Goal: Task Accomplishment & Management: Manage account settings

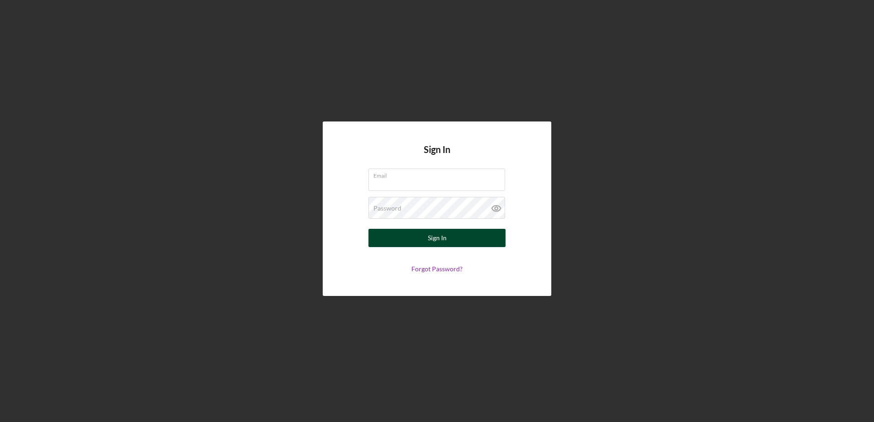
type input "[EMAIL_ADDRESS][DOMAIN_NAME]"
click at [410, 246] on button "Sign In" at bounding box center [436, 238] width 137 height 18
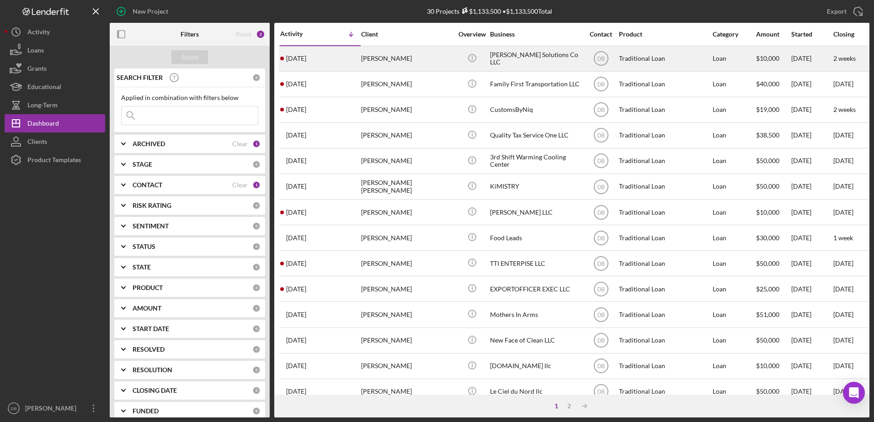
click at [342, 61] on div "[DATE] [PERSON_NAME]" at bounding box center [320, 59] width 80 height 24
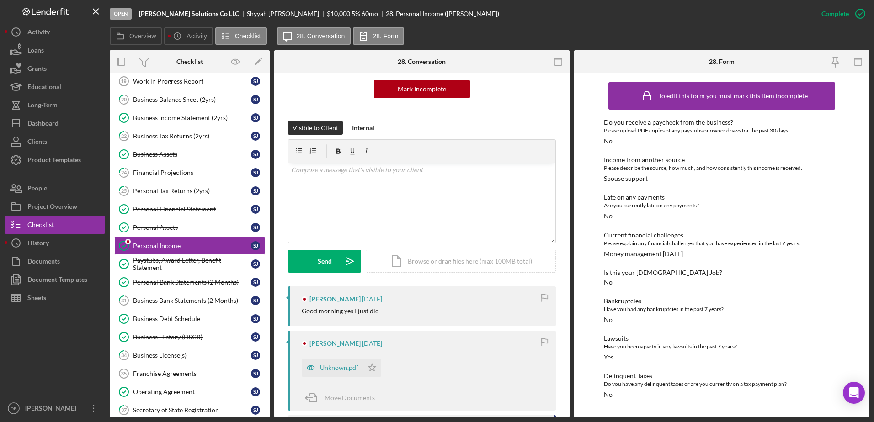
scroll to position [228, 0]
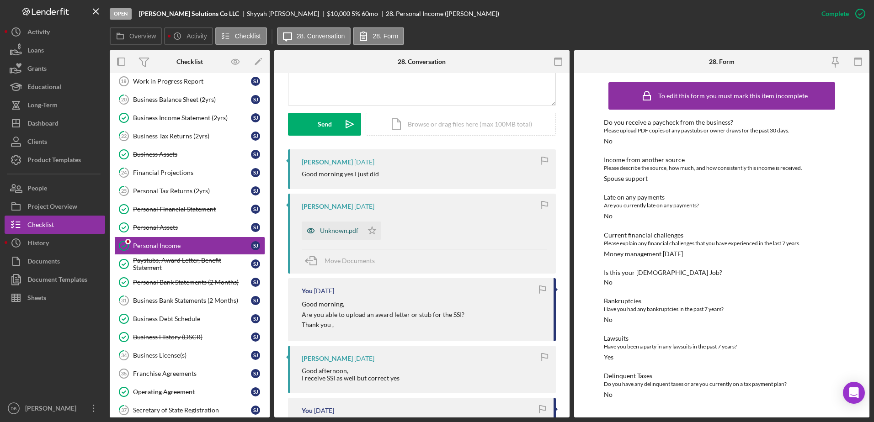
click at [341, 231] on div "Unknown.pdf" at bounding box center [339, 230] width 38 height 7
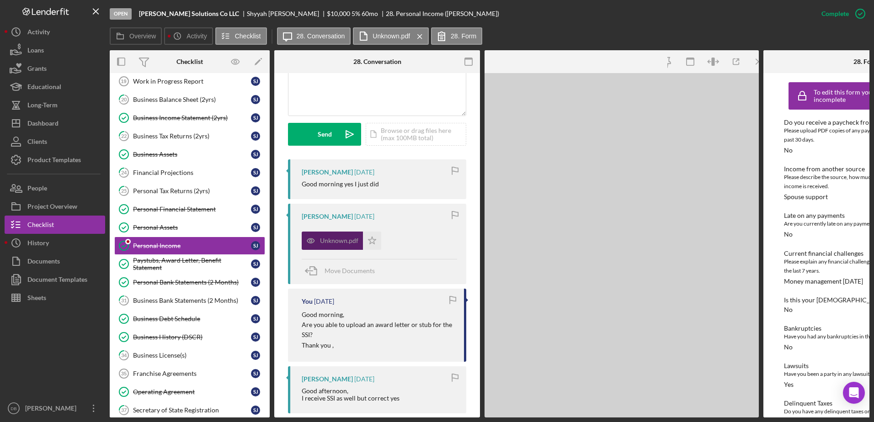
scroll to position [238, 0]
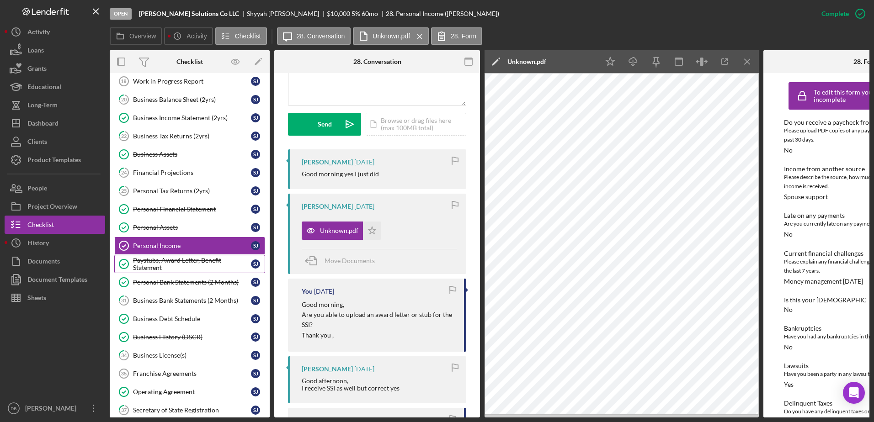
drag, startPoint x: 743, startPoint y: 66, endPoint x: 223, endPoint y: 266, distance: 557.1
click at [743, 66] on icon "Icon/Menu Close" at bounding box center [747, 62] width 21 height 21
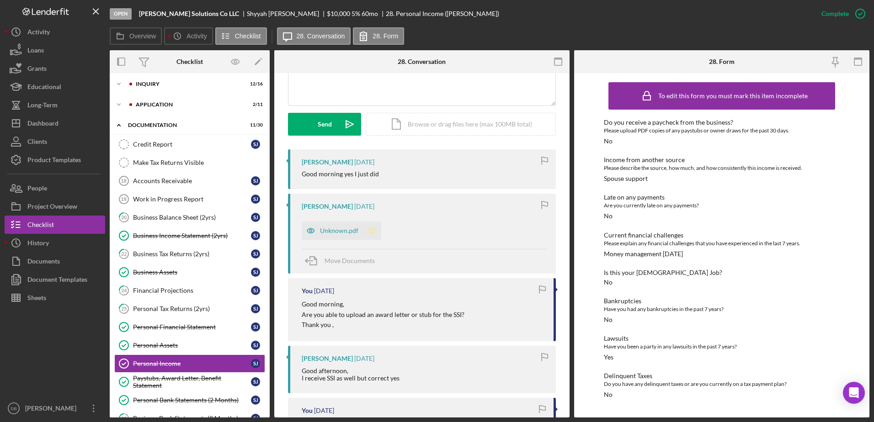
scroll to position [0, 0]
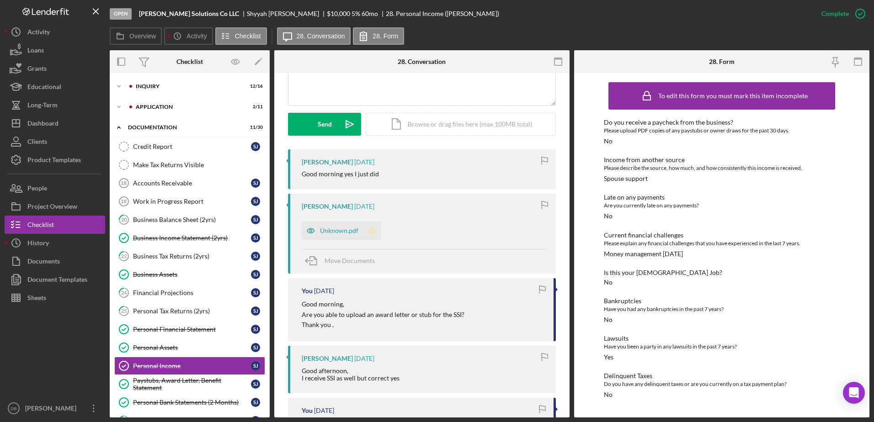
click at [373, 229] on icon "Icon/Star" at bounding box center [372, 231] width 18 height 18
click at [92, 119] on button "Icon/Dashboard Dashboard" at bounding box center [55, 123] width 101 height 18
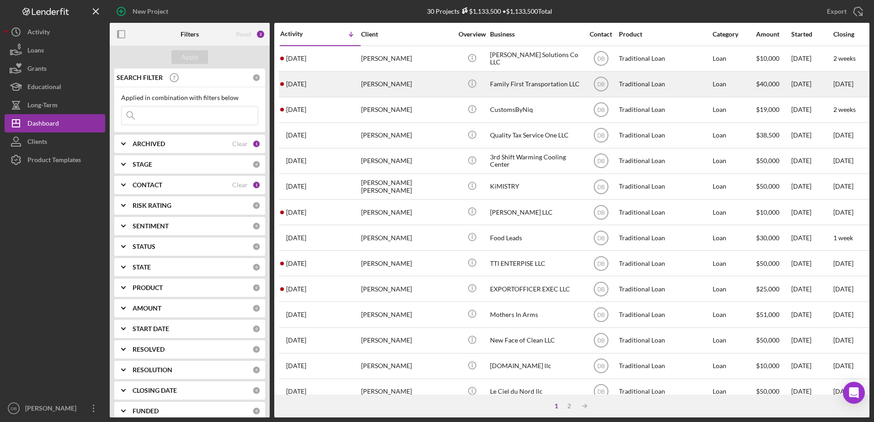
click at [391, 91] on div "[PERSON_NAME]" at bounding box center [406, 84] width 91 height 24
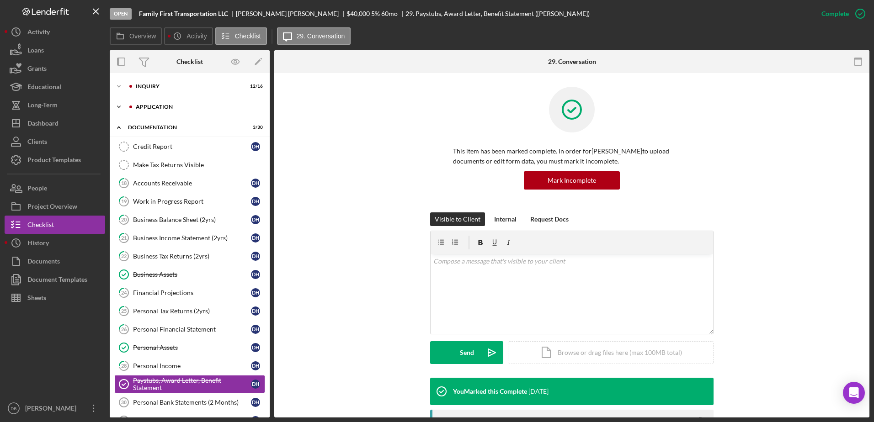
click at [120, 105] on icon "Icon/Expander" at bounding box center [119, 107] width 18 height 18
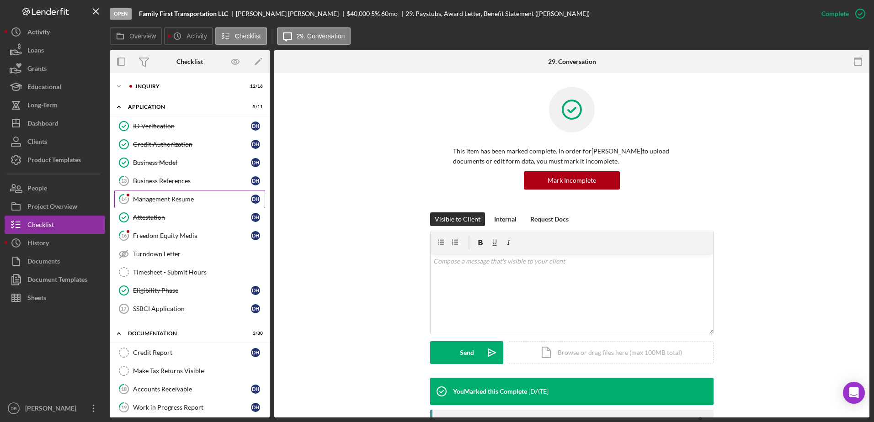
click at [128, 201] on icon at bounding box center [123, 199] width 9 height 9
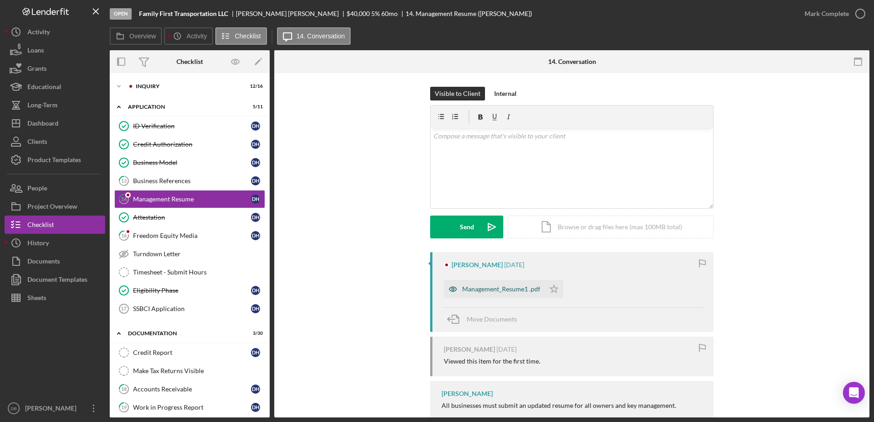
click at [493, 283] on div "Management_Resume1 .pdf" at bounding box center [494, 289] width 101 height 18
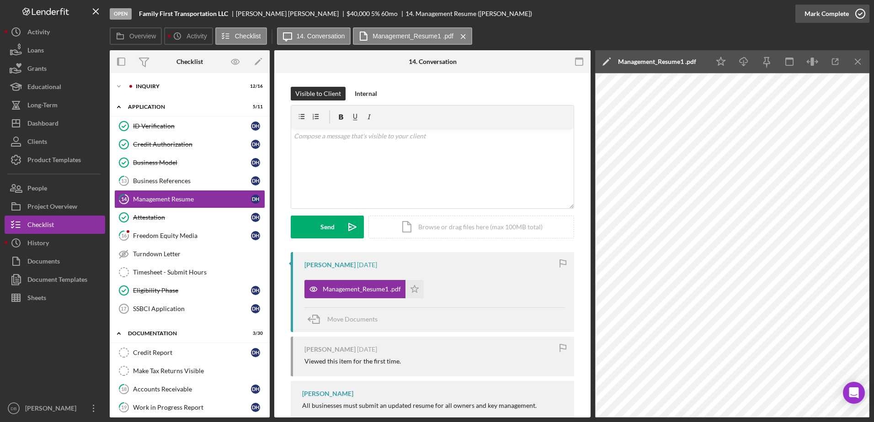
click at [844, 13] on div "Mark Complete" at bounding box center [826, 14] width 44 height 18
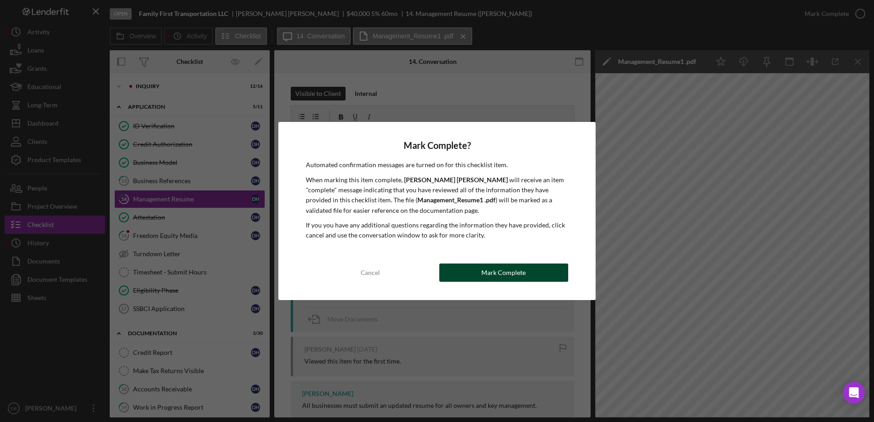
click at [498, 271] on div "Mark Complete" at bounding box center [503, 273] width 44 height 18
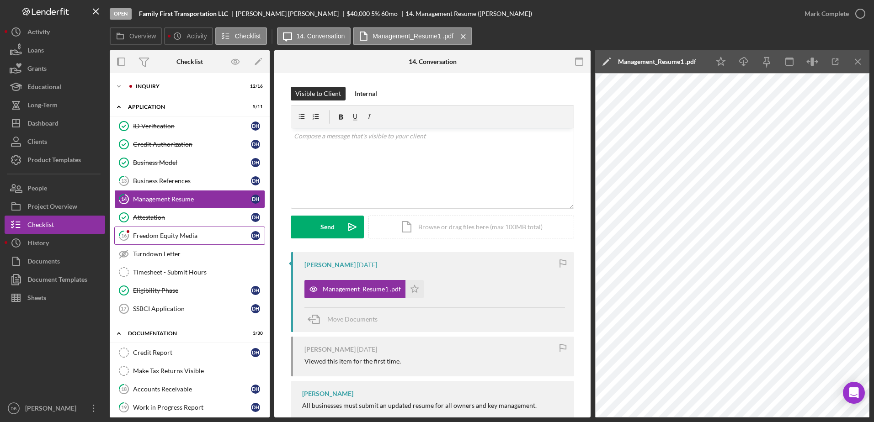
click at [184, 241] on link "16 Freedom Equity Media D H" at bounding box center [189, 236] width 151 height 18
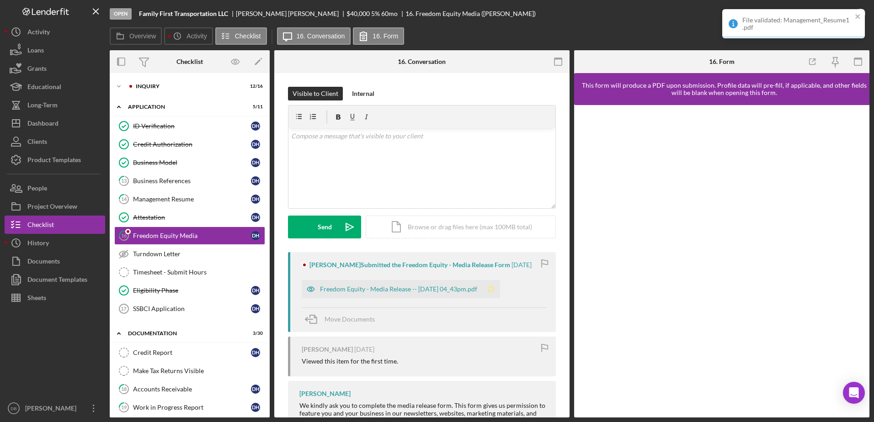
click at [495, 292] on polygon "button" at bounding box center [491, 288] width 8 height 7
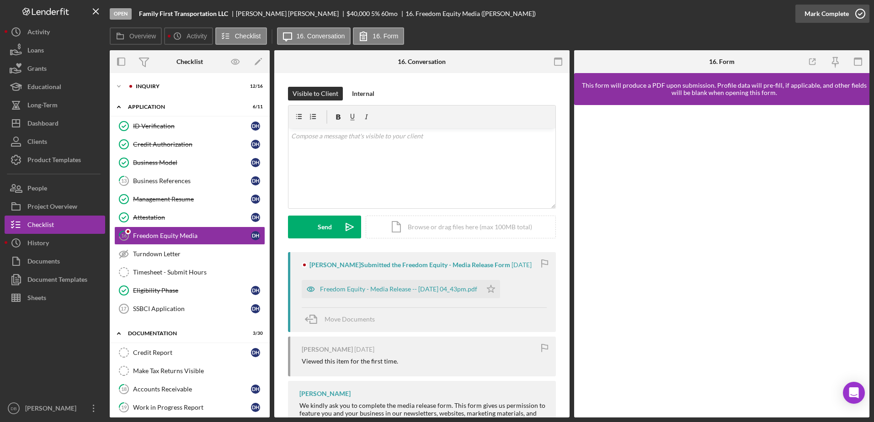
click at [815, 19] on div "Mark Complete" at bounding box center [826, 14] width 44 height 18
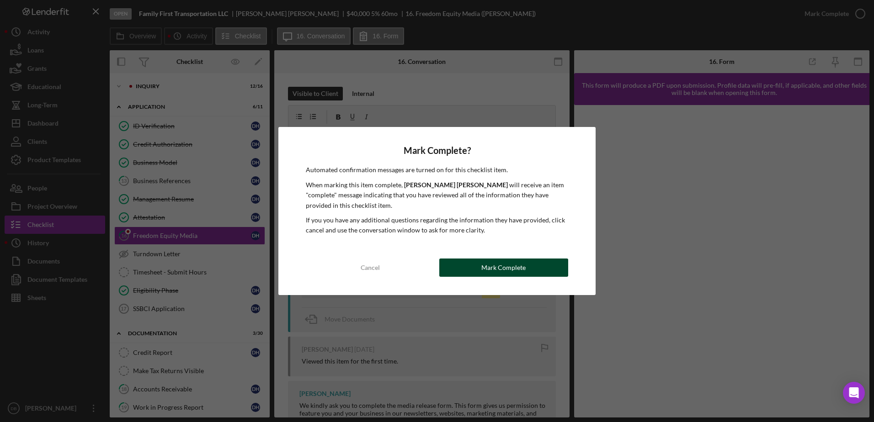
click at [528, 276] on button "Mark Complete" at bounding box center [503, 268] width 129 height 18
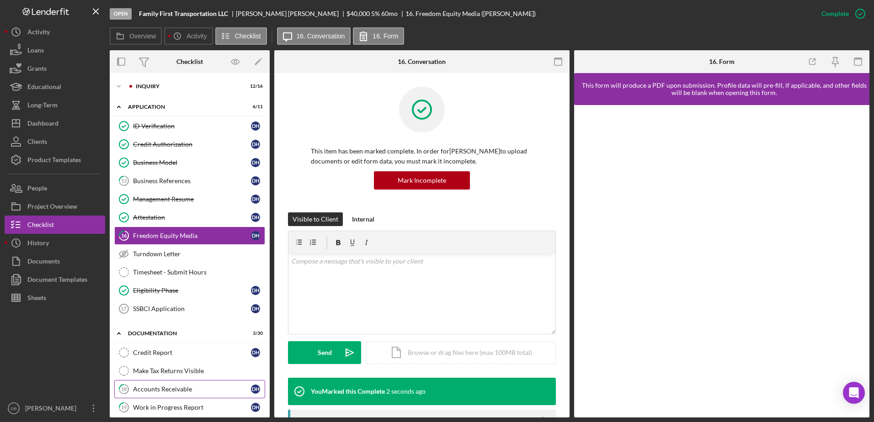
click at [170, 392] on div "Accounts Receivable" at bounding box center [192, 389] width 118 height 7
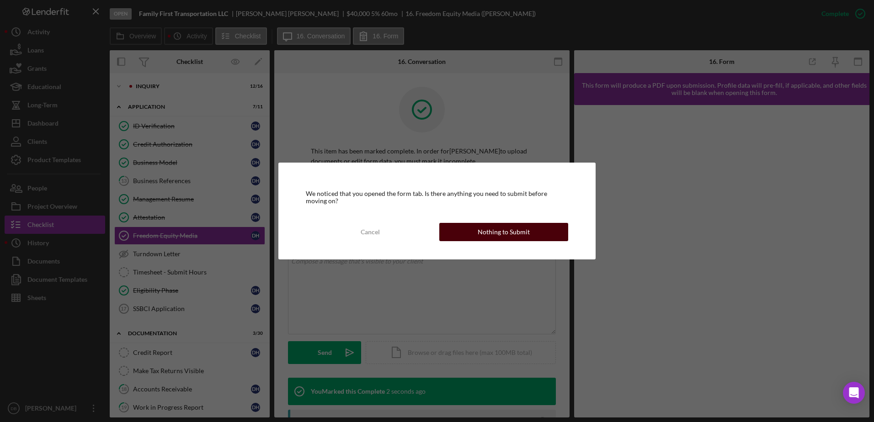
click at [478, 228] on div "Nothing to Submit" at bounding box center [503, 232] width 52 height 18
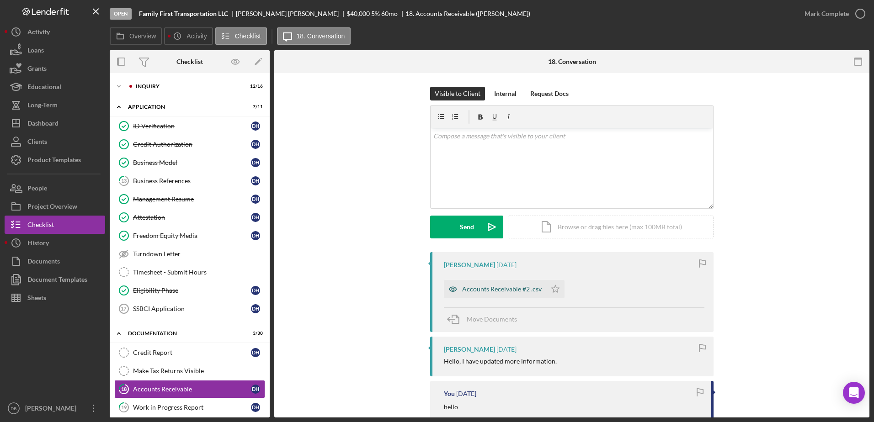
click at [489, 290] on div "Accounts Receivable #2 .csv" at bounding box center [501, 289] width 79 height 7
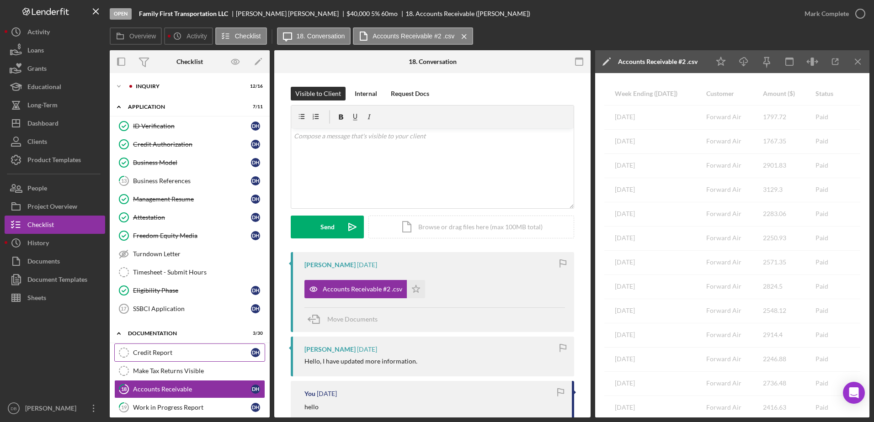
scroll to position [46, 0]
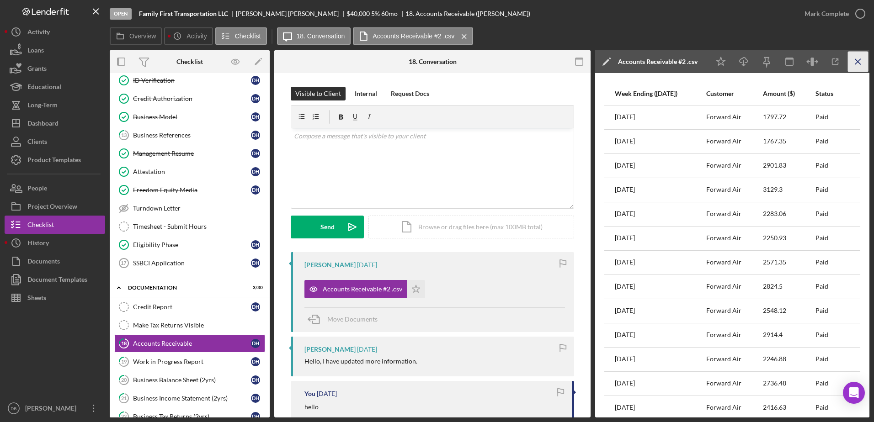
click at [860, 63] on icon "Icon/Menu Close" at bounding box center [858, 62] width 21 height 21
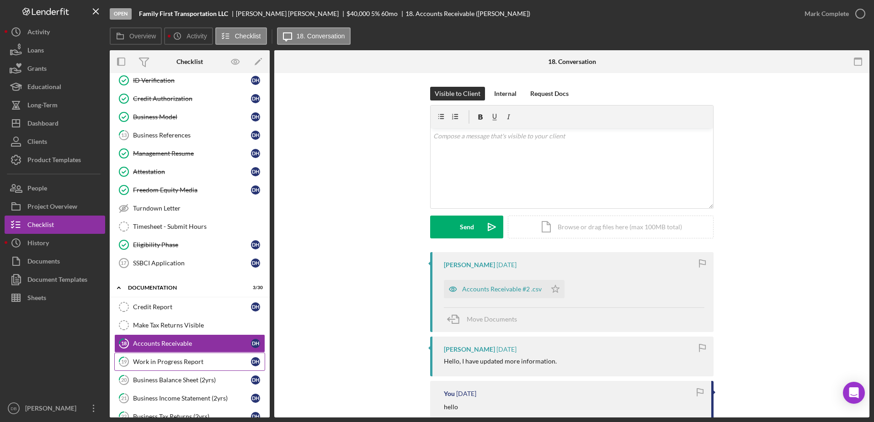
click at [129, 362] on icon "19" at bounding box center [123, 361] width 23 height 23
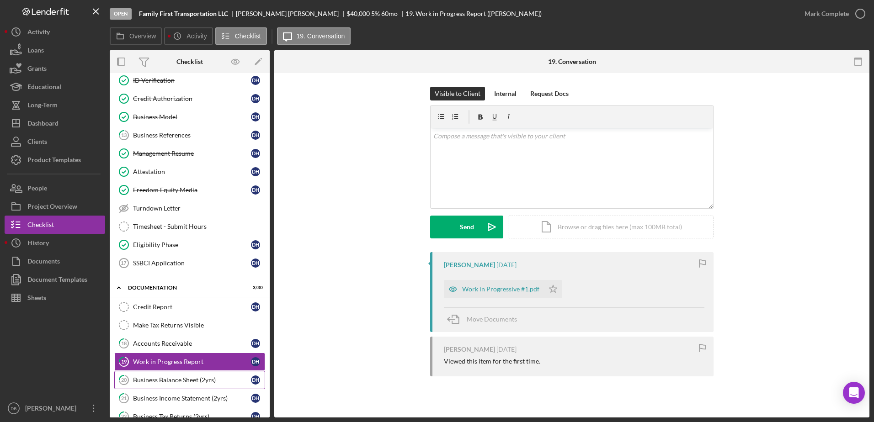
click at [185, 383] on link "20 Business Balance Sheet (2yrs) D H" at bounding box center [189, 380] width 151 height 18
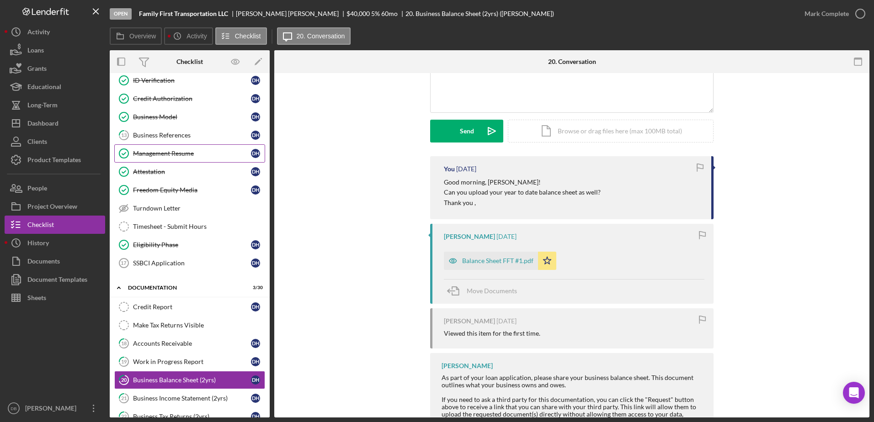
scroll to position [88, 0]
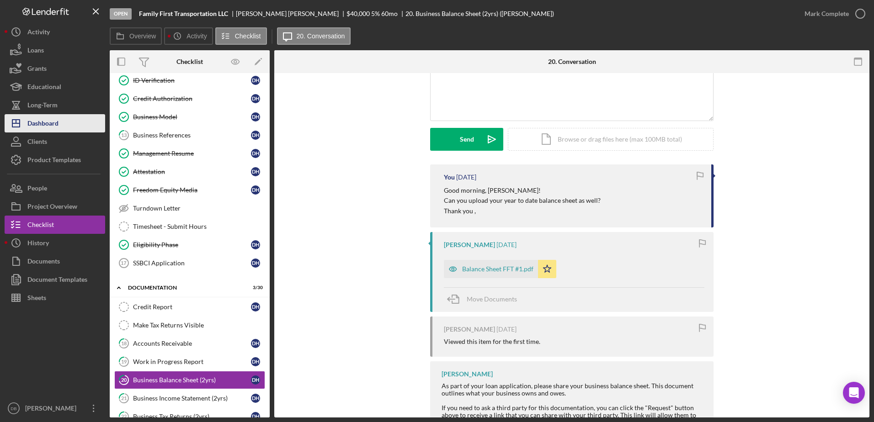
click at [32, 123] on div "Dashboard" at bounding box center [42, 124] width 31 height 21
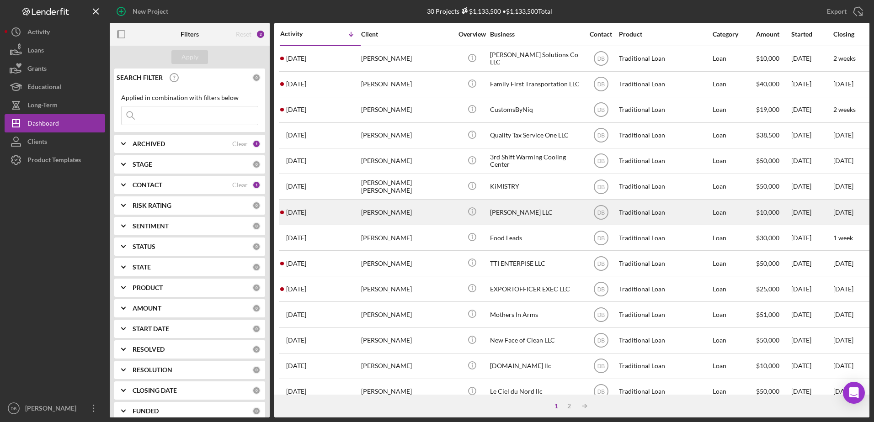
click at [339, 211] on div "[DATE] [PERSON_NAME]" at bounding box center [320, 212] width 80 height 24
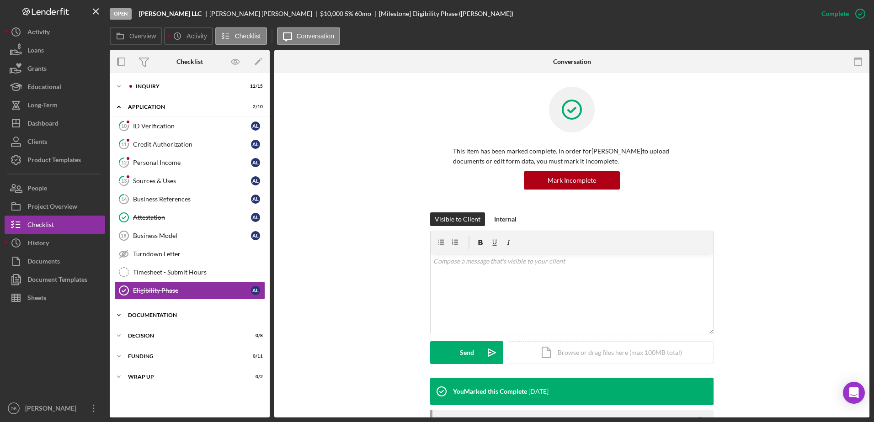
click at [152, 318] on div "Documentation" at bounding box center [193, 315] width 130 height 5
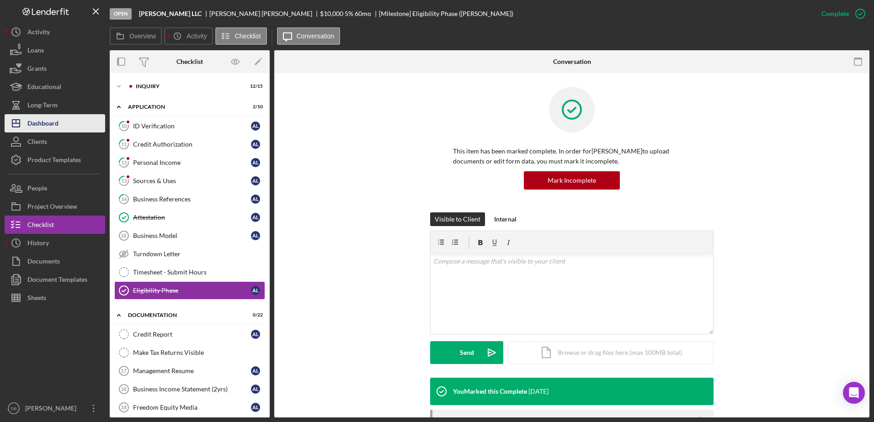
click at [79, 121] on button "Icon/Dashboard Dashboard" at bounding box center [55, 123] width 101 height 18
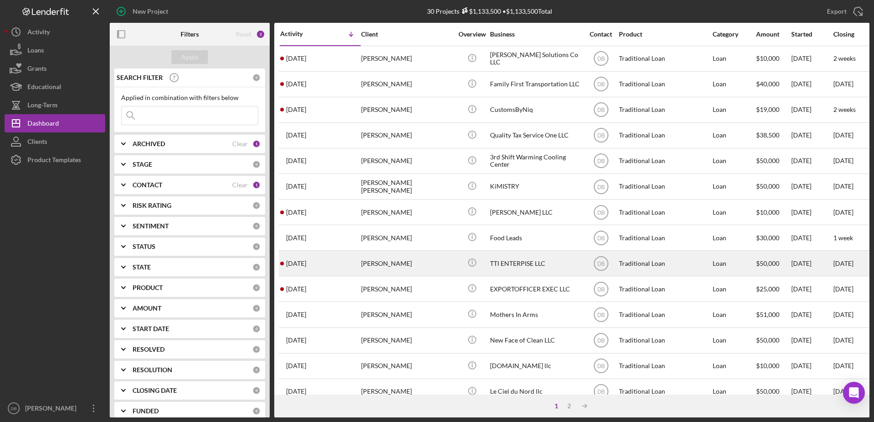
click at [406, 261] on div "[PERSON_NAME]" at bounding box center [406, 263] width 91 height 24
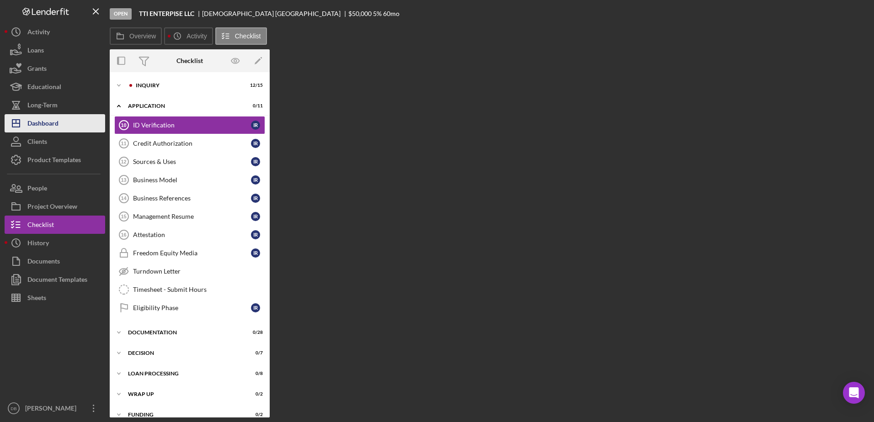
click at [72, 123] on button "Icon/Dashboard Dashboard" at bounding box center [55, 123] width 101 height 18
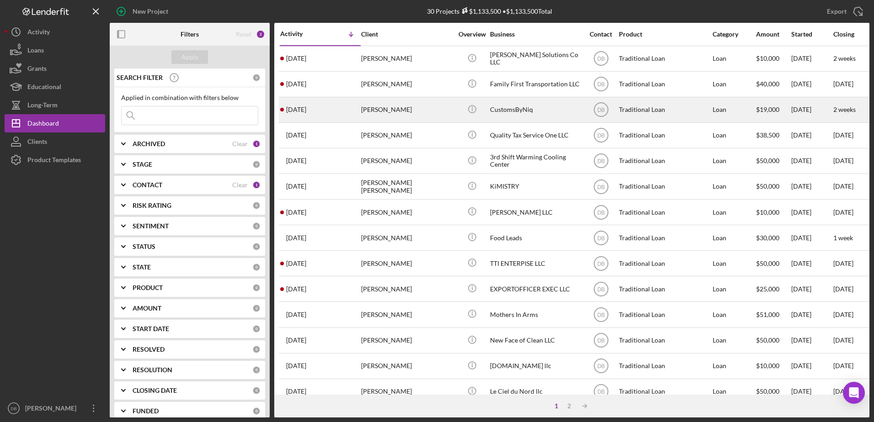
click at [287, 109] on time "[DATE]" at bounding box center [296, 109] width 20 height 7
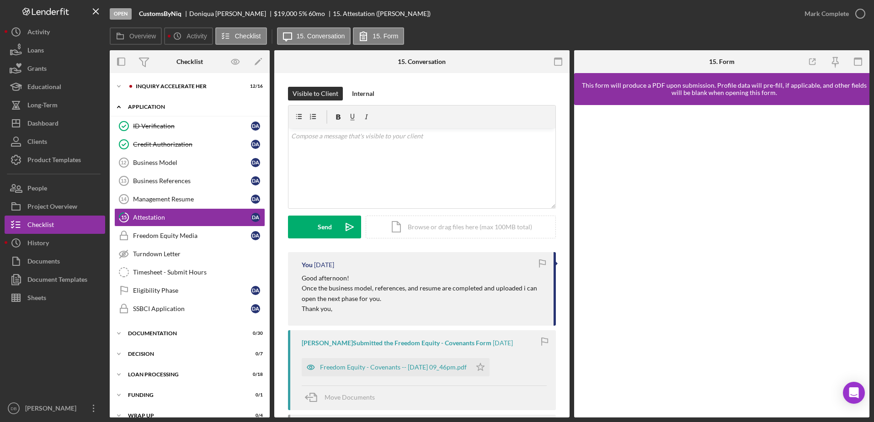
click at [150, 108] on div "Application" at bounding box center [193, 106] width 130 height 5
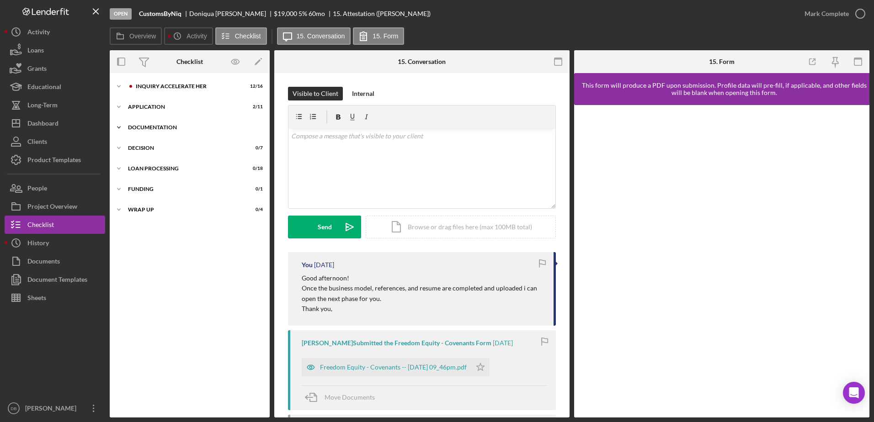
click at [152, 128] on div "Documentation" at bounding box center [193, 127] width 130 height 5
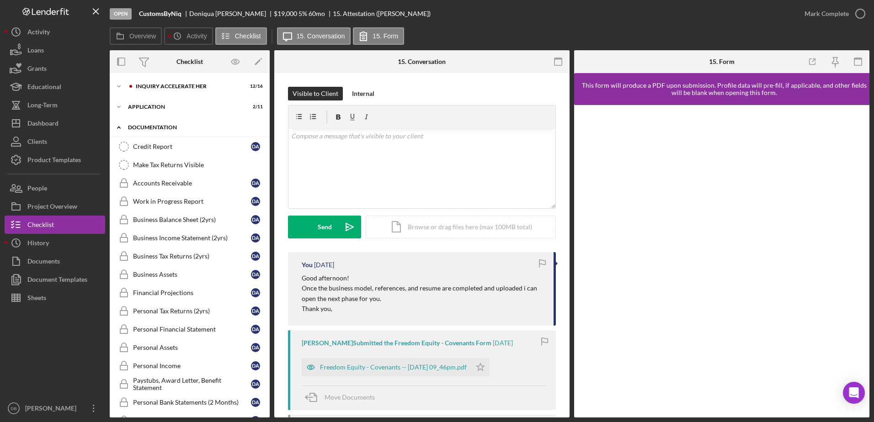
click at [152, 128] on div "Documentation" at bounding box center [193, 127] width 130 height 5
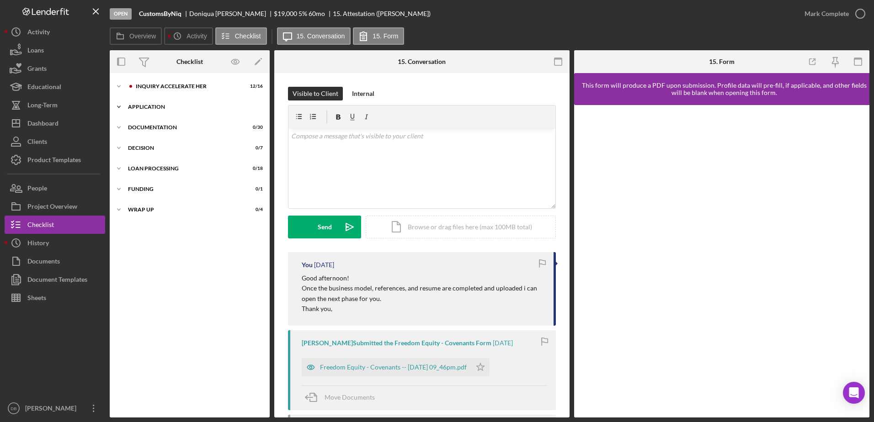
click at [150, 111] on div "Icon/Expander Application 2 / 11" at bounding box center [190, 107] width 160 height 18
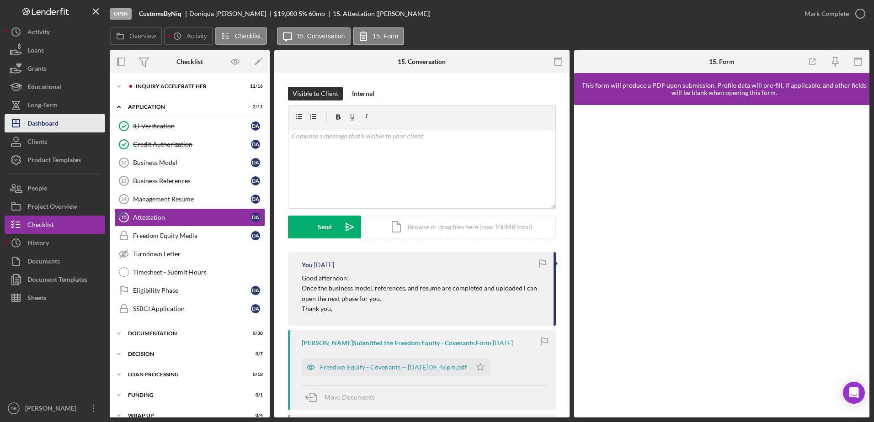
click at [55, 123] on div "Dashboard" at bounding box center [42, 124] width 31 height 21
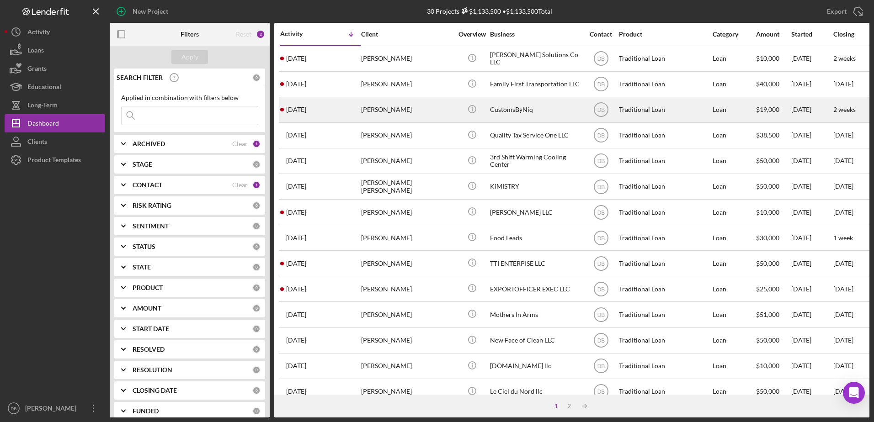
click at [348, 113] on div "[DATE] [PERSON_NAME]" at bounding box center [320, 110] width 80 height 24
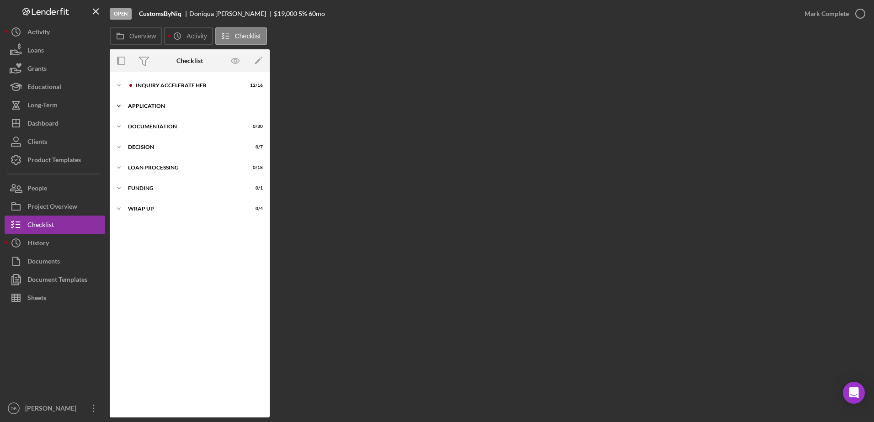
click at [156, 107] on div "Application" at bounding box center [193, 105] width 130 height 5
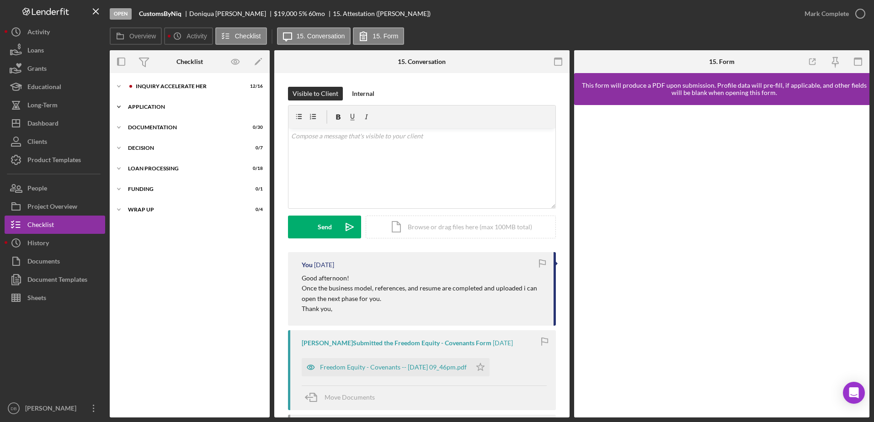
click at [156, 106] on div "Application" at bounding box center [193, 106] width 130 height 5
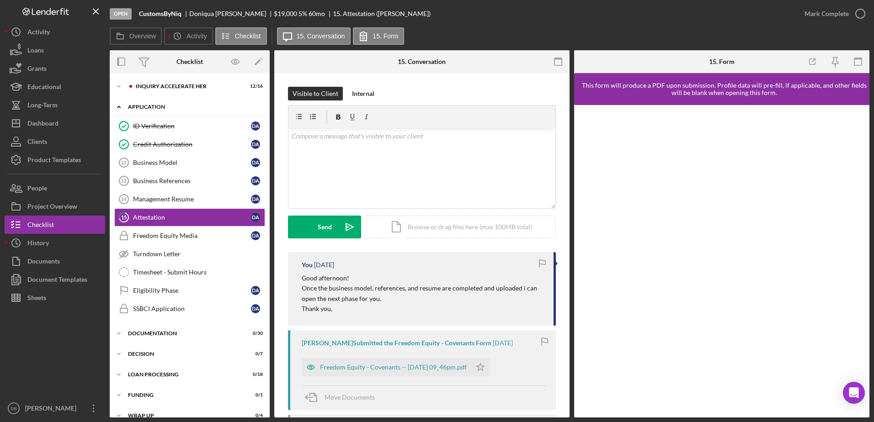
click at [153, 109] on div "Application" at bounding box center [193, 106] width 130 height 5
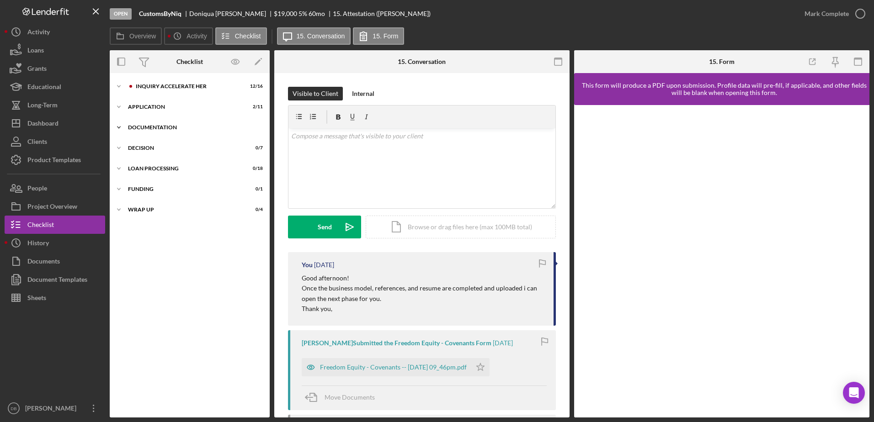
click at [159, 128] on div "Documentation" at bounding box center [193, 127] width 130 height 5
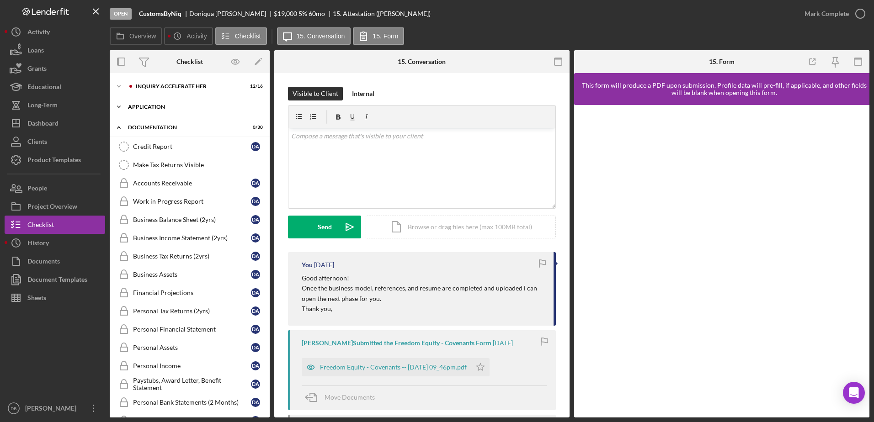
click at [128, 109] on div "Application" at bounding box center [193, 106] width 130 height 5
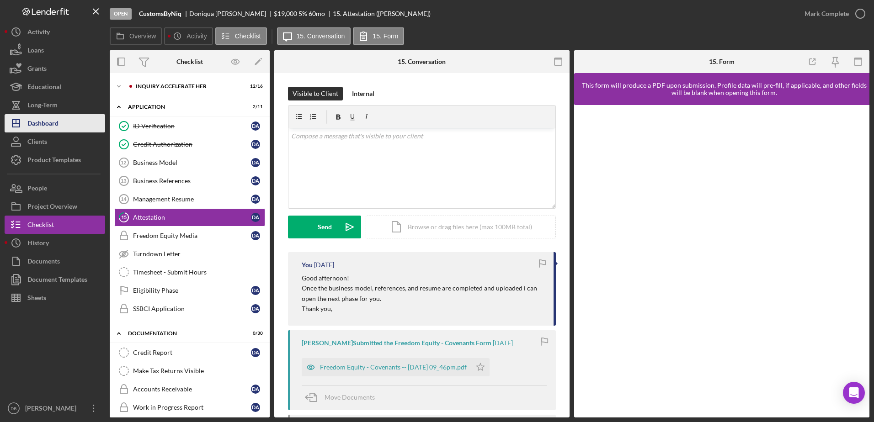
click at [52, 126] on div "Dashboard" at bounding box center [42, 124] width 31 height 21
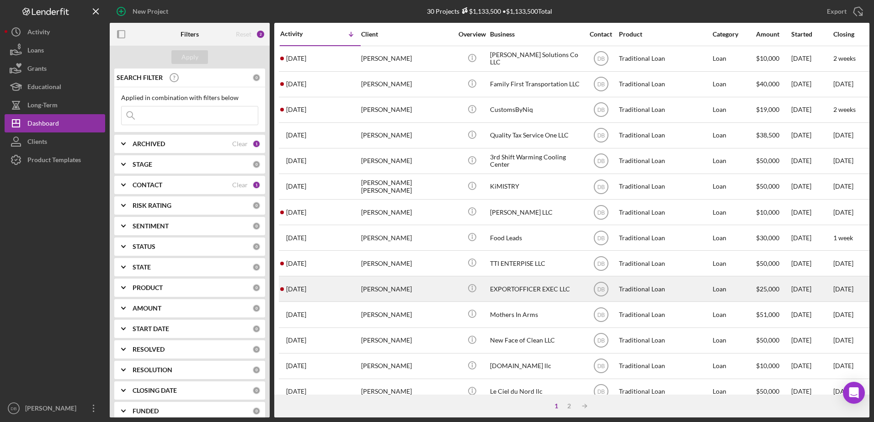
click at [306, 287] on time "[DATE]" at bounding box center [296, 289] width 20 height 7
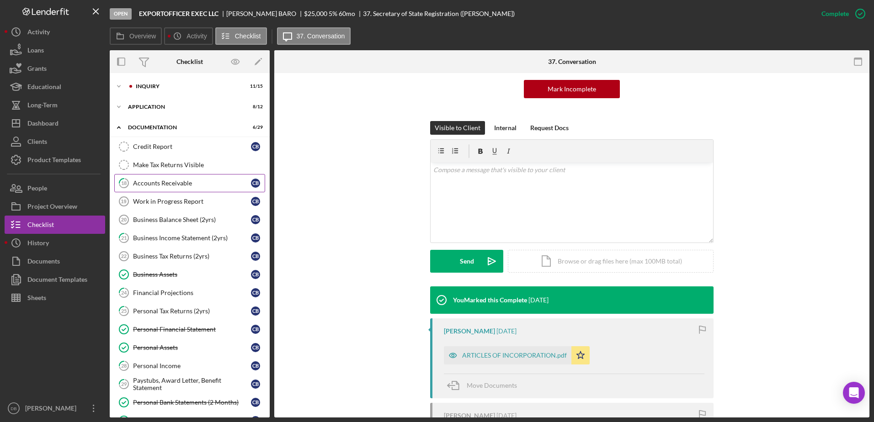
click at [168, 183] on div "Accounts Receivable" at bounding box center [192, 183] width 118 height 7
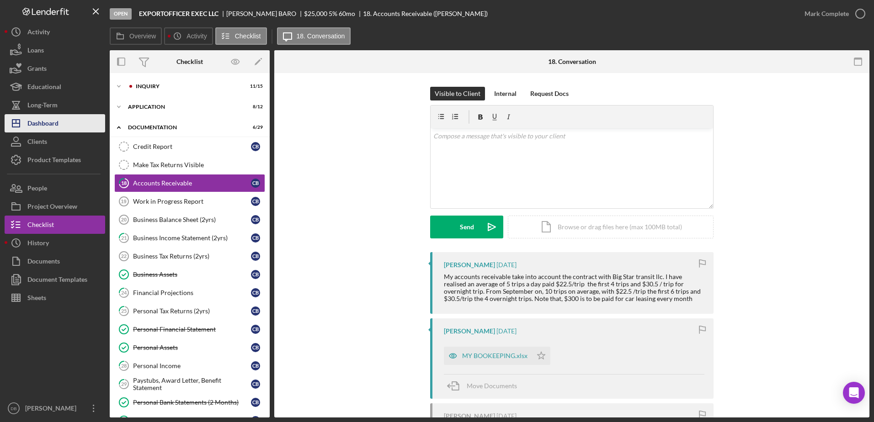
click at [74, 127] on button "Icon/Dashboard Dashboard" at bounding box center [55, 123] width 101 height 18
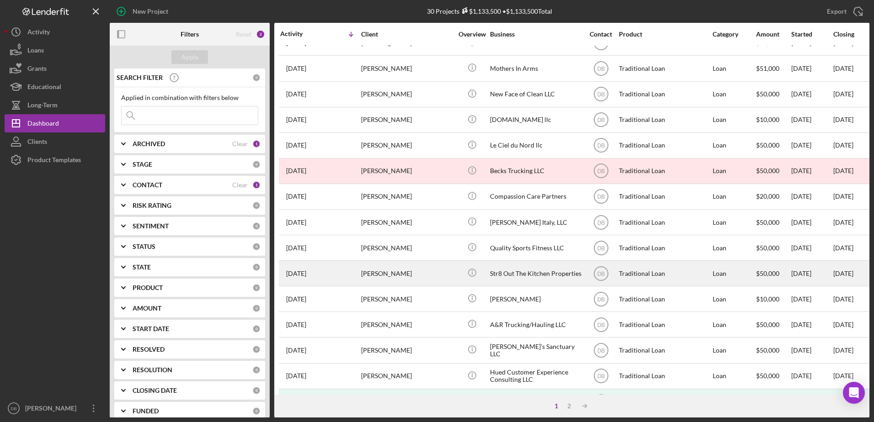
scroll to position [303, 0]
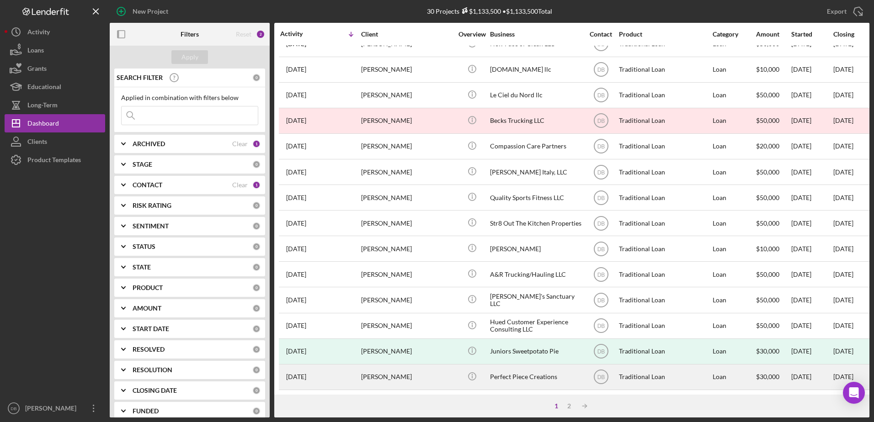
click at [379, 373] on div "[PERSON_NAME]" at bounding box center [406, 377] width 91 height 24
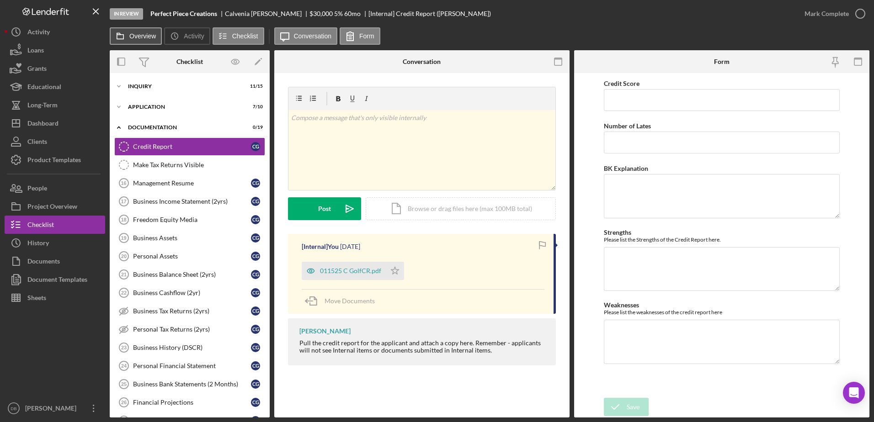
click at [138, 32] on button "Overview" at bounding box center [136, 35] width 52 height 17
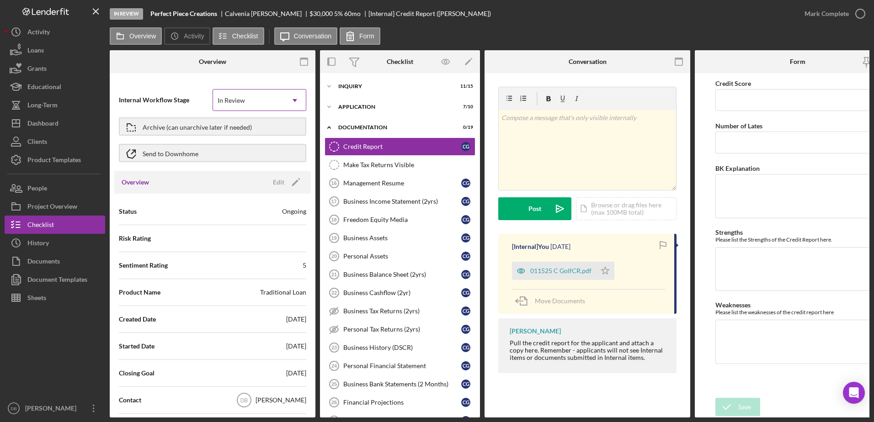
click at [250, 94] on div "In Review" at bounding box center [248, 100] width 71 height 21
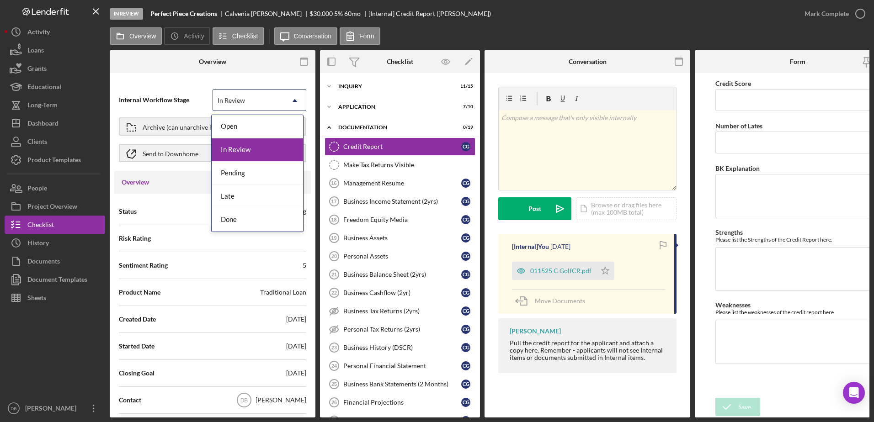
click at [176, 76] on div "Overview Internal Workflow Stage 5 results available. Use Up and Down to choose…" at bounding box center [213, 233] width 206 height 367
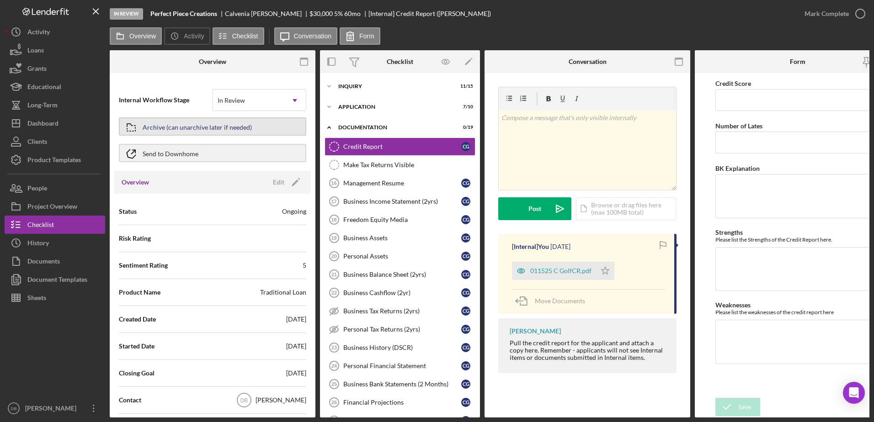
click at [165, 117] on div "Archive (can unarchive later if needed)" at bounding box center [212, 126] width 187 height 23
click at [166, 127] on div "Archive (can unarchive later if needed)" at bounding box center [197, 126] width 109 height 16
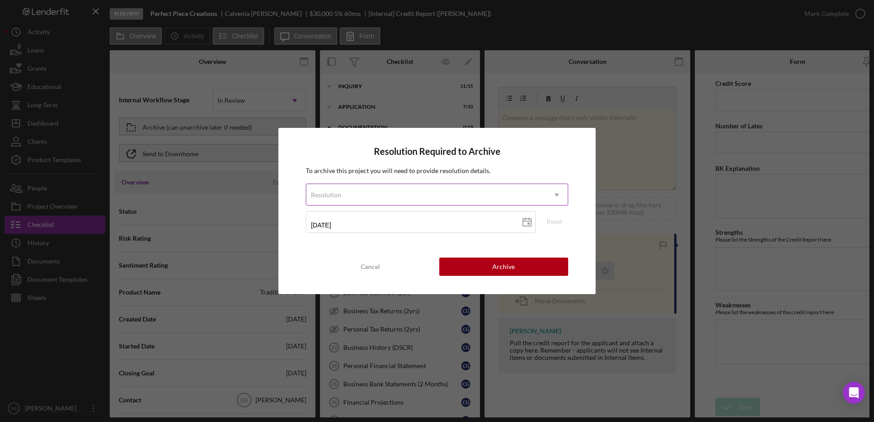
click at [405, 189] on div "Resolution" at bounding box center [425, 195] width 239 height 21
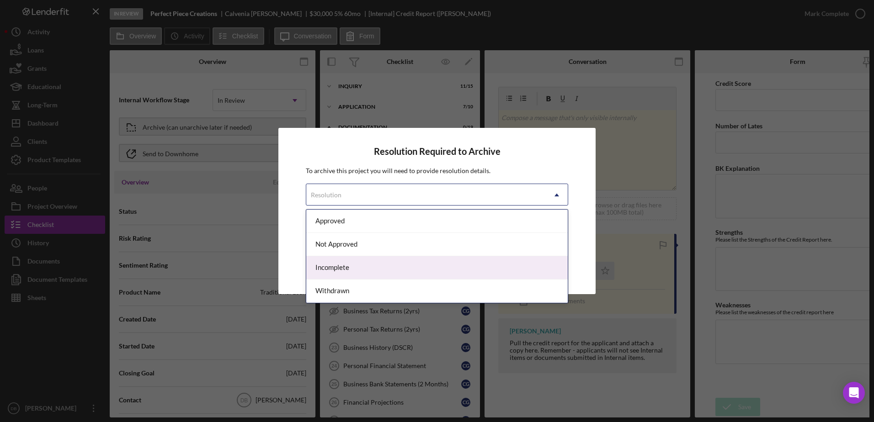
click at [371, 267] on div "Incomplete" at bounding box center [436, 267] width 261 height 23
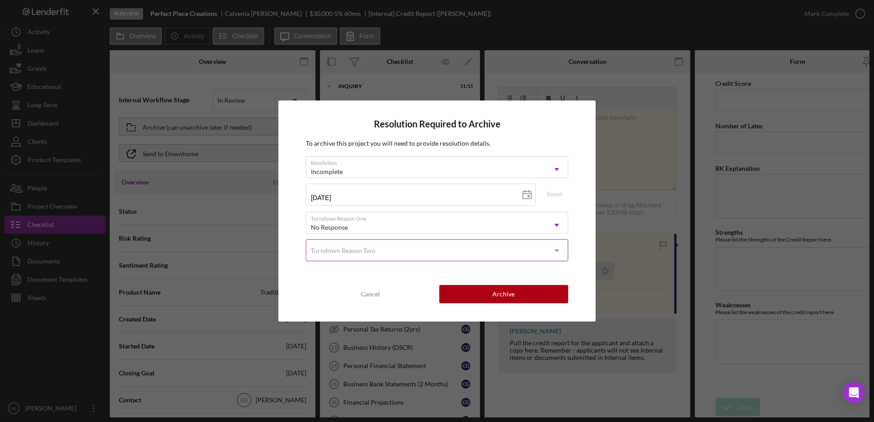
click at [397, 247] on div "Turndown Reason Two" at bounding box center [425, 250] width 239 height 21
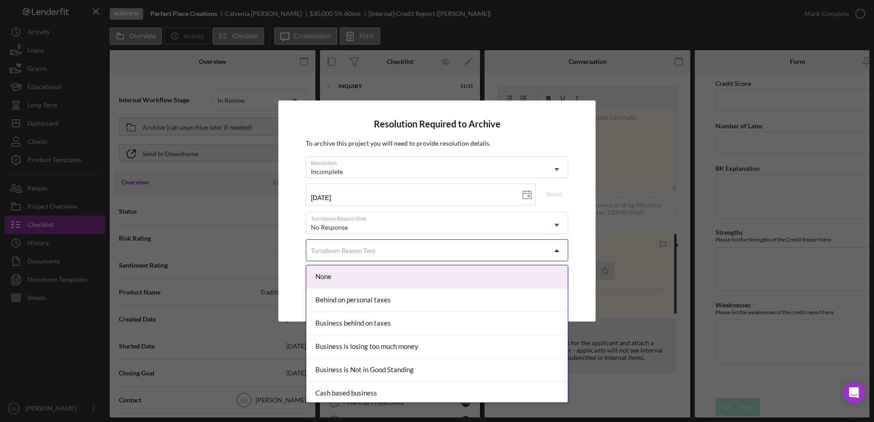
click at [283, 245] on div "Resolution Required to Archive To archive this project you will need to provide…" at bounding box center [436, 211] width 317 height 221
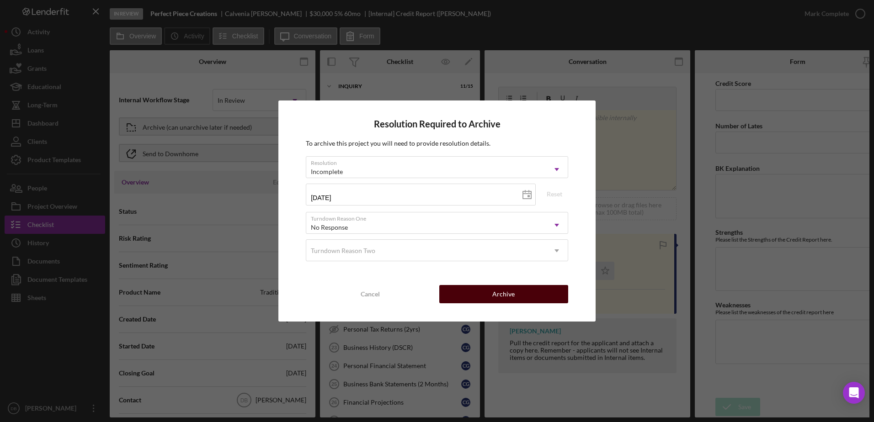
drag, startPoint x: 481, startPoint y: 295, endPoint x: 466, endPoint y: 292, distance: 14.8
click at [481, 294] on button "Archive" at bounding box center [503, 294] width 129 height 18
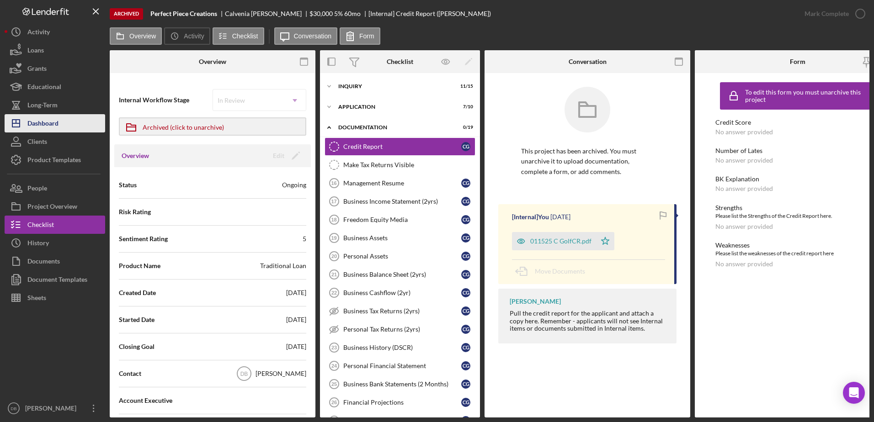
click at [74, 123] on button "Icon/Dashboard Dashboard" at bounding box center [55, 123] width 101 height 18
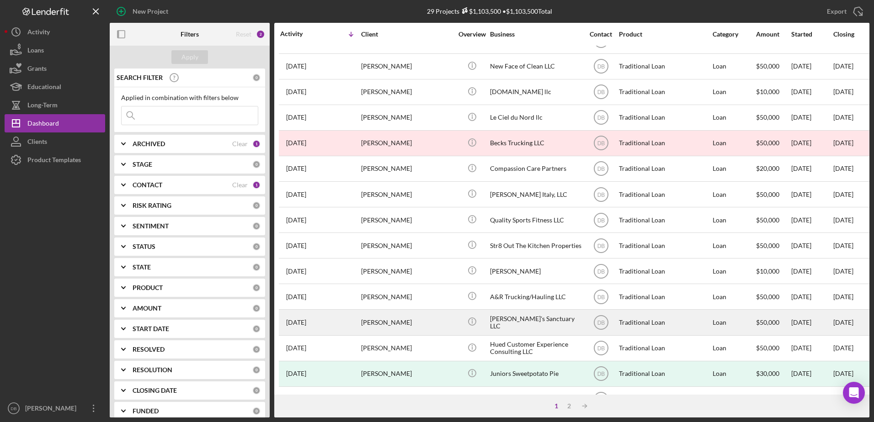
scroll to position [303, 0]
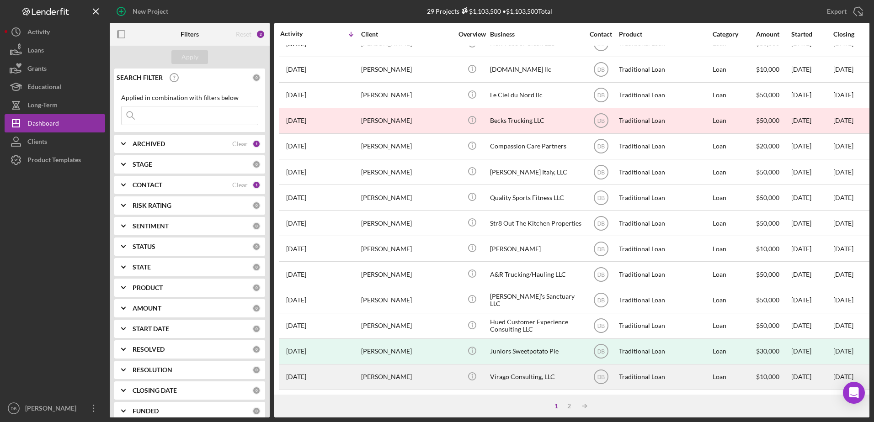
click at [376, 371] on div "[PERSON_NAME]" at bounding box center [406, 377] width 91 height 24
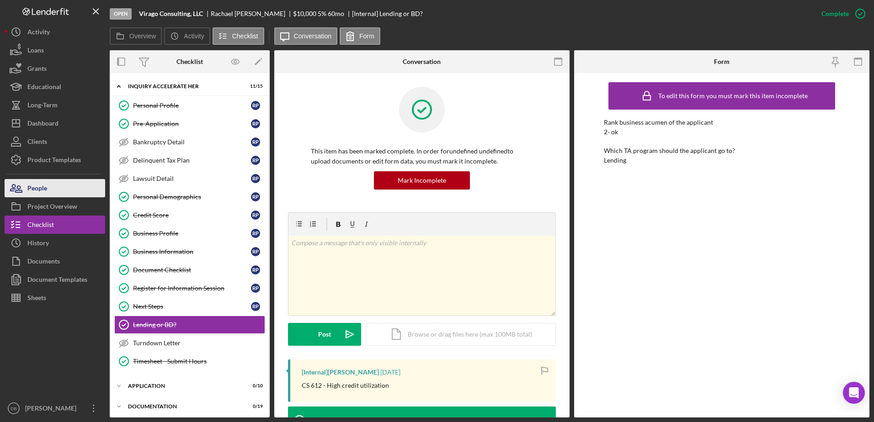
click at [52, 193] on button "People" at bounding box center [55, 188] width 101 height 18
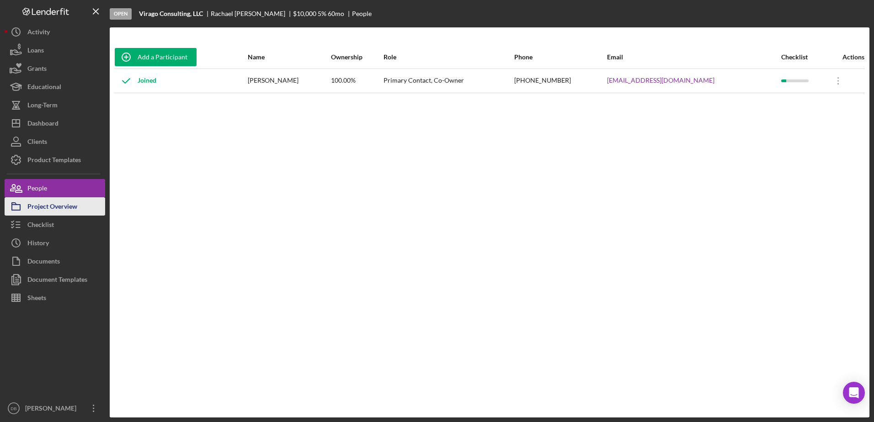
click at [79, 208] on button "Project Overview" at bounding box center [55, 206] width 101 height 18
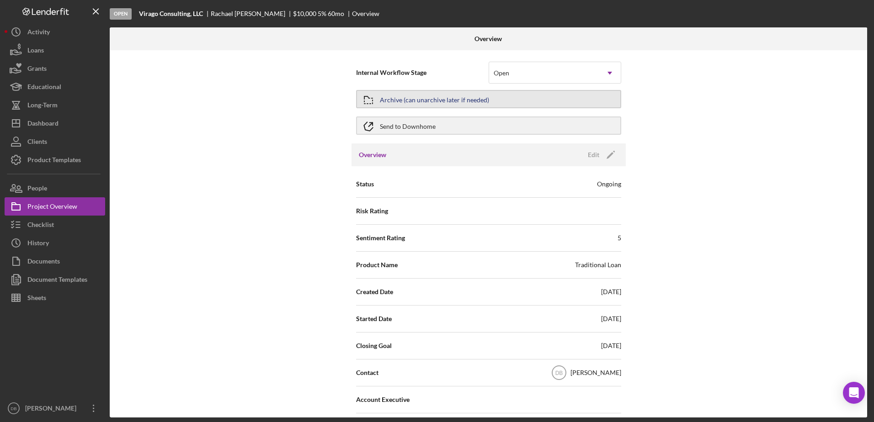
click at [424, 102] on div "Archive (can unarchive later if needed)" at bounding box center [434, 99] width 109 height 16
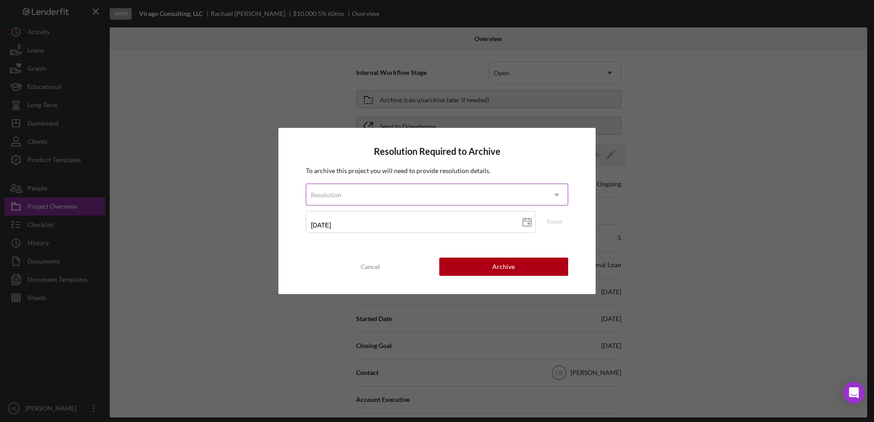
click at [391, 193] on div "Resolution" at bounding box center [425, 195] width 239 height 21
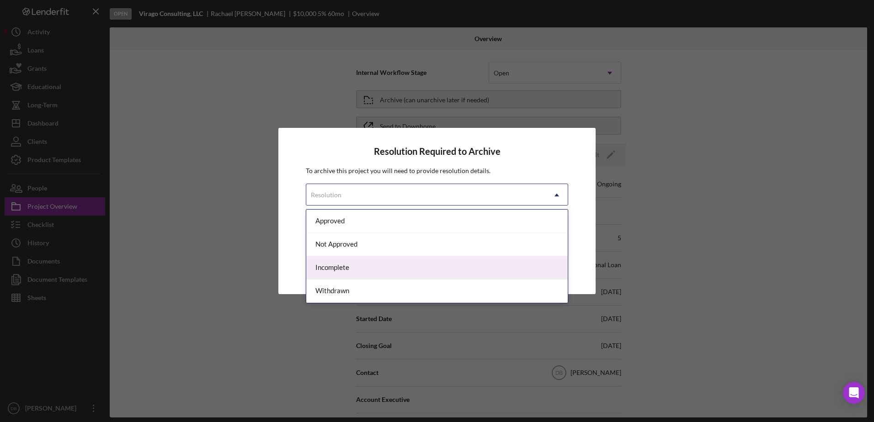
click at [355, 270] on div "Incomplete" at bounding box center [436, 267] width 261 height 23
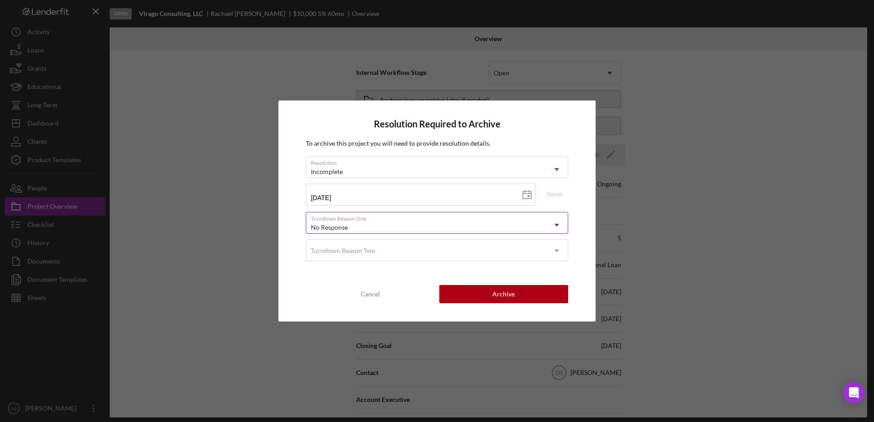
click at [431, 223] on div "No Response" at bounding box center [425, 227] width 239 height 21
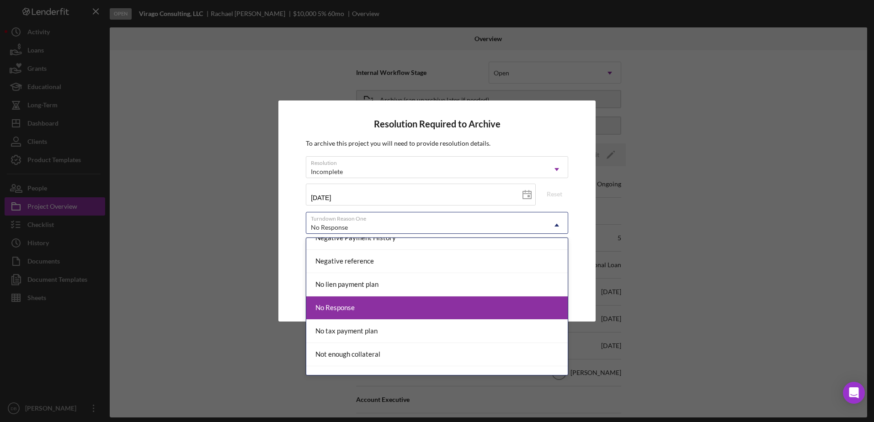
scroll to position [503, 0]
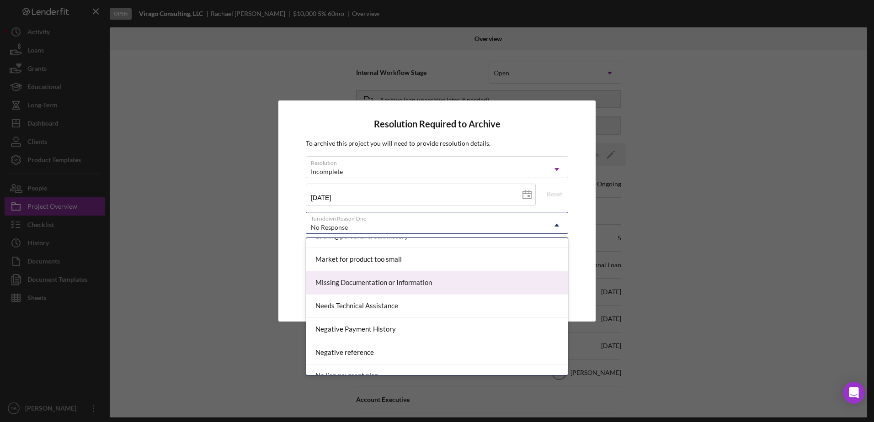
click at [404, 282] on div "Missing Documentation or Information" at bounding box center [436, 282] width 261 height 23
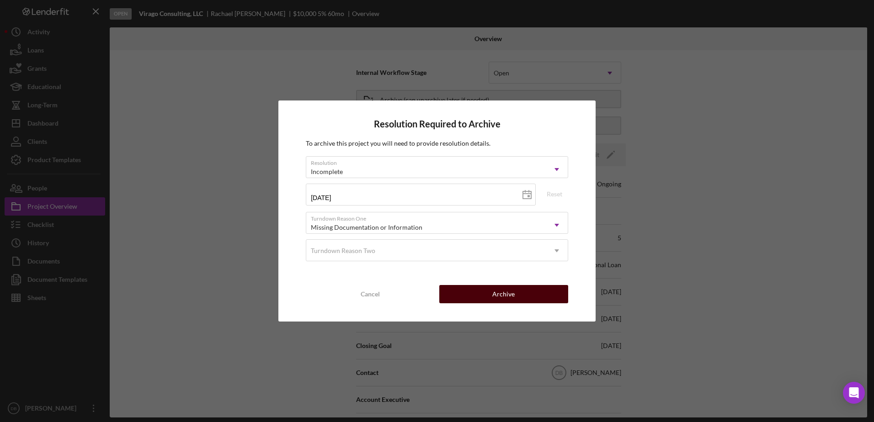
click at [520, 295] on button "Archive" at bounding box center [503, 294] width 129 height 18
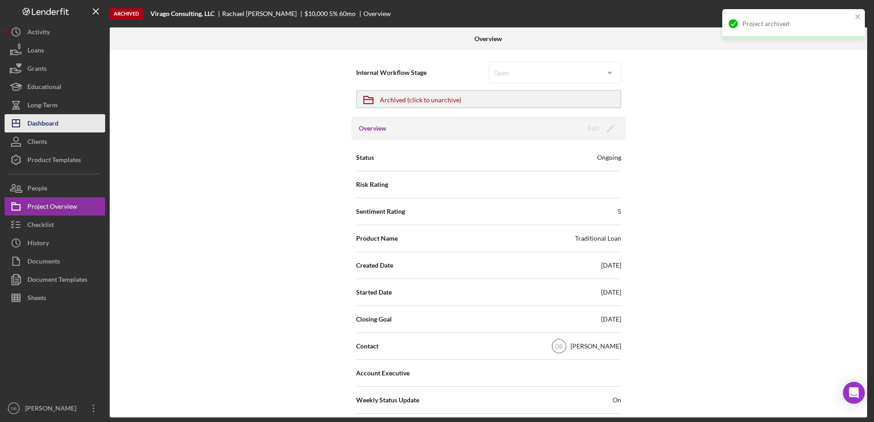
drag, startPoint x: 68, startPoint y: 120, endPoint x: 80, endPoint y: 123, distance: 12.9
click at [68, 120] on button "Icon/Dashboard Dashboard" at bounding box center [55, 123] width 101 height 18
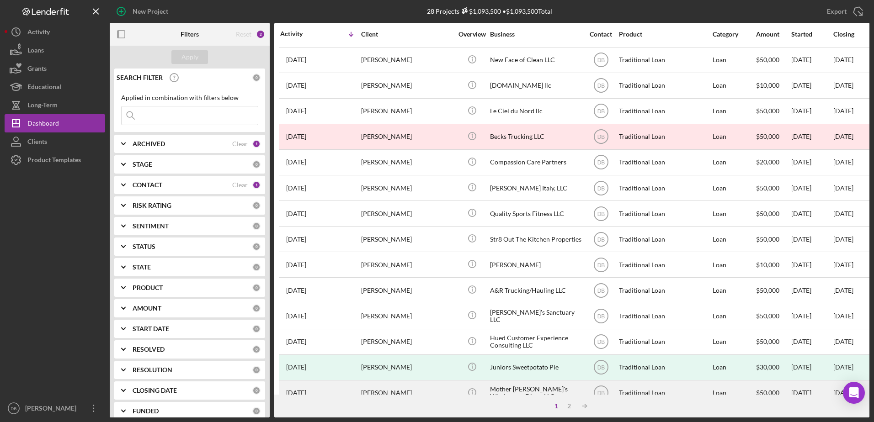
scroll to position [303, 0]
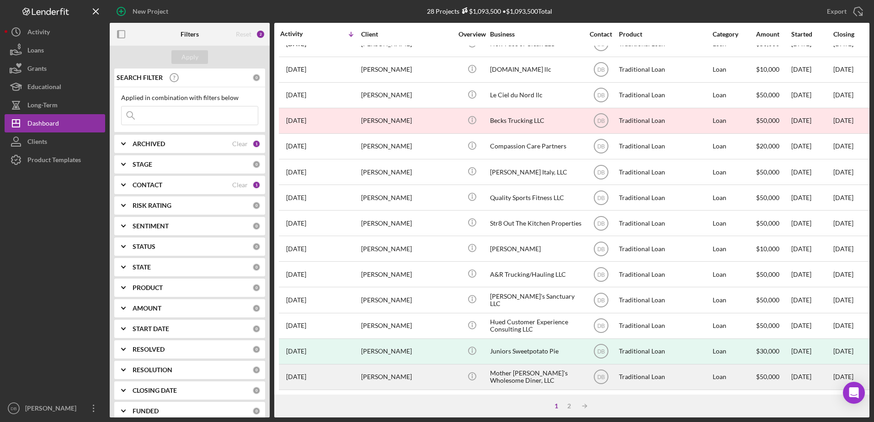
click at [385, 371] on div "[PERSON_NAME]" at bounding box center [406, 377] width 91 height 24
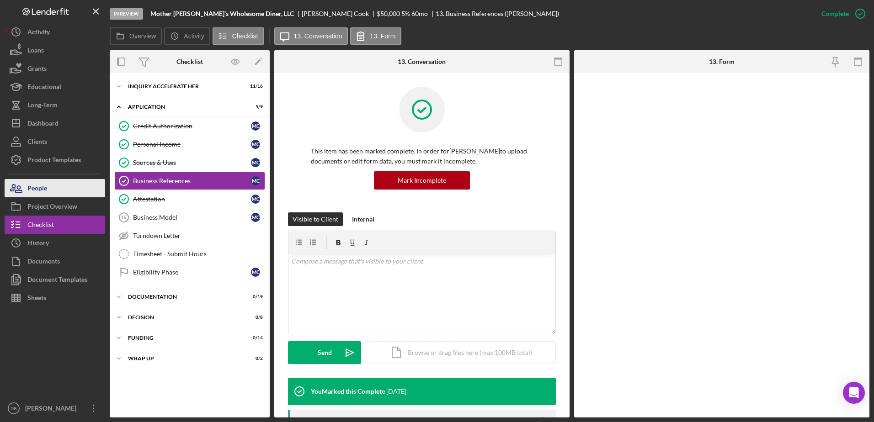
click at [48, 187] on button "People" at bounding box center [55, 188] width 101 height 18
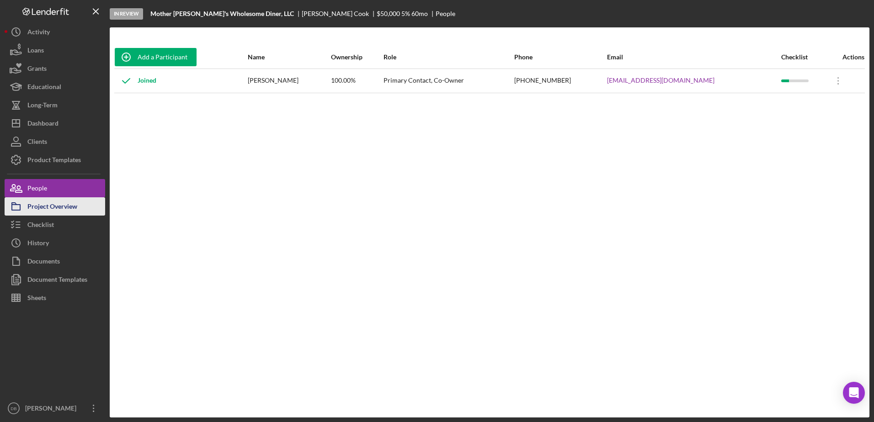
click at [47, 212] on div "Project Overview" at bounding box center [52, 207] width 50 height 21
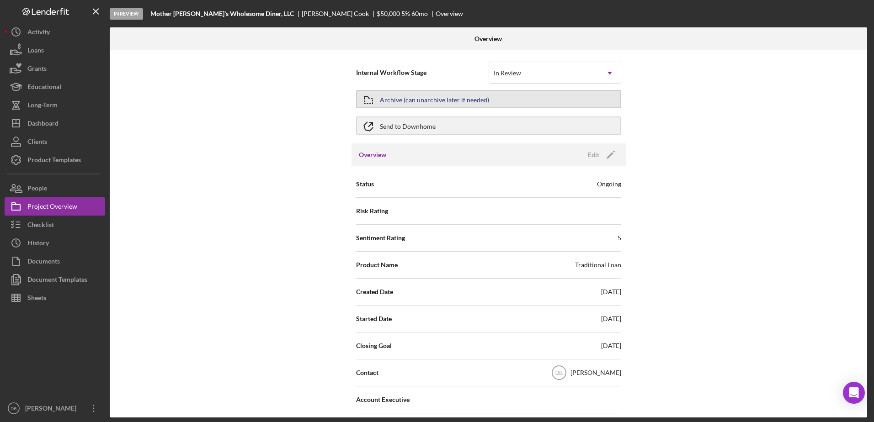
click at [405, 103] on div "Archive (can unarchive later if needed)" at bounding box center [434, 99] width 109 height 16
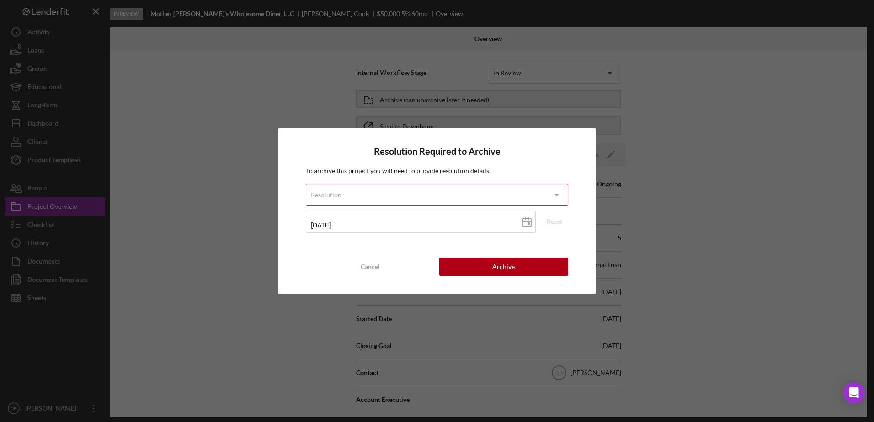
click at [381, 196] on div "Resolution" at bounding box center [425, 195] width 239 height 21
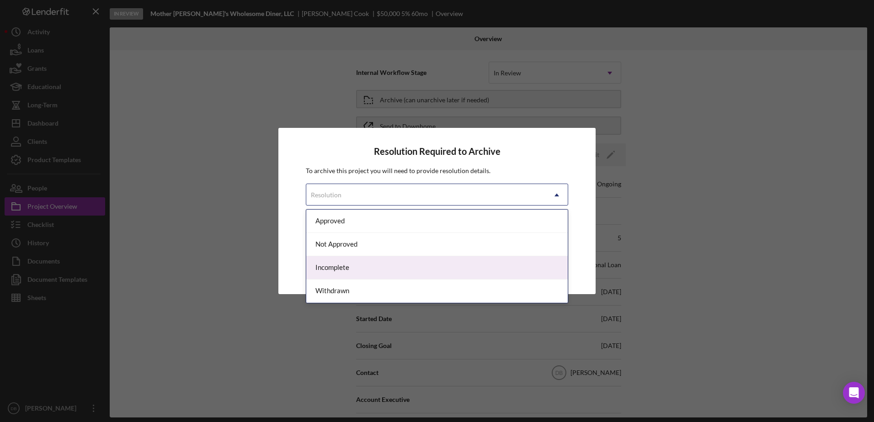
click at [369, 264] on div "Incomplete" at bounding box center [436, 267] width 261 height 23
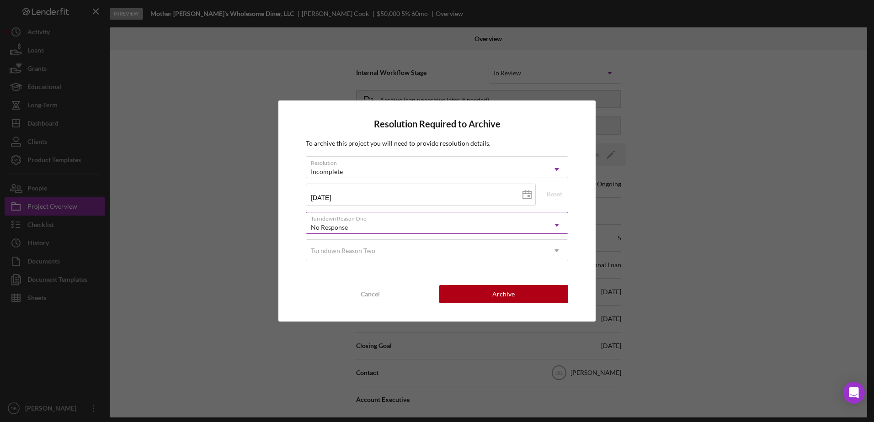
click at [369, 220] on div "No Response" at bounding box center [425, 227] width 239 height 21
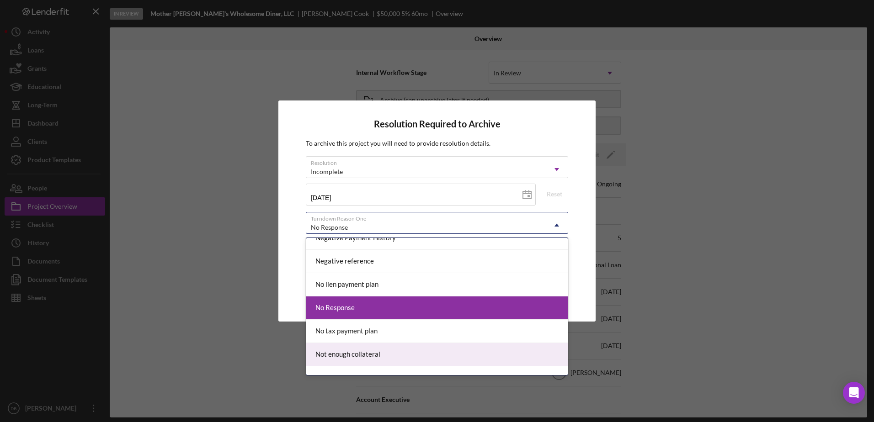
scroll to position [640, 0]
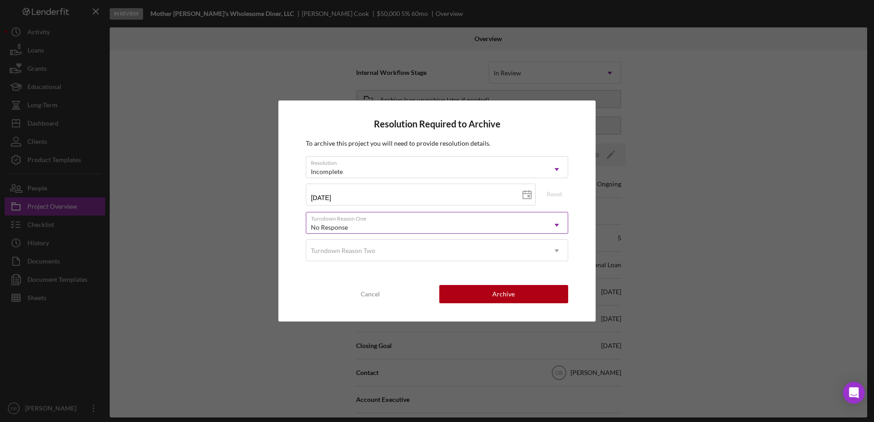
click at [383, 228] on div "No Response" at bounding box center [425, 227] width 239 height 21
click at [439, 227] on div "No Response" at bounding box center [425, 227] width 239 height 21
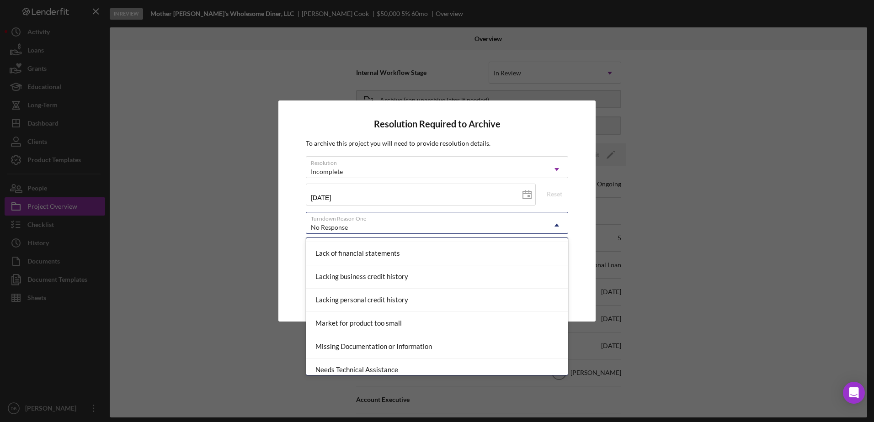
scroll to position [457, 0]
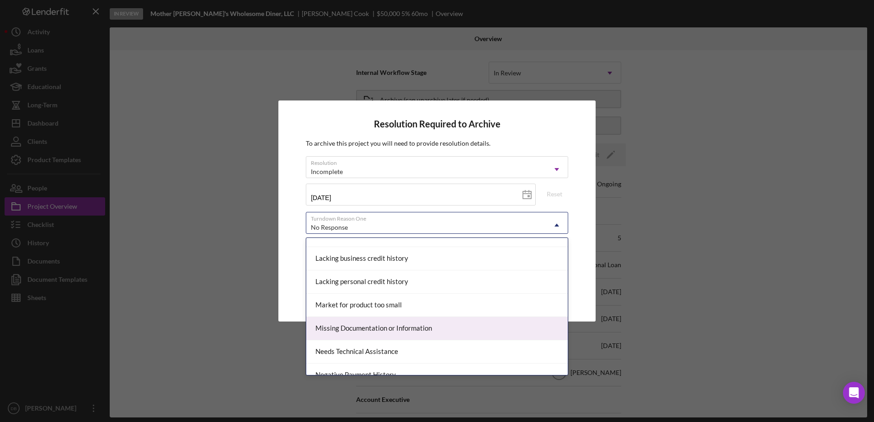
click at [452, 327] on div "Missing Documentation or Information" at bounding box center [436, 328] width 261 height 23
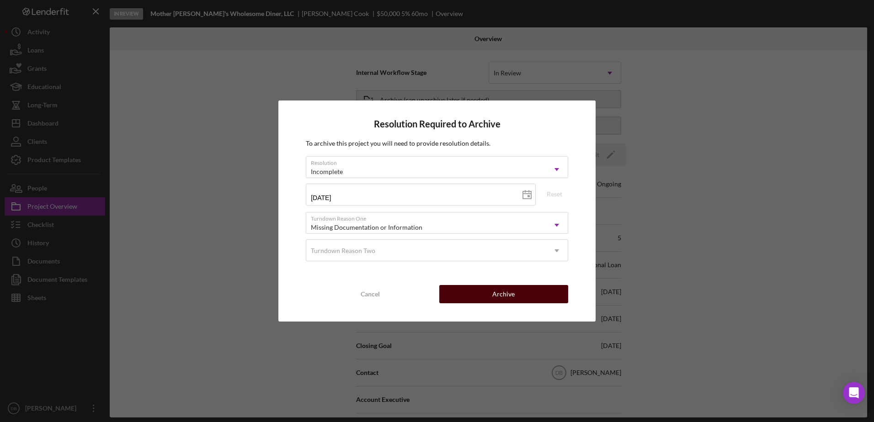
click at [511, 291] on div "Archive" at bounding box center [503, 294] width 22 height 18
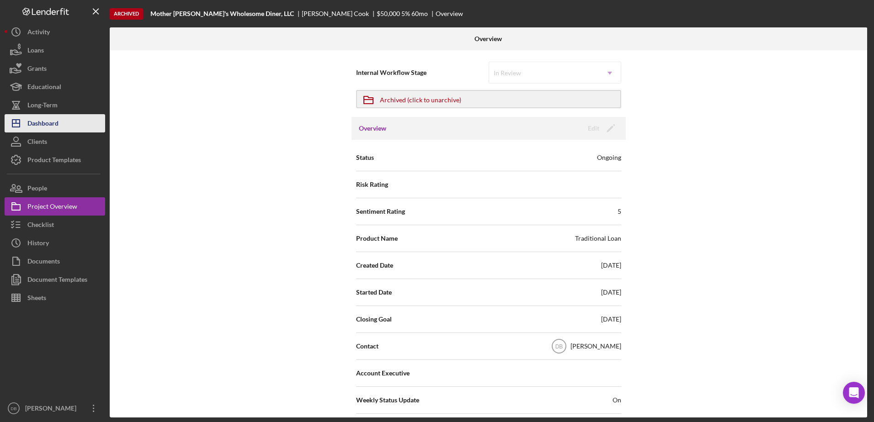
click at [57, 121] on div "Dashboard" at bounding box center [42, 124] width 31 height 21
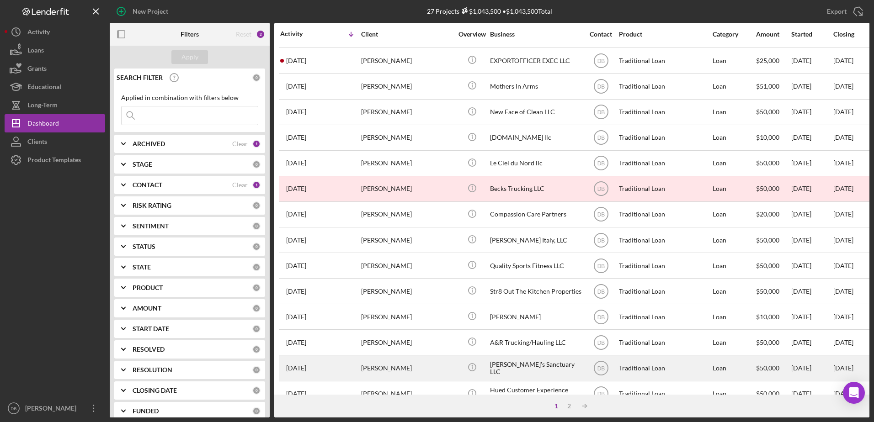
scroll to position [303, 0]
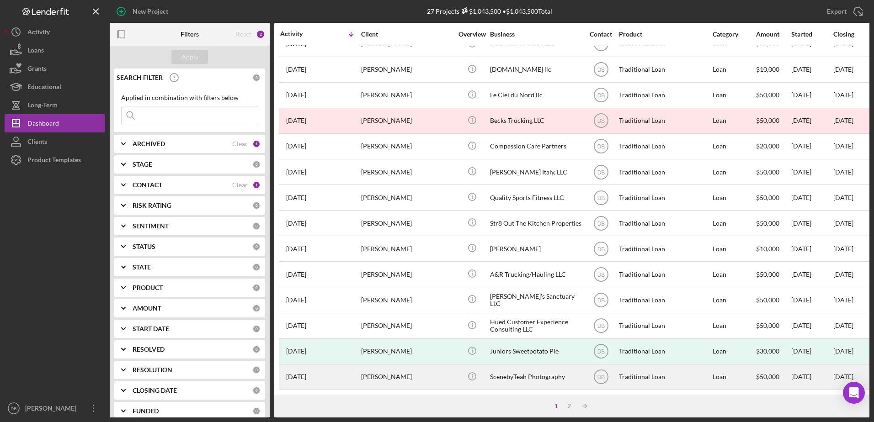
click at [369, 372] on div "[PERSON_NAME]" at bounding box center [406, 377] width 91 height 24
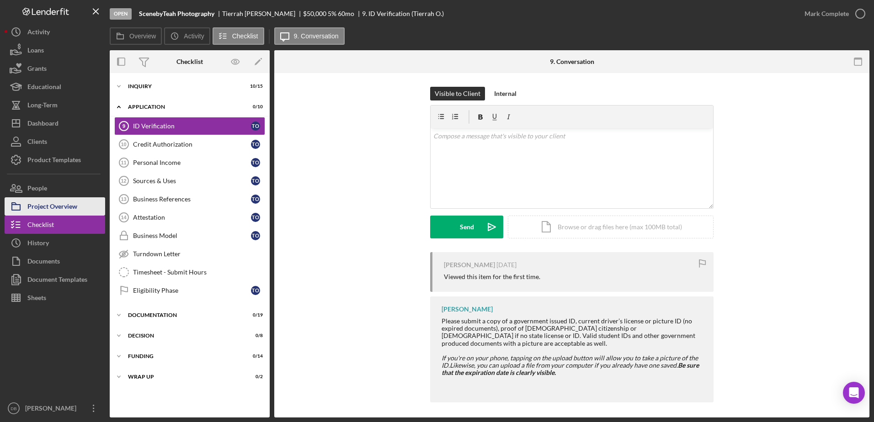
click at [50, 207] on div "Project Overview" at bounding box center [52, 207] width 50 height 21
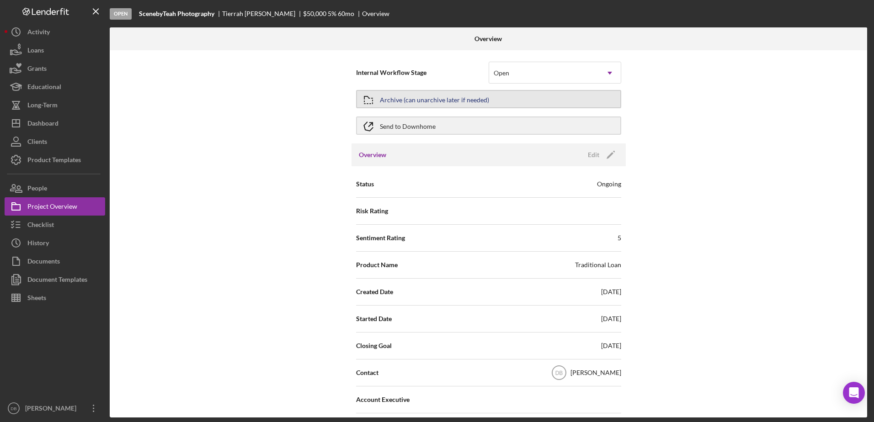
click at [438, 99] on div "Archive (can unarchive later if needed)" at bounding box center [434, 99] width 109 height 16
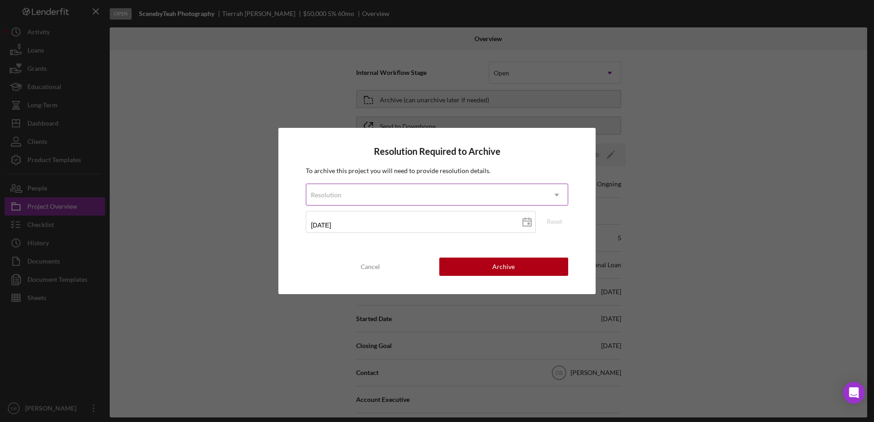
click at [391, 197] on div "Resolution" at bounding box center [425, 195] width 239 height 21
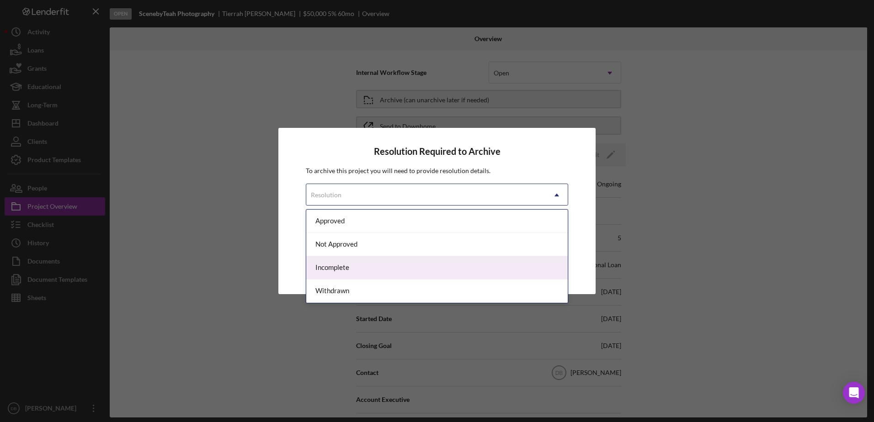
click at [366, 267] on div "Incomplete" at bounding box center [436, 267] width 261 height 23
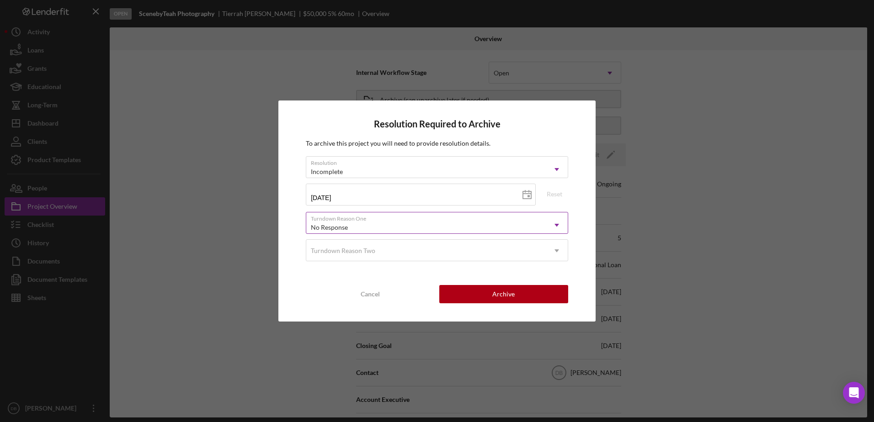
click at [350, 224] on div "No Response" at bounding box center [425, 227] width 239 height 21
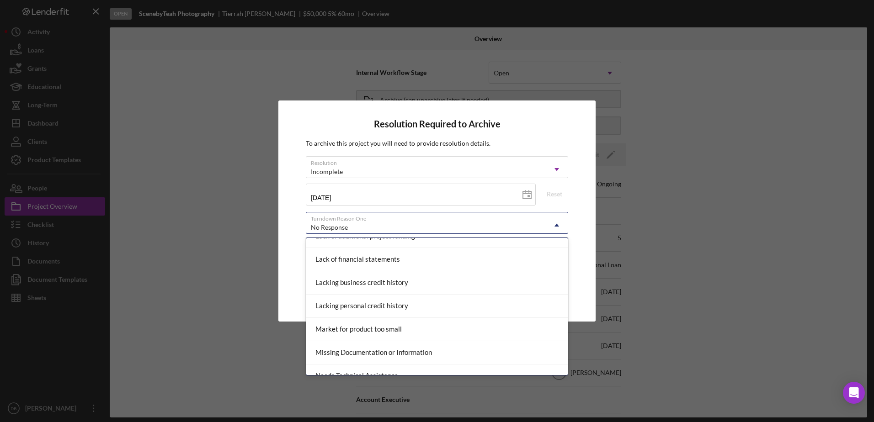
scroll to position [457, 0]
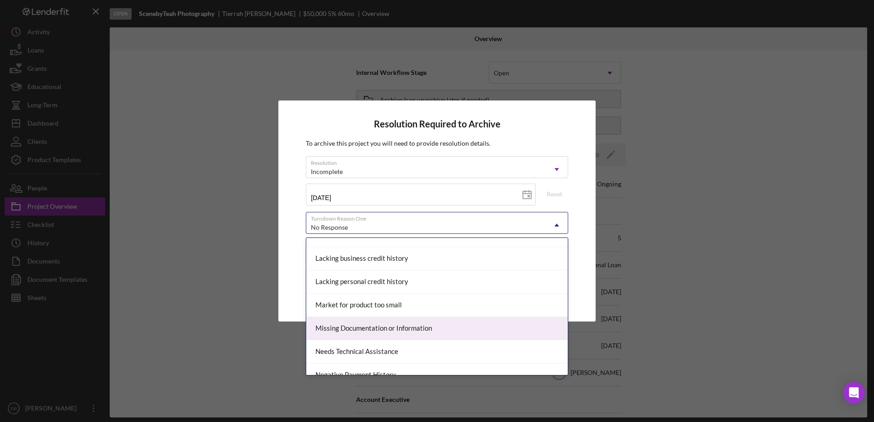
click at [406, 328] on div "Missing Documentation or Information" at bounding box center [436, 328] width 261 height 23
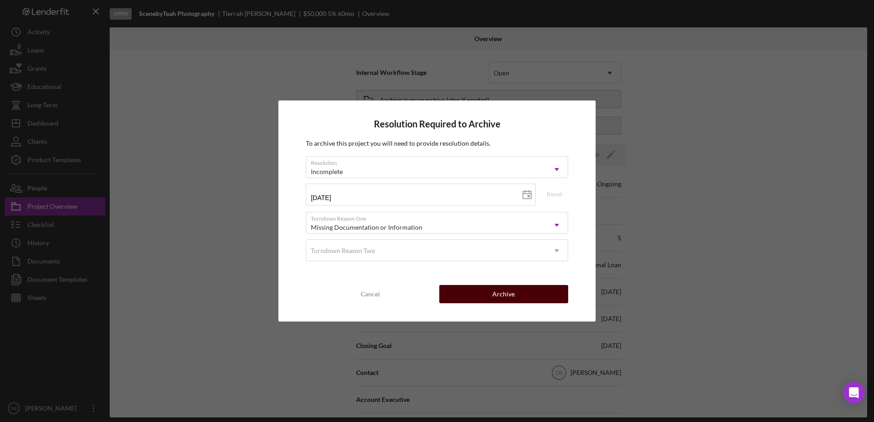
click at [489, 291] on button "Archive" at bounding box center [503, 294] width 129 height 18
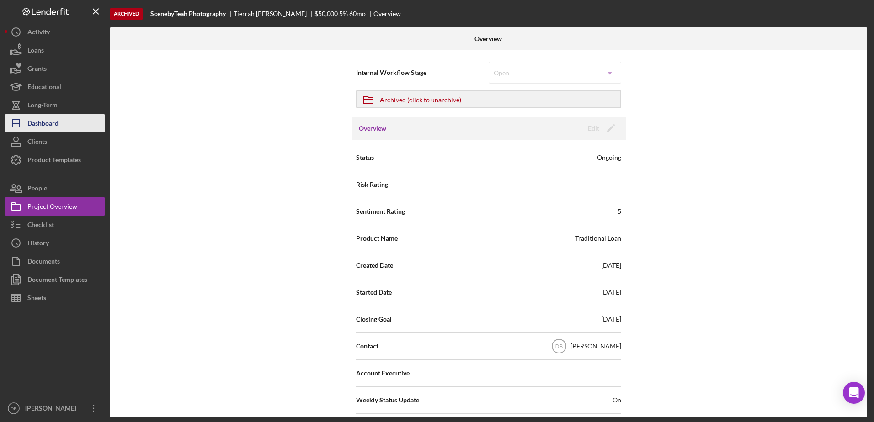
click at [67, 127] on button "Icon/Dashboard Dashboard" at bounding box center [55, 123] width 101 height 18
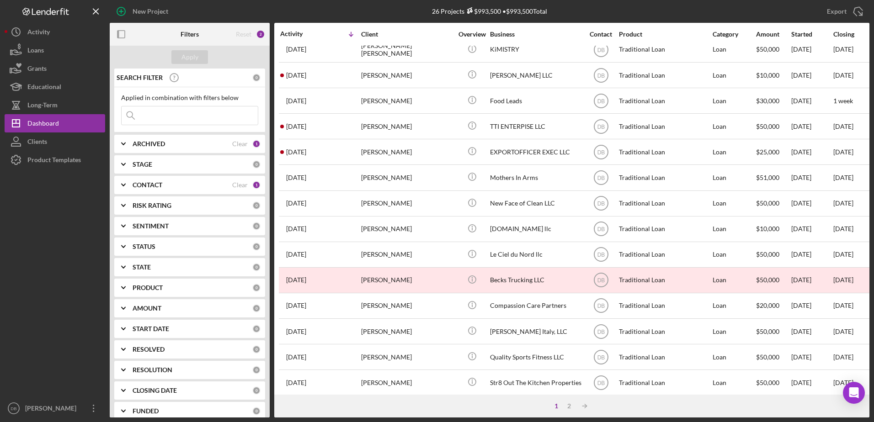
scroll to position [303, 0]
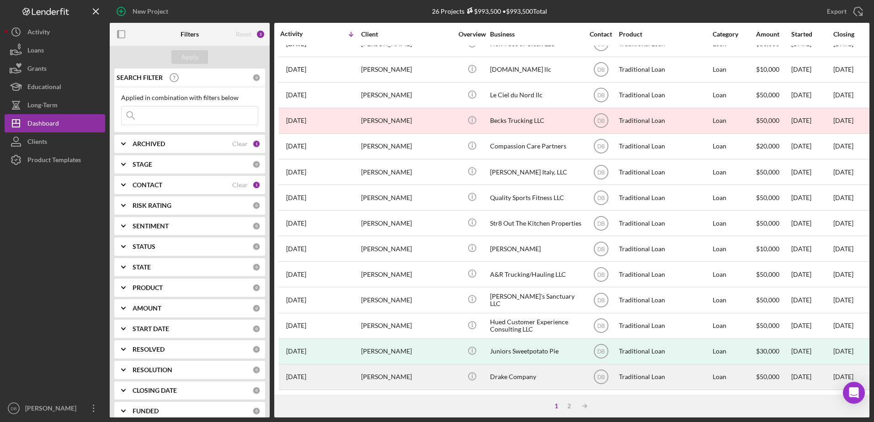
click at [384, 371] on div "[PERSON_NAME]" at bounding box center [406, 377] width 91 height 24
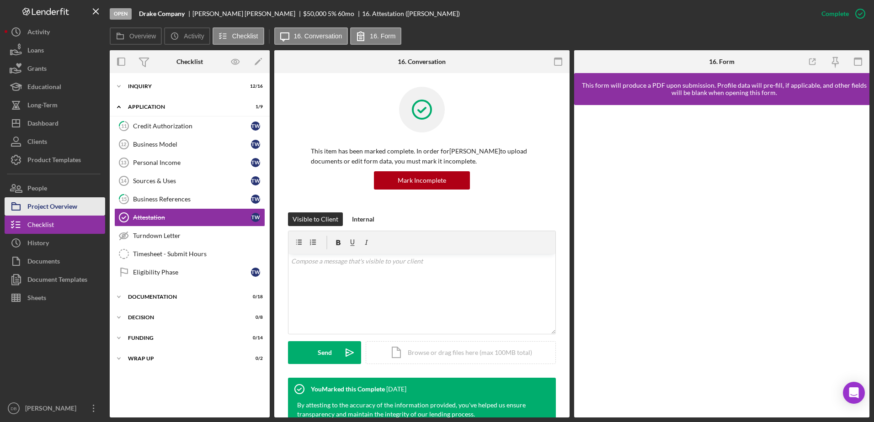
drag, startPoint x: 41, startPoint y: 211, endPoint x: 46, endPoint y: 211, distance: 5.0
click at [41, 211] on div "Project Overview" at bounding box center [52, 207] width 50 height 21
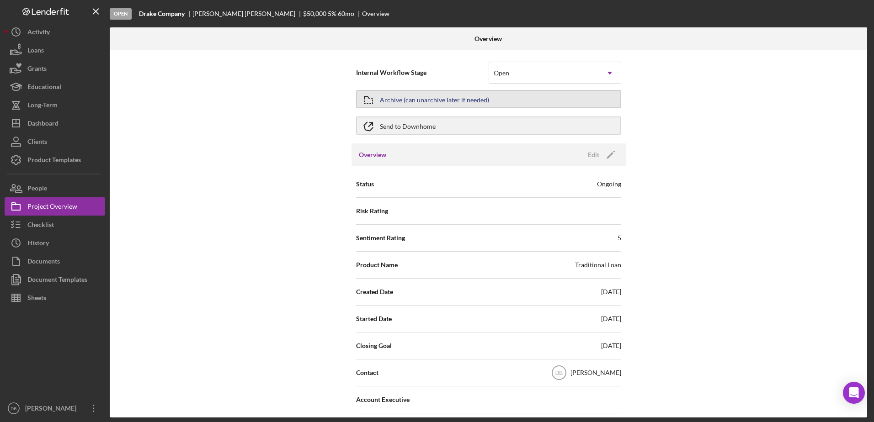
click at [418, 96] on div "Archive (can unarchive later if needed)" at bounding box center [434, 99] width 109 height 16
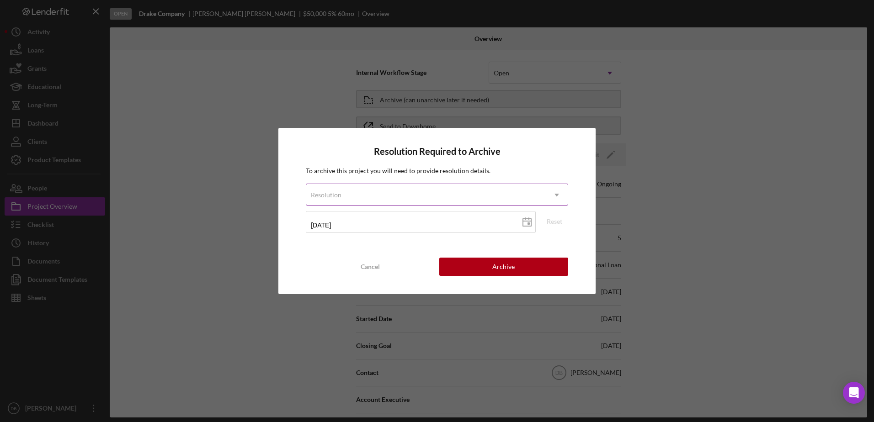
click at [443, 196] on div "Resolution" at bounding box center [425, 195] width 239 height 21
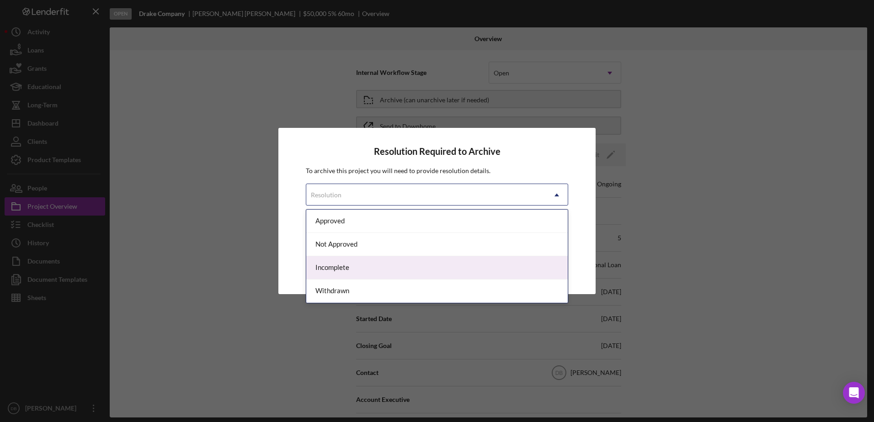
click at [389, 270] on div "Incomplete" at bounding box center [436, 267] width 261 height 23
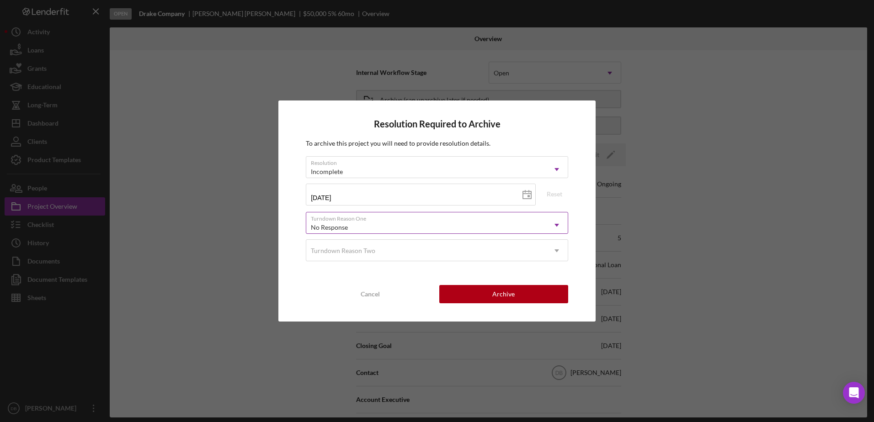
click at [412, 224] on div "No Response" at bounding box center [425, 227] width 239 height 21
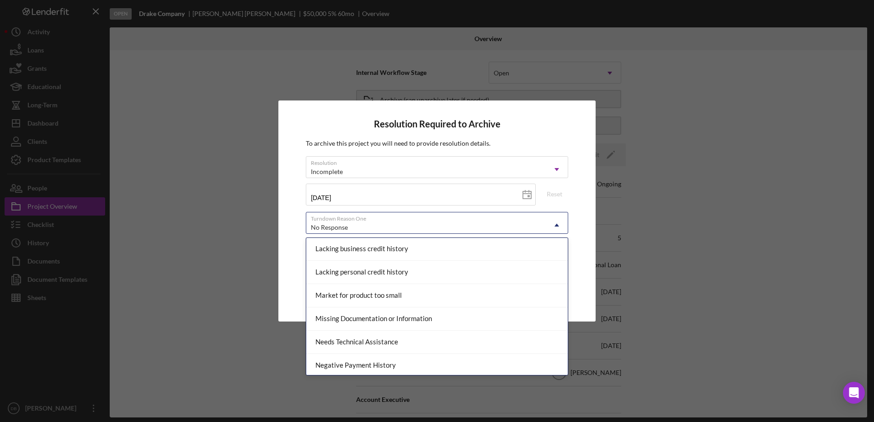
scroll to position [462, 0]
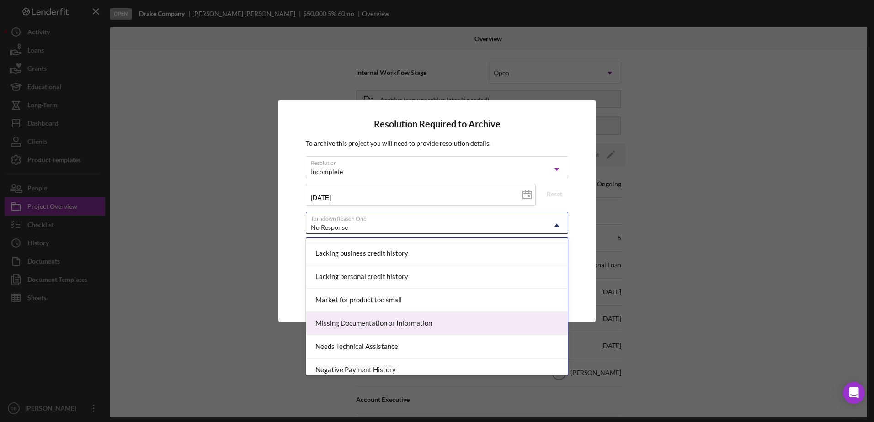
click at [442, 321] on div "Missing Documentation or Information" at bounding box center [436, 323] width 261 height 23
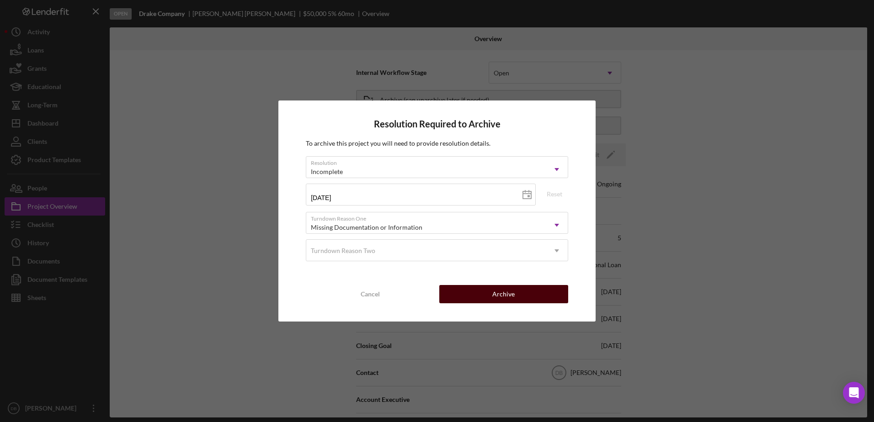
click at [495, 287] on div "Archive" at bounding box center [503, 294] width 22 height 18
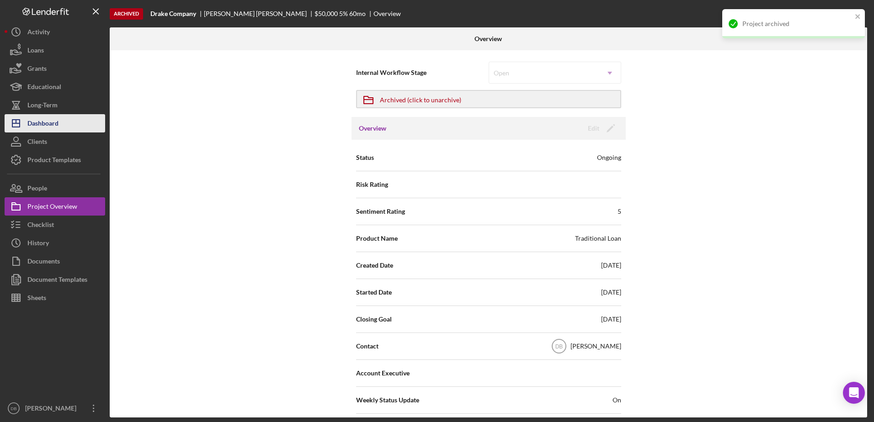
click at [48, 125] on div "Dashboard" at bounding box center [42, 124] width 31 height 21
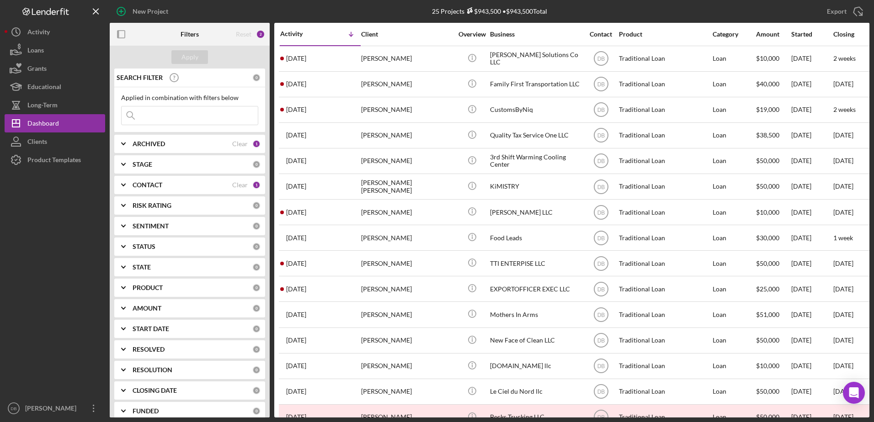
scroll to position [281, 0]
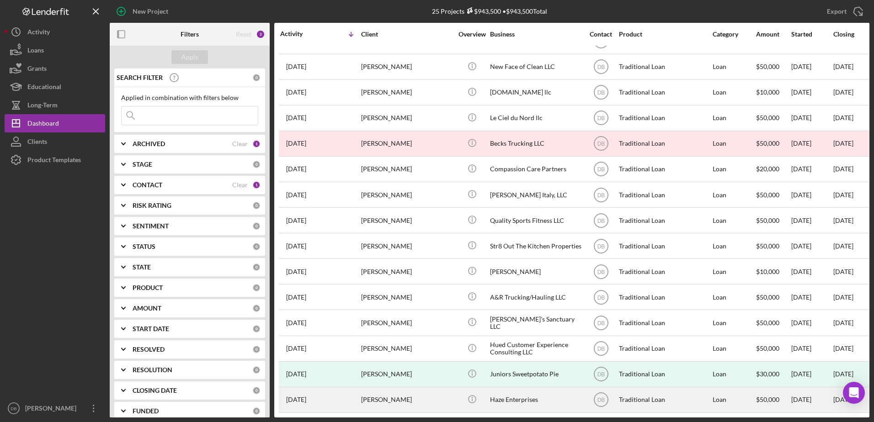
click at [374, 397] on div "[PERSON_NAME]" at bounding box center [406, 400] width 91 height 24
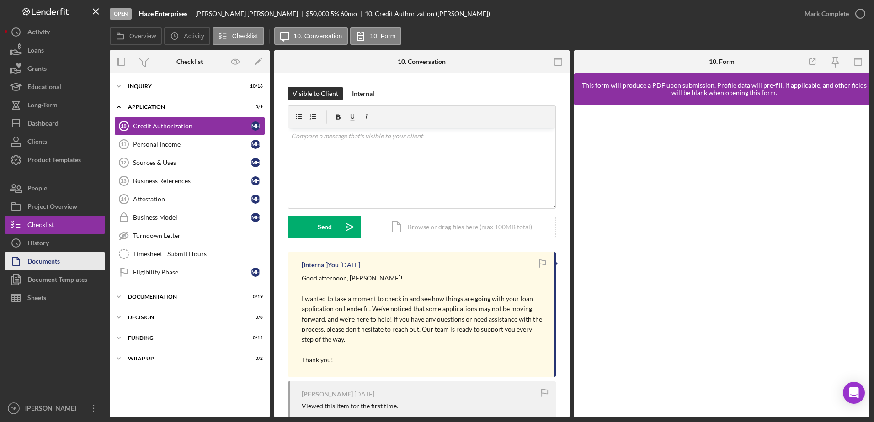
click at [69, 264] on button "Documents" at bounding box center [55, 261] width 101 height 18
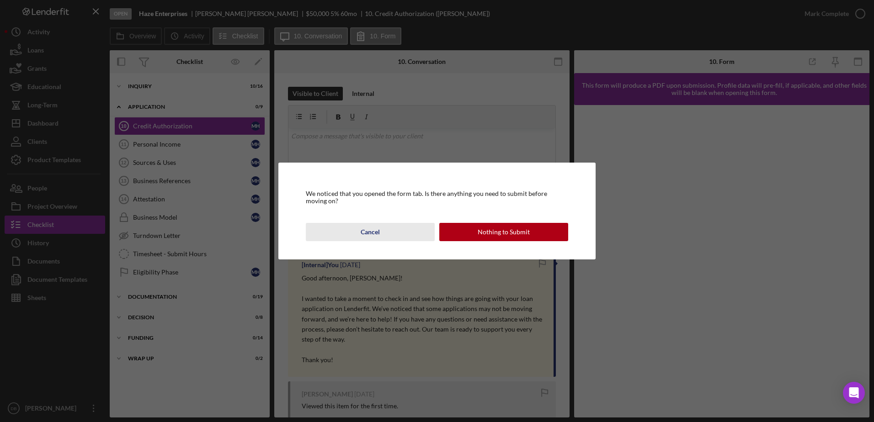
click at [366, 228] on div "Cancel" at bounding box center [369, 232] width 19 height 18
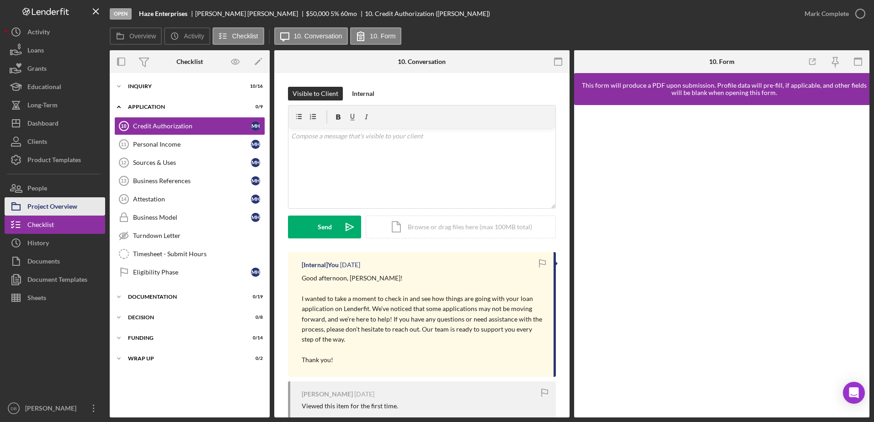
click at [49, 207] on div "Project Overview" at bounding box center [52, 207] width 50 height 21
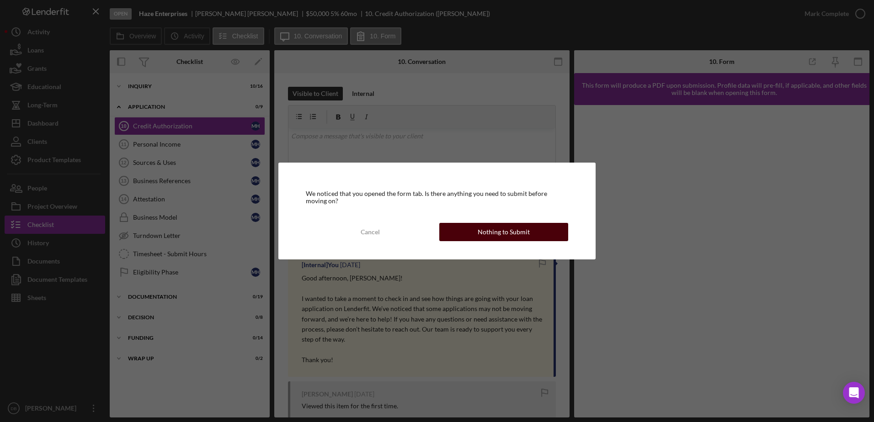
click at [512, 228] on div "Nothing to Submit" at bounding box center [503, 232] width 52 height 18
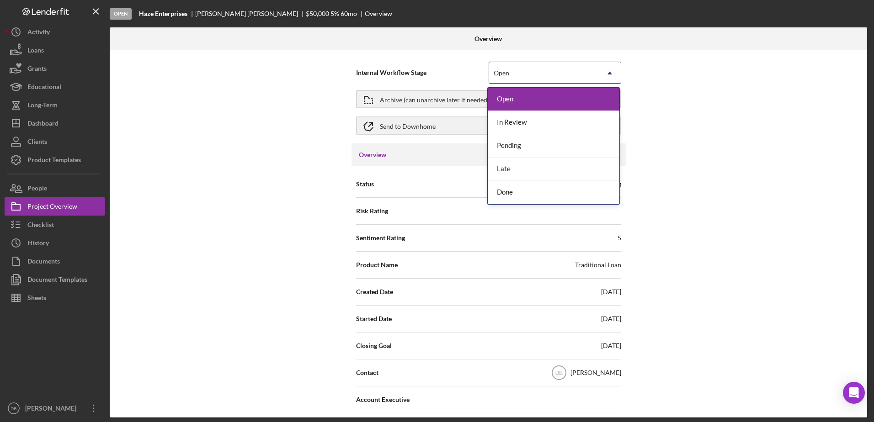
click at [528, 74] on div "Open" at bounding box center [544, 73] width 110 height 21
click at [665, 127] on div "Internal Workflow Stage 5 results available. Use Up and Down to choose options,…" at bounding box center [488, 233] width 757 height 367
click at [522, 76] on div "Open" at bounding box center [544, 73] width 110 height 21
click at [649, 116] on div "Internal Workflow Stage 5 results available. Use Up and Down to choose options,…" at bounding box center [488, 233] width 757 height 367
click at [532, 76] on div "Open" at bounding box center [544, 73] width 110 height 21
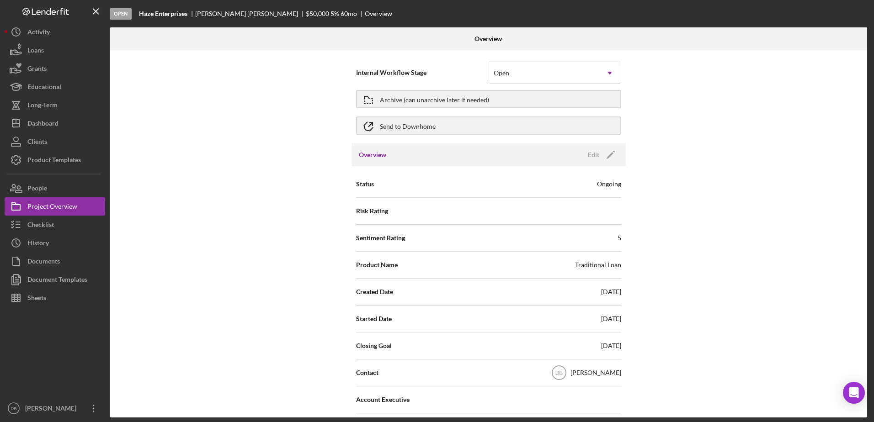
click at [398, 69] on span "Internal Workflow Stage" at bounding box center [422, 72] width 132 height 9
click at [535, 67] on div "Open" at bounding box center [544, 73] width 110 height 21
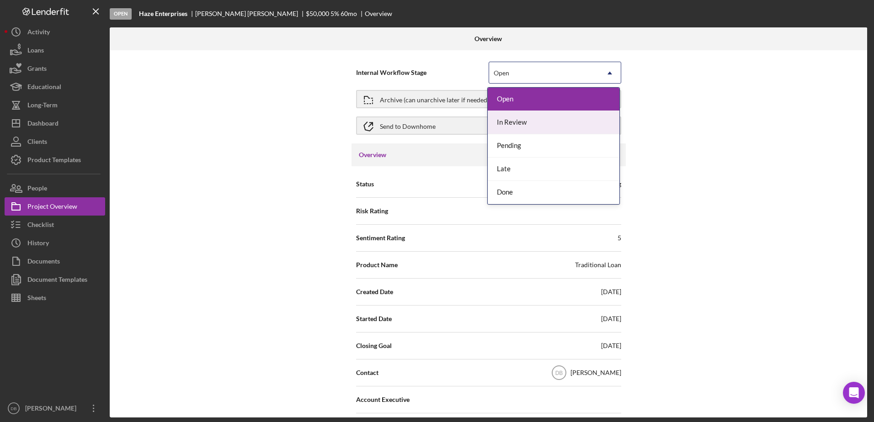
click at [669, 101] on div "Internal Workflow Stage 5 results available. Use Up and Down to choose options,…" at bounding box center [488, 233] width 757 height 367
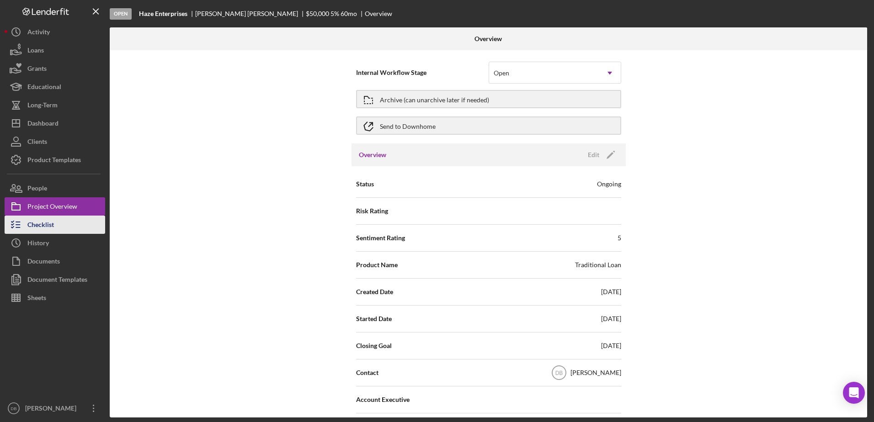
drag, startPoint x: 50, startPoint y: 189, endPoint x: 49, endPoint y: 216, distance: 27.0
click at [50, 189] on button "People" at bounding box center [55, 188] width 101 height 18
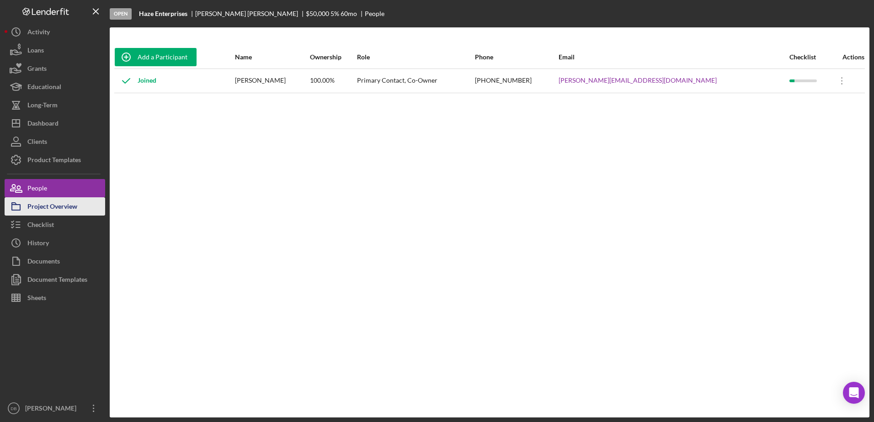
click at [53, 211] on div "Project Overview" at bounding box center [52, 207] width 50 height 21
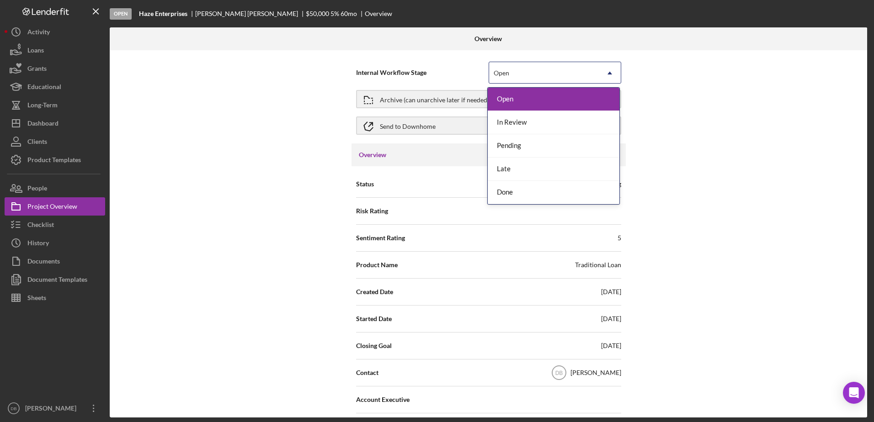
click at [543, 76] on div "Open" at bounding box center [544, 73] width 110 height 21
click at [524, 191] on div "Done" at bounding box center [553, 192] width 132 height 23
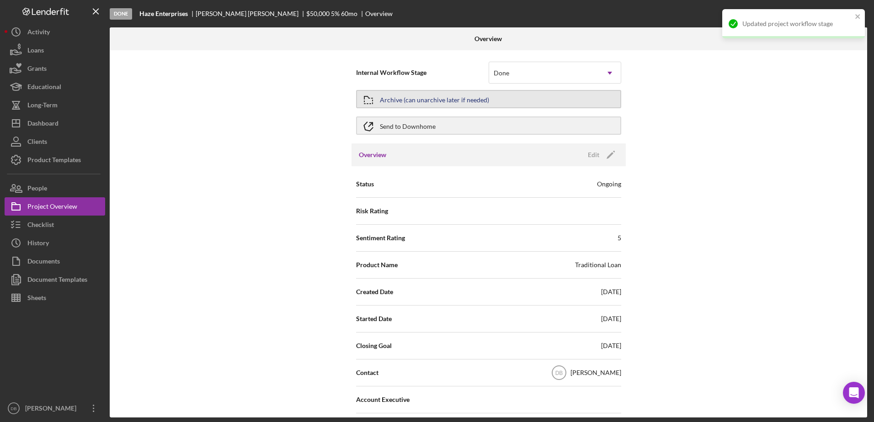
click at [419, 101] on div "Archive (can unarchive later if needed)" at bounding box center [434, 99] width 109 height 16
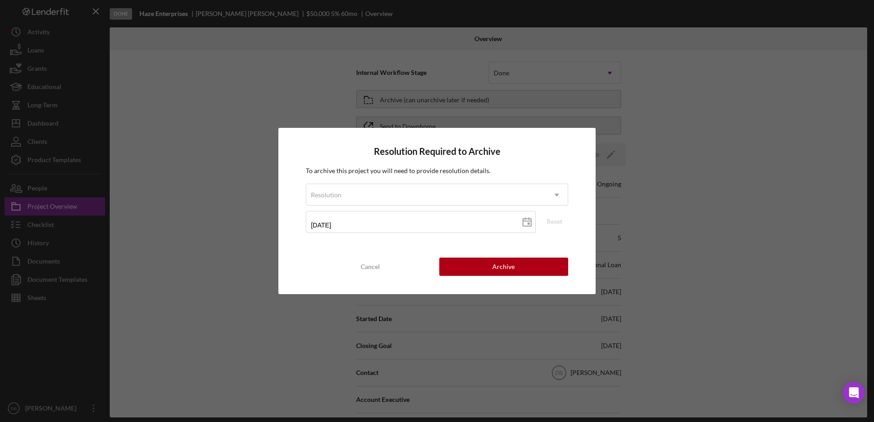
drag, startPoint x: 398, startPoint y: 261, endPoint x: 544, endPoint y: 140, distance: 189.1
click at [398, 260] on button "Cancel" at bounding box center [370, 267] width 129 height 18
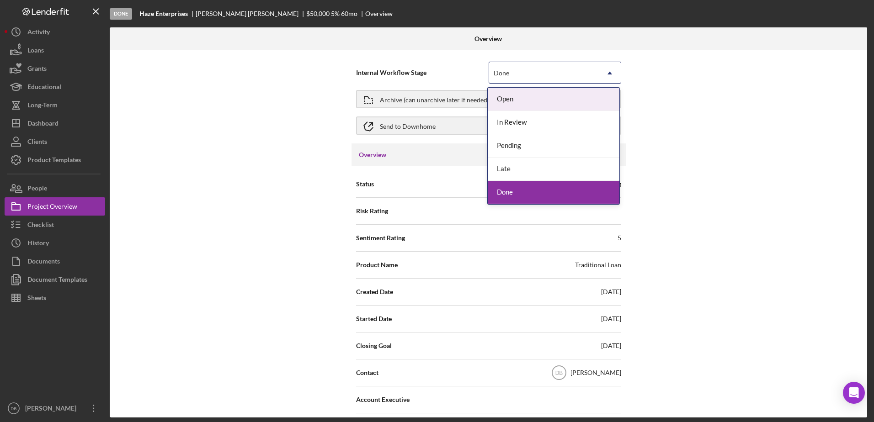
click at [608, 67] on icon "Icon/Dropdown Arrow" at bounding box center [610, 73] width 22 height 22
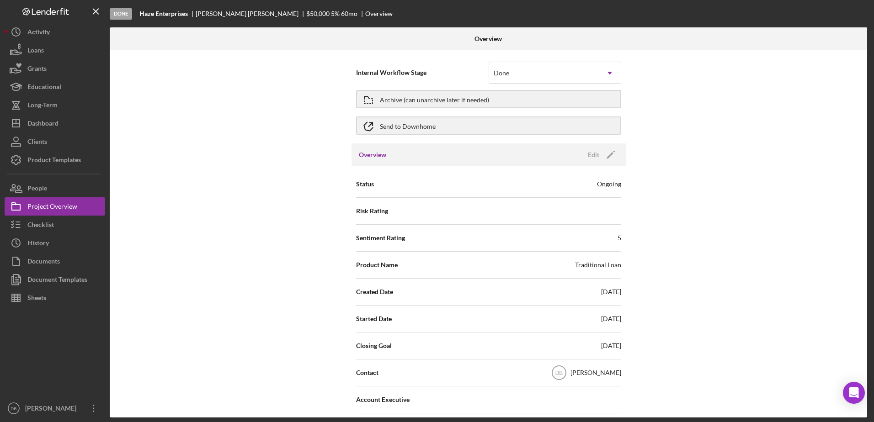
click at [396, 28] on div "Overview" at bounding box center [488, 38] width 252 height 23
drag, startPoint x: 80, startPoint y: 123, endPoint x: 94, endPoint y: 123, distance: 13.3
click at [81, 123] on button "Icon/Dashboard Dashboard" at bounding box center [55, 123] width 101 height 18
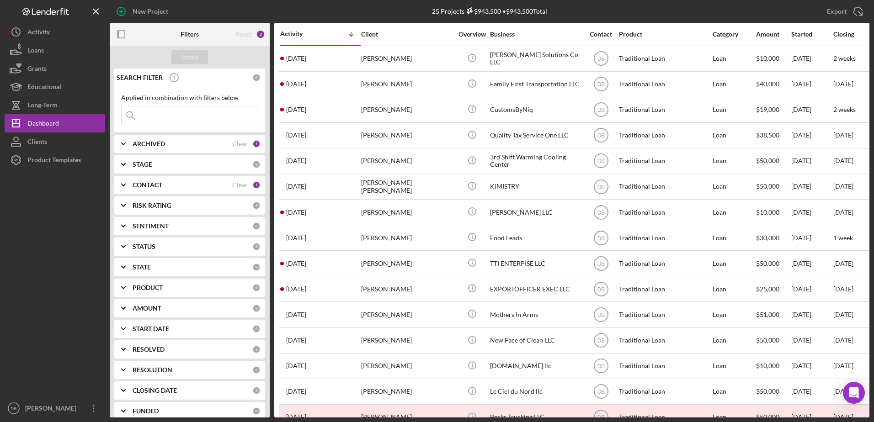
scroll to position [281, 0]
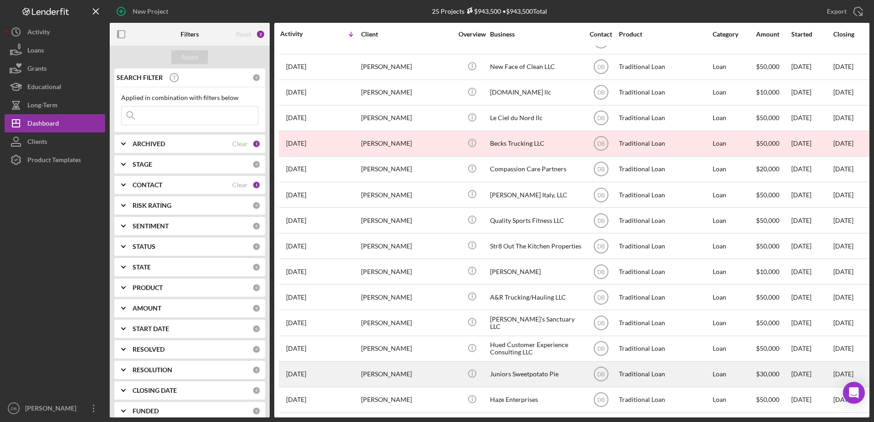
click at [385, 370] on div "[PERSON_NAME]" at bounding box center [406, 374] width 91 height 24
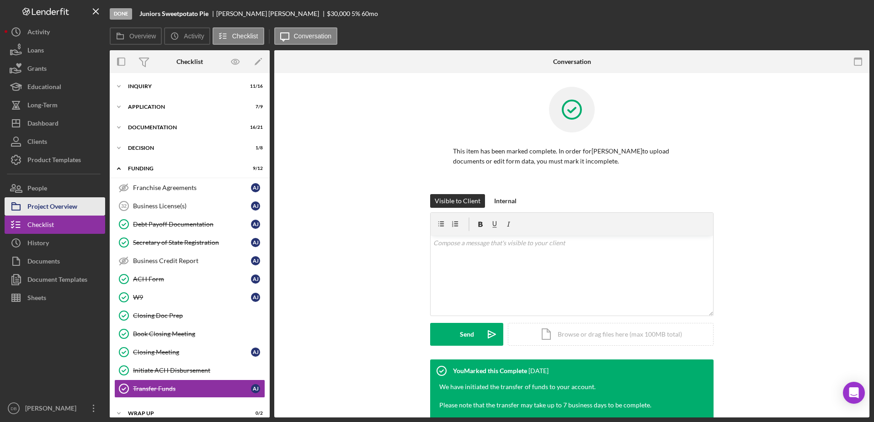
scroll to position [9, 0]
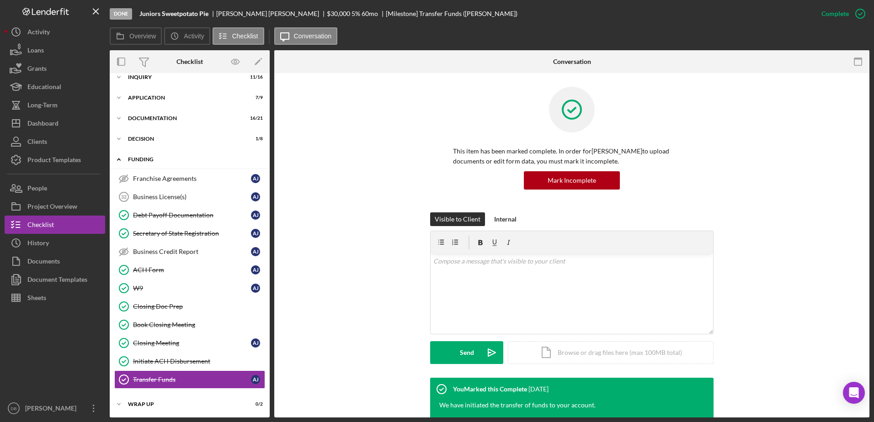
click at [121, 158] on icon "Icon/Expander" at bounding box center [119, 159] width 18 height 18
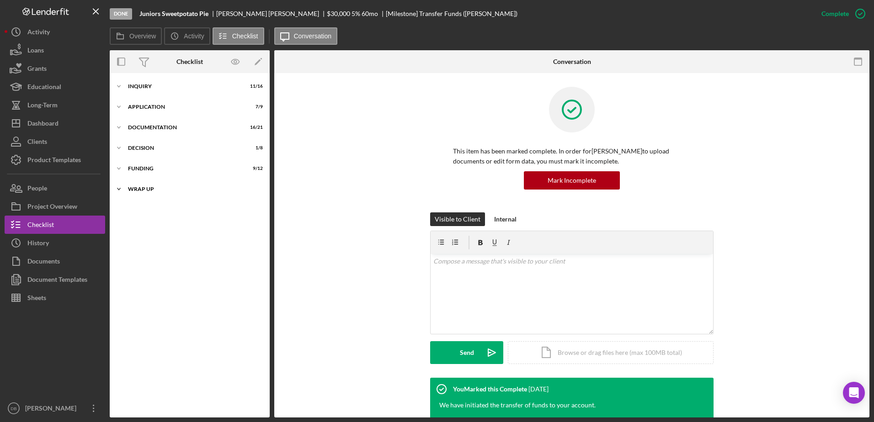
click at [118, 187] on icon "Icon/Expander" at bounding box center [119, 189] width 18 height 18
click at [120, 187] on icon "Icon/Expander" at bounding box center [119, 189] width 18 height 18
click at [122, 170] on icon "Icon/Expander" at bounding box center [119, 168] width 18 height 18
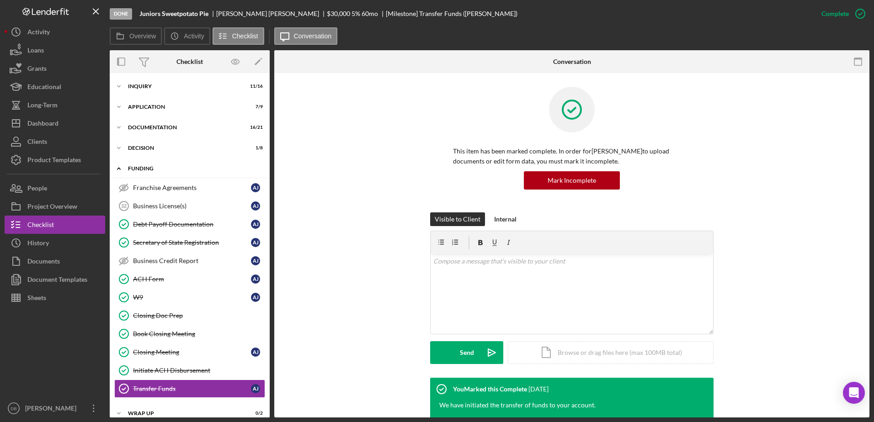
scroll to position [10, 0]
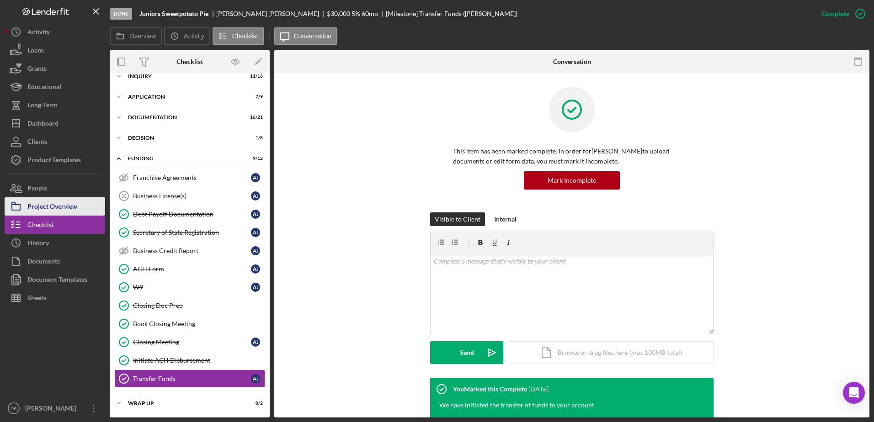
click at [60, 204] on div "Project Overview" at bounding box center [52, 207] width 50 height 21
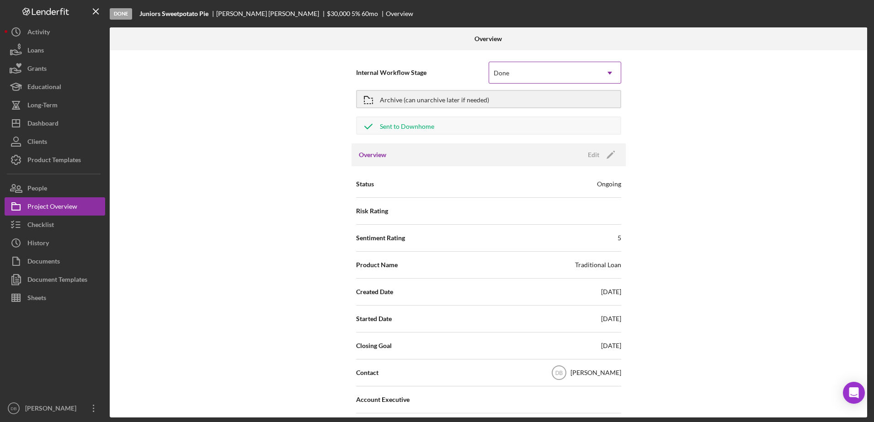
click at [539, 79] on div "Done" at bounding box center [544, 73] width 110 height 21
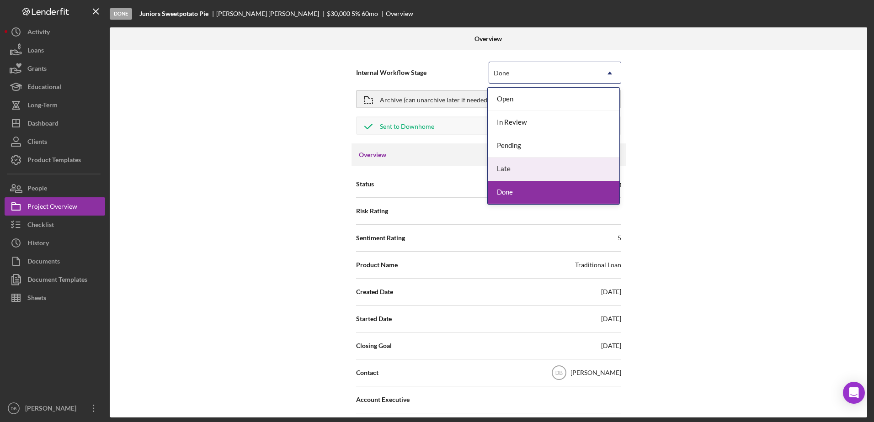
click at [390, 74] on span "Internal Workflow Stage" at bounding box center [422, 72] width 132 height 9
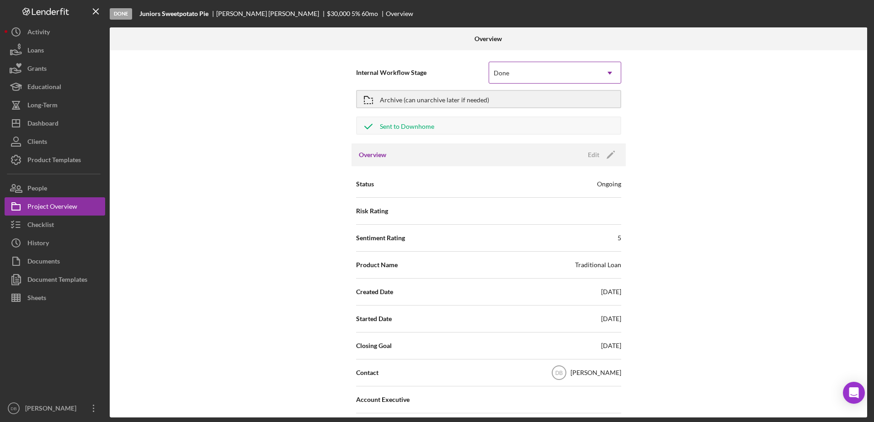
click at [557, 77] on div "Done" at bounding box center [544, 73] width 110 height 21
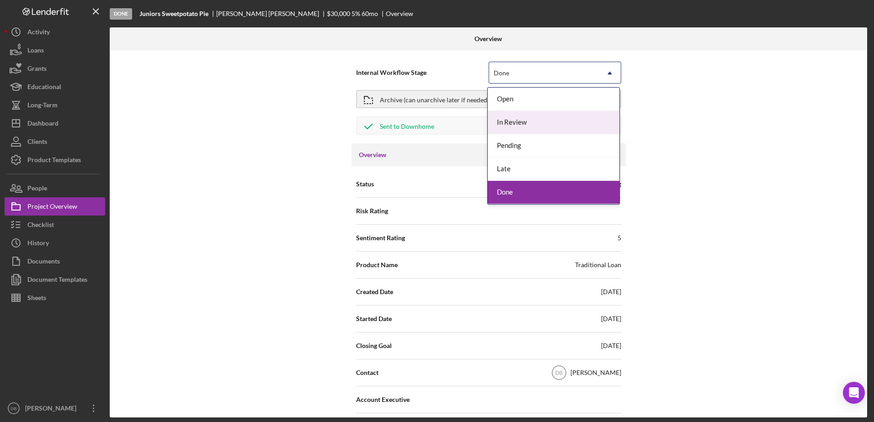
click at [723, 104] on div "Internal Workflow Stage 5 results available. Use Up and Down to choose options,…" at bounding box center [488, 233] width 757 height 367
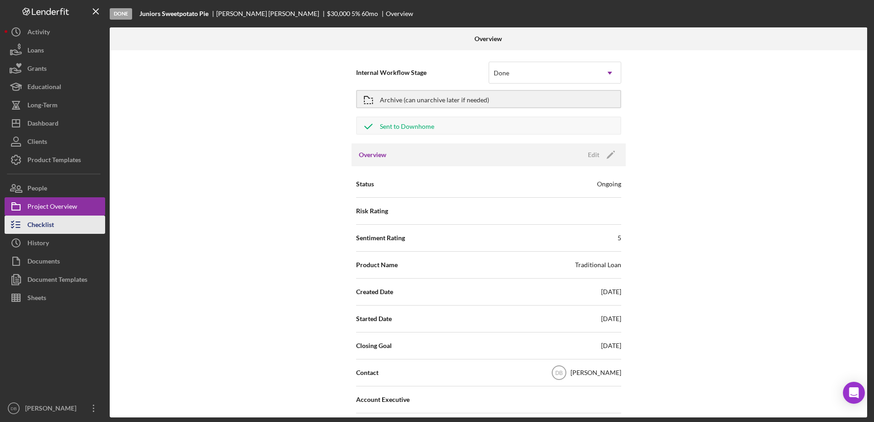
click at [42, 224] on div "Checklist" at bounding box center [40, 226] width 26 height 21
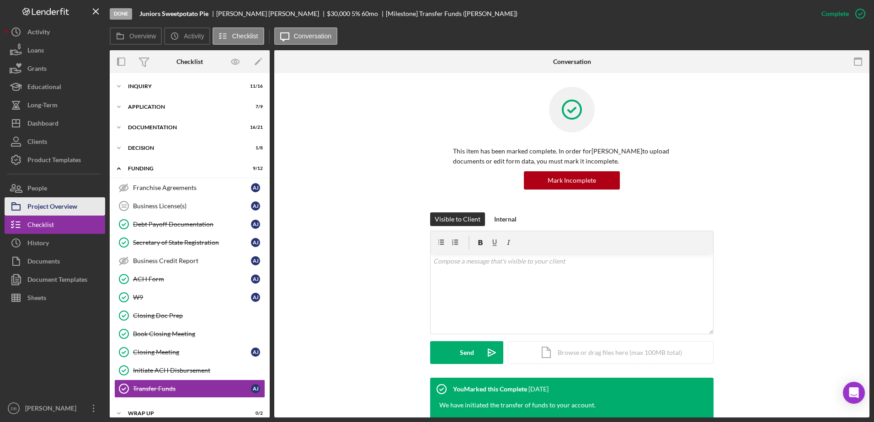
scroll to position [9, 0]
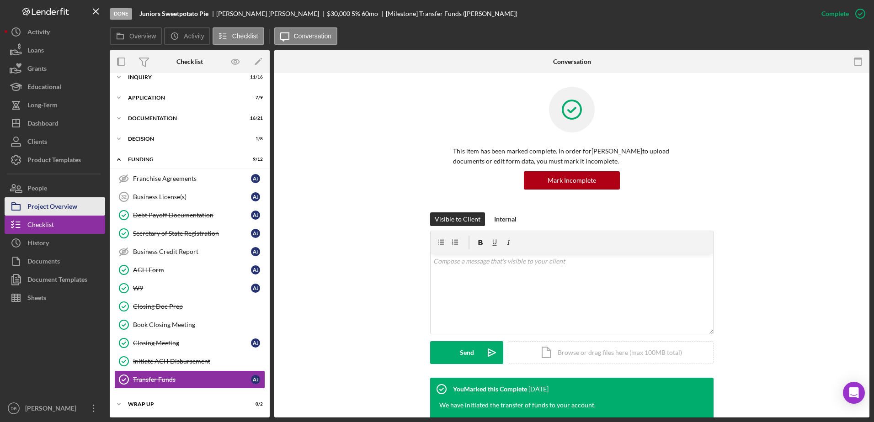
click at [41, 203] on div "Project Overview" at bounding box center [52, 207] width 50 height 21
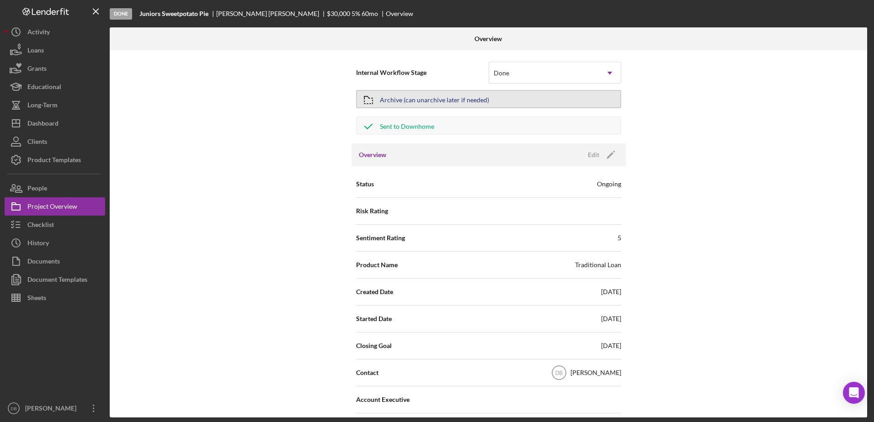
click at [438, 101] on div "Archive (can unarchive later if needed)" at bounding box center [434, 99] width 109 height 16
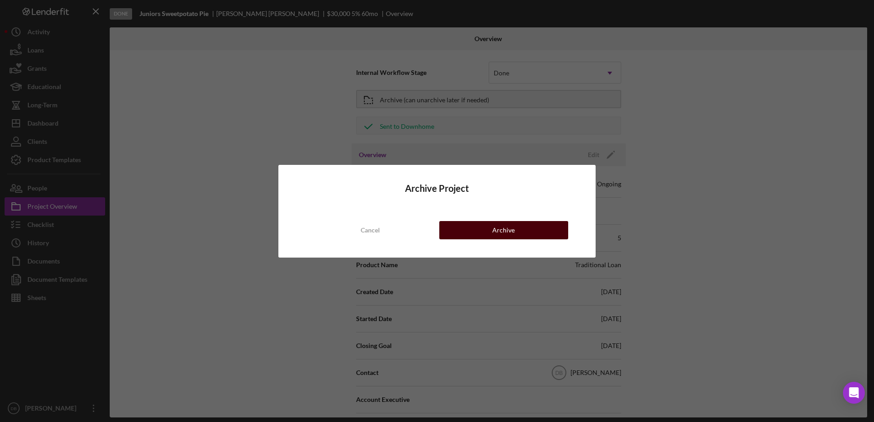
click at [468, 227] on button "Archive" at bounding box center [503, 230] width 129 height 18
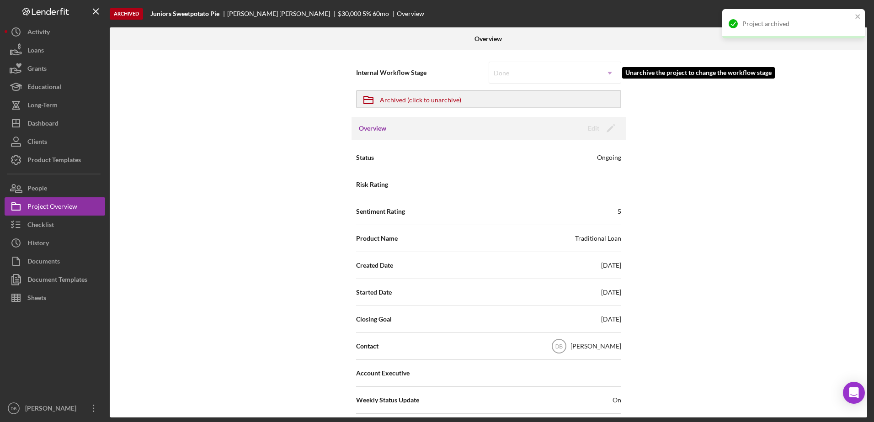
click at [521, 72] on div "Done Icon/Dropdown Arrow" at bounding box center [554, 73] width 132 height 22
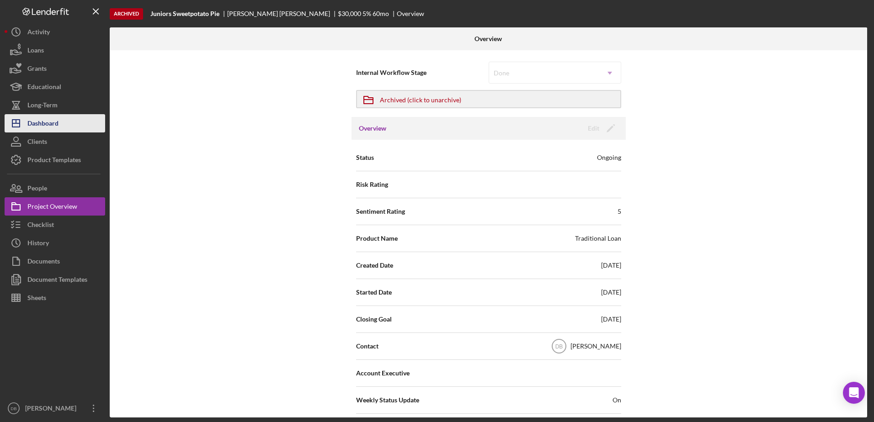
click at [74, 117] on button "Icon/Dashboard Dashboard" at bounding box center [55, 123] width 101 height 18
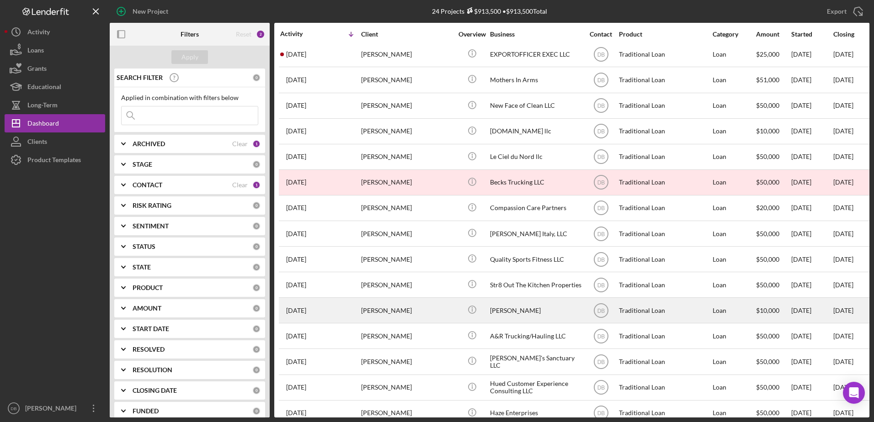
scroll to position [255, 0]
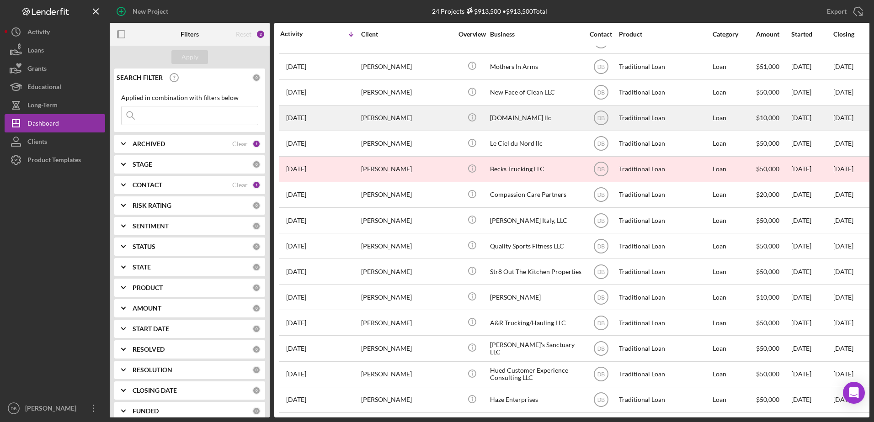
click at [371, 119] on div "[PERSON_NAME]" at bounding box center [406, 118] width 91 height 24
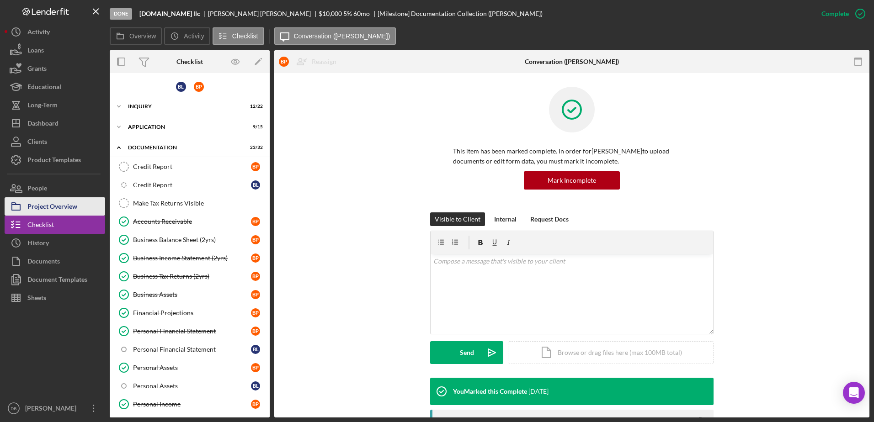
scroll to position [415, 0]
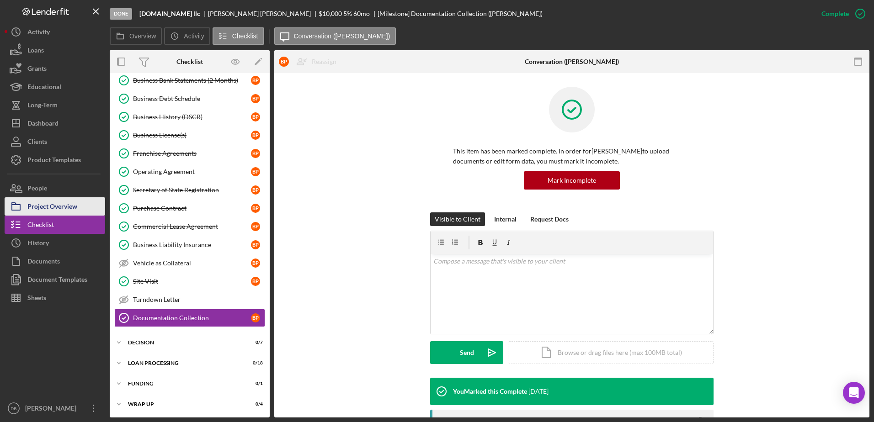
click at [59, 207] on div "Project Overview" at bounding box center [52, 207] width 50 height 21
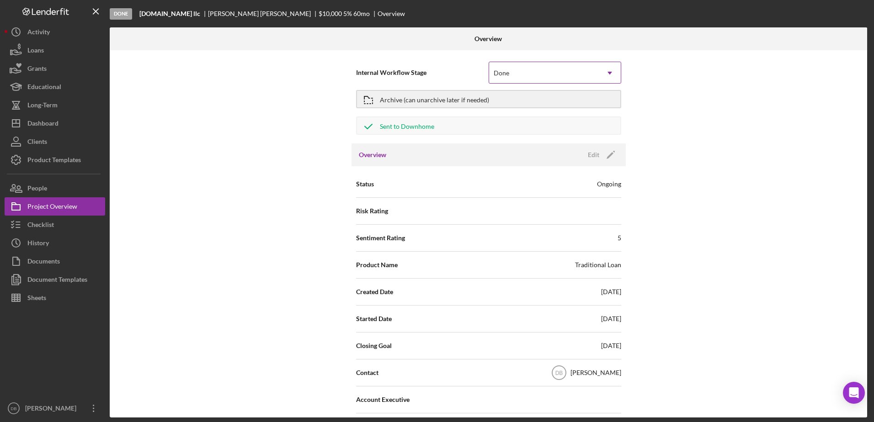
click at [577, 71] on div "Done" at bounding box center [544, 73] width 110 height 21
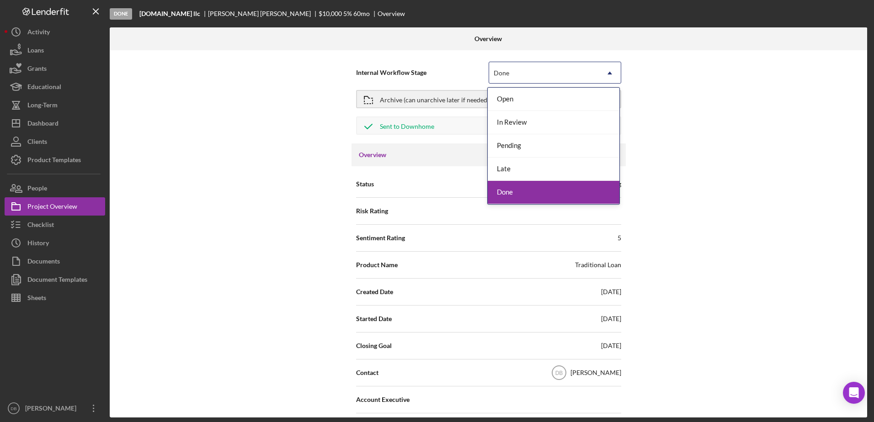
click at [513, 194] on div "Done" at bounding box center [553, 192] width 132 height 23
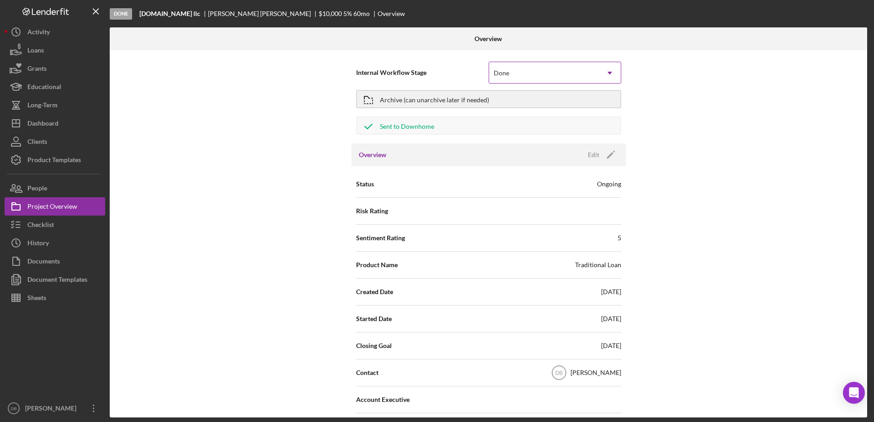
click at [512, 74] on div "Done" at bounding box center [544, 73] width 110 height 21
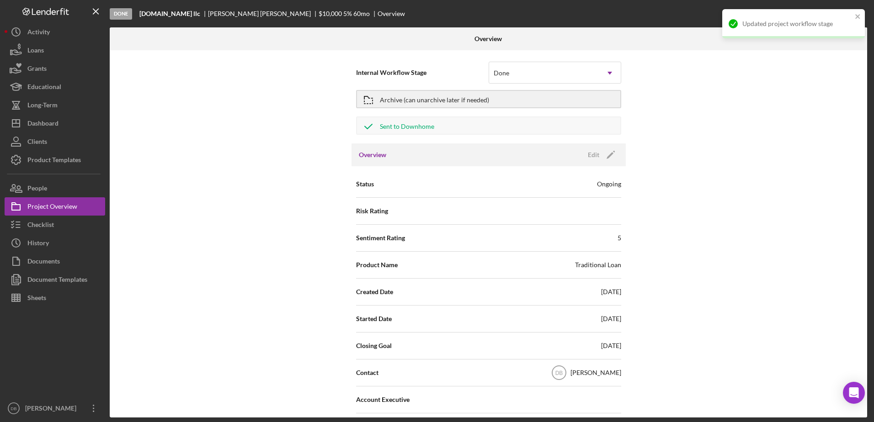
click at [305, 143] on div "Internal Workflow Stage Done Icon/Dropdown Arrow Archive (can unarchive later i…" at bounding box center [488, 233] width 757 height 367
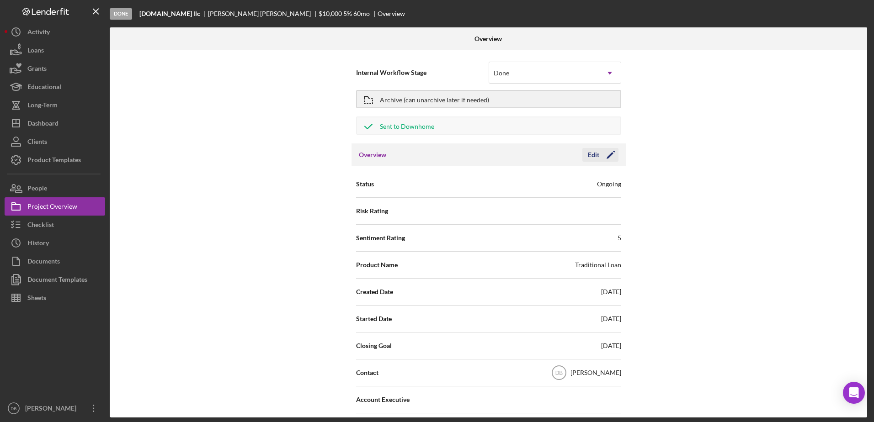
click at [609, 155] on icon "Icon/Edit" at bounding box center [610, 154] width 23 height 23
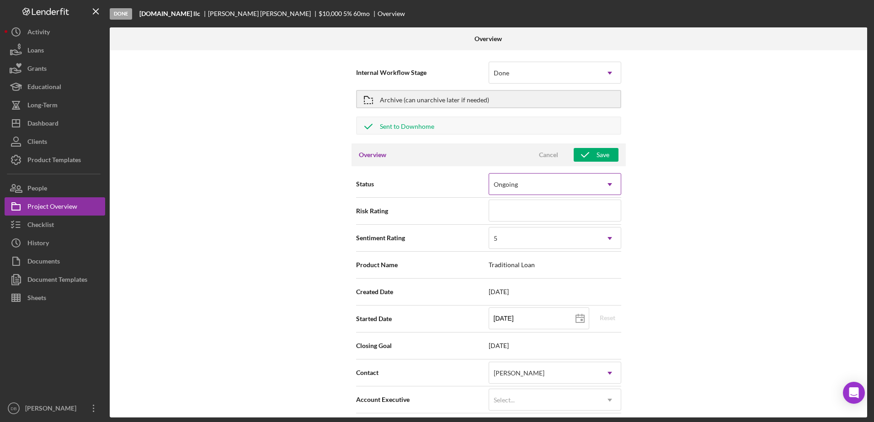
click at [599, 186] on icon "Icon/Dropdown Arrow" at bounding box center [610, 185] width 22 height 22
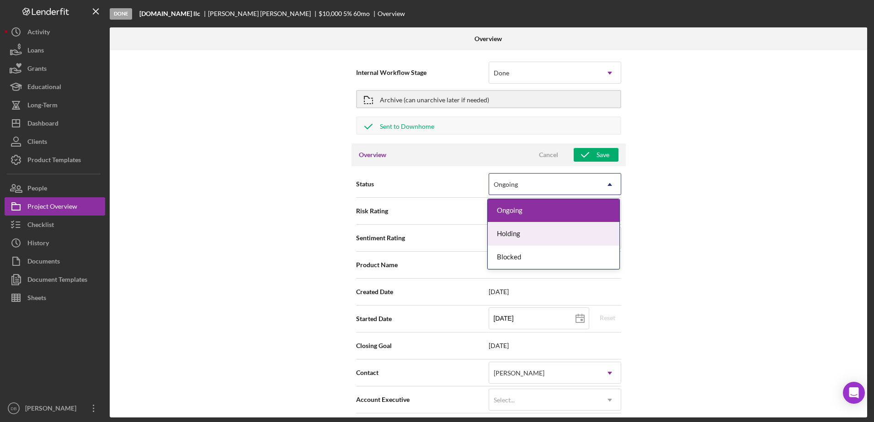
click at [732, 190] on div "Internal Workflow Stage Done Icon/Dropdown Arrow Archive (can unarchive later i…" at bounding box center [488, 233] width 757 height 367
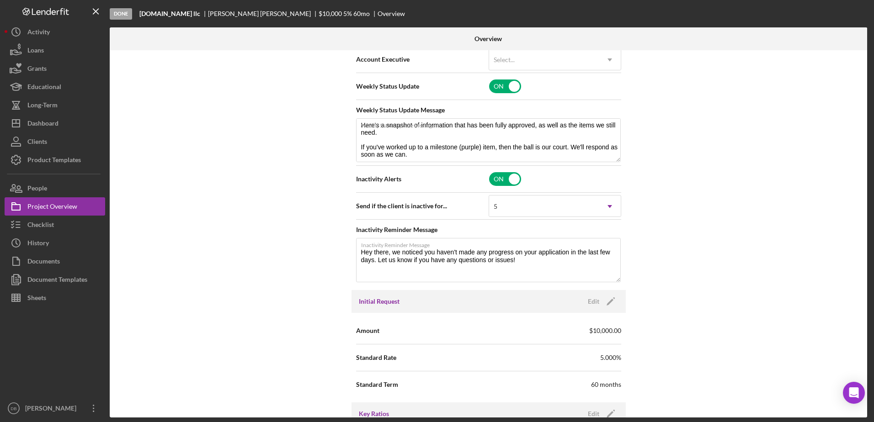
scroll to position [411, 0]
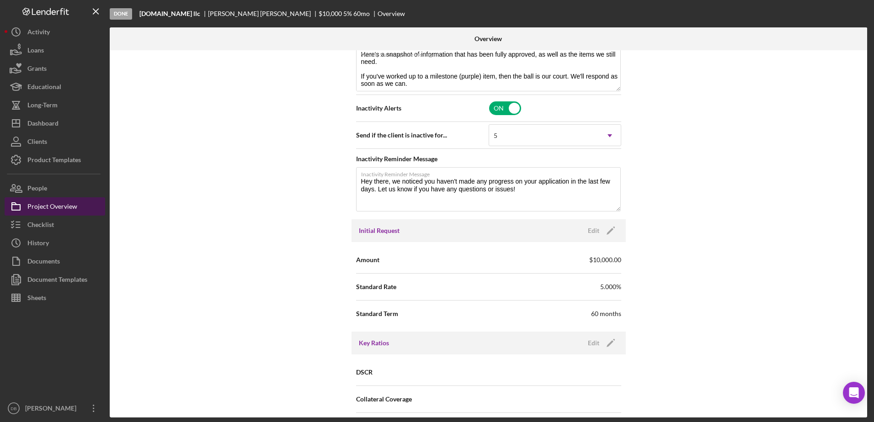
click at [53, 212] on div "Project Overview" at bounding box center [52, 207] width 50 height 21
click at [55, 209] on div "Project Overview" at bounding box center [52, 207] width 50 height 21
type textarea "Here's a snapshot of information that has been fully approved, as well as the i…"
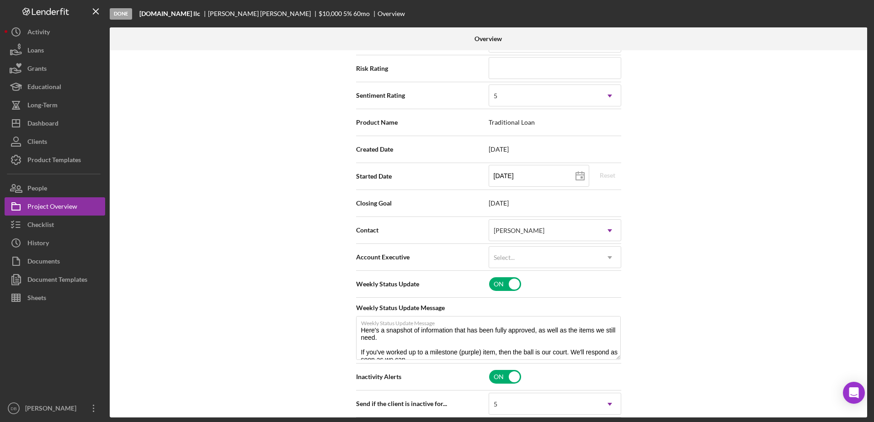
scroll to position [0, 0]
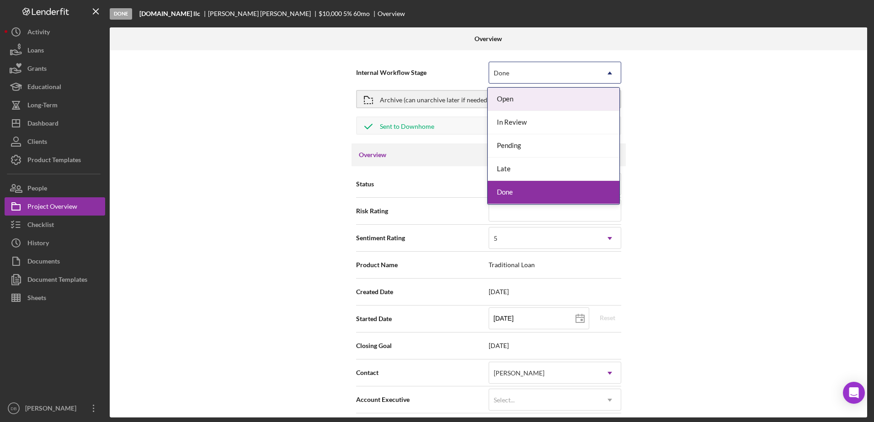
click at [493, 70] on div "Done" at bounding box center [501, 72] width 16 height 7
click at [515, 189] on div "Done" at bounding box center [553, 192] width 132 height 23
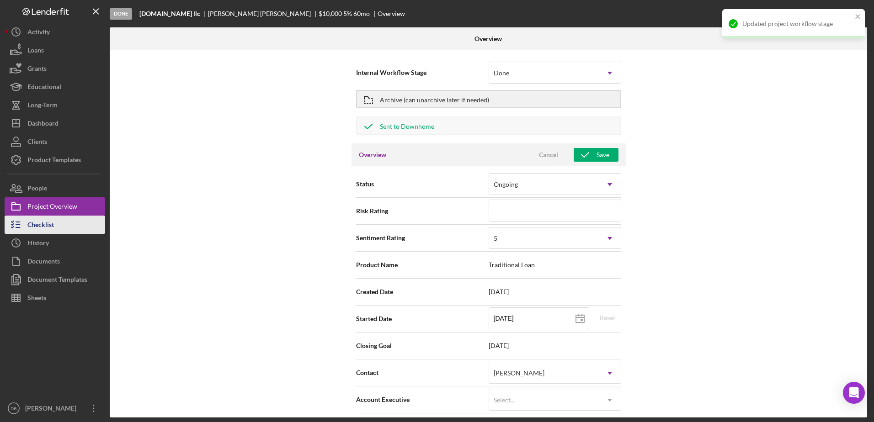
click at [64, 219] on button "Checklist" at bounding box center [55, 225] width 101 height 18
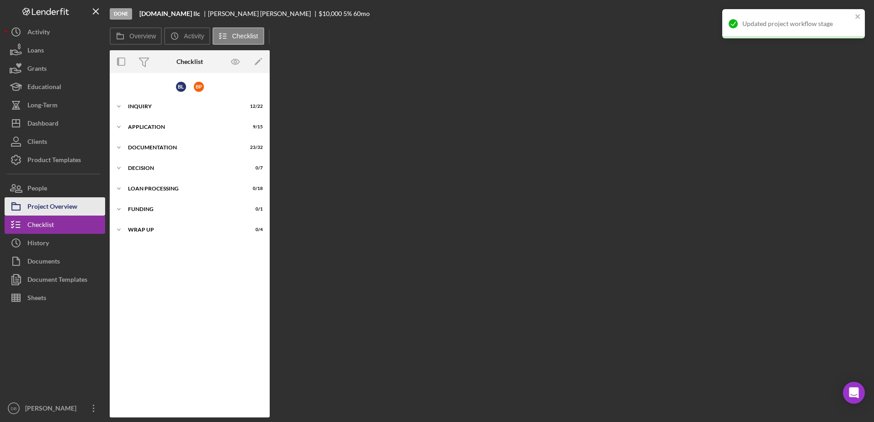
click at [62, 212] on div "Project Overview" at bounding box center [52, 207] width 50 height 21
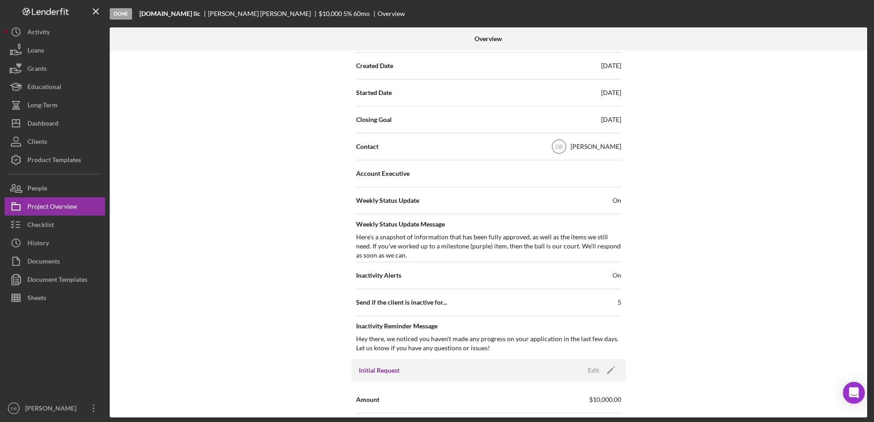
scroll to position [228, 0]
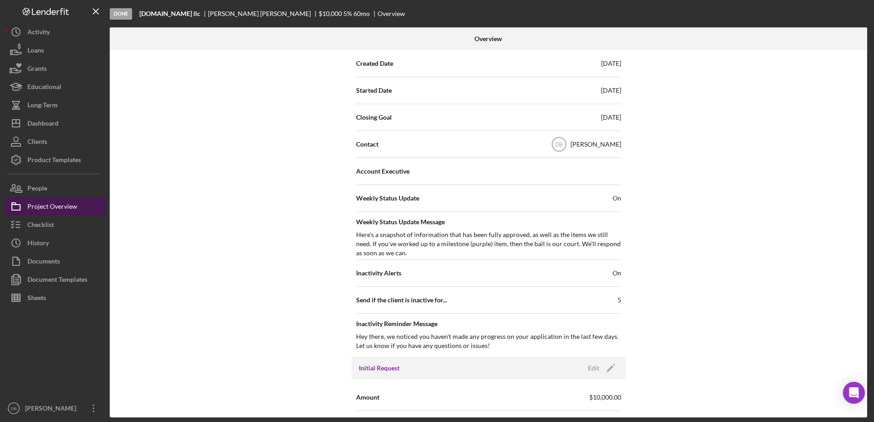
drag, startPoint x: 40, startPoint y: 193, endPoint x: 49, endPoint y: 202, distance: 13.2
click at [40, 192] on div "People" at bounding box center [37, 189] width 20 height 21
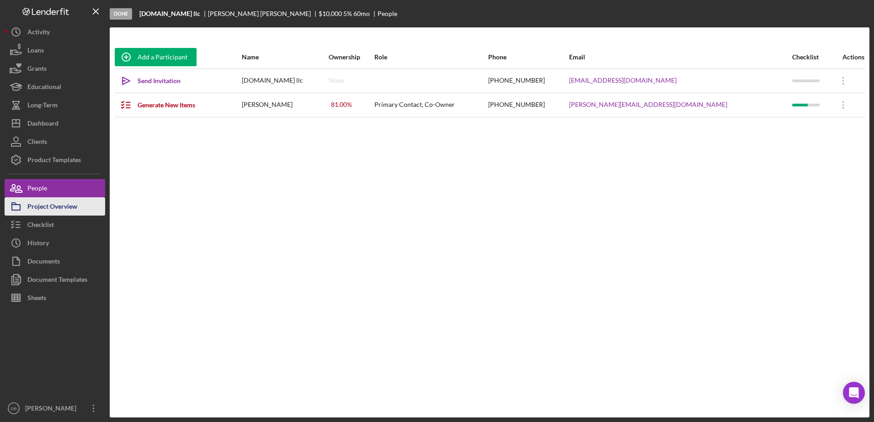
click at [50, 203] on div "Project Overview" at bounding box center [52, 207] width 50 height 21
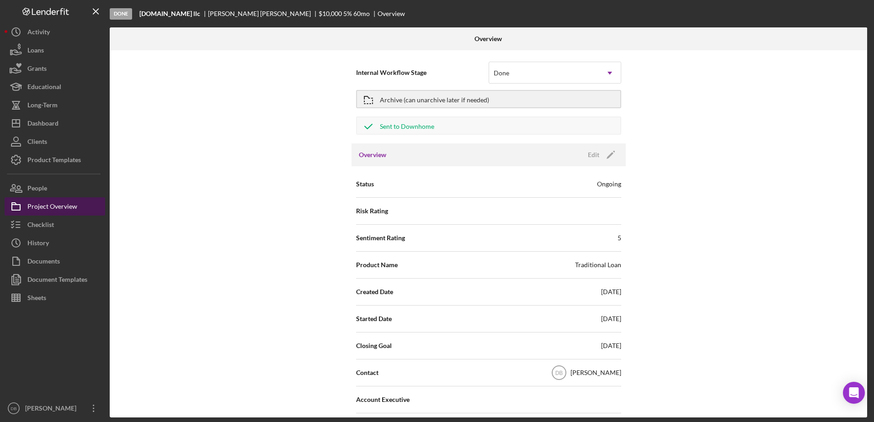
click at [50, 203] on div "Project Overview" at bounding box center [52, 207] width 50 height 21
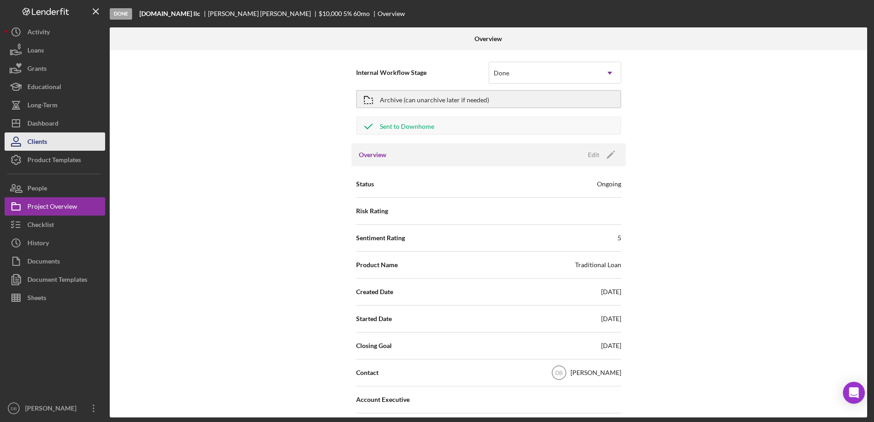
click at [70, 128] on button "Icon/Dashboard Dashboard" at bounding box center [55, 123] width 101 height 18
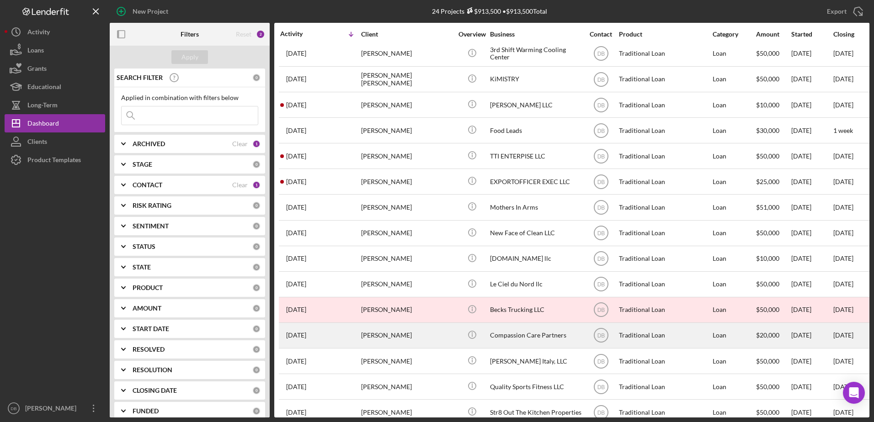
scroll to position [118, 0]
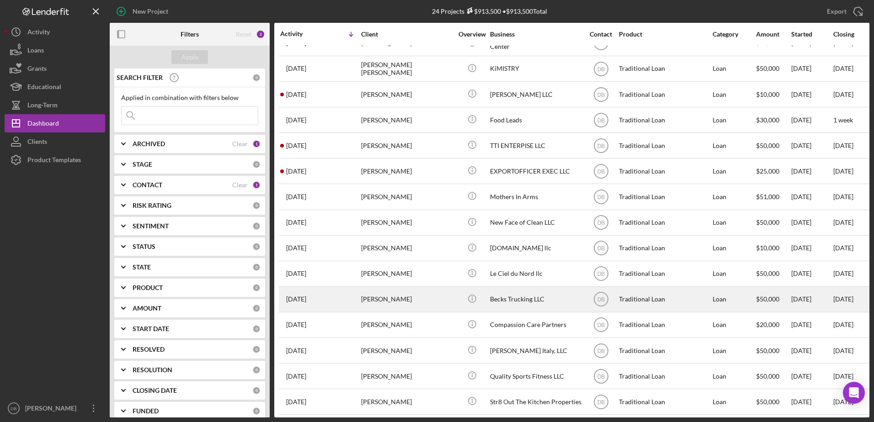
click at [370, 302] on div "[PERSON_NAME]" at bounding box center [406, 299] width 91 height 24
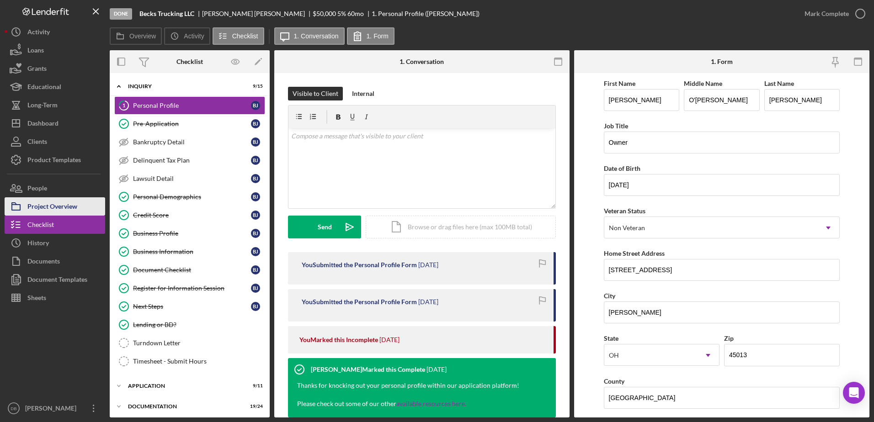
click at [65, 206] on div "Project Overview" at bounding box center [52, 207] width 50 height 21
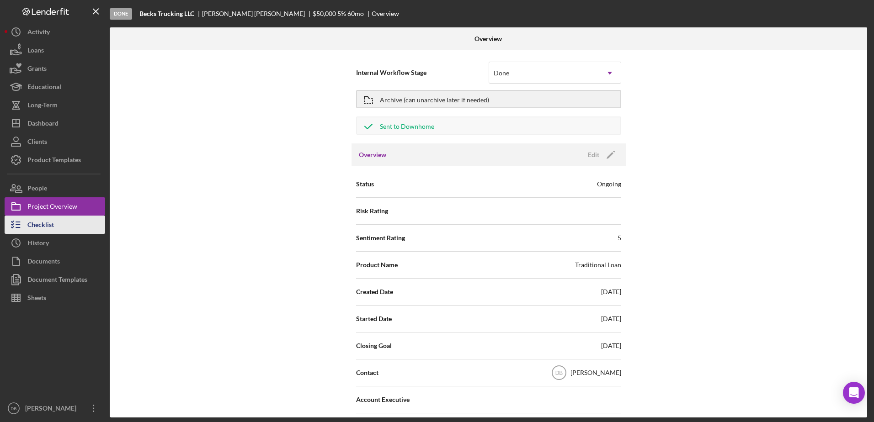
click at [51, 224] on div "Checklist" at bounding box center [40, 226] width 26 height 21
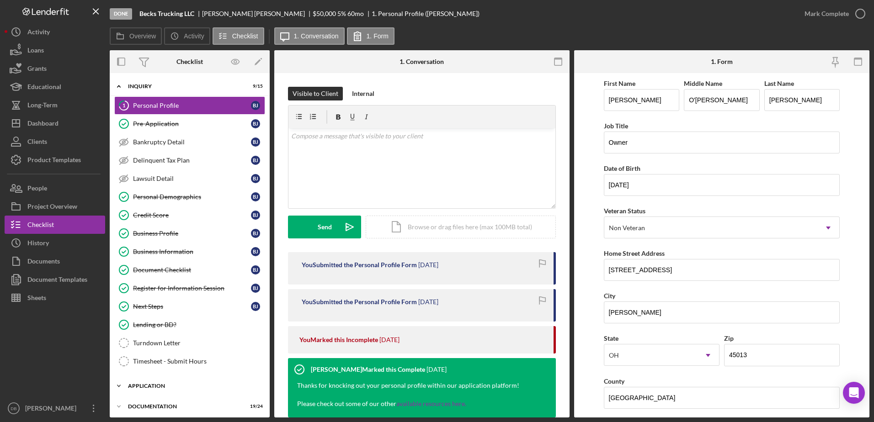
scroll to position [65, 0]
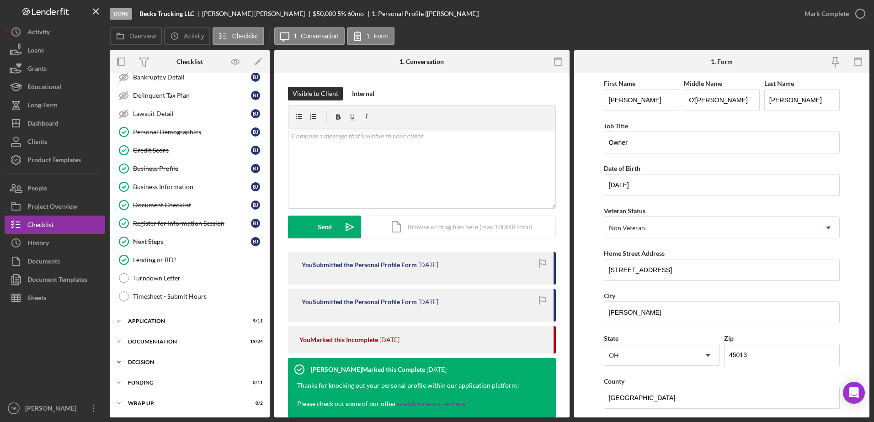
click at [125, 361] on icon "Icon/Expander" at bounding box center [119, 362] width 18 height 18
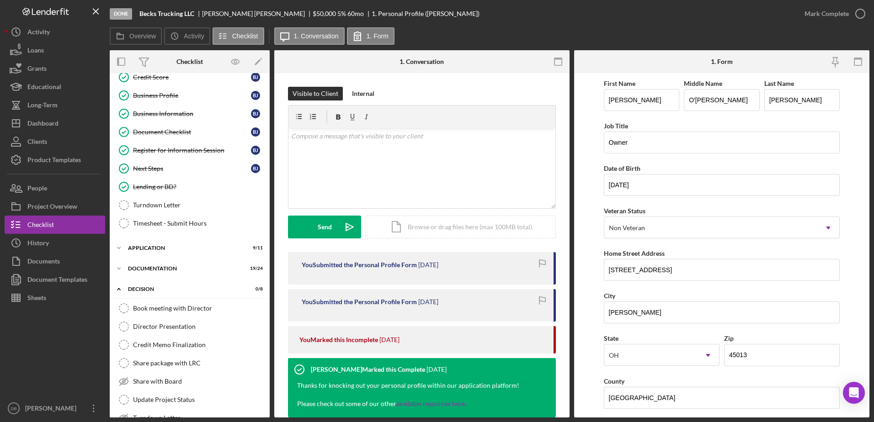
scroll to position [216, 0]
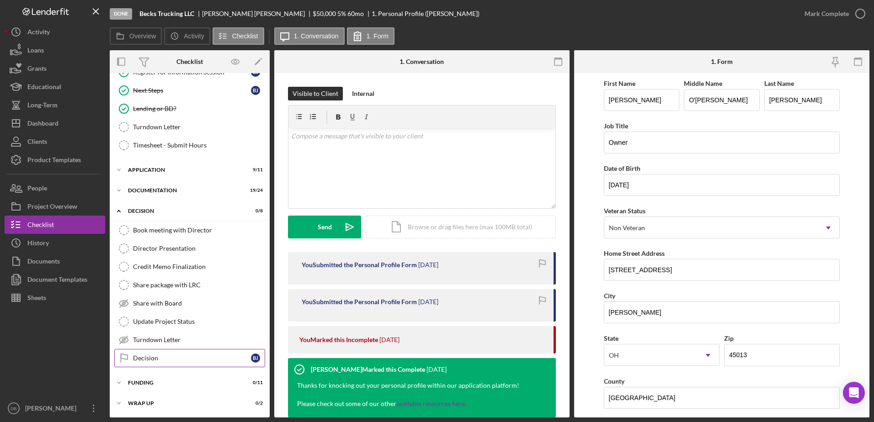
drag, startPoint x: 161, startPoint y: 357, endPoint x: 155, endPoint y: 356, distance: 5.6
click at [161, 357] on div "Decision" at bounding box center [192, 358] width 118 height 7
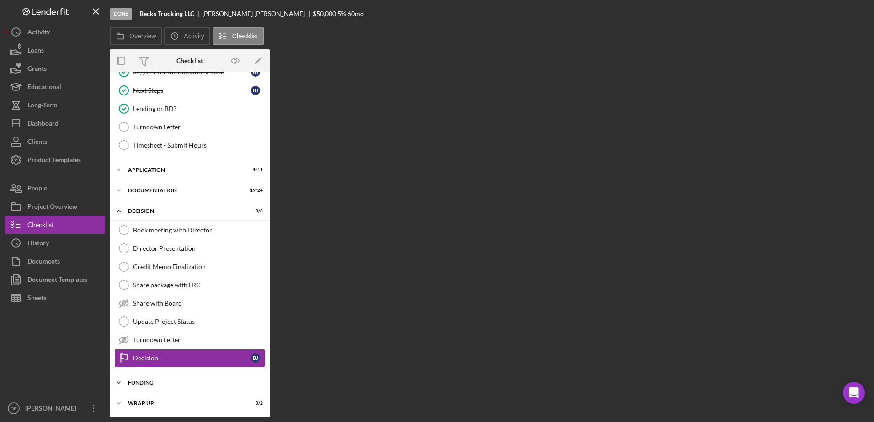
scroll to position [215, 0]
click at [122, 381] on icon "Icon/Expander" at bounding box center [119, 383] width 18 height 18
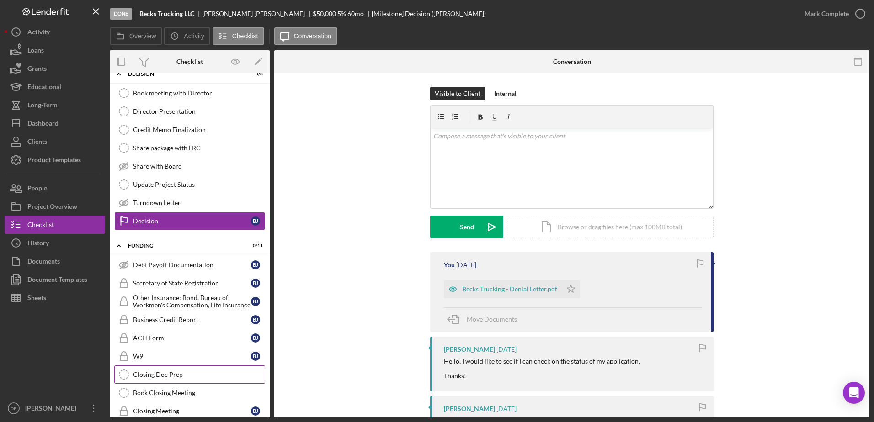
scroll to position [422, 0]
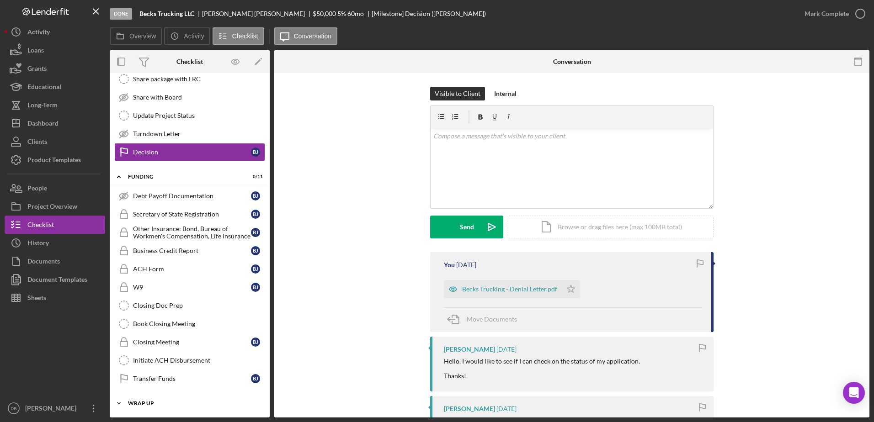
click at [122, 401] on icon "Icon/Expander" at bounding box center [119, 403] width 18 height 18
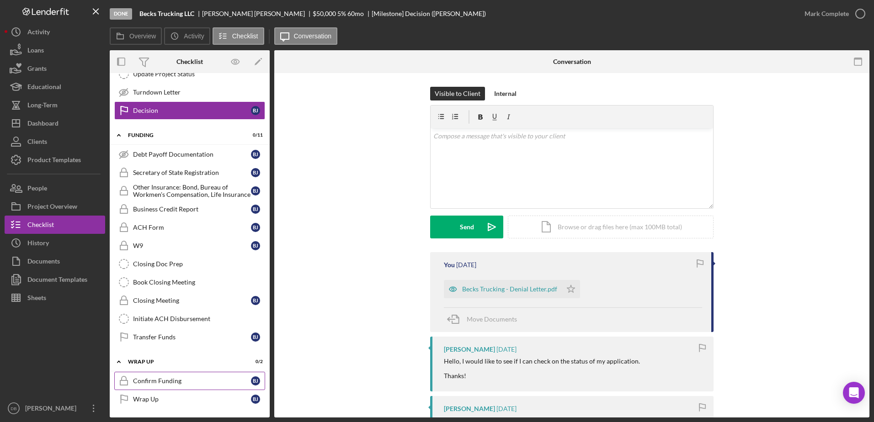
click at [158, 380] on div "Confirm Funding" at bounding box center [192, 380] width 118 height 7
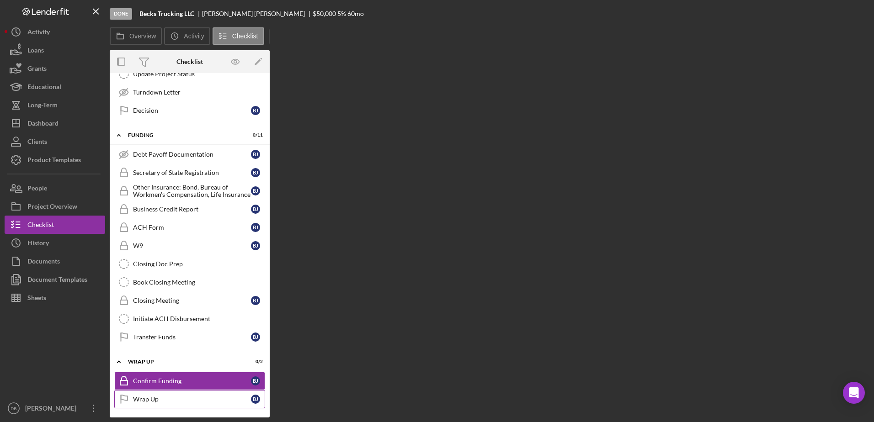
click at [159, 396] on div "Wrap Up" at bounding box center [192, 399] width 118 height 7
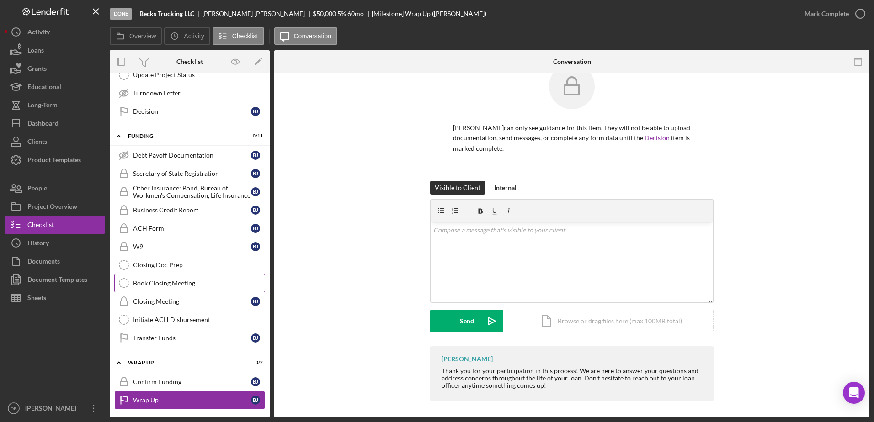
scroll to position [25, 0]
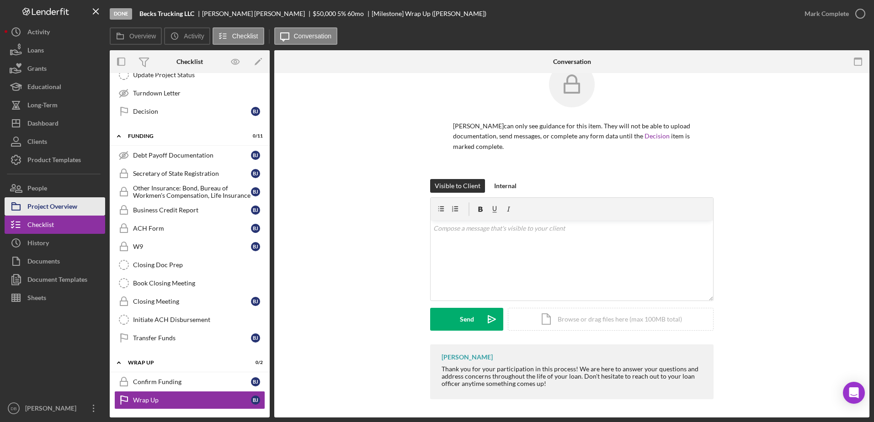
click at [56, 206] on div "Project Overview" at bounding box center [52, 207] width 50 height 21
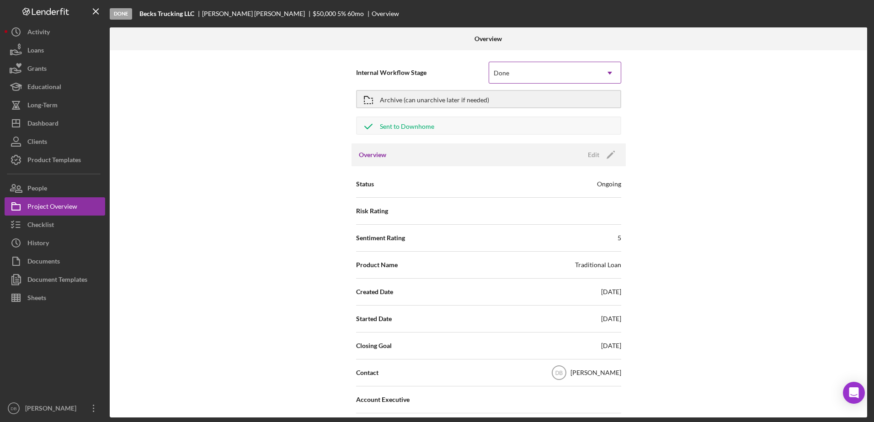
click at [545, 72] on div "Done" at bounding box center [544, 73] width 110 height 21
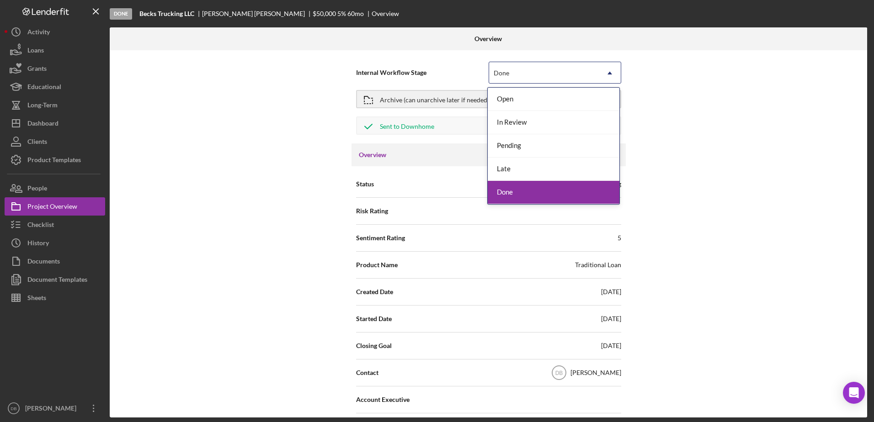
drag, startPoint x: 513, startPoint y: 191, endPoint x: 503, endPoint y: 165, distance: 27.1
click at [513, 189] on div "Done" at bounding box center [553, 192] width 132 height 23
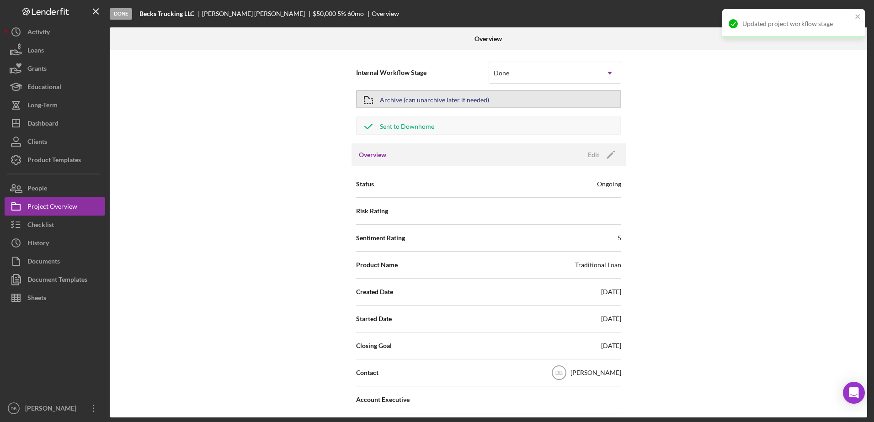
click at [411, 100] on div "Archive (can unarchive later if needed)" at bounding box center [434, 99] width 109 height 16
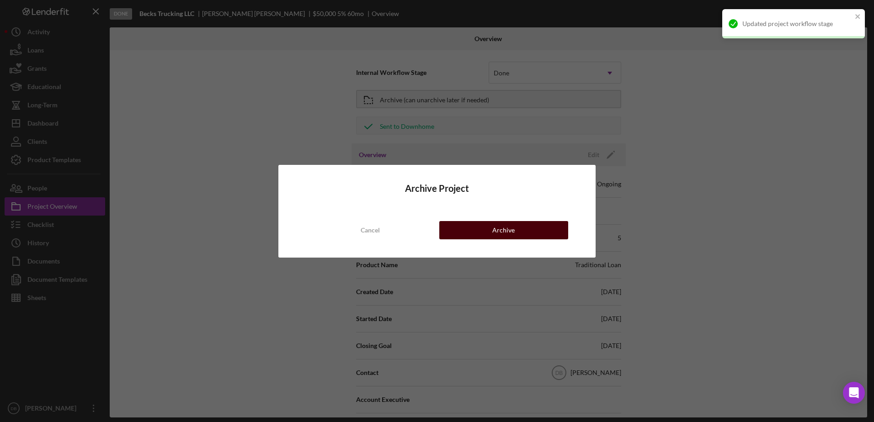
click at [481, 228] on button "Archive" at bounding box center [503, 230] width 129 height 18
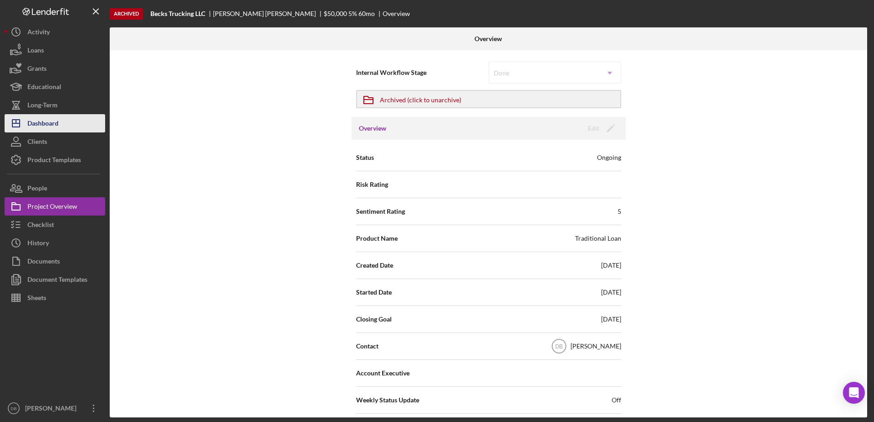
click at [42, 126] on div "Dashboard" at bounding box center [42, 124] width 31 height 21
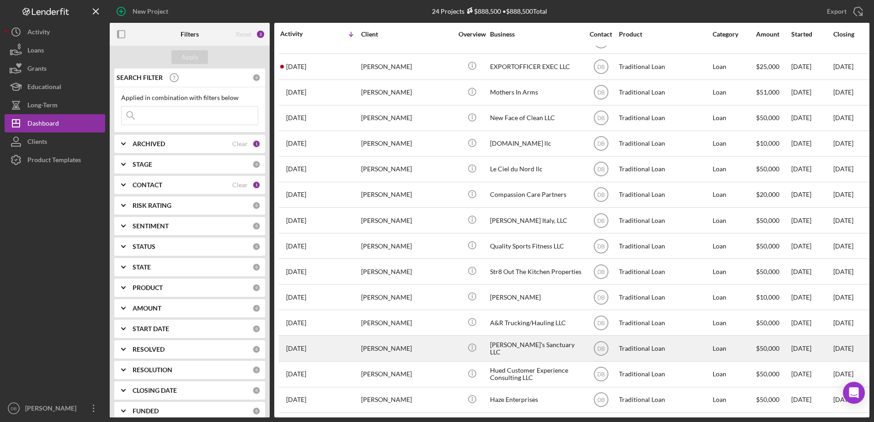
scroll to position [255, 0]
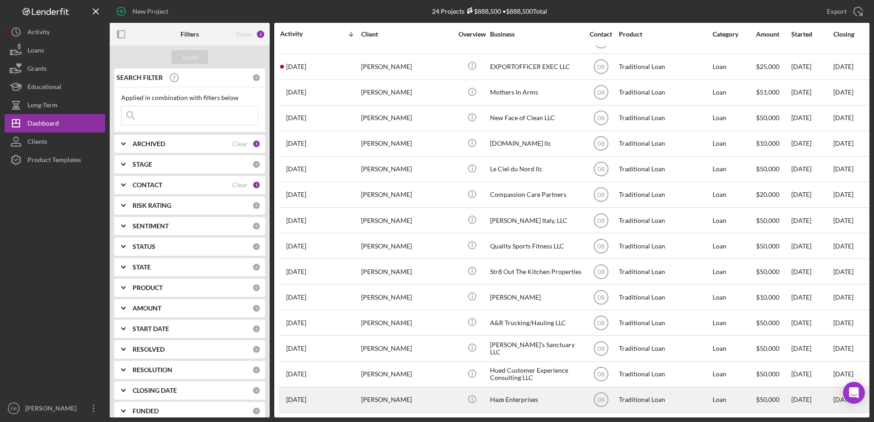
click at [371, 389] on div "[PERSON_NAME]" at bounding box center [406, 400] width 91 height 24
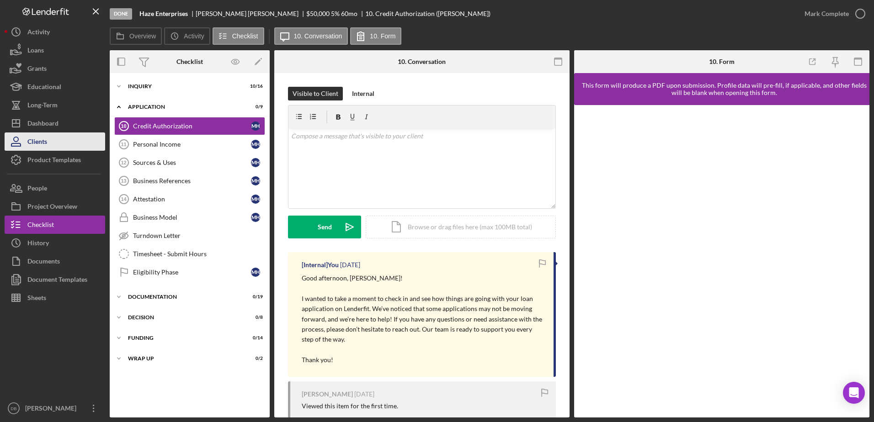
click at [33, 123] on div "Dashboard" at bounding box center [42, 124] width 31 height 21
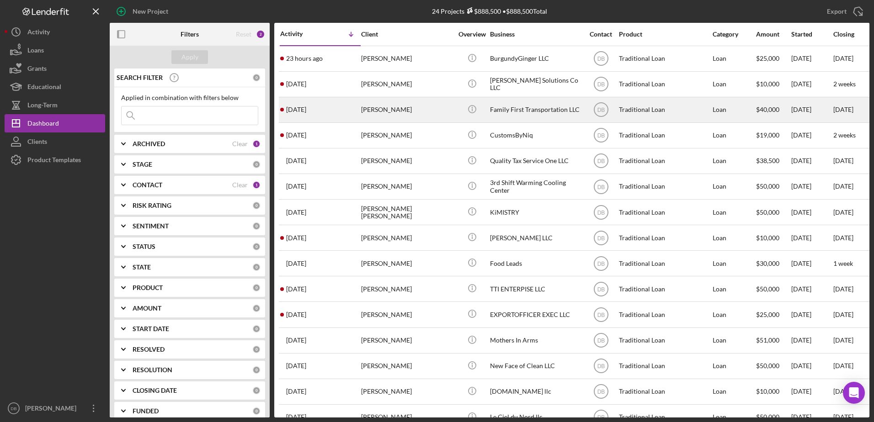
click at [417, 107] on div "[PERSON_NAME]" at bounding box center [406, 110] width 91 height 24
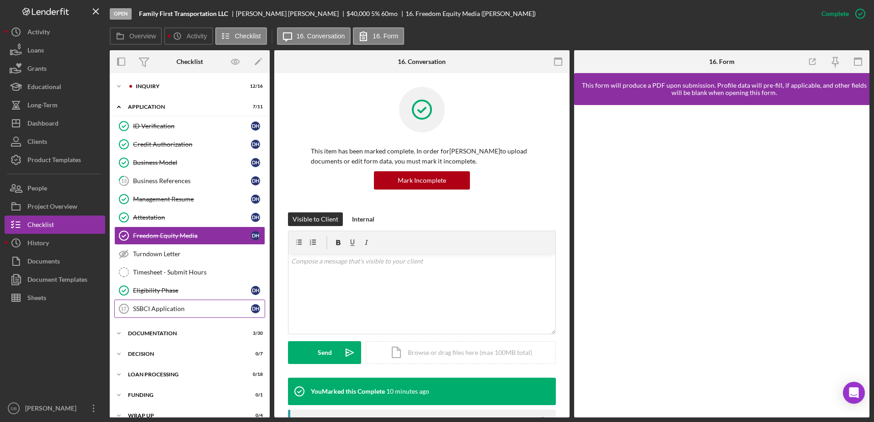
scroll to position [11, 0]
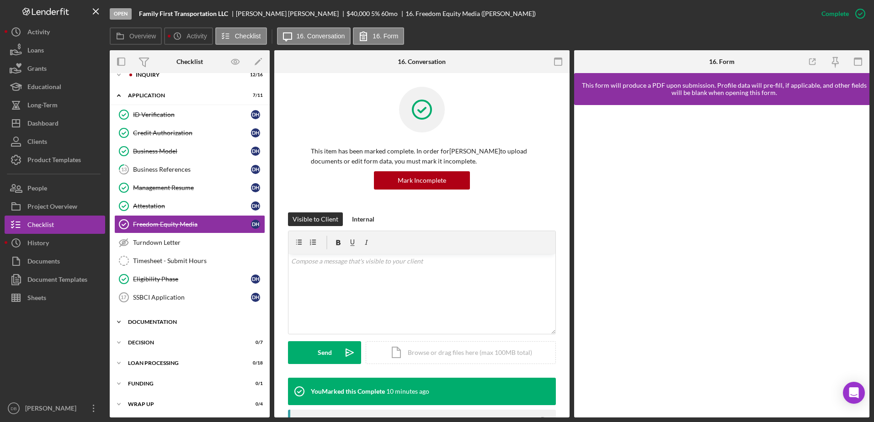
click at [121, 323] on icon "Icon/Expander" at bounding box center [119, 322] width 18 height 18
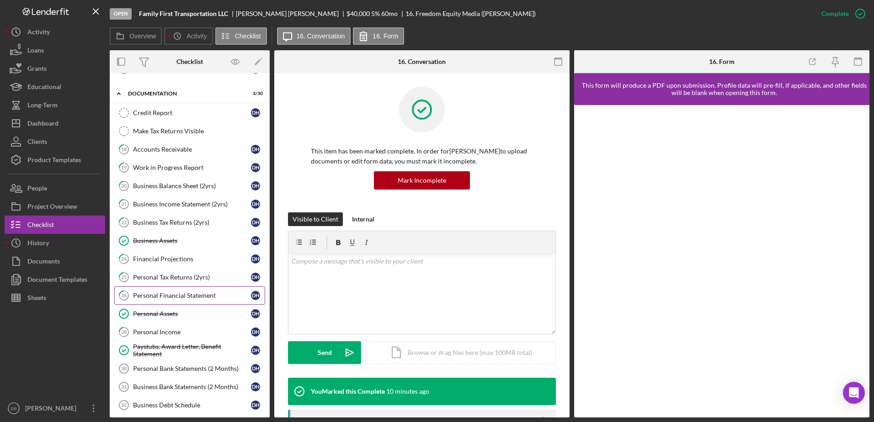
scroll to position [468, 0]
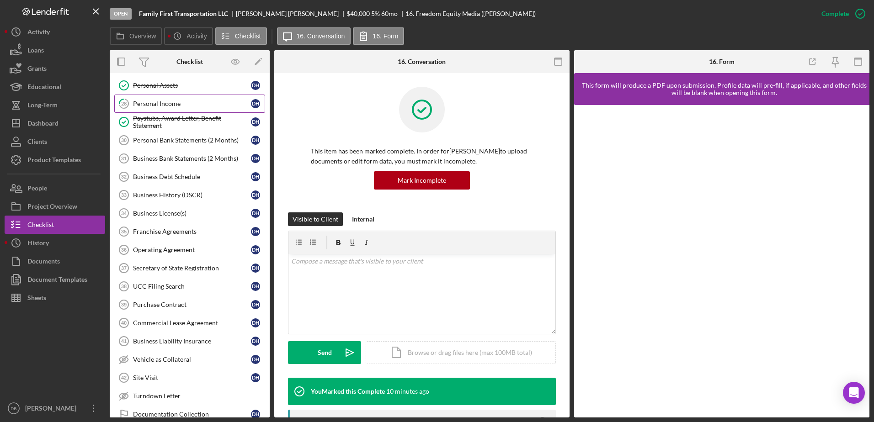
click at [161, 109] on link "28 Personal Income D H" at bounding box center [189, 104] width 151 height 18
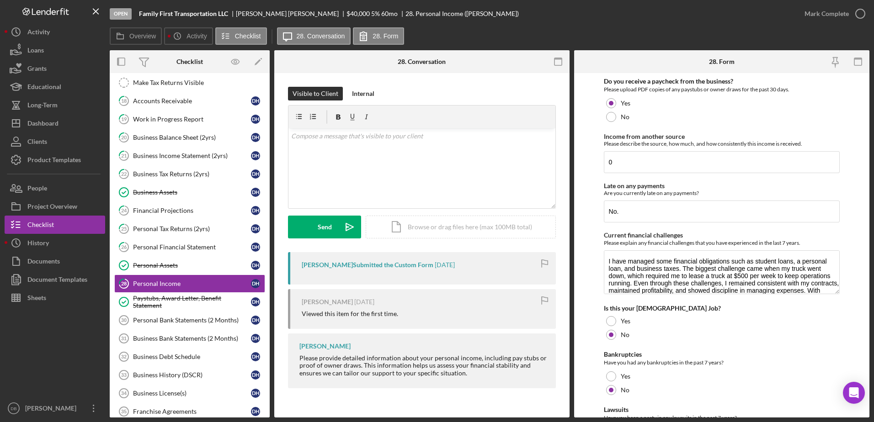
scroll to position [286, 0]
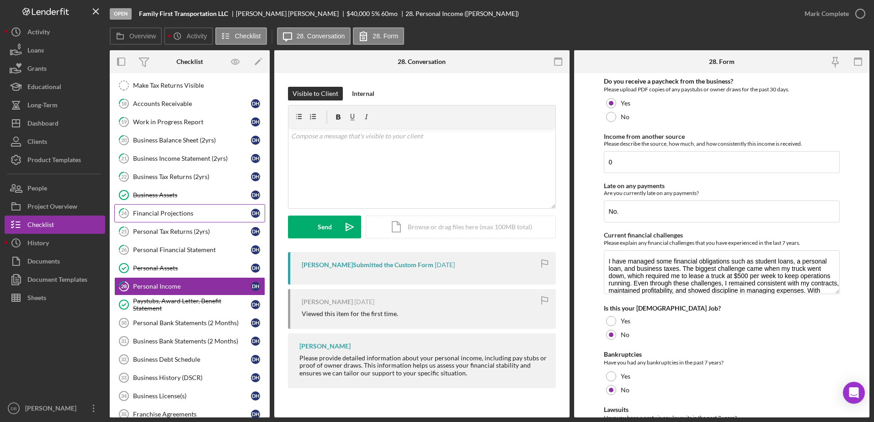
click at [158, 213] on div "Financial Projections" at bounding box center [192, 213] width 118 height 7
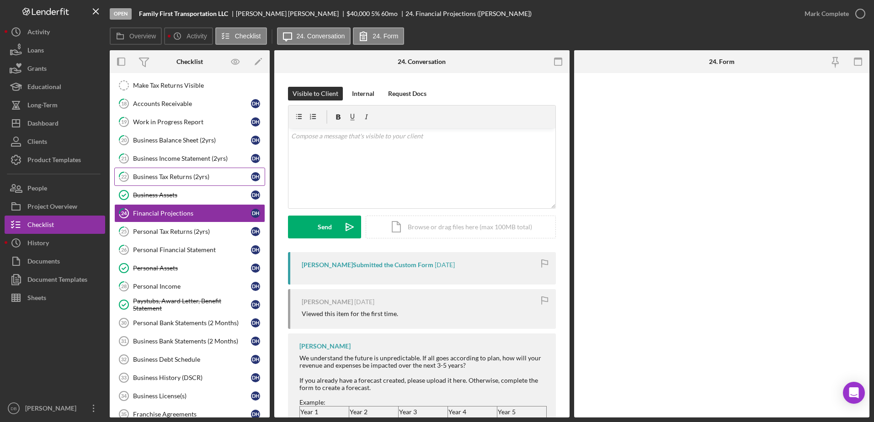
click at [184, 182] on link "22 Business Tax Returns (2yrs) D H" at bounding box center [189, 177] width 151 height 18
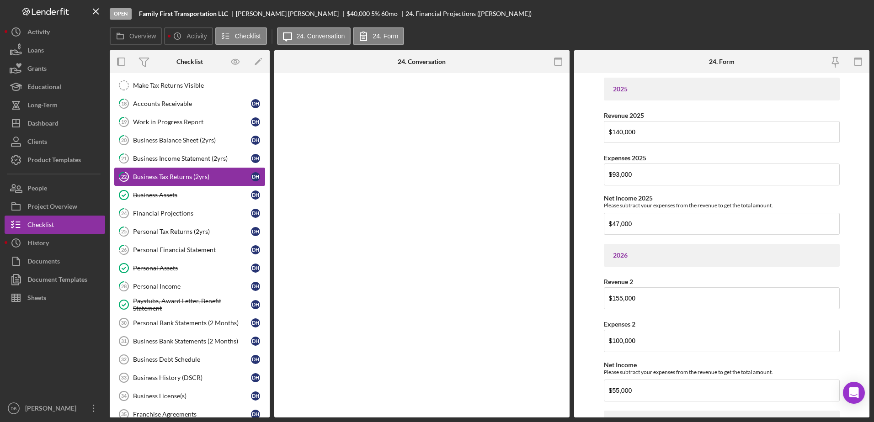
click at [182, 175] on div "Business Tax Returns (2yrs)" at bounding box center [192, 176] width 118 height 7
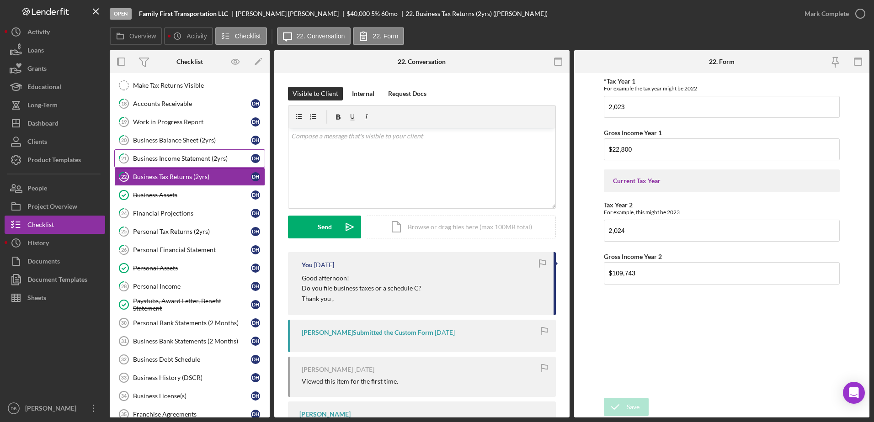
click at [193, 163] on link "21 Business Income Statement (2yrs) D H" at bounding box center [189, 158] width 151 height 18
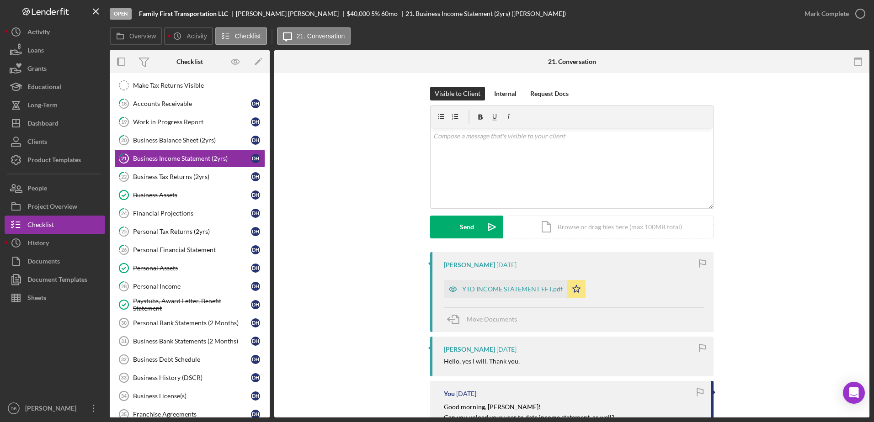
scroll to position [228, 0]
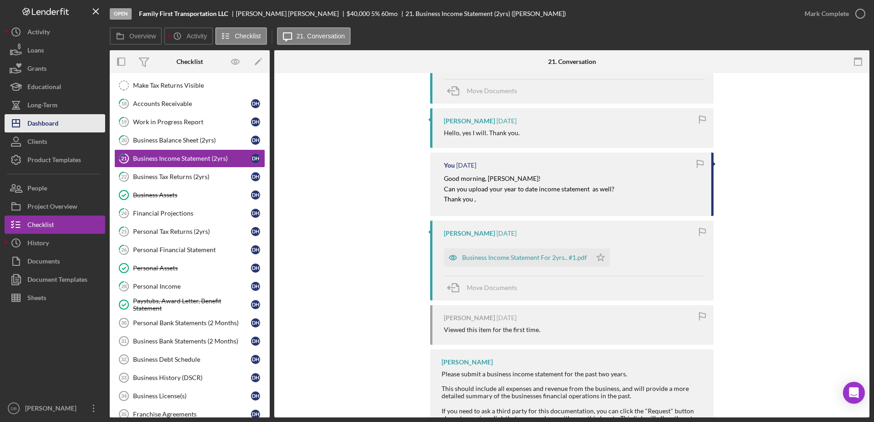
click at [47, 124] on div "Dashboard" at bounding box center [42, 124] width 31 height 21
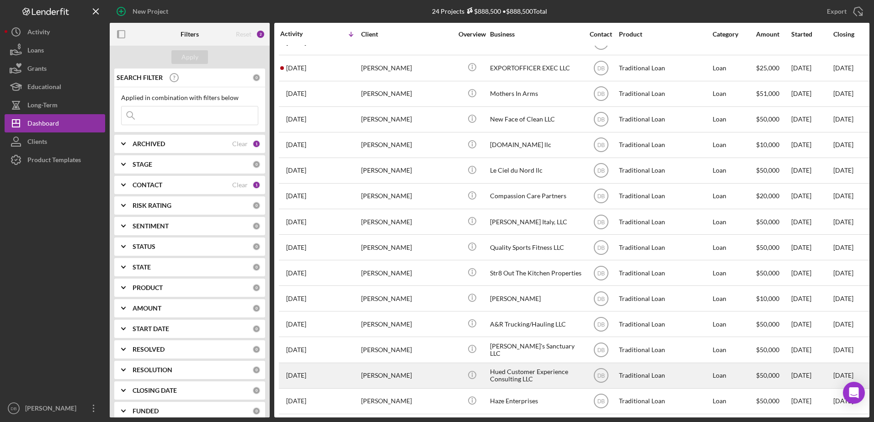
scroll to position [255, 0]
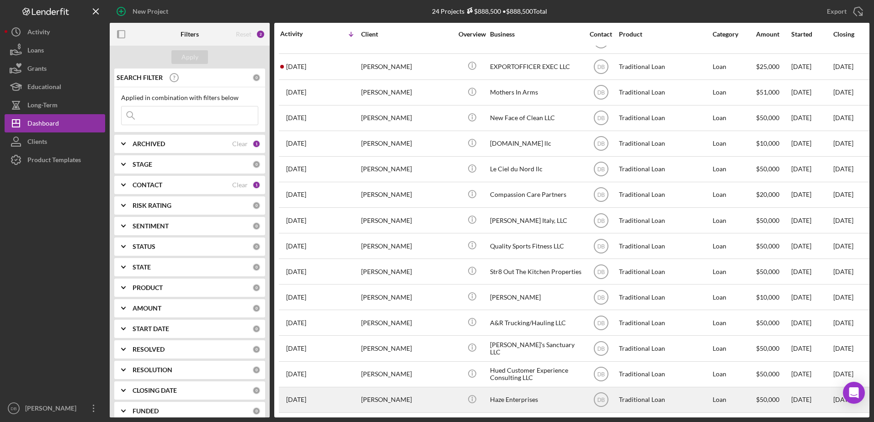
click at [414, 388] on div "[PERSON_NAME]" at bounding box center [406, 400] width 91 height 24
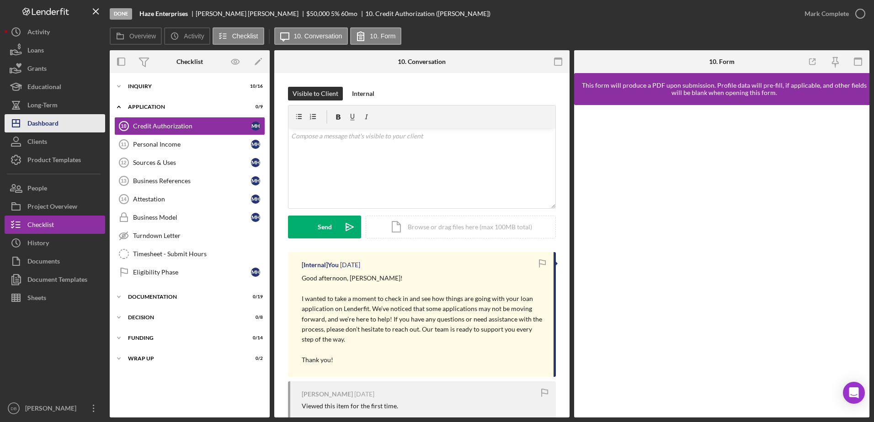
click at [60, 117] on button "Icon/Dashboard Dashboard" at bounding box center [55, 123] width 101 height 18
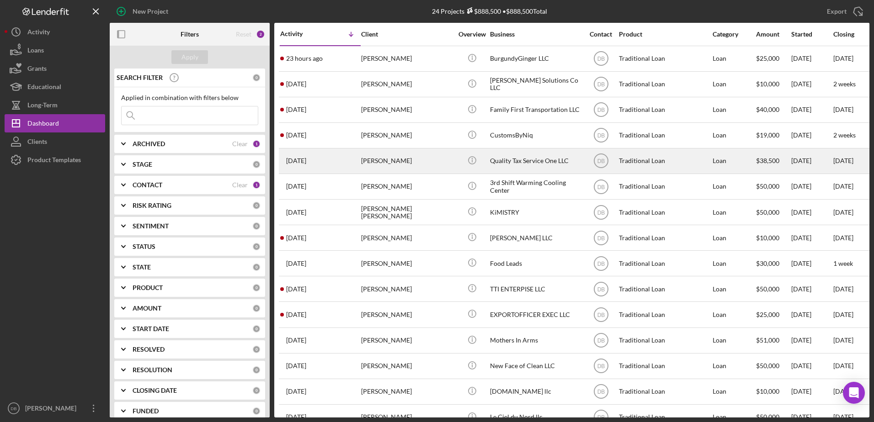
click at [383, 163] on div "[PERSON_NAME]" at bounding box center [406, 161] width 91 height 24
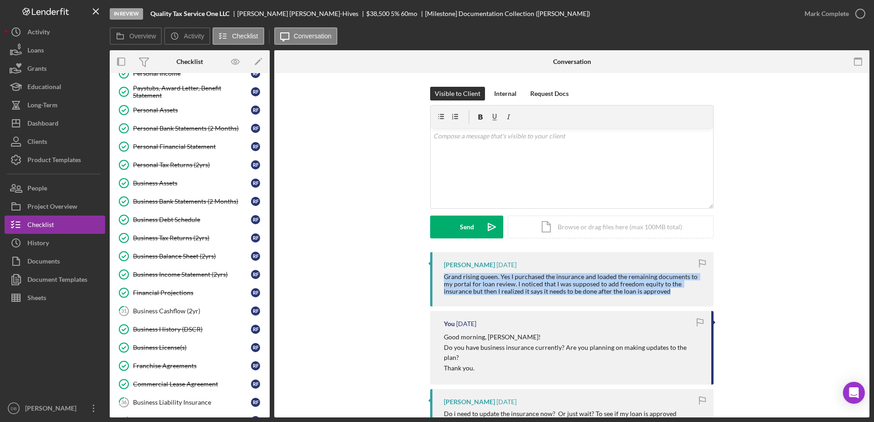
drag, startPoint x: 643, startPoint y: 291, endPoint x: 428, endPoint y: 274, distance: 215.9
click at [428, 274] on div "[PERSON_NAME]-Hives [DATE] Grand rising queen. Yes I purchased the insurance an…" at bounding box center [571, 398] width 567 height 292
click at [660, 292] on div "Grand rising queen. Yes I purchased the insurance and loaded the remaining docu…" at bounding box center [574, 284] width 260 height 22
click at [633, 297] on div "[PERSON_NAME]-Hives [DATE] Grand rising queen. Yes I purchased the insurance an…" at bounding box center [571, 279] width 283 height 54
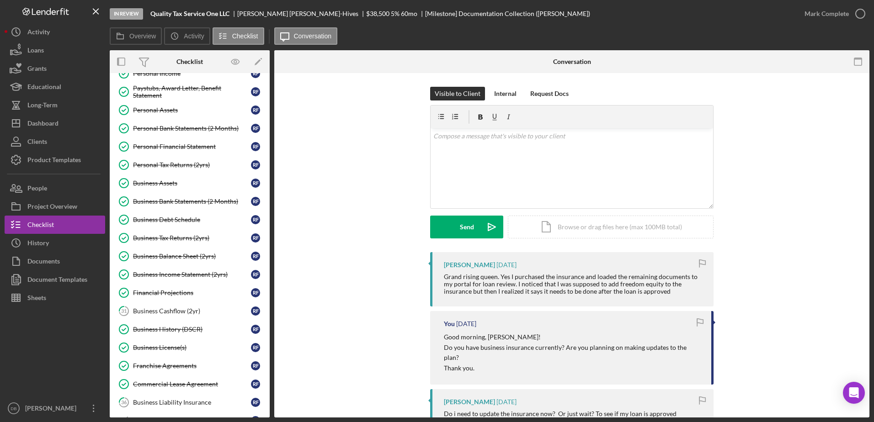
click at [588, 255] on div "[PERSON_NAME]-Hives [DATE] Grand rising queen. Yes I purchased the insurance an…" at bounding box center [571, 279] width 283 height 54
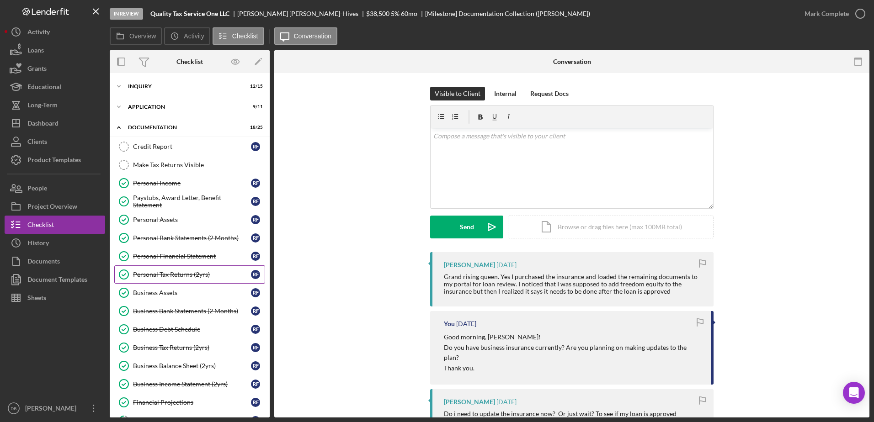
scroll to position [137, 0]
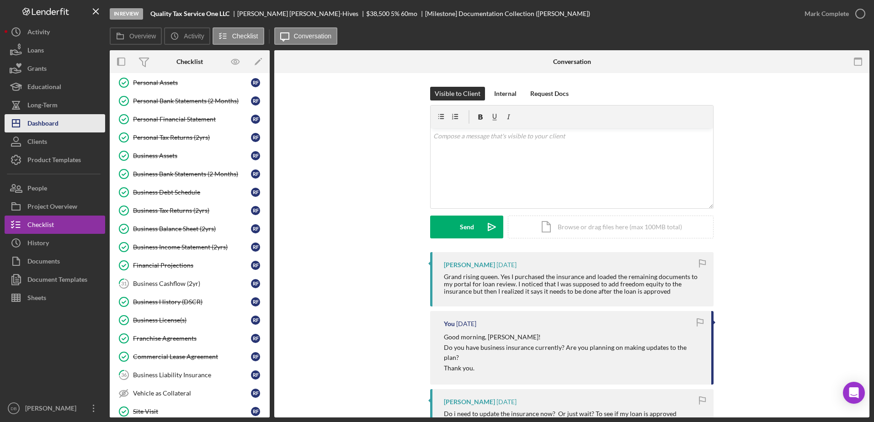
click at [55, 122] on div "Dashboard" at bounding box center [42, 124] width 31 height 21
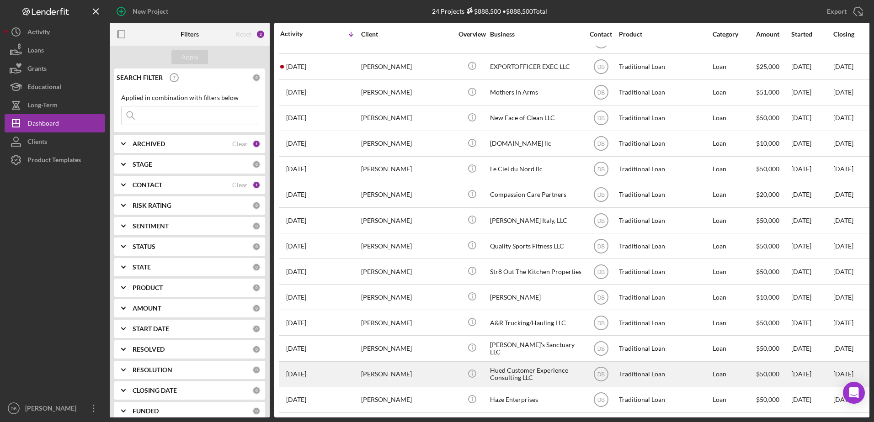
scroll to position [255, 0]
click at [395, 363] on div "[PERSON_NAME]" at bounding box center [406, 374] width 91 height 24
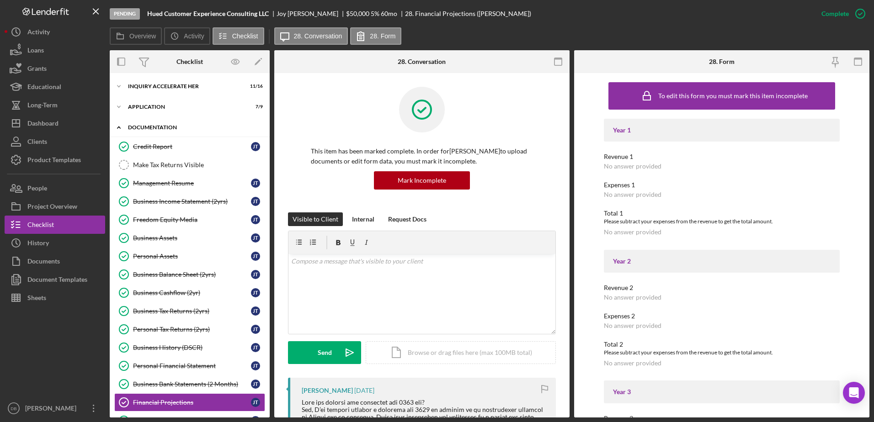
click at [121, 123] on icon "Icon/Expander" at bounding box center [119, 127] width 18 height 18
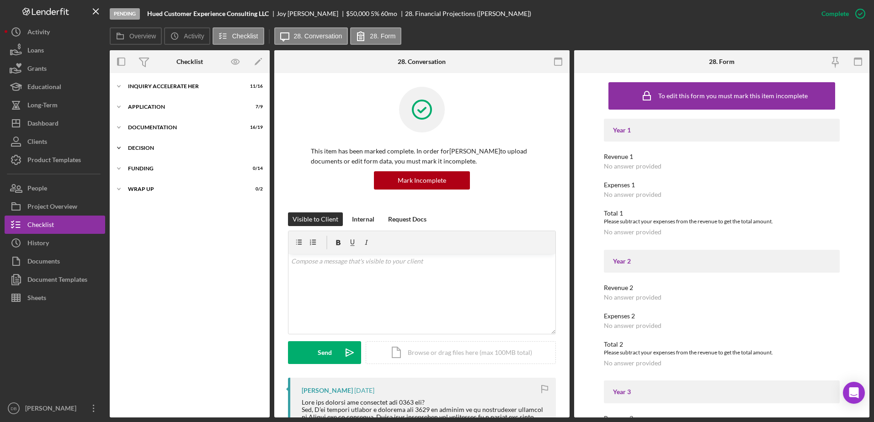
click at [124, 146] on icon "Icon/Expander" at bounding box center [119, 148] width 18 height 18
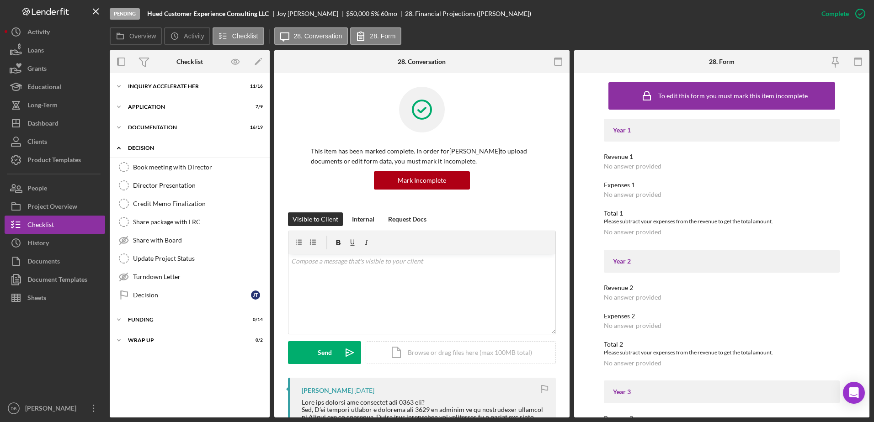
click at [124, 146] on icon "Icon/Expander" at bounding box center [119, 148] width 18 height 18
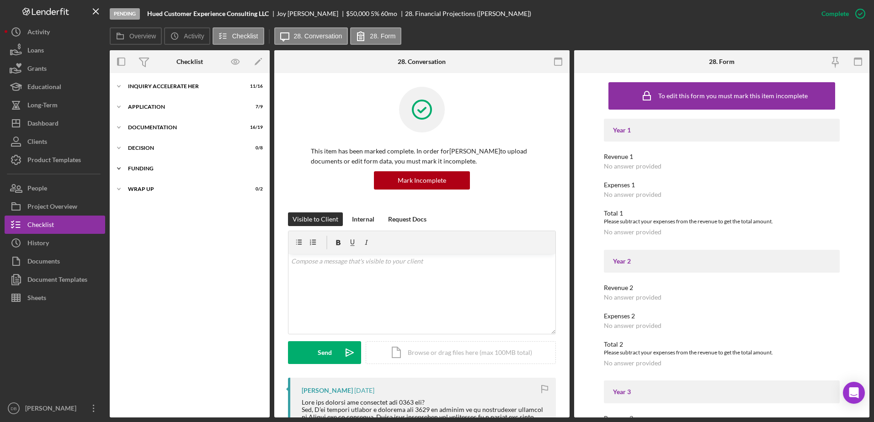
click at [118, 169] on polyline at bounding box center [118, 169] width 3 height 2
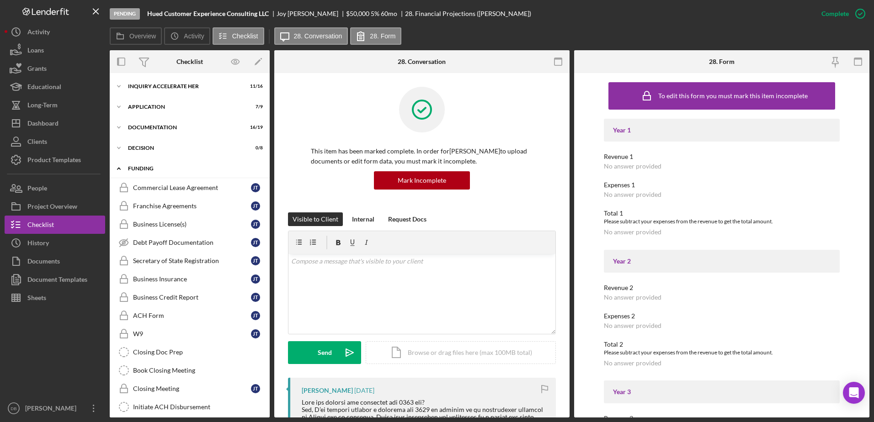
click at [118, 169] on icon "Icon/Expander" at bounding box center [119, 168] width 18 height 18
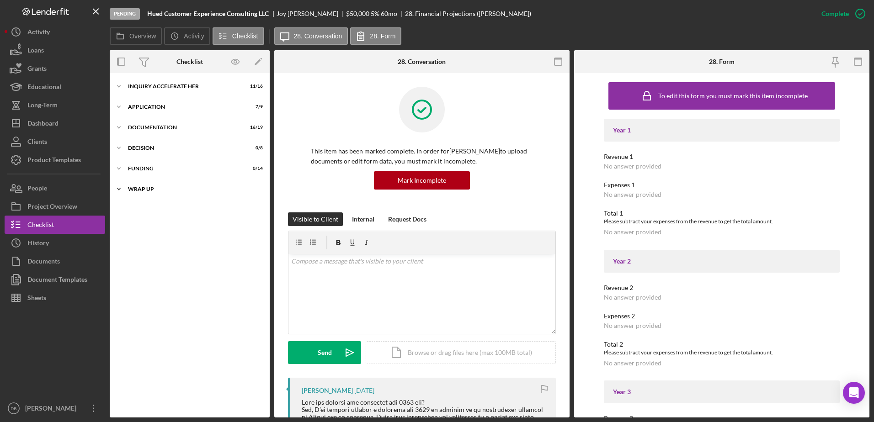
click at [121, 187] on icon "Icon/Expander" at bounding box center [119, 189] width 18 height 18
click at [61, 202] on div "Project Overview" at bounding box center [52, 207] width 50 height 21
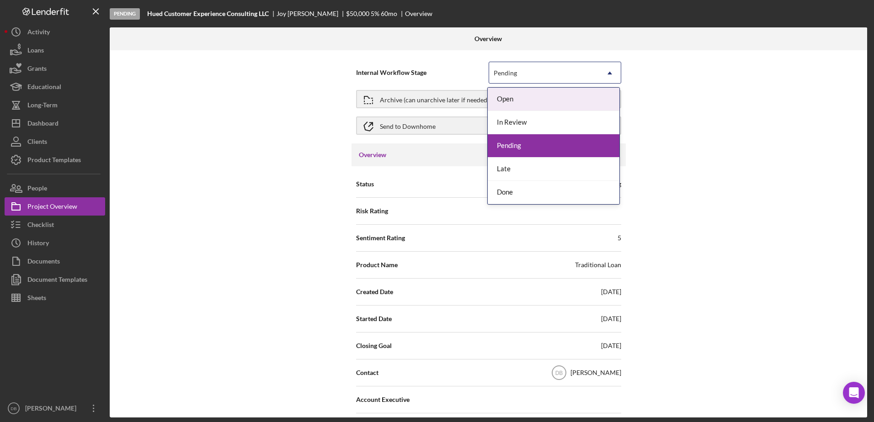
click at [494, 74] on div "Pending" at bounding box center [504, 72] width 23 height 7
click at [270, 198] on div "Internal Workflow Stage 5 results available. Use Up and Down to choose options,…" at bounding box center [488, 233] width 757 height 367
click at [536, 74] on div "Pending" at bounding box center [544, 73] width 110 height 21
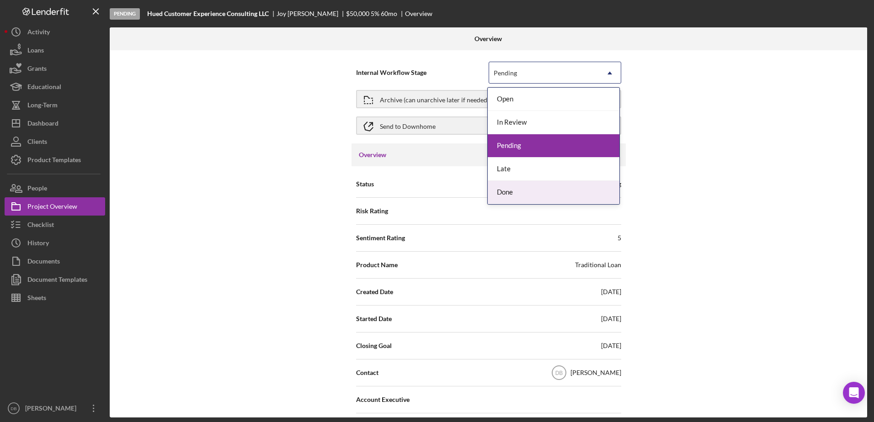
click at [519, 194] on div "Done" at bounding box center [553, 192] width 132 height 23
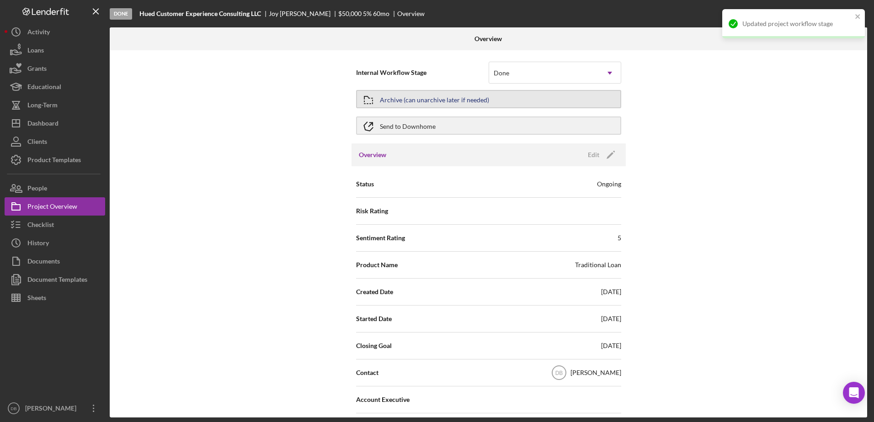
click at [408, 94] on div "Archive (can unarchive later if needed)" at bounding box center [434, 99] width 109 height 16
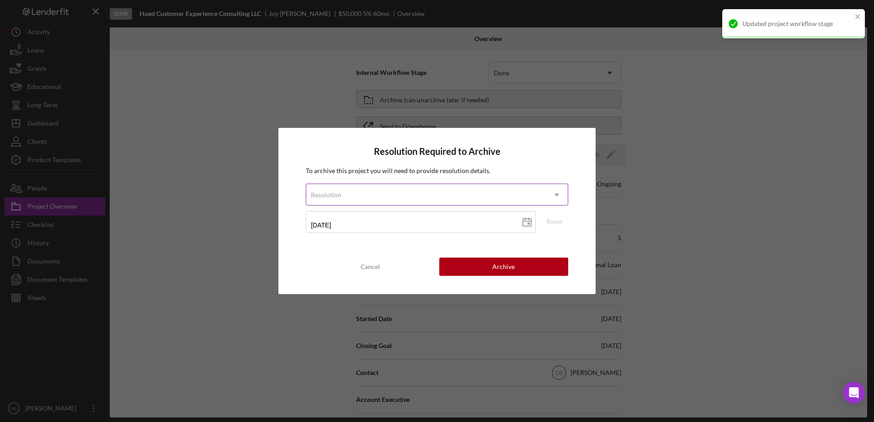
click at [453, 192] on div "Resolution" at bounding box center [425, 195] width 239 height 21
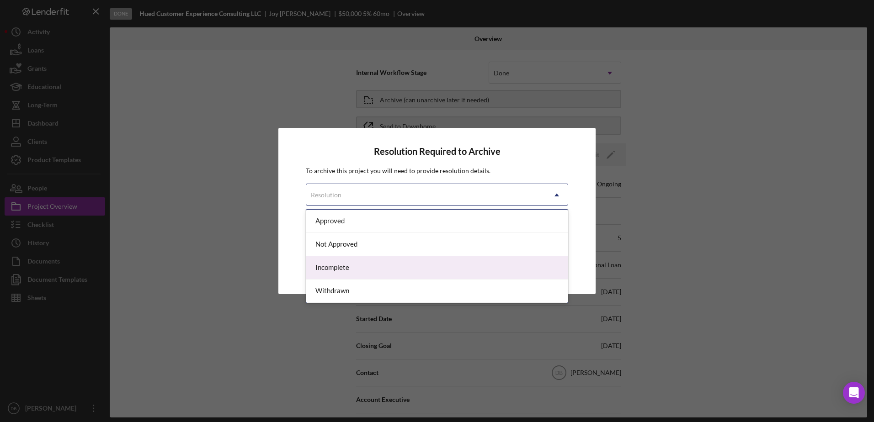
click at [347, 266] on div "Incomplete" at bounding box center [436, 267] width 261 height 23
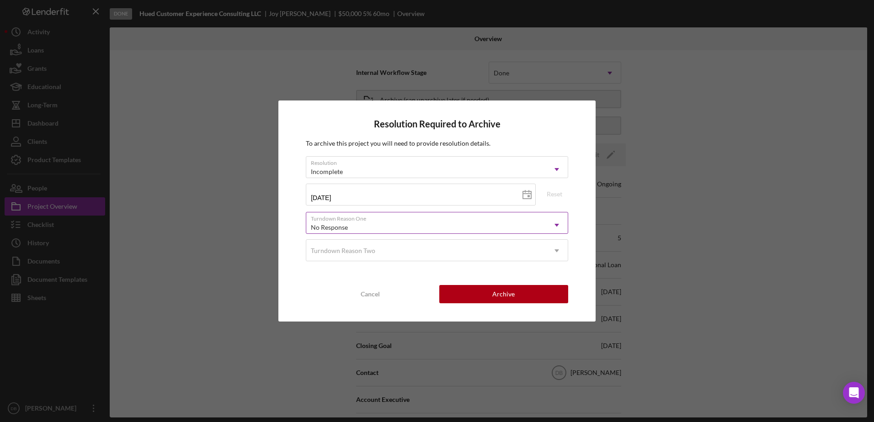
click at [419, 230] on div "No Response" at bounding box center [425, 227] width 239 height 21
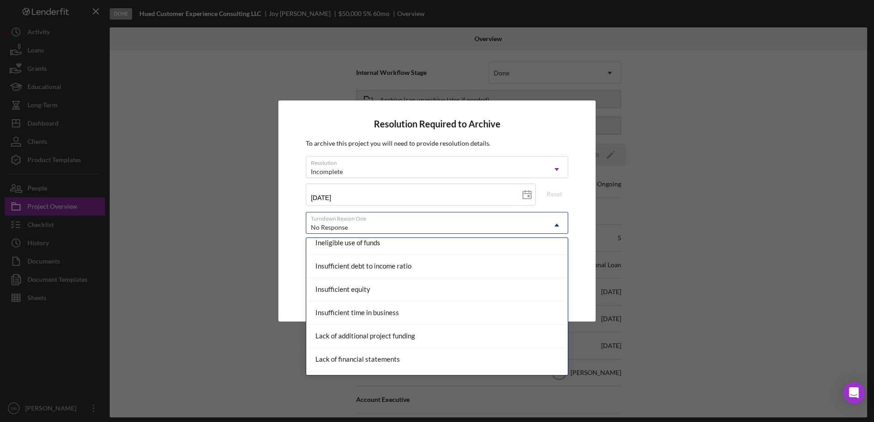
scroll to position [355, 0]
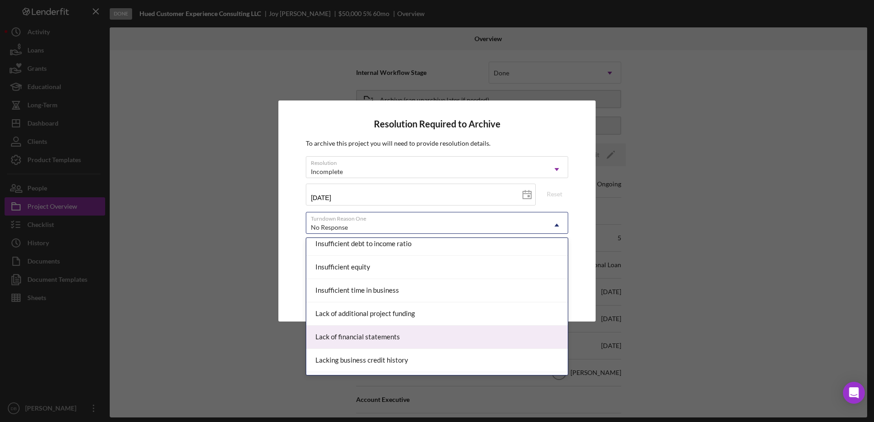
click at [430, 330] on div "Lack of financial statements" at bounding box center [436, 337] width 261 height 23
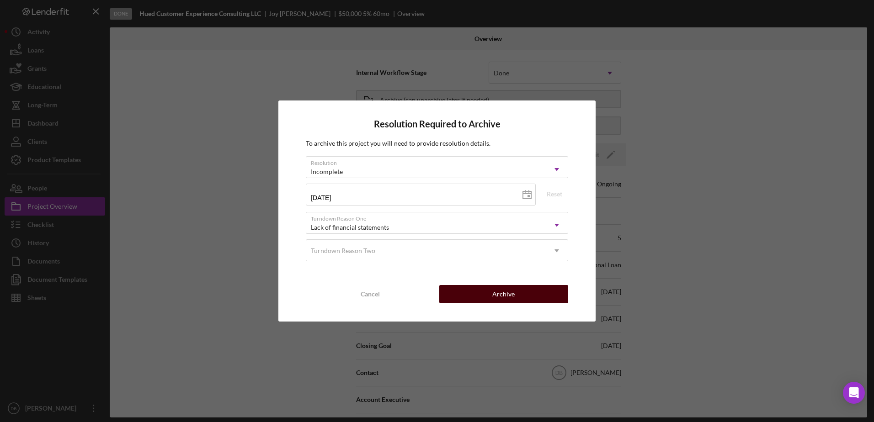
click at [511, 294] on div "Archive" at bounding box center [503, 294] width 22 height 18
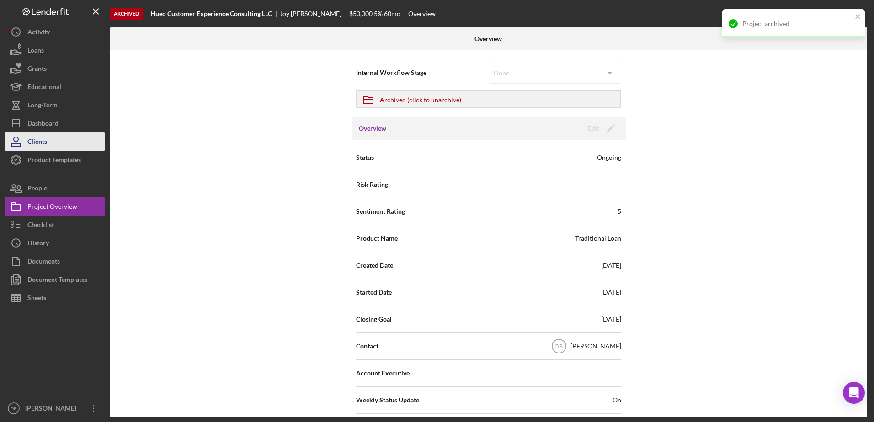
drag, startPoint x: 55, startPoint y: 122, endPoint x: 92, endPoint y: 139, distance: 40.3
click at [55, 122] on div "Dashboard" at bounding box center [42, 124] width 31 height 21
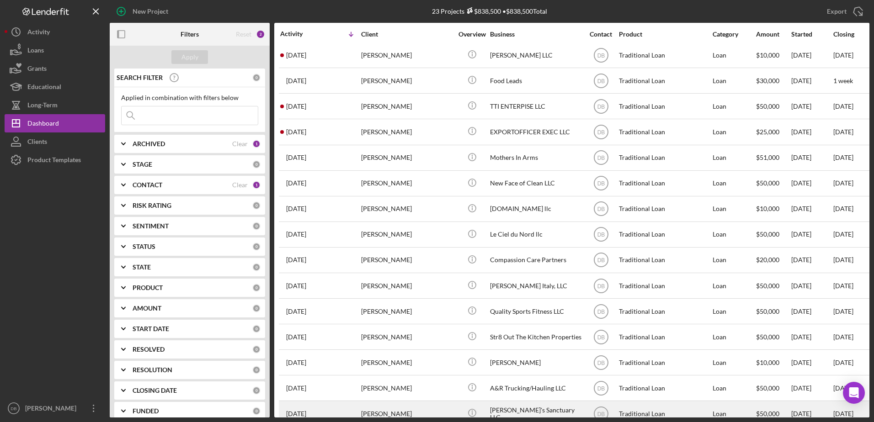
scroll to position [229, 0]
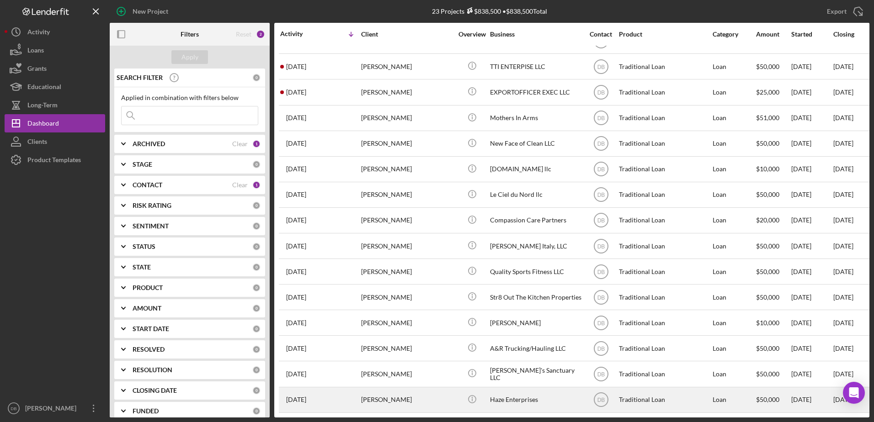
click at [431, 392] on div "[PERSON_NAME]" at bounding box center [406, 400] width 91 height 24
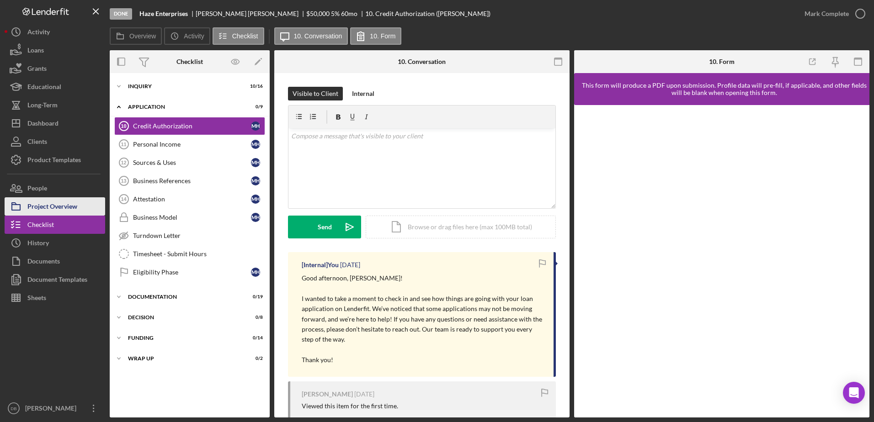
drag, startPoint x: 75, startPoint y: 207, endPoint x: 53, endPoint y: 206, distance: 22.4
click at [74, 209] on div "Project Overview" at bounding box center [52, 207] width 50 height 21
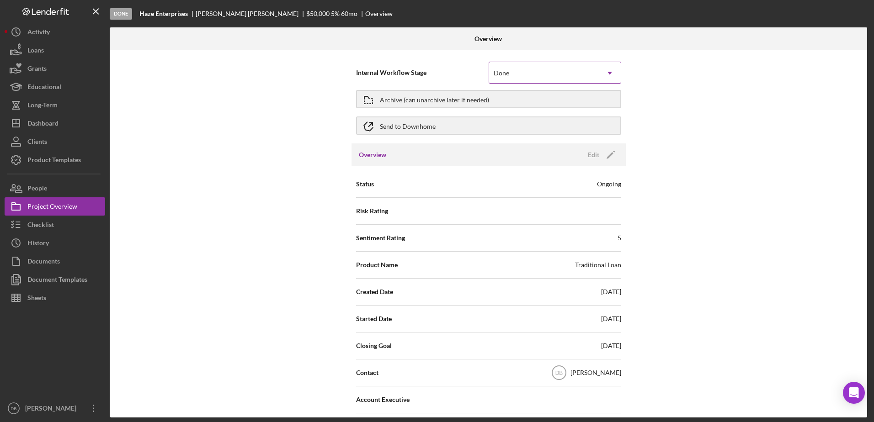
click at [512, 78] on div "Done" at bounding box center [544, 73] width 110 height 21
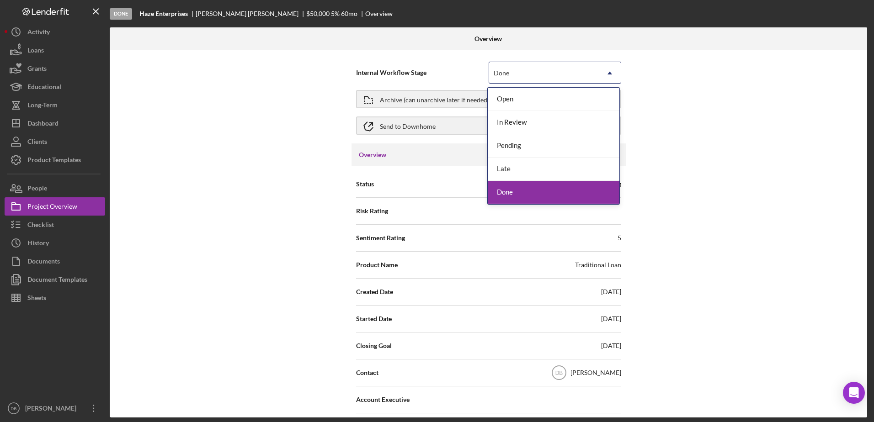
click at [510, 195] on div "Done" at bounding box center [553, 192] width 132 height 23
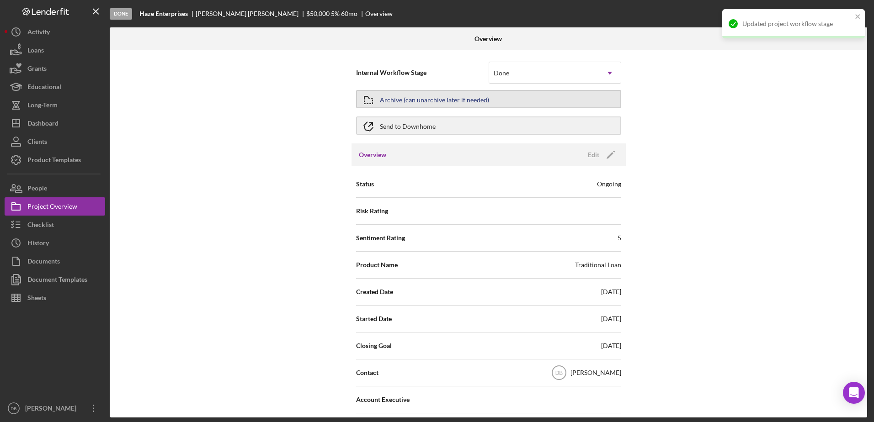
click at [449, 96] on div "Archive (can unarchive later if needed)" at bounding box center [434, 99] width 109 height 16
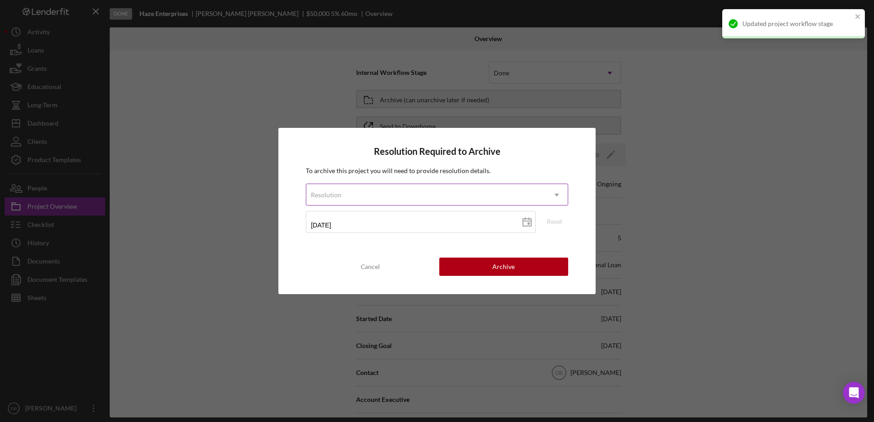
click at [467, 186] on div "Resolution" at bounding box center [425, 195] width 239 height 21
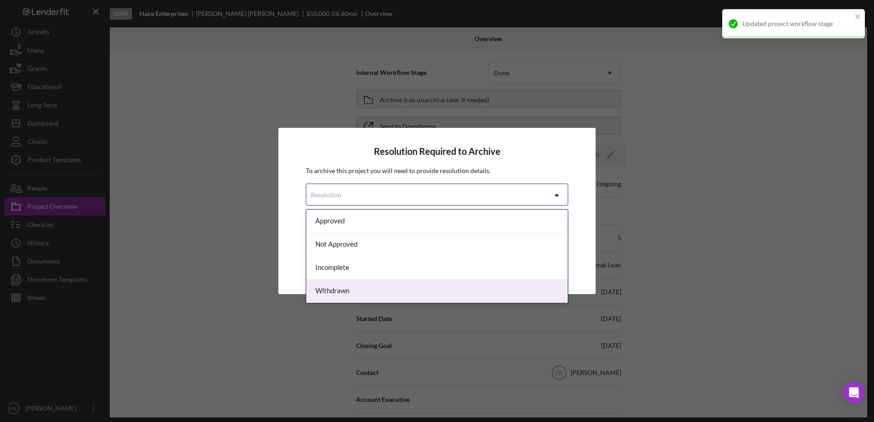
click at [367, 280] on div "Withdrawn" at bounding box center [436, 291] width 261 height 23
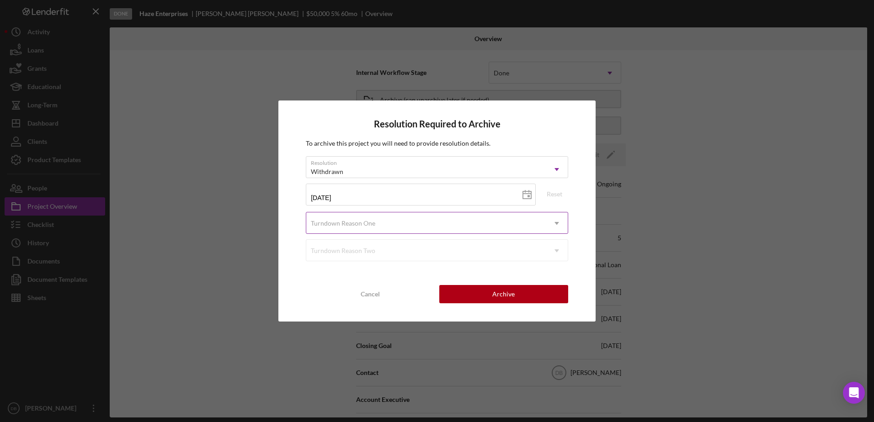
click at [384, 222] on div "Turndown Reason One" at bounding box center [425, 223] width 239 height 21
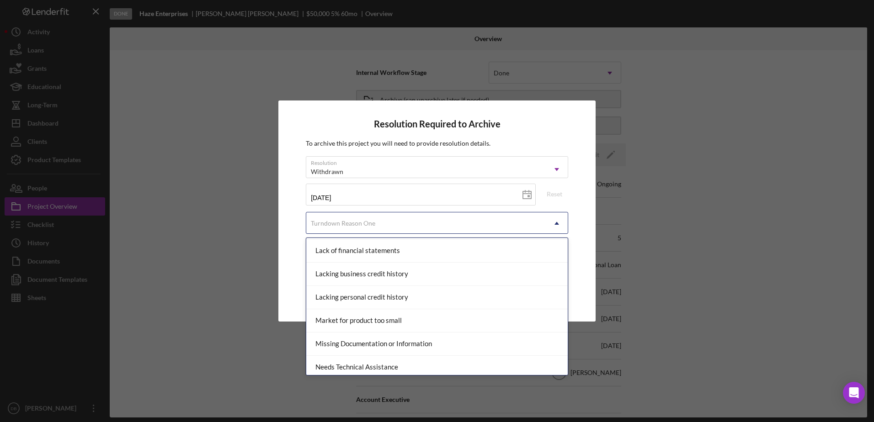
scroll to position [457, 0]
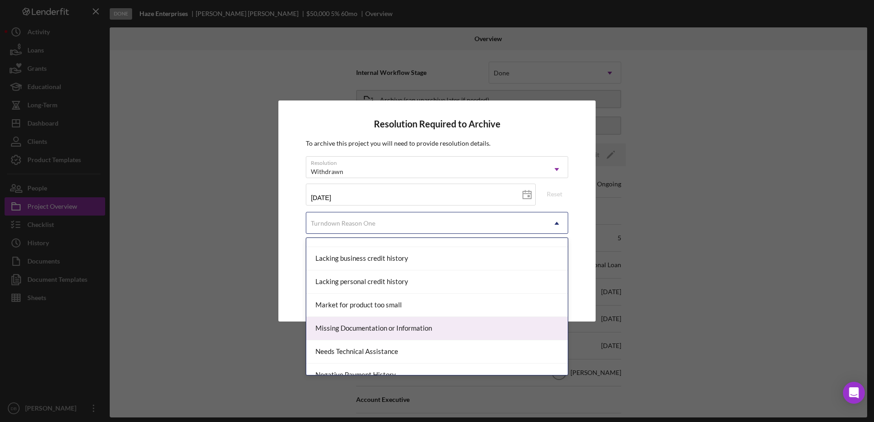
click at [359, 325] on div "Missing Documentation or Information" at bounding box center [436, 328] width 261 height 23
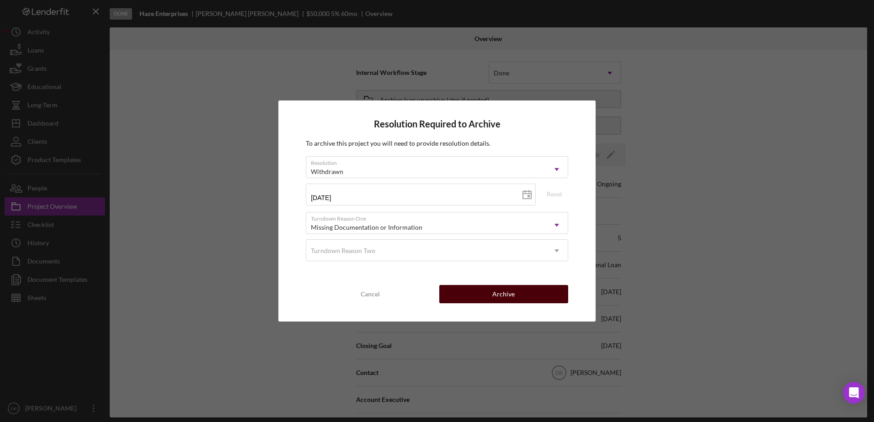
click at [540, 296] on button "Archive" at bounding box center [503, 294] width 129 height 18
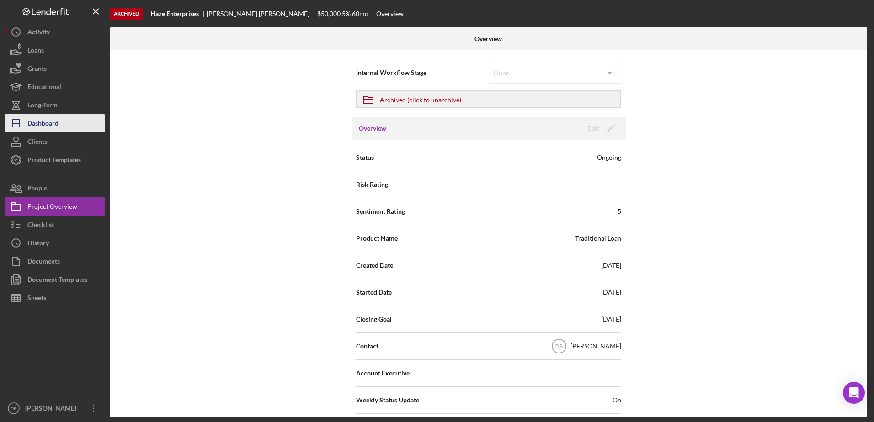
click at [41, 127] on div "Dashboard" at bounding box center [42, 124] width 31 height 21
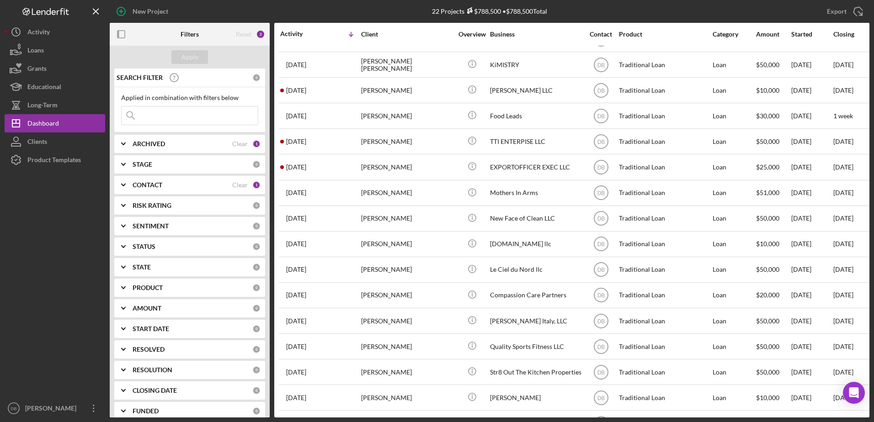
scroll to position [204, 0]
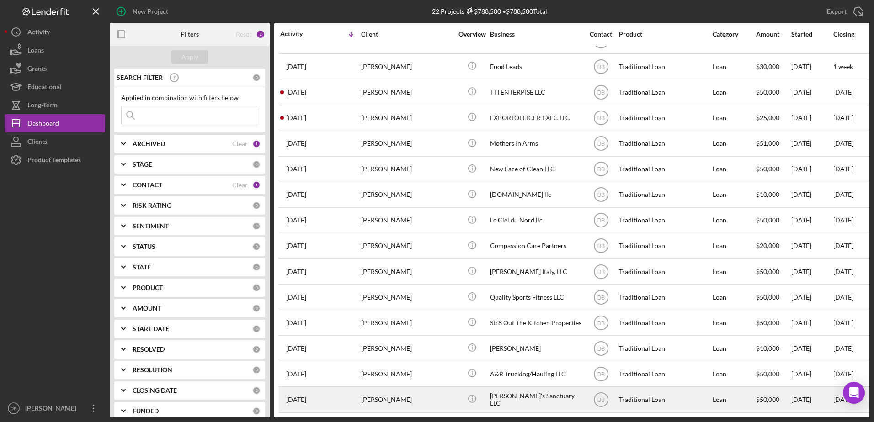
click at [419, 391] on div "[PERSON_NAME]" at bounding box center [406, 399] width 91 height 24
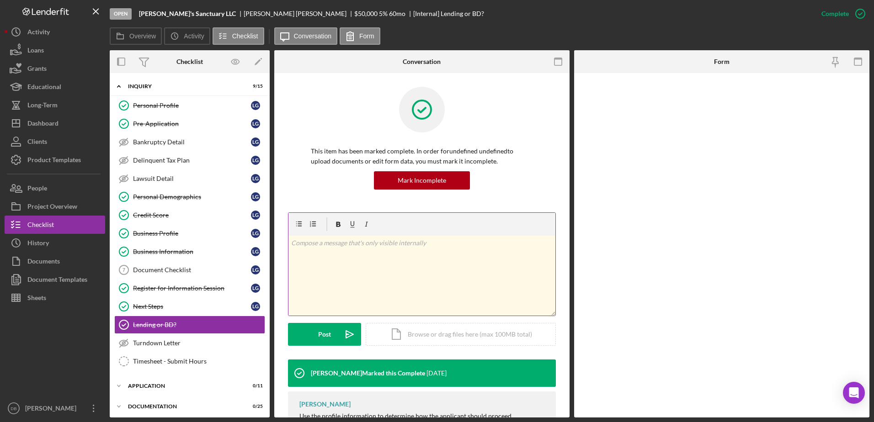
scroll to position [64, 0]
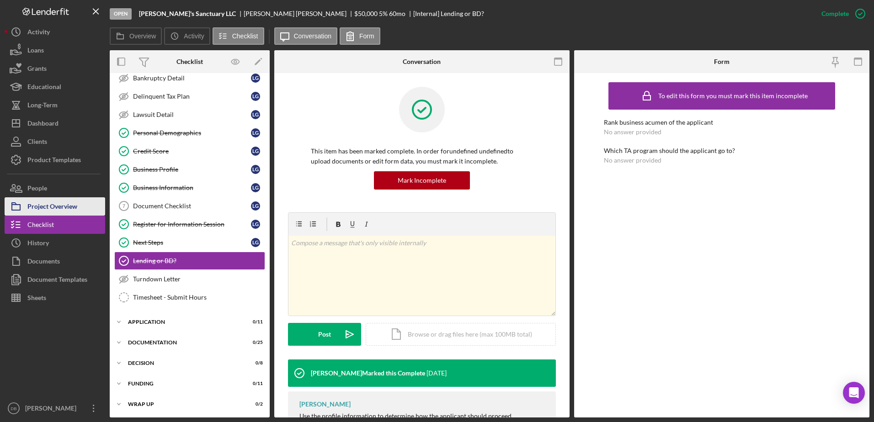
drag, startPoint x: 41, startPoint y: 202, endPoint x: 35, endPoint y: 203, distance: 5.5
click at [40, 203] on div "Project Overview" at bounding box center [52, 207] width 50 height 21
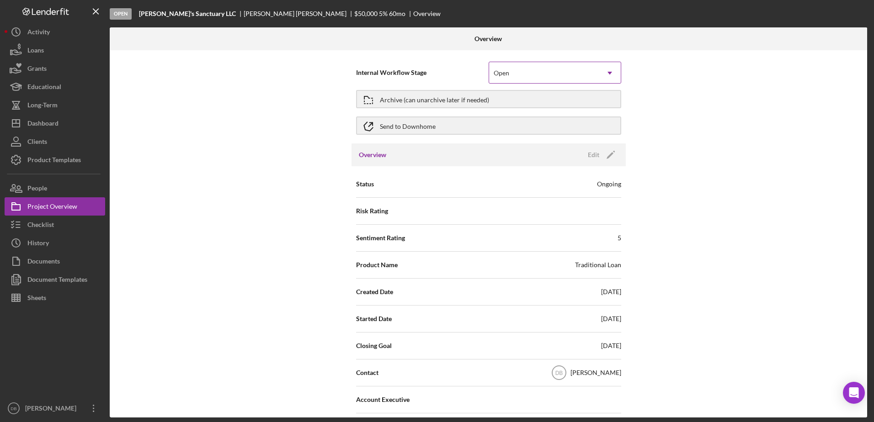
click at [564, 76] on div "Open" at bounding box center [544, 73] width 110 height 21
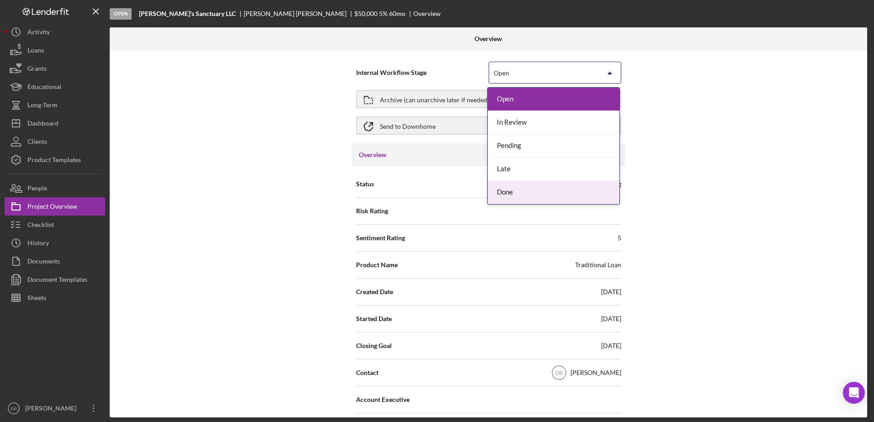
click at [523, 194] on div "Done" at bounding box center [553, 192] width 132 height 23
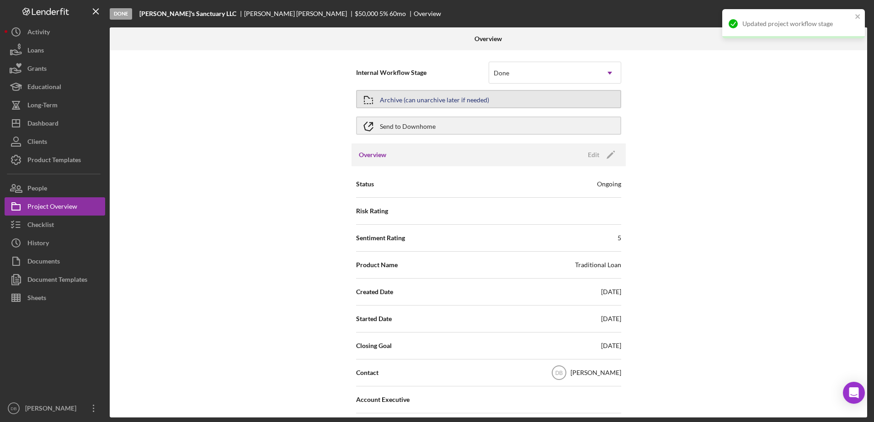
click at [441, 102] on div "Archive (can unarchive later if needed)" at bounding box center [434, 99] width 109 height 16
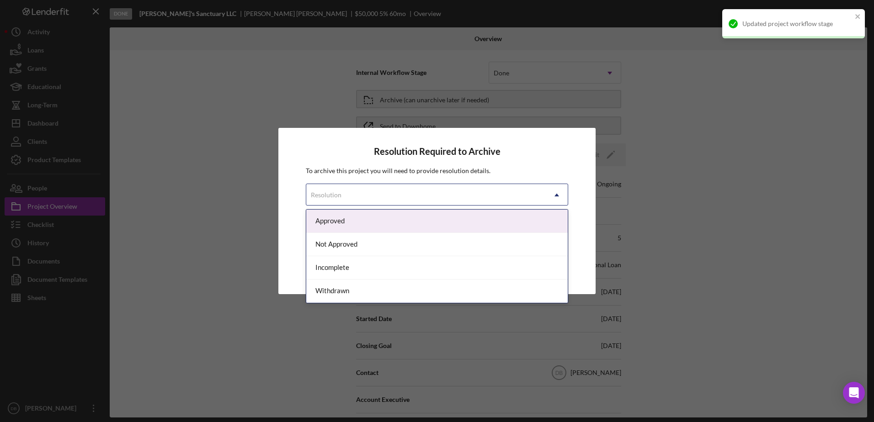
click at [434, 196] on div "Resolution" at bounding box center [425, 195] width 239 height 21
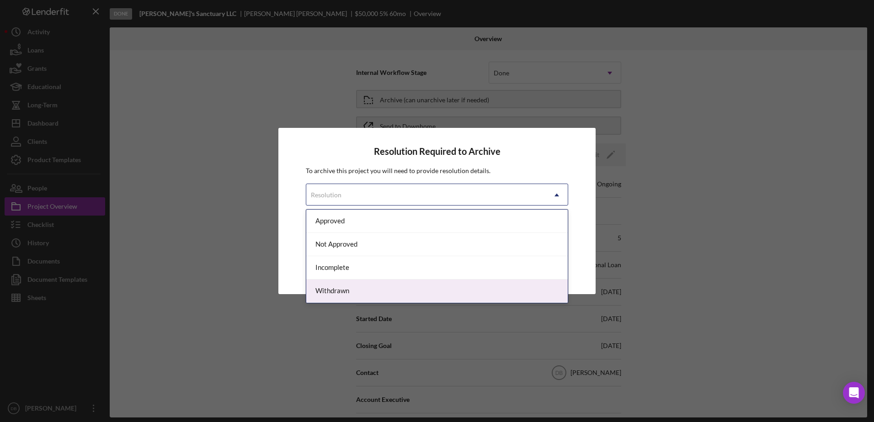
click at [382, 276] on div "Incomplete" at bounding box center [436, 267] width 261 height 23
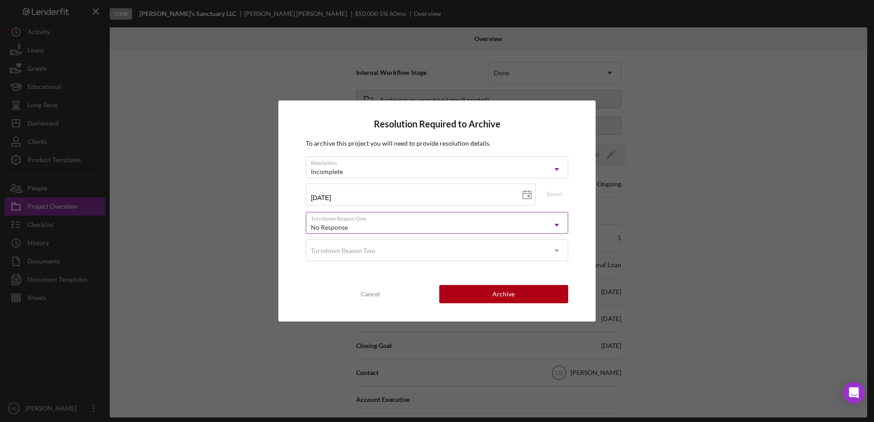
click at [394, 225] on div "No Response" at bounding box center [425, 227] width 239 height 21
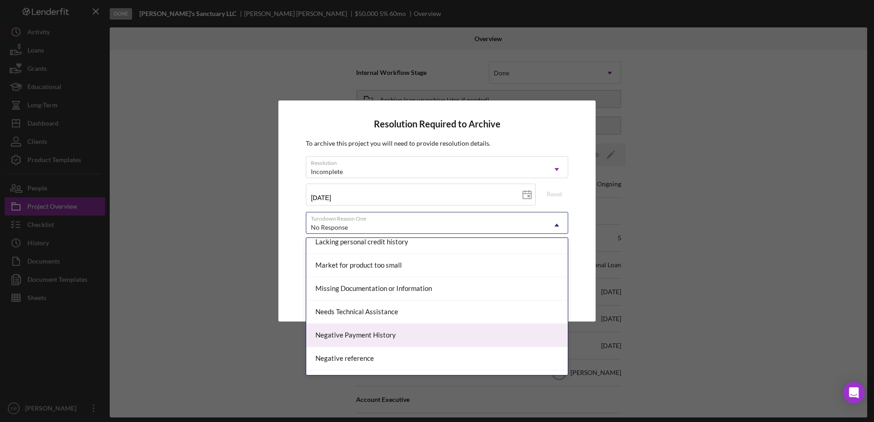
scroll to position [457, 0]
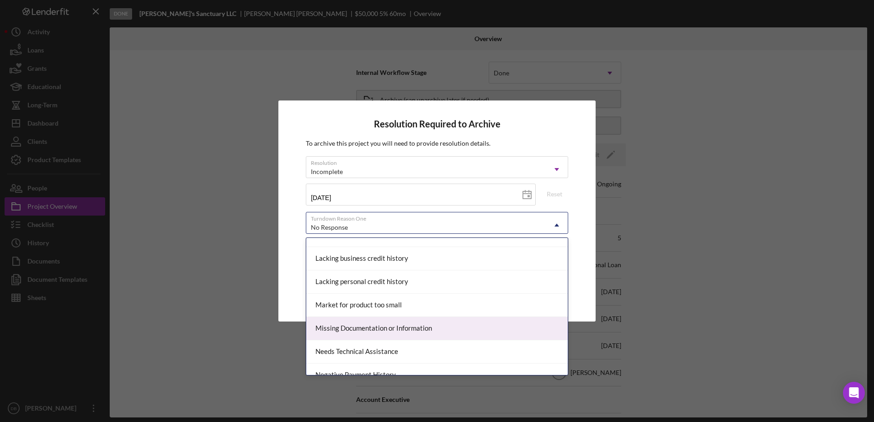
click at [393, 331] on div "Missing Documentation or Information" at bounding box center [436, 328] width 261 height 23
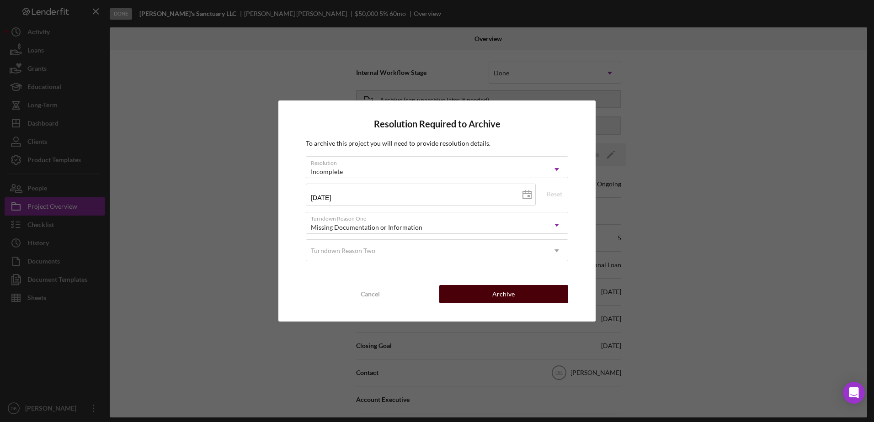
click at [528, 299] on button "Archive" at bounding box center [503, 294] width 129 height 18
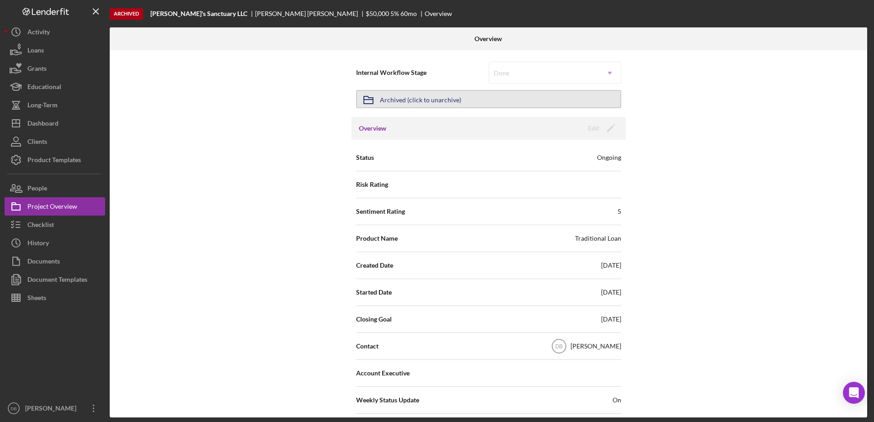
click at [486, 91] on button "Icon/Archived Archived (click to unarchive)" at bounding box center [488, 99] width 265 height 18
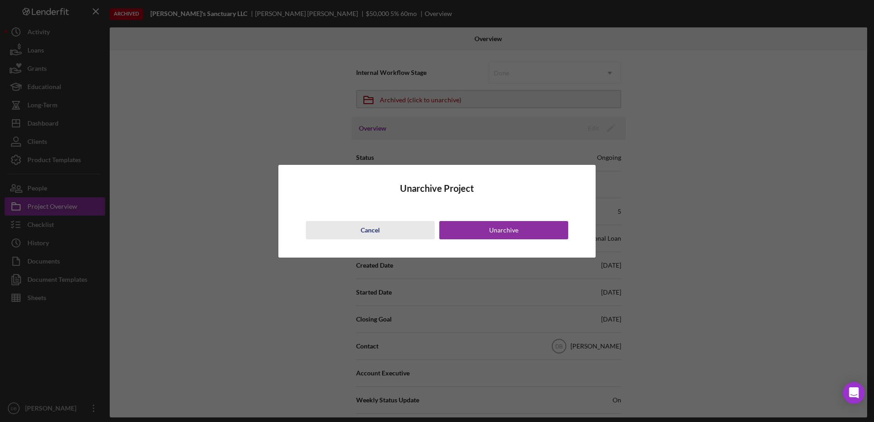
click at [338, 230] on button "Cancel" at bounding box center [370, 230] width 129 height 18
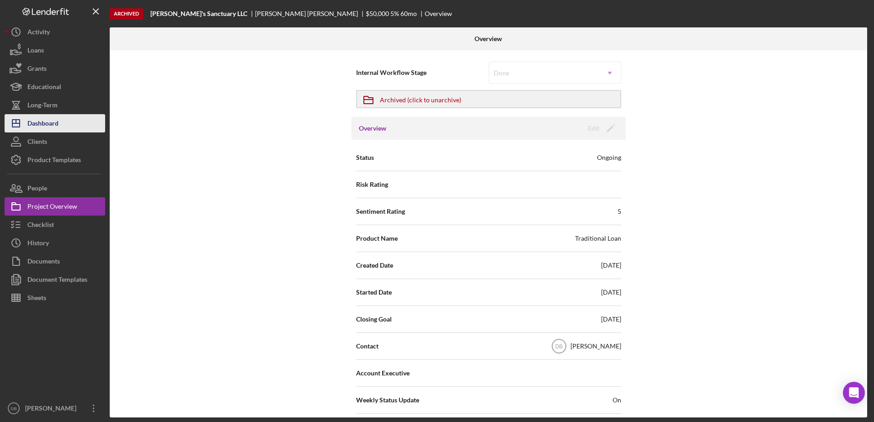
click at [70, 131] on button "Icon/Dashboard Dashboard" at bounding box center [55, 123] width 101 height 18
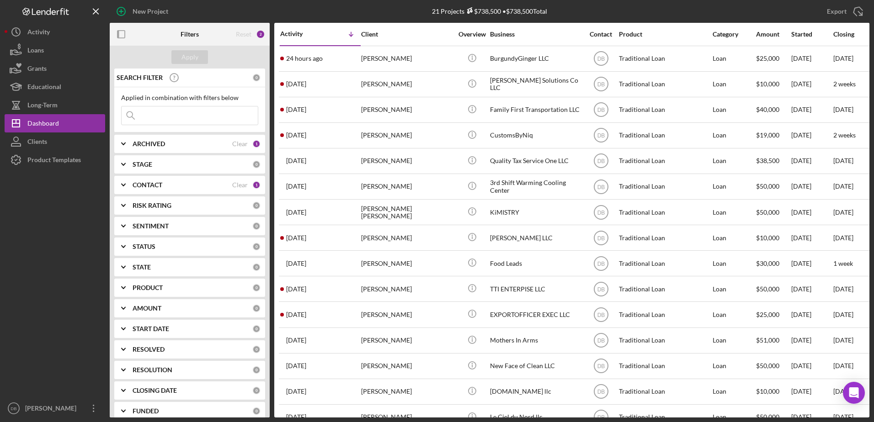
scroll to position [178, 0]
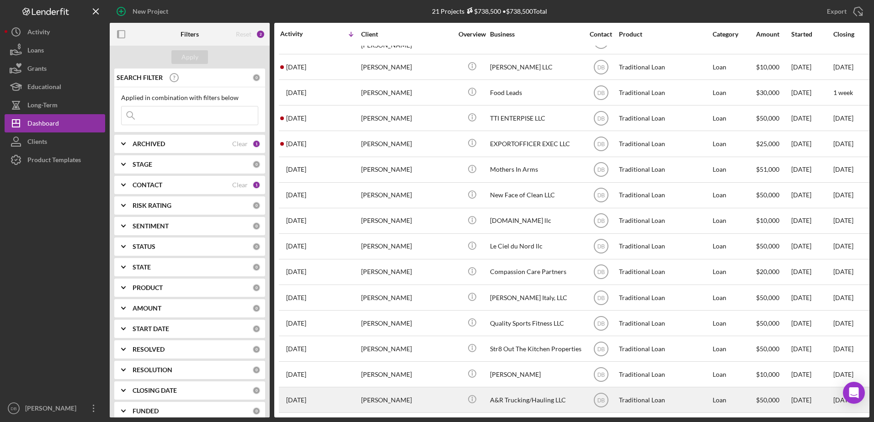
click at [380, 388] on div "[PERSON_NAME]" at bounding box center [406, 400] width 91 height 24
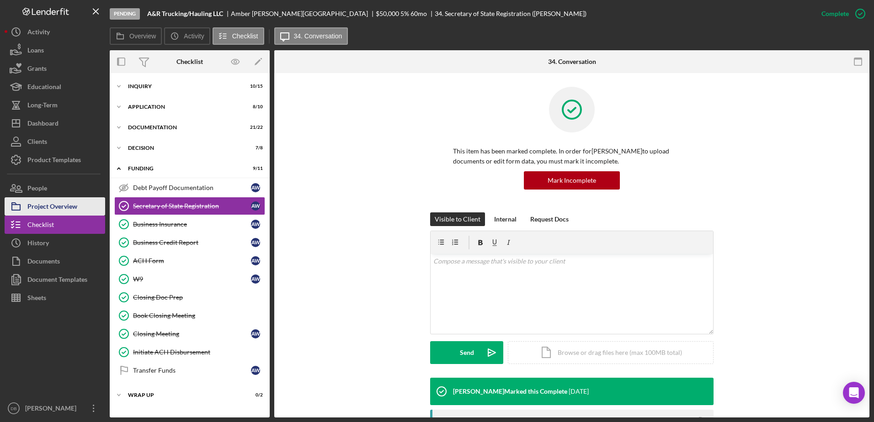
click at [83, 205] on button "Project Overview" at bounding box center [55, 206] width 101 height 18
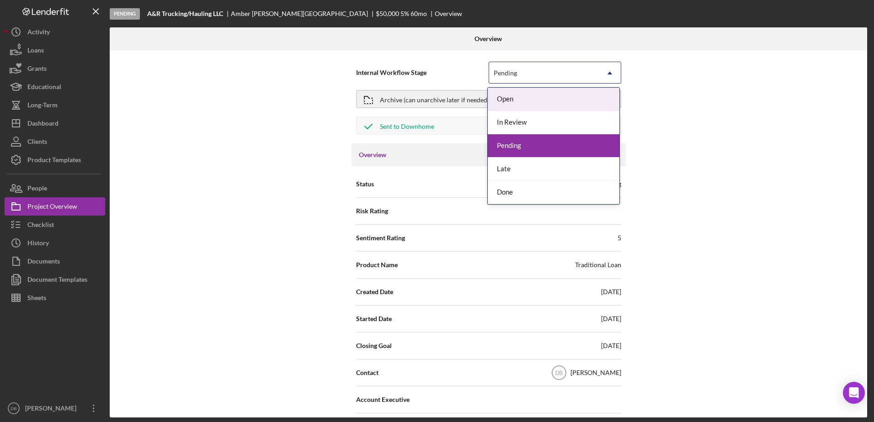
click at [588, 72] on div "Pending" at bounding box center [544, 73] width 110 height 21
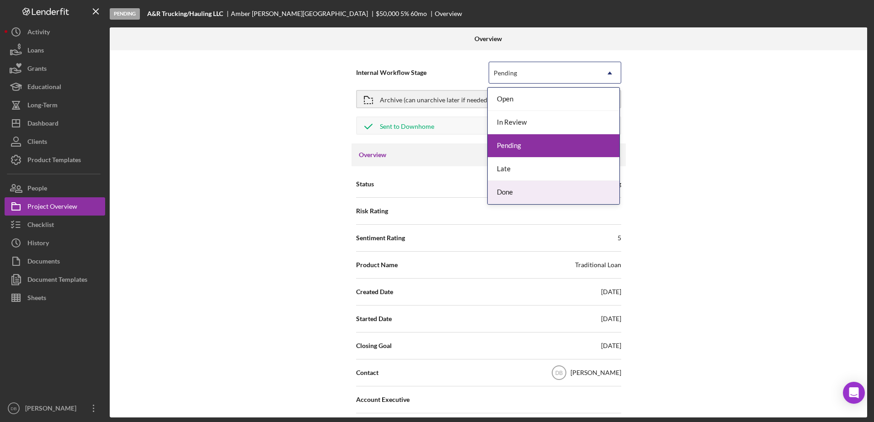
click at [519, 192] on div "Done" at bounding box center [553, 192] width 132 height 23
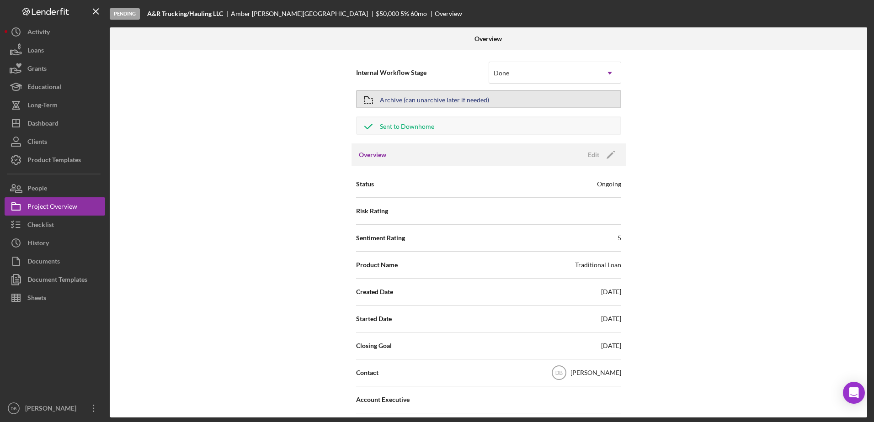
click at [428, 99] on div "Archive (can unarchive later if needed)" at bounding box center [434, 99] width 109 height 16
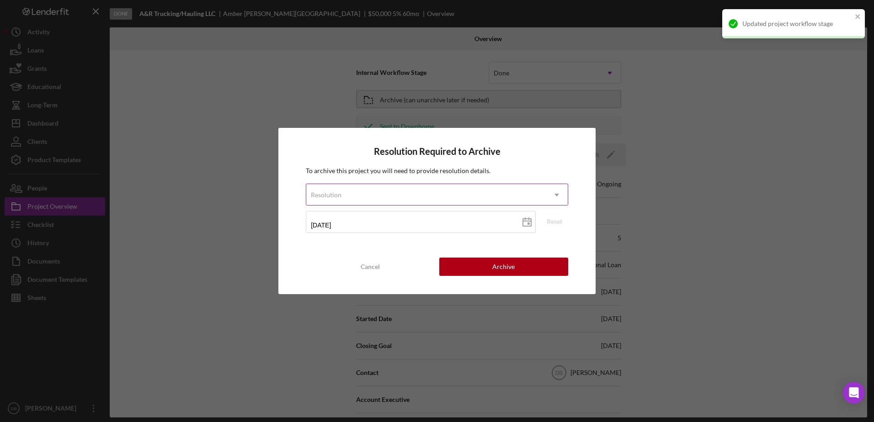
click at [426, 192] on div "Resolution" at bounding box center [425, 195] width 239 height 21
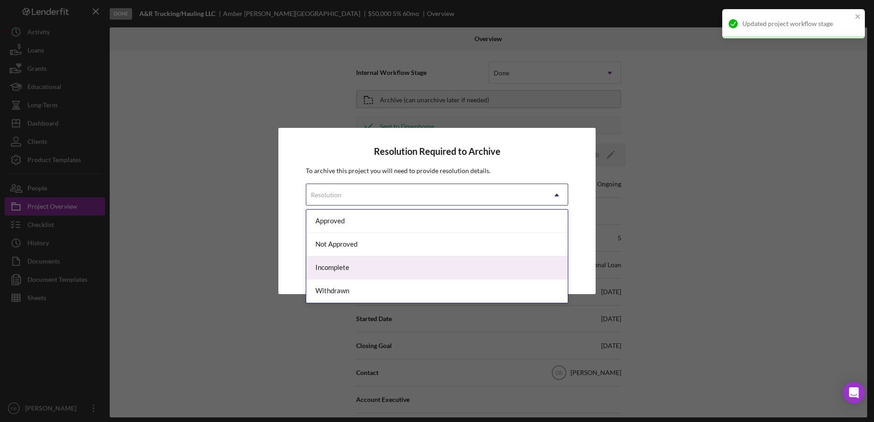
click at [354, 271] on div "Incomplete" at bounding box center [436, 267] width 261 height 23
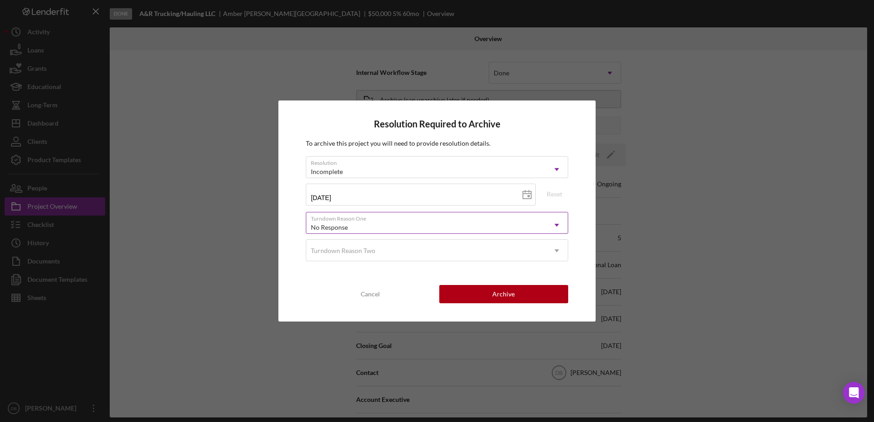
click at [350, 215] on div "No Response Icon/Dropdown Arrow" at bounding box center [437, 223] width 262 height 22
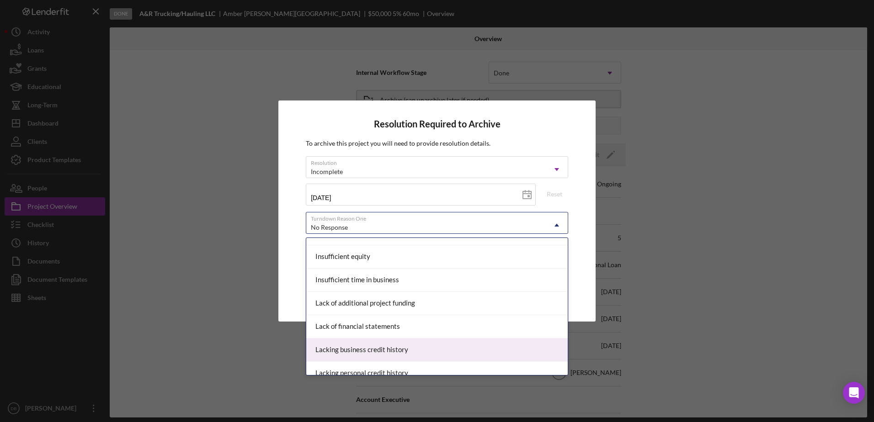
scroll to position [457, 0]
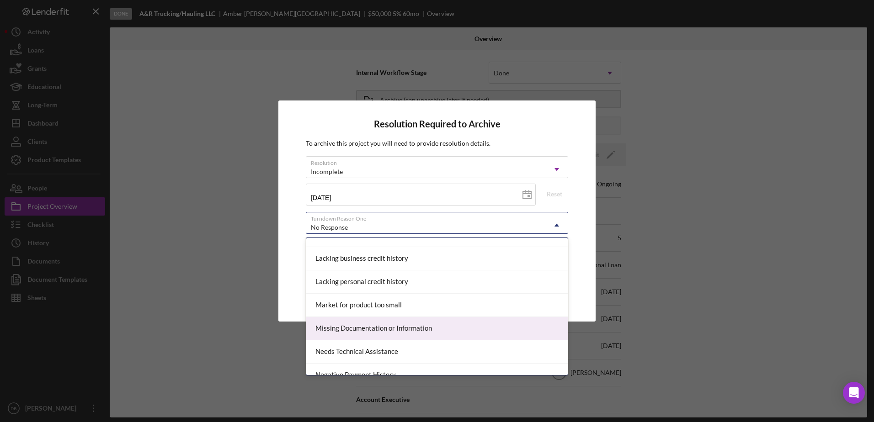
click at [344, 323] on div "Missing Documentation or Information" at bounding box center [436, 328] width 261 height 23
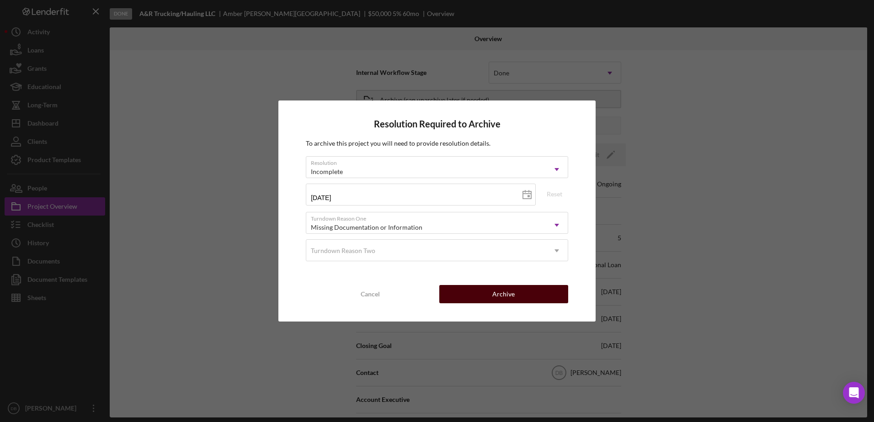
click at [517, 300] on button "Archive" at bounding box center [503, 294] width 129 height 18
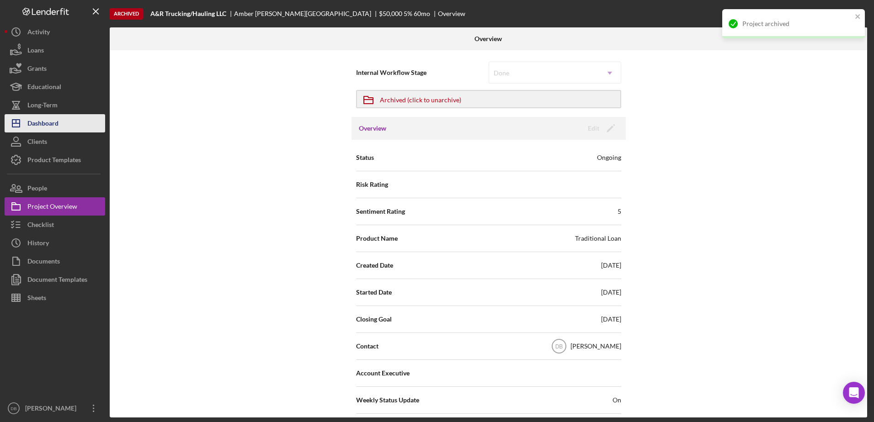
click at [43, 124] on div "Dashboard" at bounding box center [42, 124] width 31 height 21
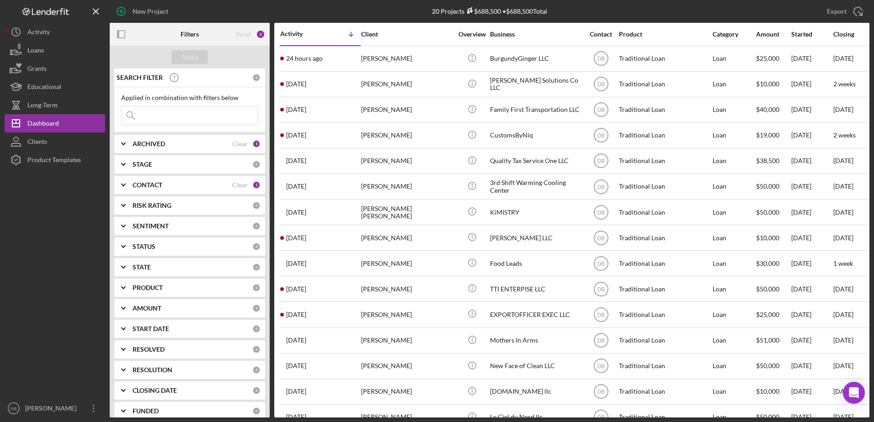
scroll to position [152, 0]
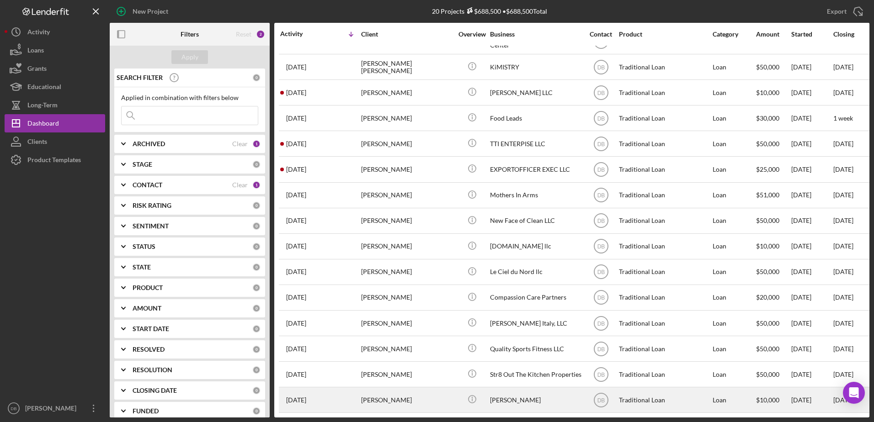
click at [299, 389] on div "[DATE] [PERSON_NAME]" at bounding box center [320, 400] width 80 height 24
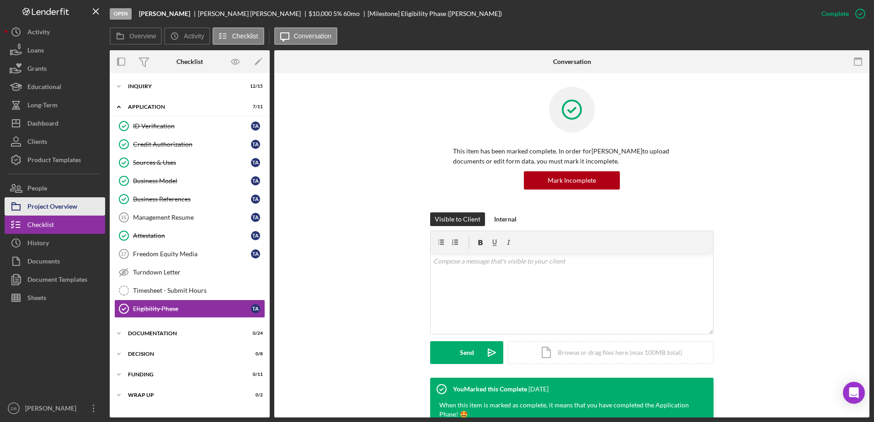
click at [54, 200] on div "Project Overview" at bounding box center [52, 207] width 50 height 21
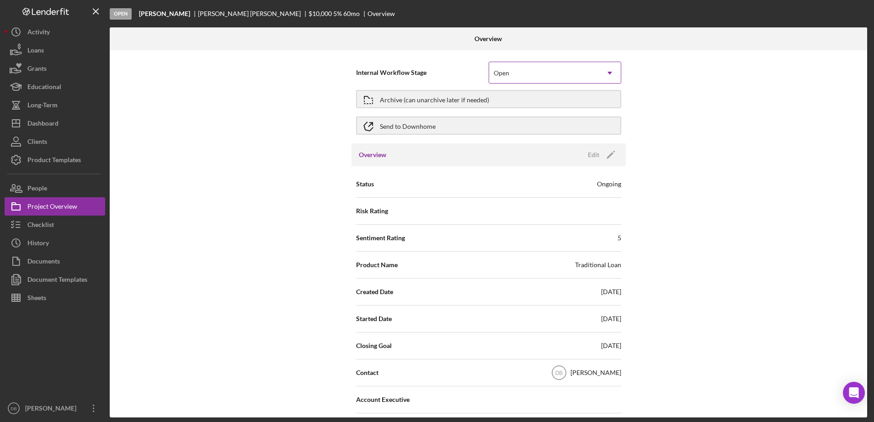
drag, startPoint x: 521, startPoint y: 68, endPoint x: 526, endPoint y: 82, distance: 15.3
click at [522, 68] on div "Open" at bounding box center [544, 73] width 110 height 21
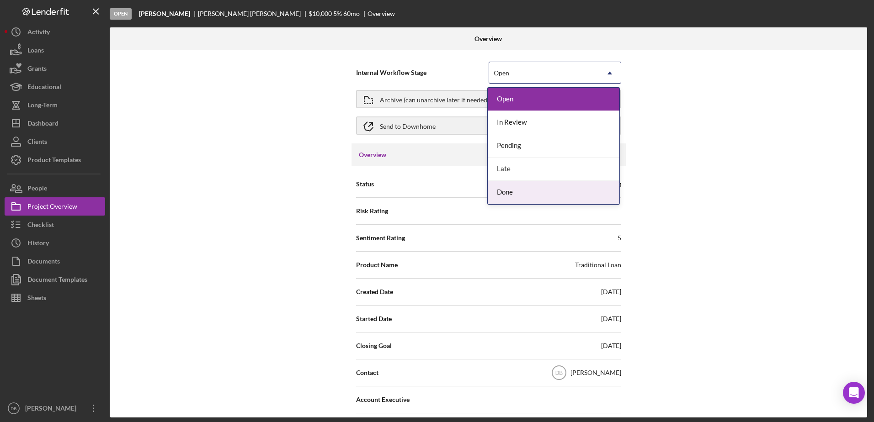
click at [525, 189] on div "Done" at bounding box center [553, 192] width 132 height 23
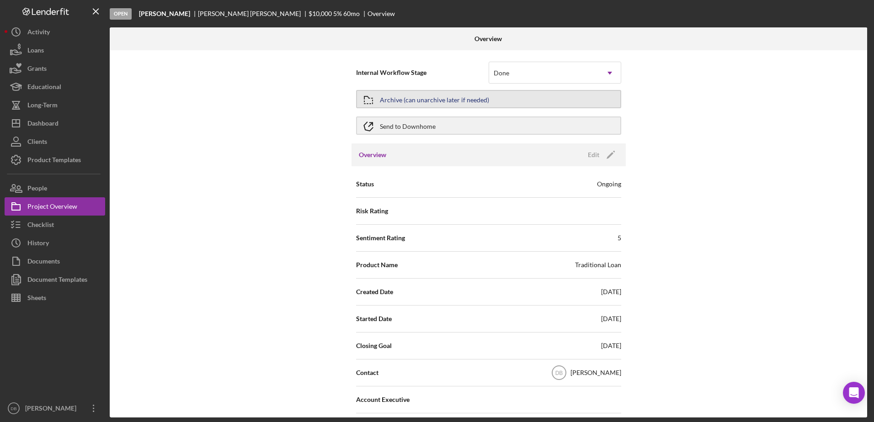
click at [453, 95] on div "Archive (can unarchive later if needed)" at bounding box center [434, 99] width 109 height 16
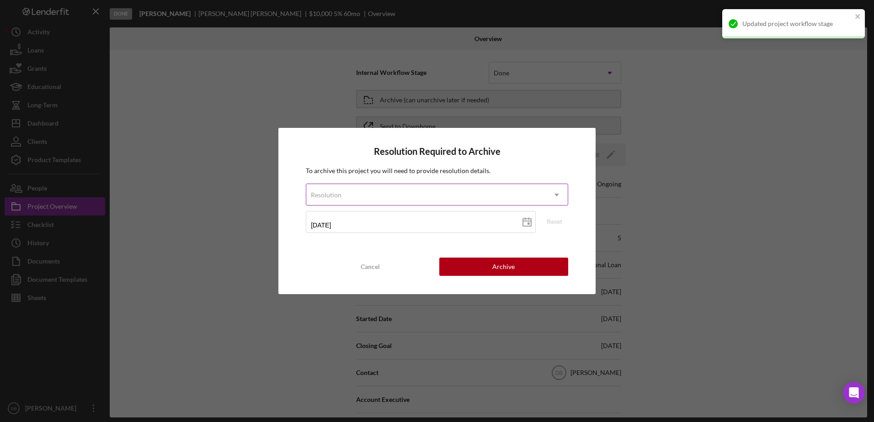
click at [378, 201] on div "Resolution" at bounding box center [425, 195] width 239 height 21
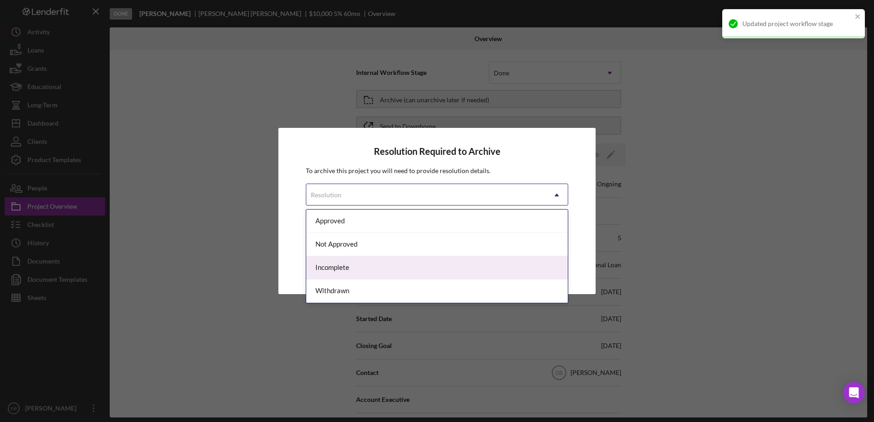
click at [339, 270] on div "Incomplete" at bounding box center [436, 267] width 261 height 23
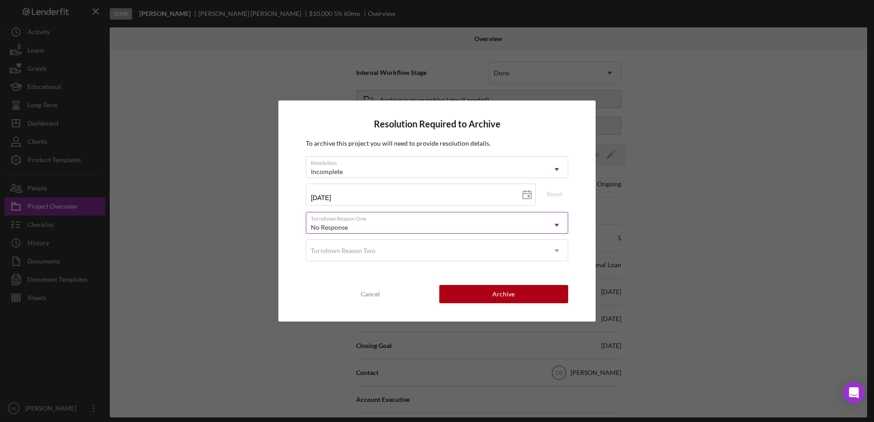
click at [390, 227] on div "No Response" at bounding box center [425, 227] width 239 height 21
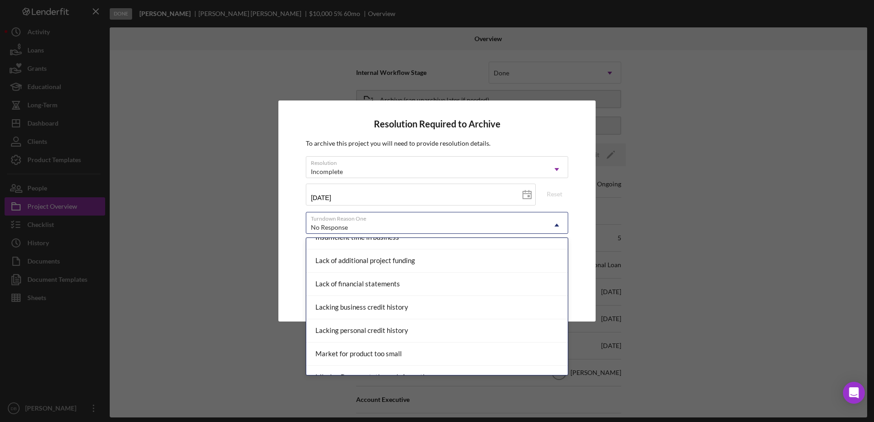
scroll to position [411, 0]
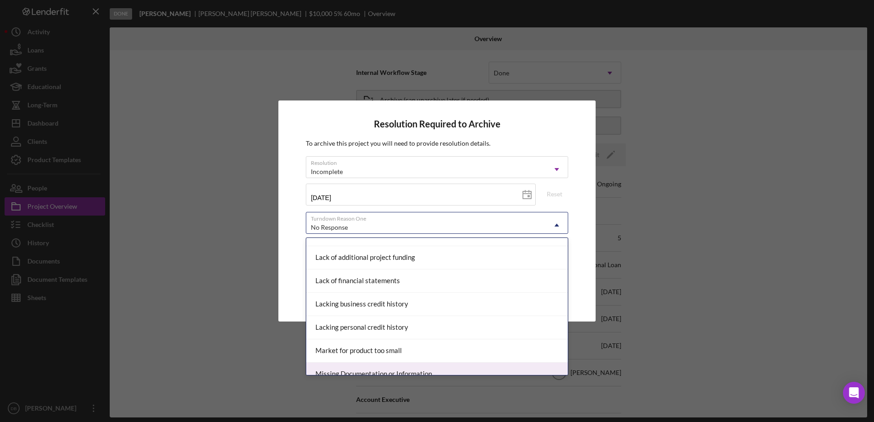
click at [365, 369] on div "Missing Documentation or Information" at bounding box center [436, 374] width 261 height 23
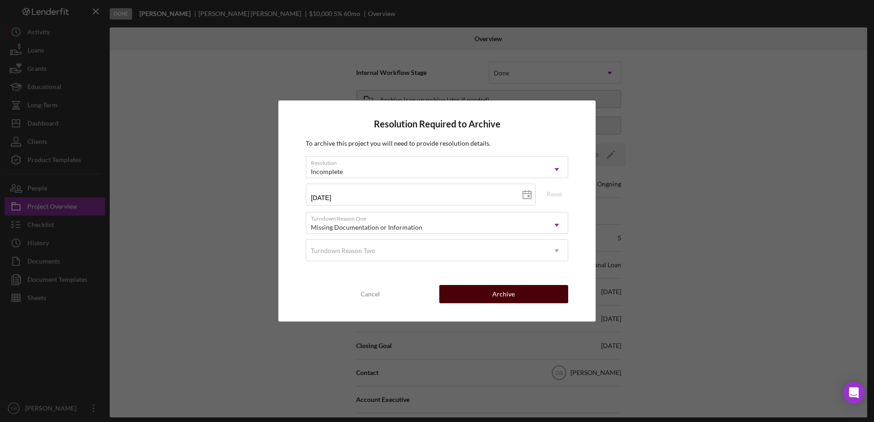
click at [551, 288] on button "Archive" at bounding box center [503, 294] width 129 height 18
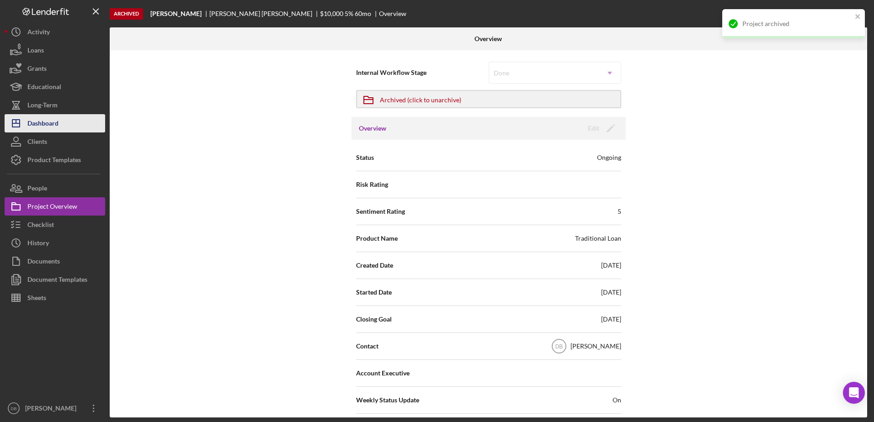
click at [60, 122] on button "Icon/Dashboard Dashboard" at bounding box center [55, 123] width 101 height 18
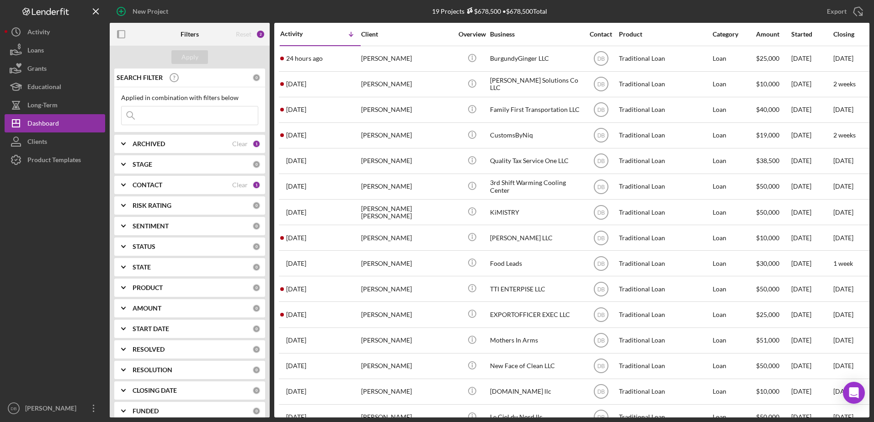
scroll to position [127, 0]
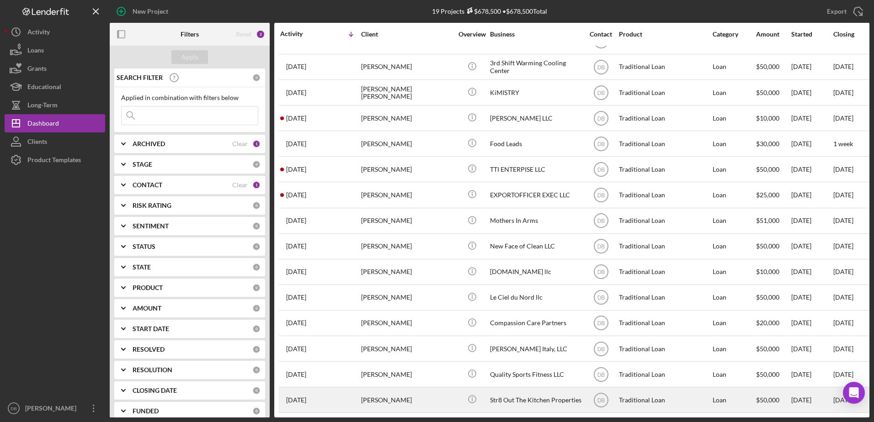
click at [374, 390] on div "[PERSON_NAME]" at bounding box center [406, 400] width 91 height 24
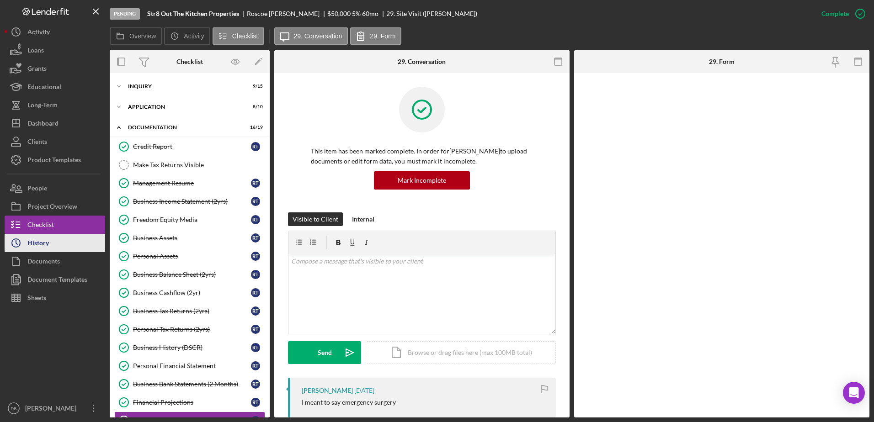
scroll to position [137, 0]
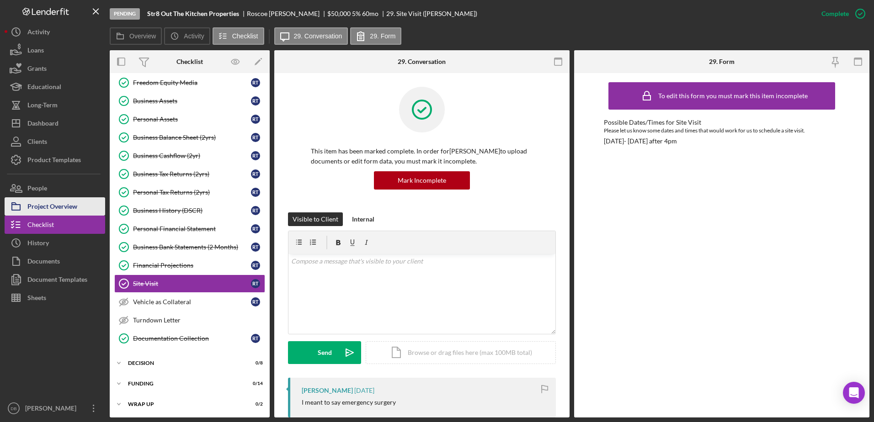
click at [57, 210] on div "Project Overview" at bounding box center [52, 207] width 50 height 21
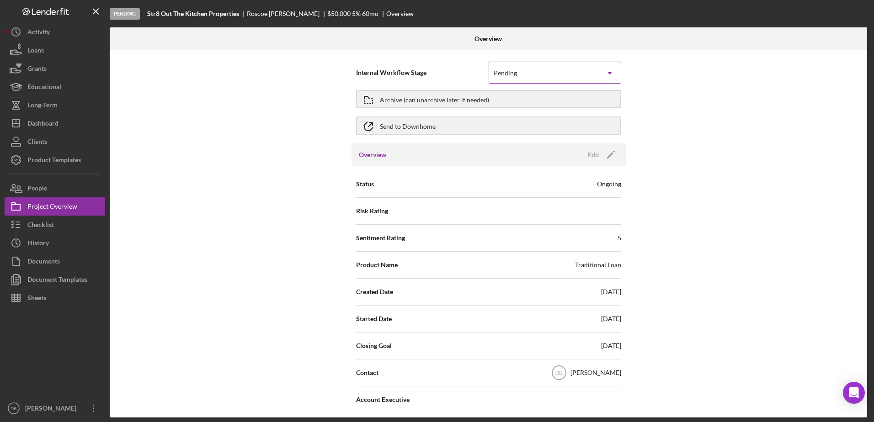
click at [563, 69] on div "Pending" at bounding box center [544, 73] width 110 height 21
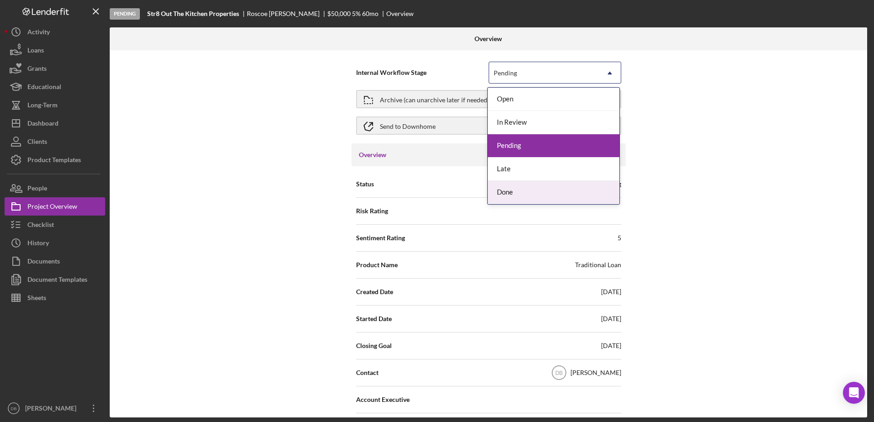
click at [522, 196] on div "Done" at bounding box center [553, 192] width 132 height 23
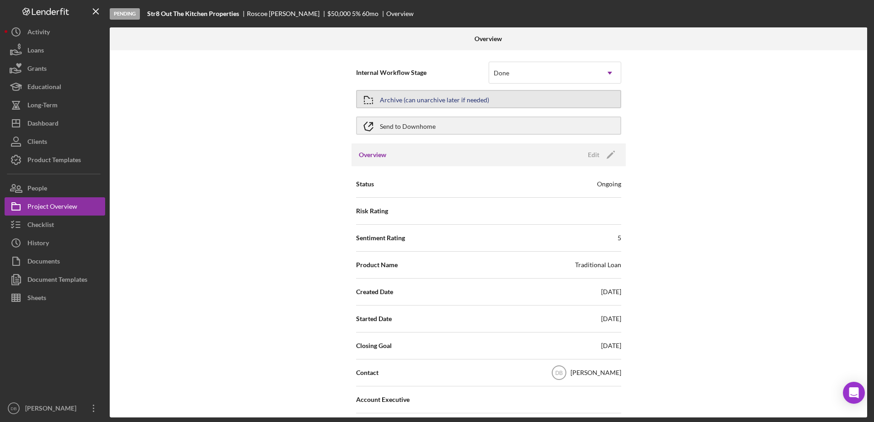
click at [468, 103] on div "Archive (can unarchive later if needed)" at bounding box center [434, 99] width 109 height 16
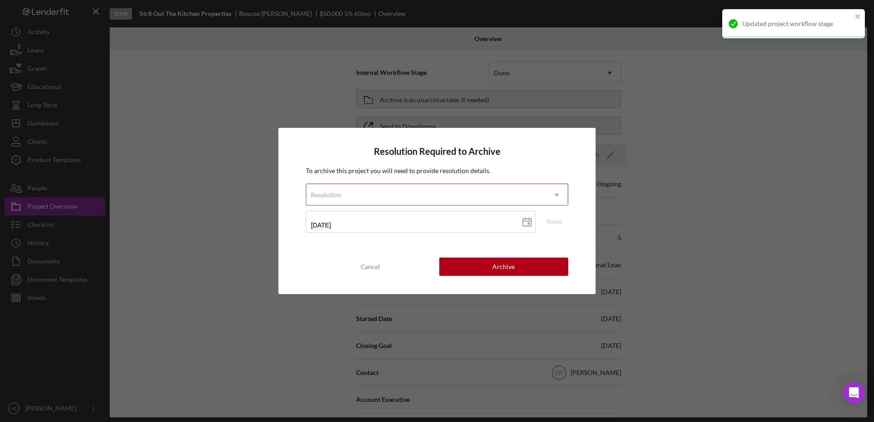
click at [393, 197] on div "Resolution" at bounding box center [425, 195] width 239 height 21
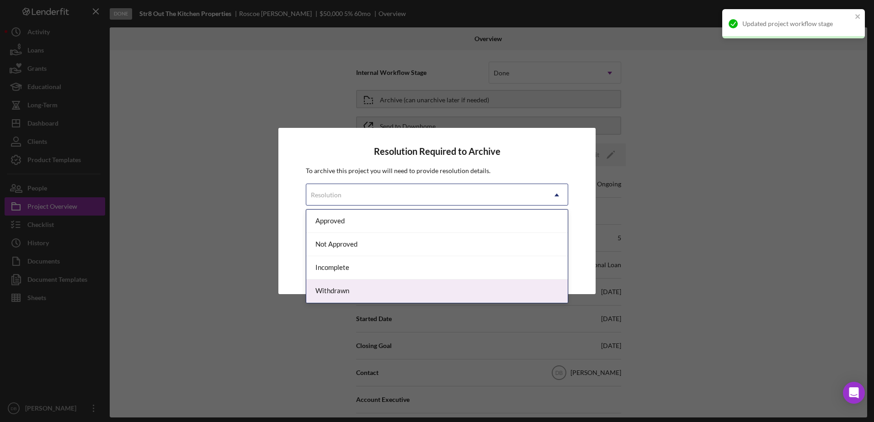
click at [387, 286] on div "Withdrawn" at bounding box center [436, 291] width 261 height 23
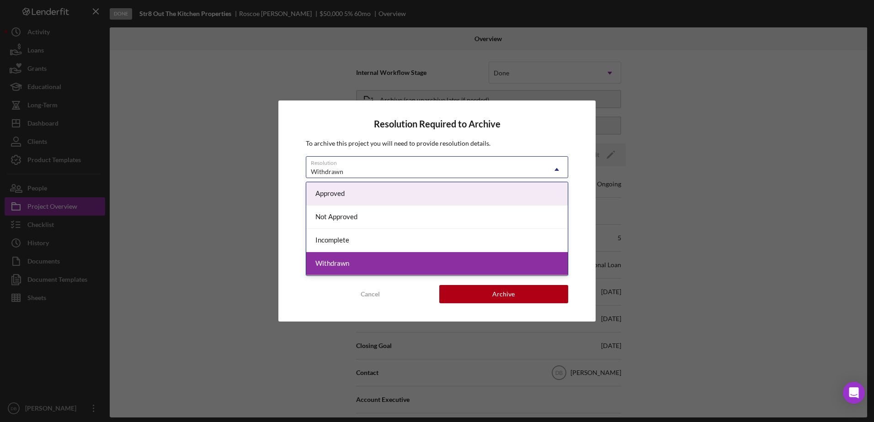
click at [389, 168] on div "Withdrawn" at bounding box center [425, 171] width 239 height 21
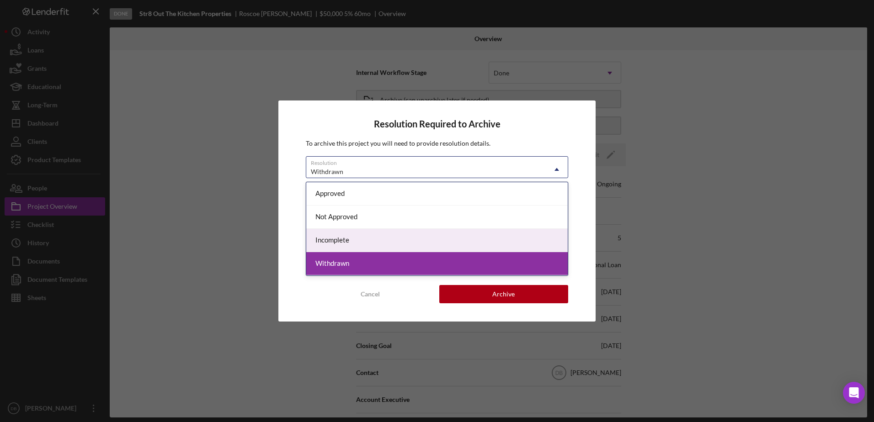
click at [385, 240] on div "Incomplete" at bounding box center [436, 240] width 261 height 23
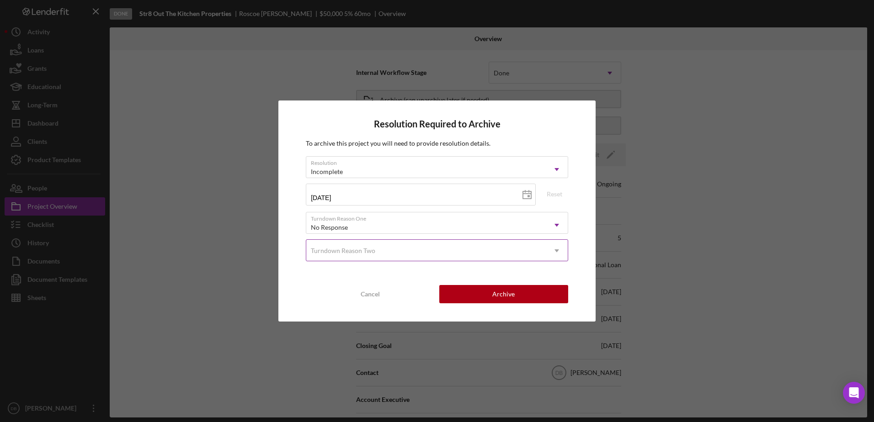
click at [433, 244] on div "Turndown Reason Two" at bounding box center [425, 250] width 239 height 21
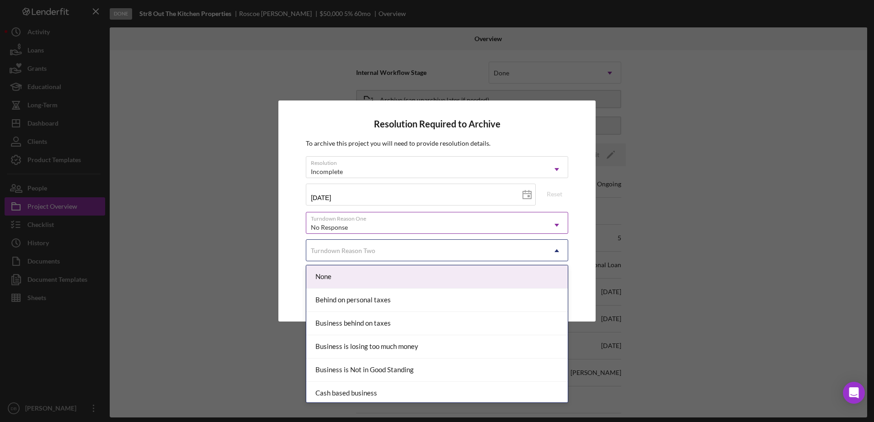
click at [419, 222] on div "No Response" at bounding box center [425, 227] width 239 height 21
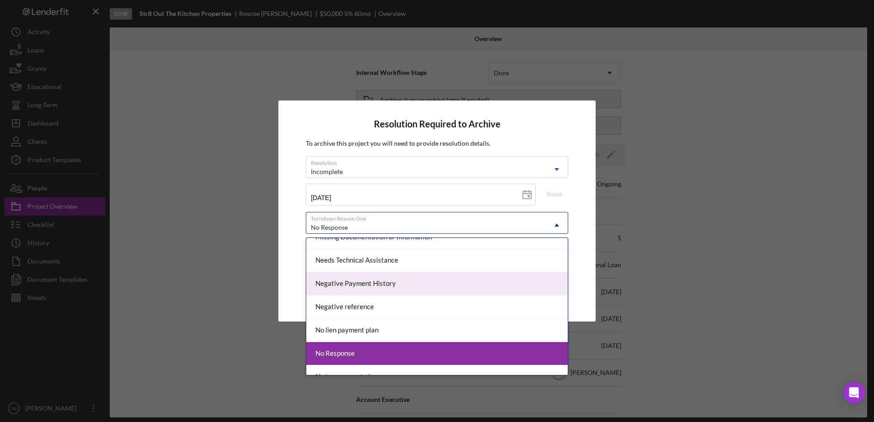
scroll to position [411, 0]
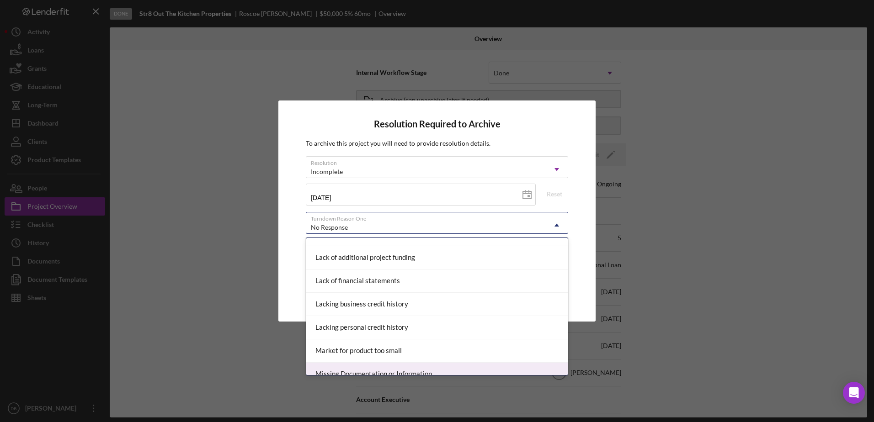
click at [381, 366] on div "Missing Documentation or Information" at bounding box center [436, 374] width 261 height 23
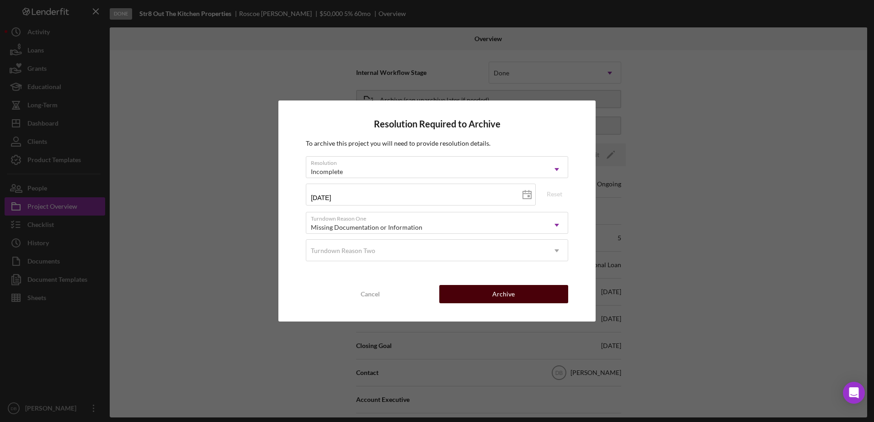
click at [526, 288] on button "Archive" at bounding box center [503, 294] width 129 height 18
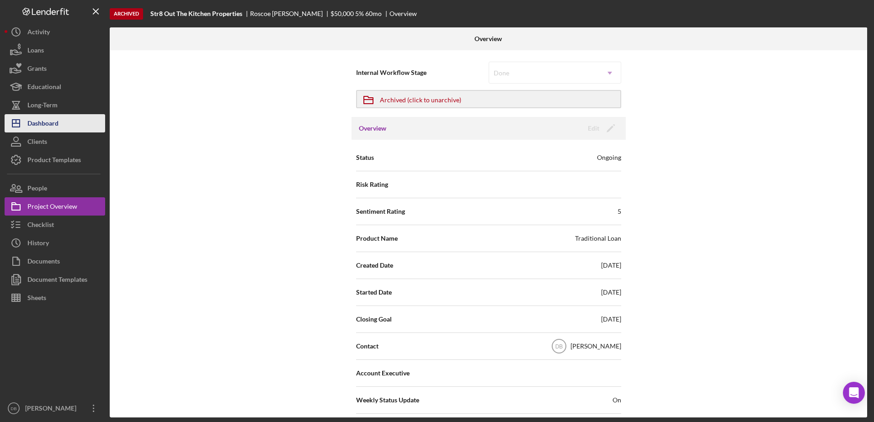
click at [53, 126] on div "Dashboard" at bounding box center [42, 124] width 31 height 21
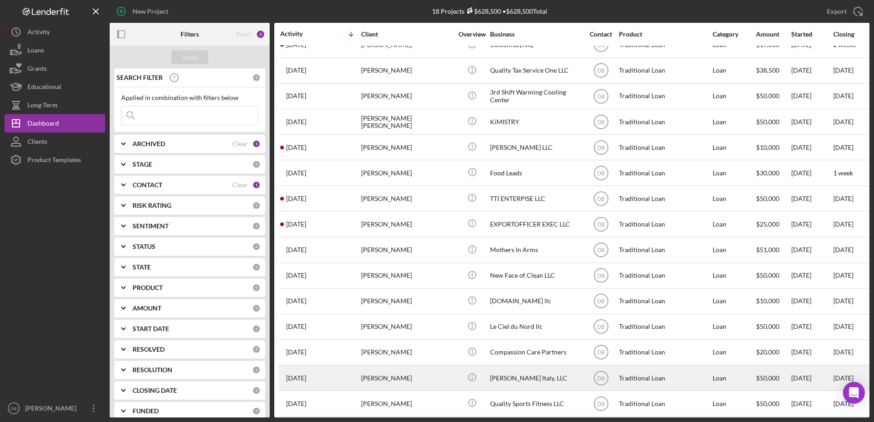
scroll to position [101, 0]
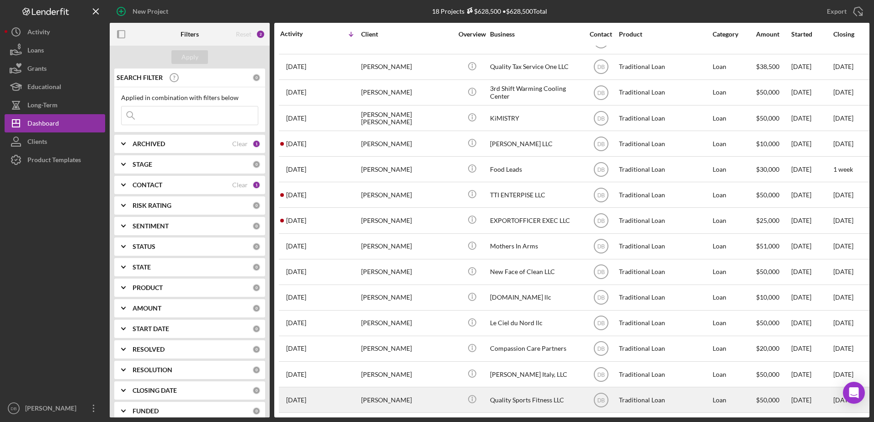
click at [407, 392] on div "[PERSON_NAME]" at bounding box center [406, 400] width 91 height 24
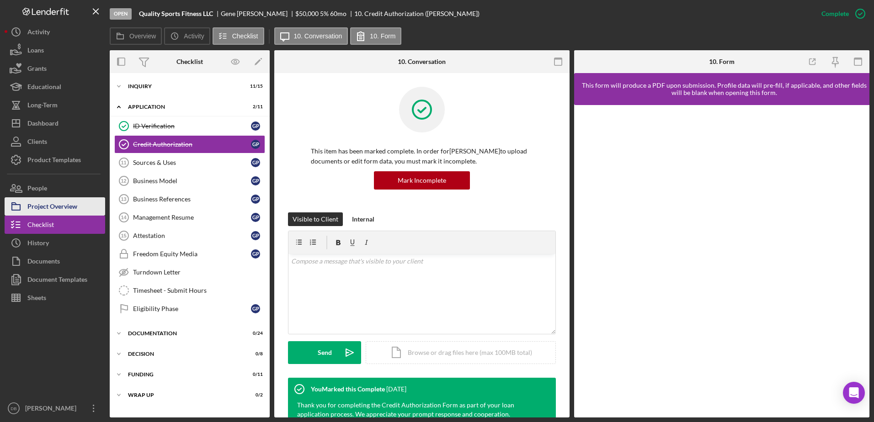
click at [59, 211] on div "Project Overview" at bounding box center [52, 207] width 50 height 21
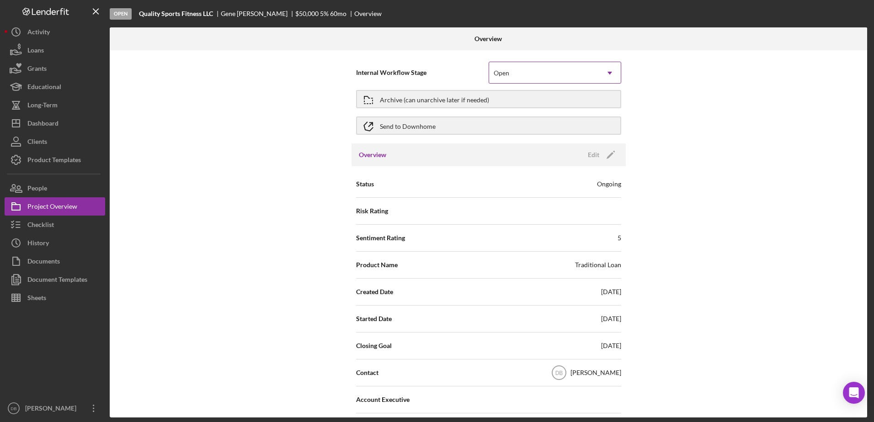
click at [530, 77] on div "Open" at bounding box center [544, 73] width 110 height 21
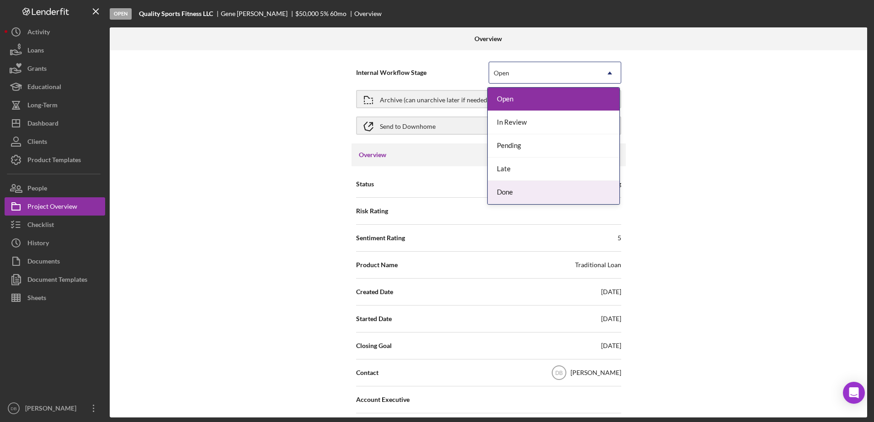
click at [497, 194] on div "Done" at bounding box center [553, 192] width 132 height 23
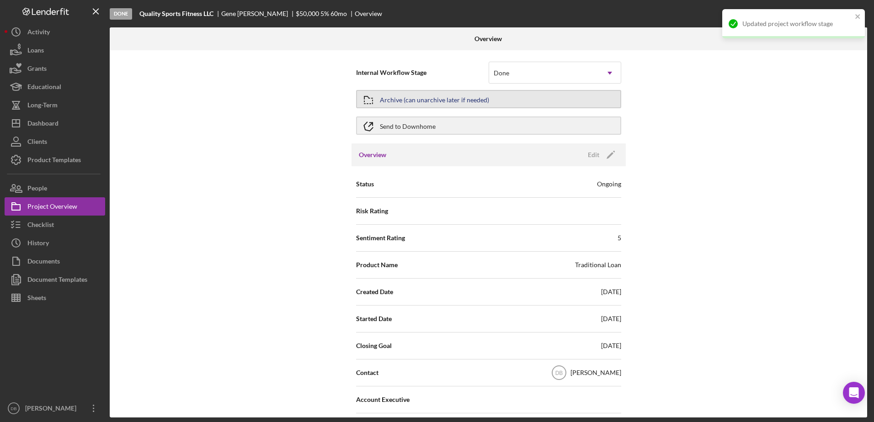
click at [461, 103] on div "Archive (can unarchive later if needed)" at bounding box center [434, 99] width 109 height 16
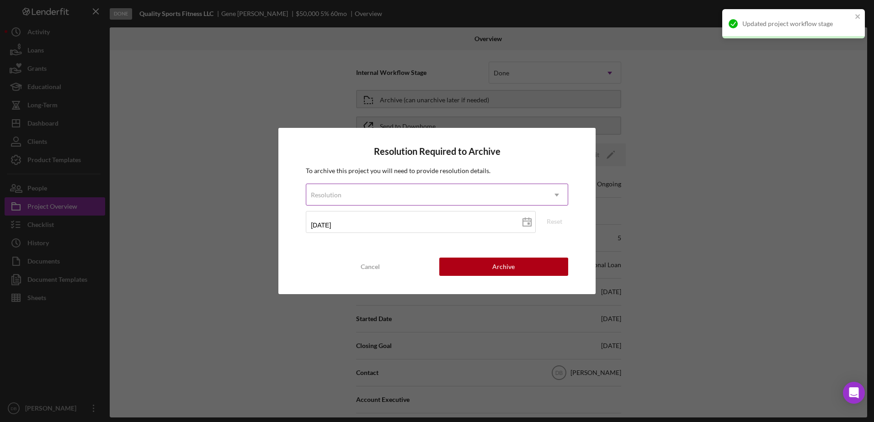
click at [420, 195] on div "Resolution" at bounding box center [425, 195] width 239 height 21
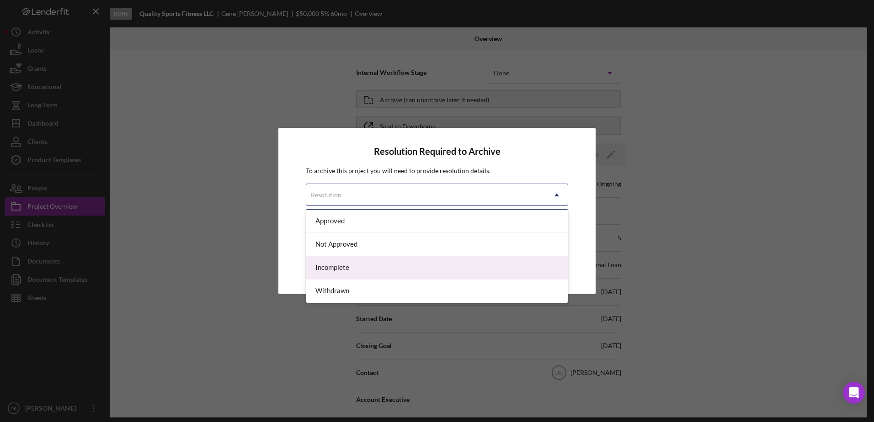
click at [355, 274] on div "Incomplete" at bounding box center [436, 267] width 261 height 23
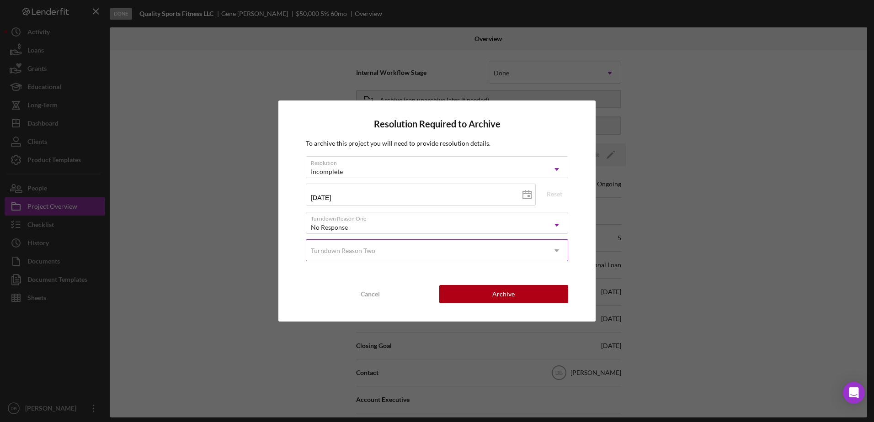
click at [366, 253] on div "Turndown Reason Two" at bounding box center [343, 250] width 64 height 7
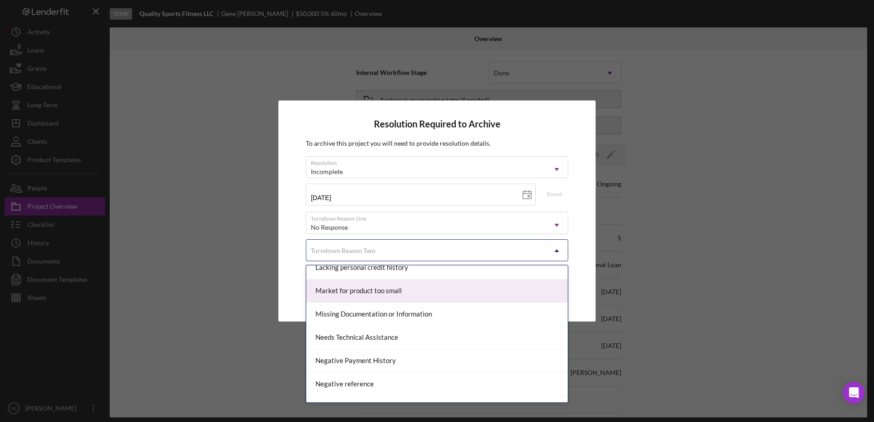
scroll to position [503, 0]
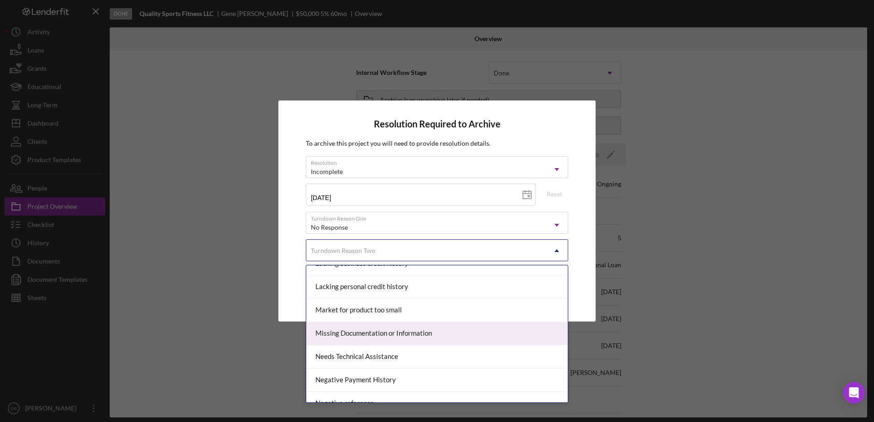
click at [367, 331] on div "Missing Documentation or Information" at bounding box center [436, 333] width 261 height 23
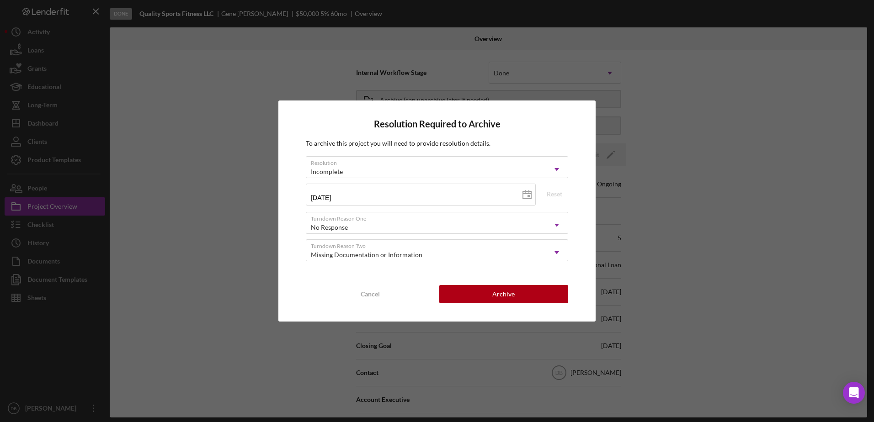
click at [528, 284] on div "Resolution Required to Archive To archive this project you will need to provide…" at bounding box center [436, 211] width 317 height 221
click at [509, 288] on div "Archive" at bounding box center [503, 294] width 22 height 18
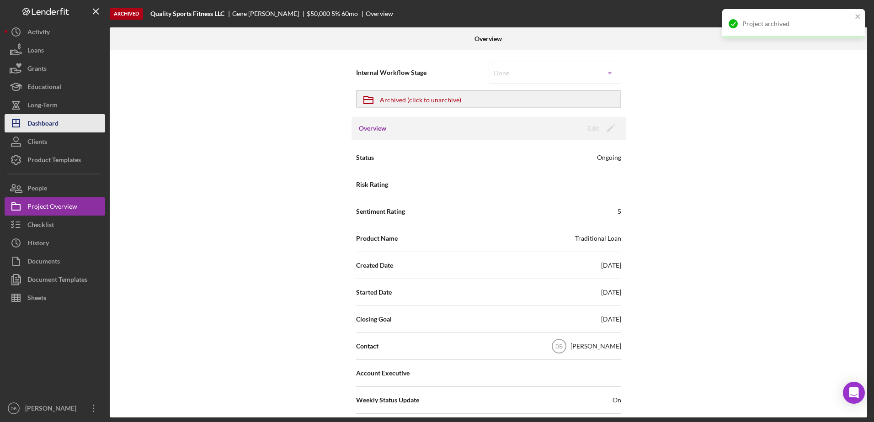
click at [34, 124] on div "Dashboard" at bounding box center [42, 124] width 31 height 21
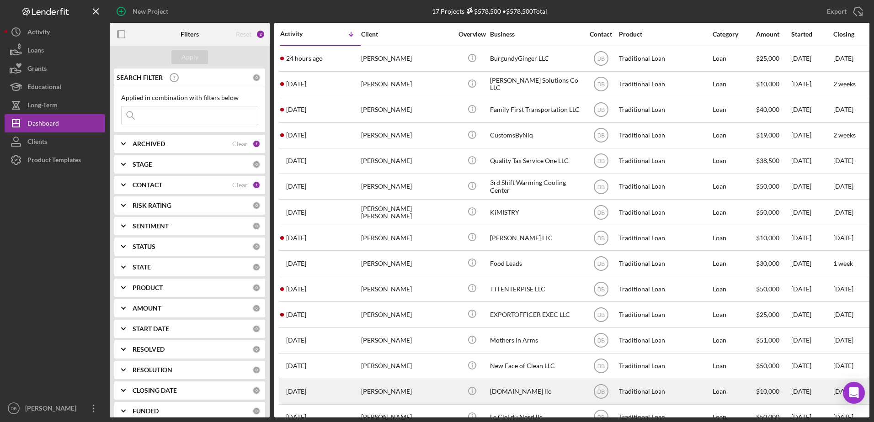
click at [350, 385] on div "[DATE] [PERSON_NAME]" at bounding box center [320, 392] width 80 height 24
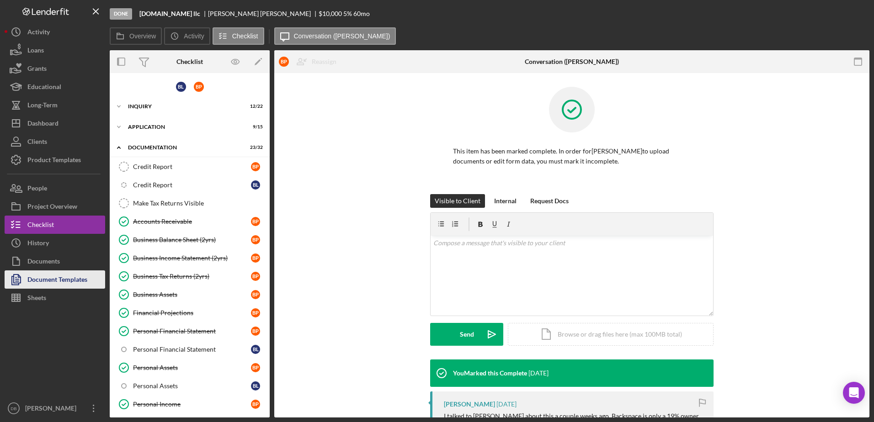
scroll to position [415, 0]
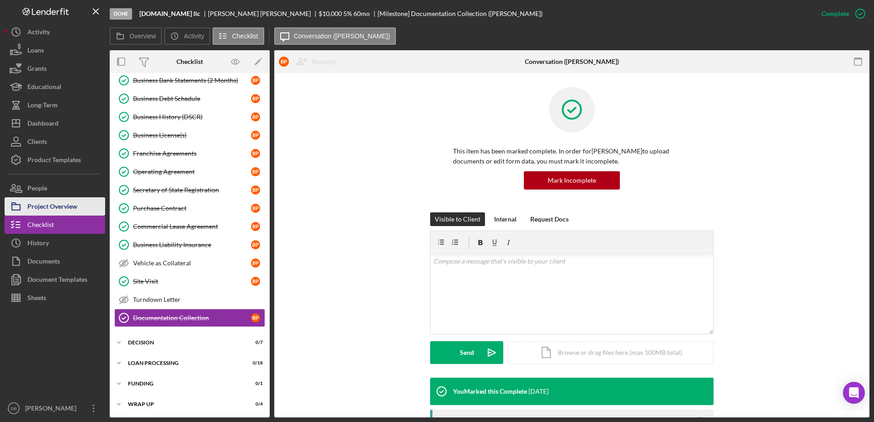
click at [80, 204] on button "Project Overview" at bounding box center [55, 206] width 101 height 18
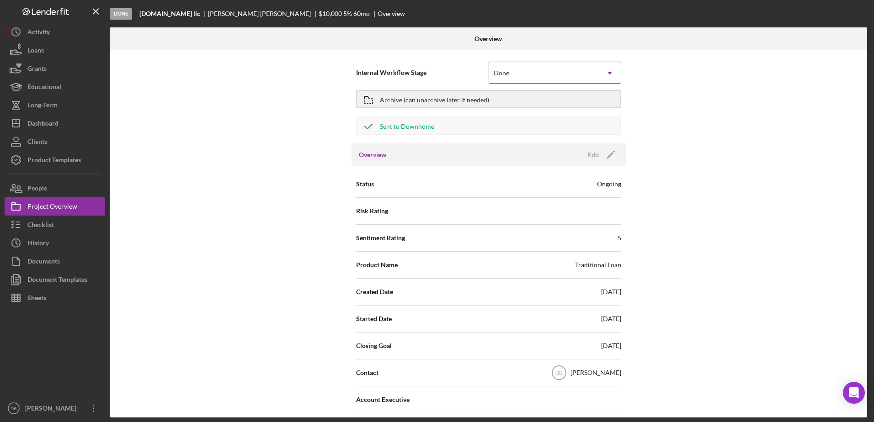
click at [582, 70] on div "Done" at bounding box center [544, 73] width 110 height 21
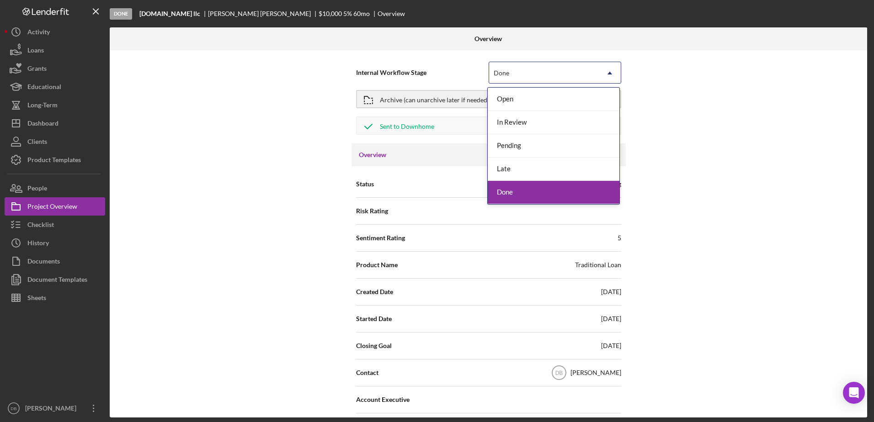
drag, startPoint x: 503, startPoint y: 186, endPoint x: 499, endPoint y: 166, distance: 20.9
click at [502, 185] on div "Done" at bounding box center [553, 192] width 132 height 23
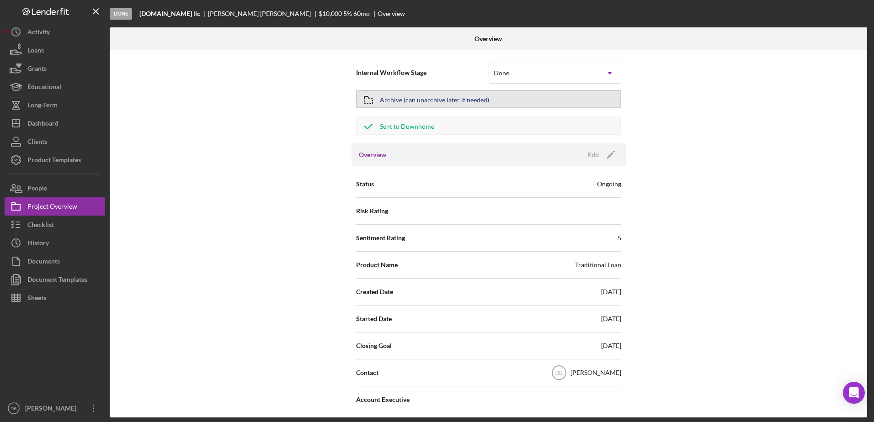
click at [422, 106] on div "Archive (can unarchive later if needed)" at bounding box center [434, 99] width 109 height 16
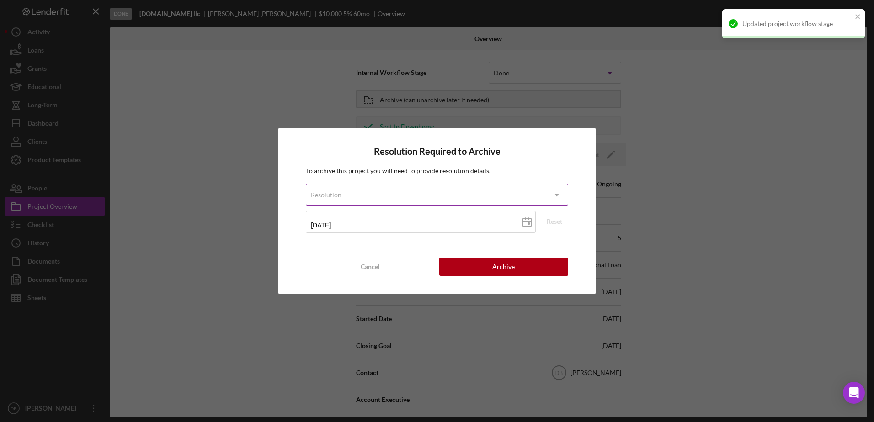
click at [441, 195] on div "Resolution" at bounding box center [425, 195] width 239 height 21
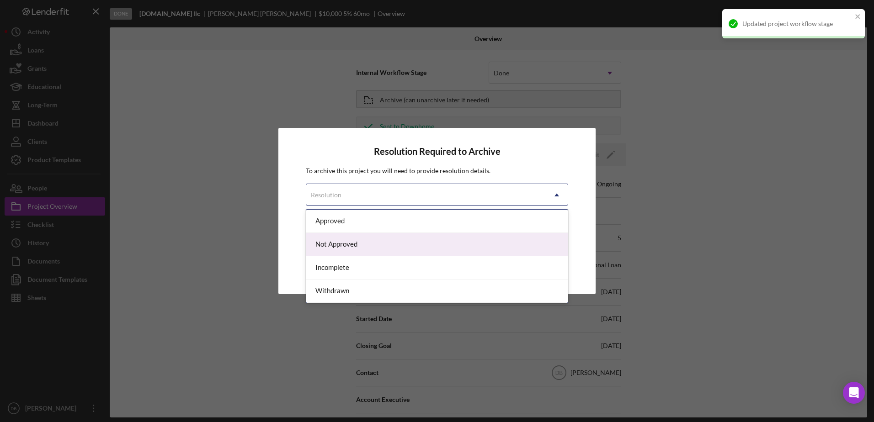
click at [346, 247] on div "Not Approved" at bounding box center [436, 244] width 261 height 23
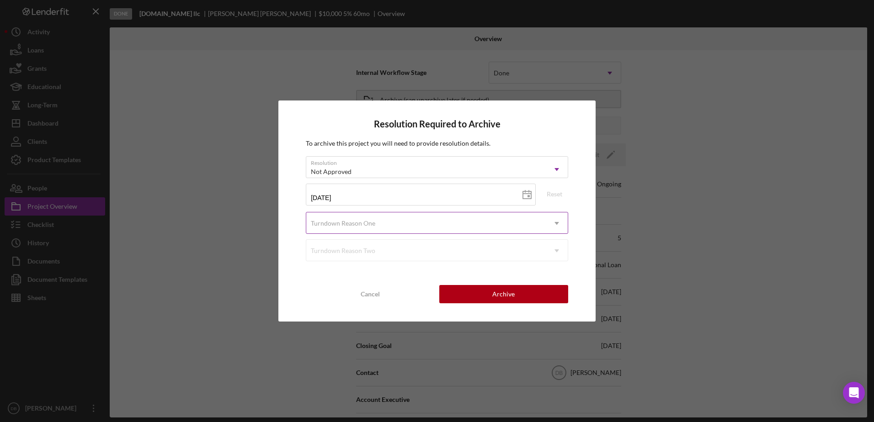
click at [460, 220] on div "Turndown Reason One" at bounding box center [425, 223] width 239 height 21
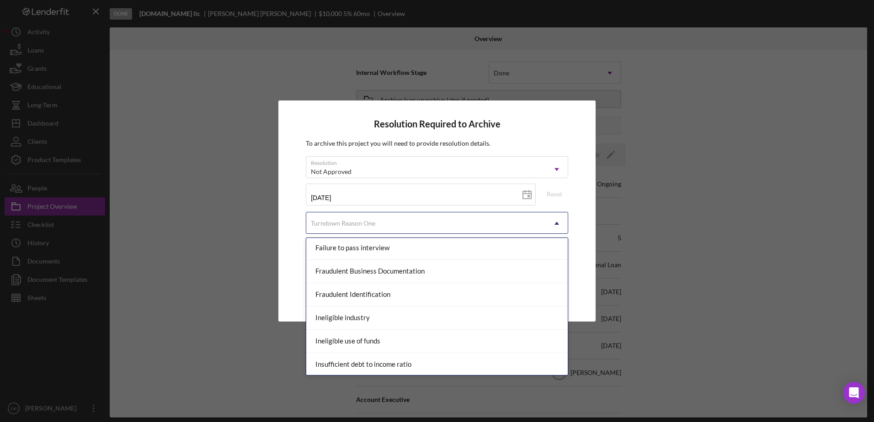
scroll to position [274, 0]
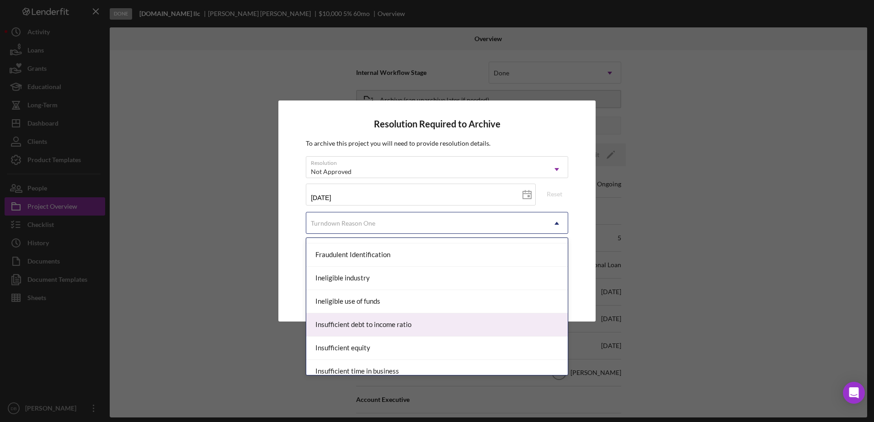
click at [368, 324] on div "Insufficient debt to income ratio" at bounding box center [436, 324] width 261 height 23
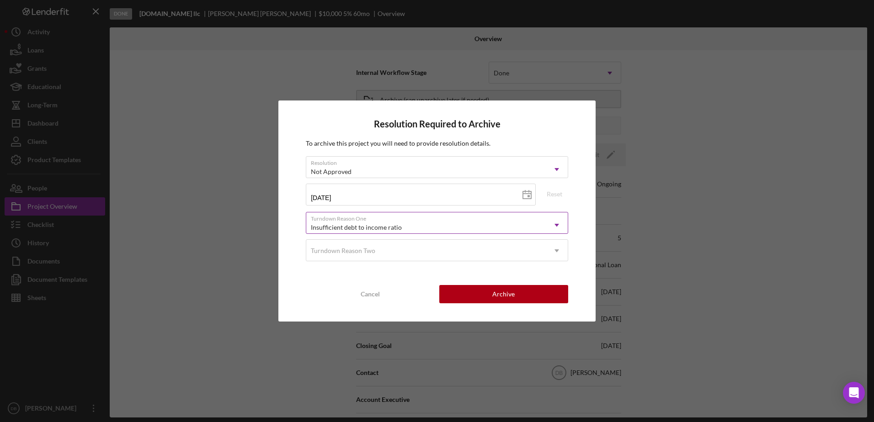
click at [524, 224] on div "Insufficient debt to income ratio" at bounding box center [425, 227] width 239 height 21
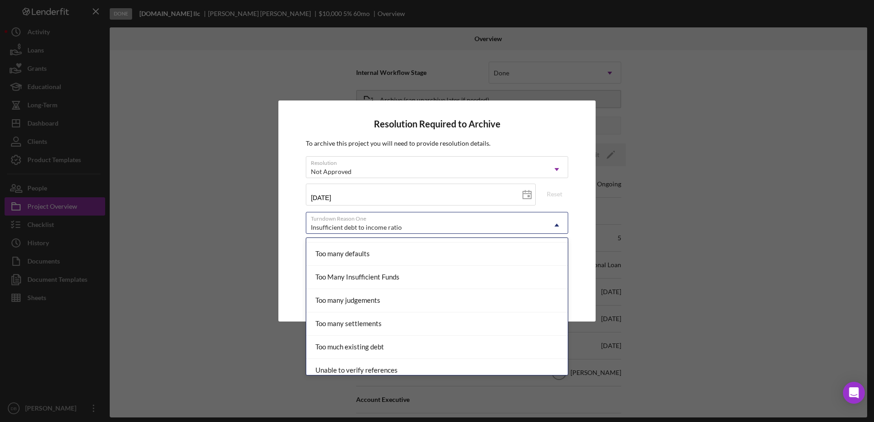
scroll to position [964, 0]
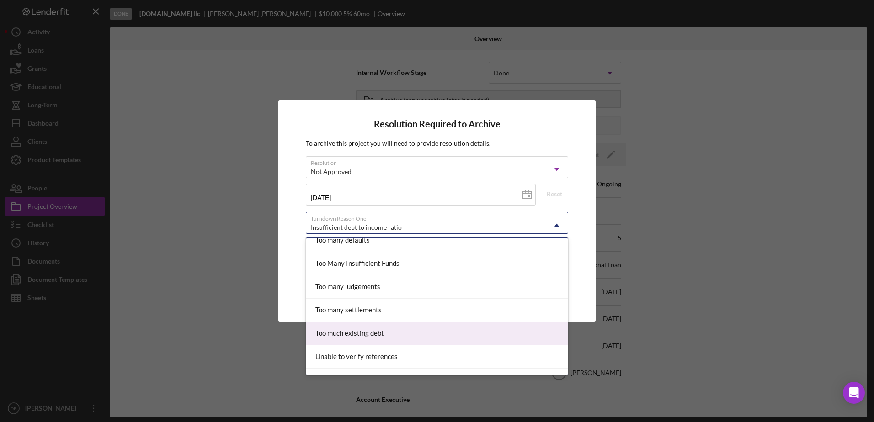
click at [464, 333] on div "Too much existing debt" at bounding box center [436, 333] width 261 height 23
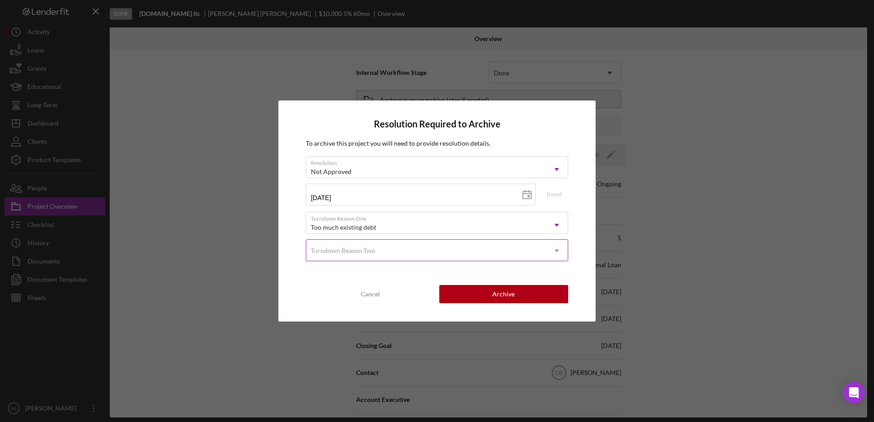
click at [390, 253] on div "Turndown Reason Two" at bounding box center [425, 250] width 239 height 21
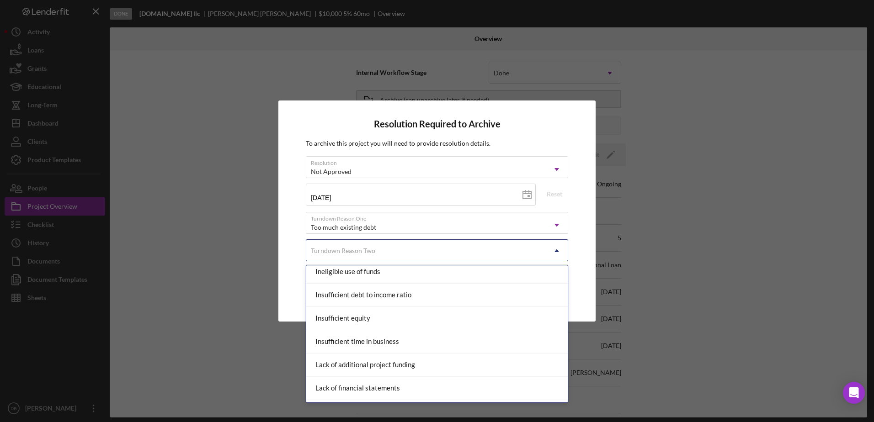
scroll to position [368, 0]
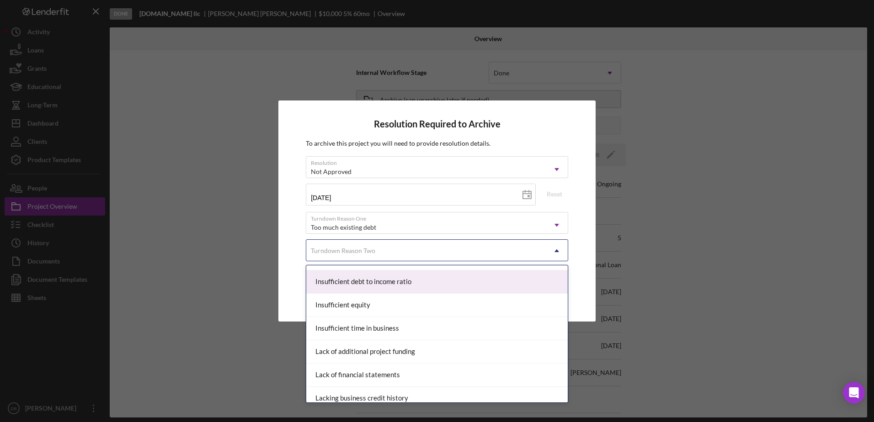
click at [471, 280] on div "Insufficient debt to income ratio" at bounding box center [436, 281] width 261 height 23
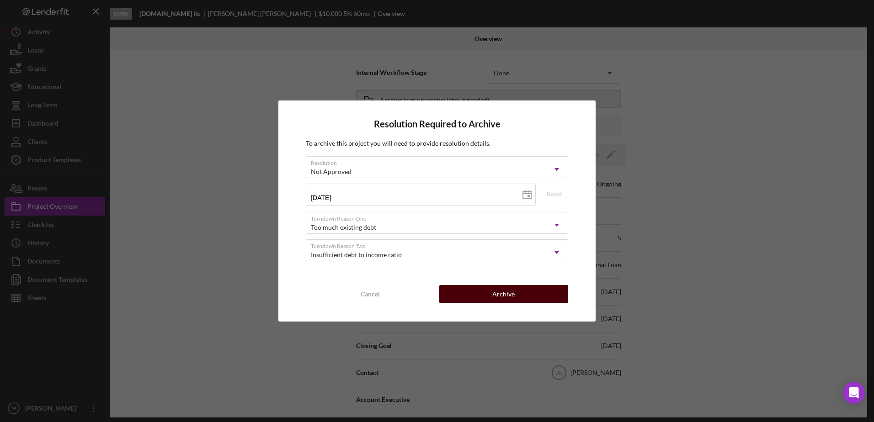
drag, startPoint x: 493, startPoint y: 290, endPoint x: 482, endPoint y: 296, distance: 12.1
click at [492, 288] on button "Archive" at bounding box center [503, 294] width 129 height 18
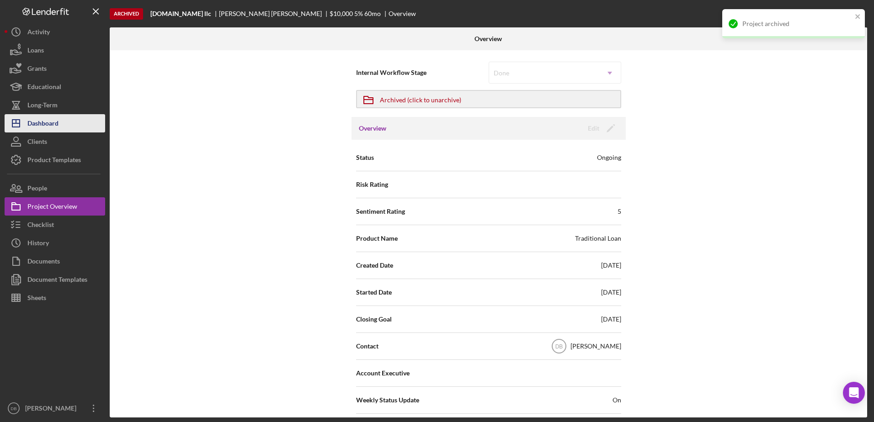
click at [45, 123] on div "Dashboard" at bounding box center [42, 124] width 31 height 21
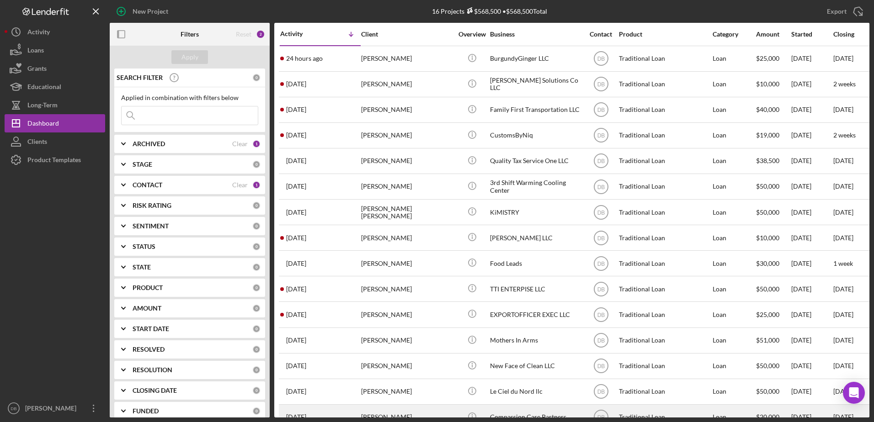
scroll to position [50, 0]
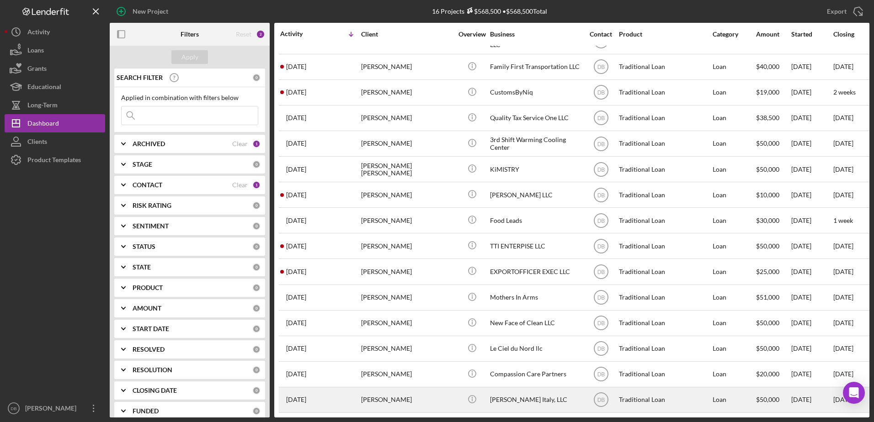
click at [431, 391] on div "[PERSON_NAME]" at bounding box center [406, 400] width 91 height 24
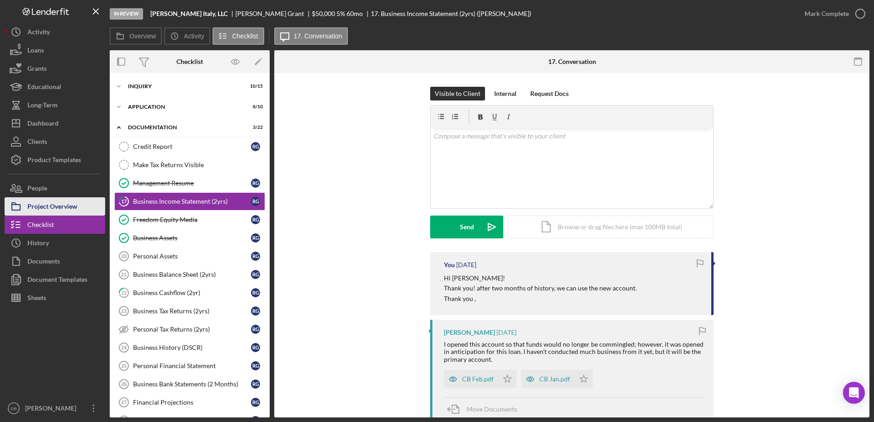
click at [70, 211] on div "Project Overview" at bounding box center [52, 207] width 50 height 21
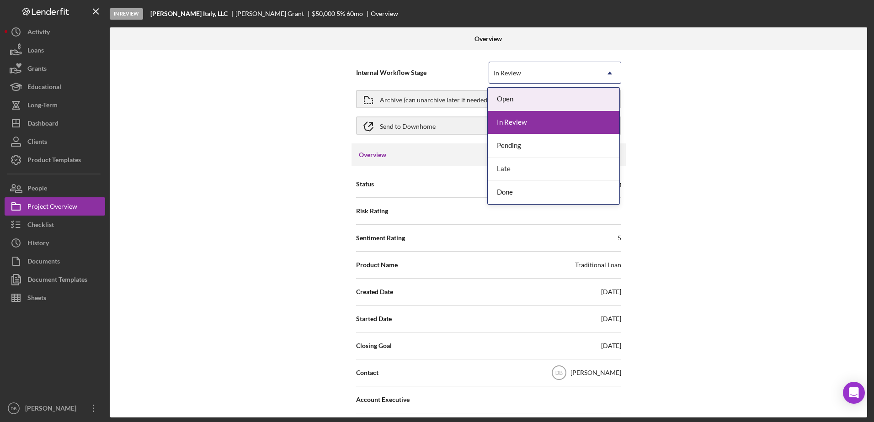
click at [597, 69] on div "In Review Icon/Dropdown Arrow" at bounding box center [554, 73] width 132 height 22
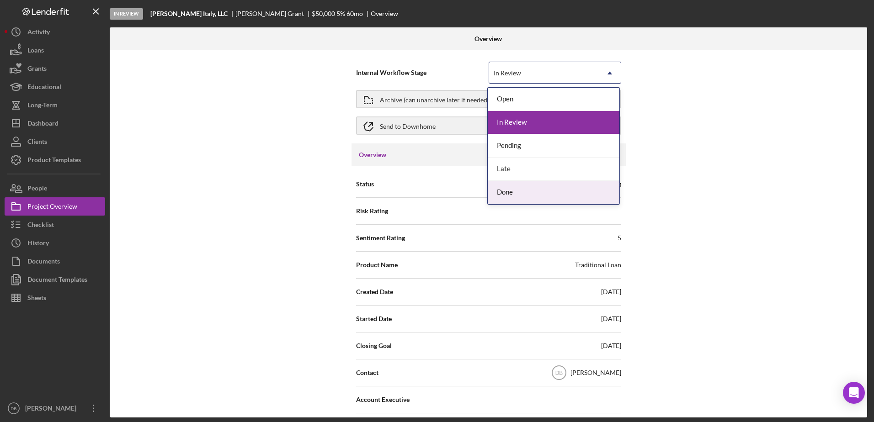
click at [509, 191] on div "Done" at bounding box center [553, 192] width 132 height 23
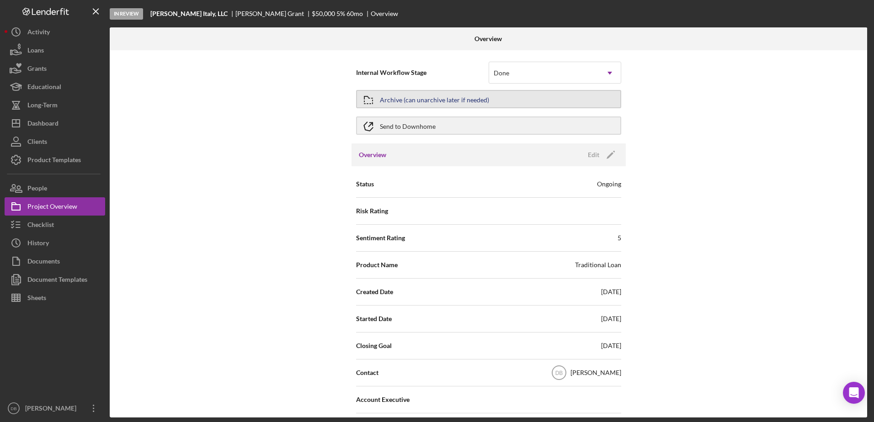
click at [435, 99] on div "Archive (can unarchive later if needed)" at bounding box center [434, 99] width 109 height 16
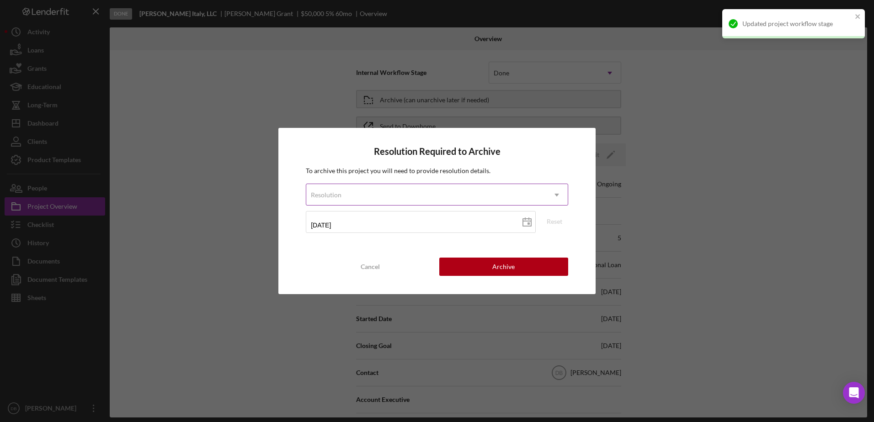
click at [440, 191] on div "Resolution" at bounding box center [425, 195] width 239 height 21
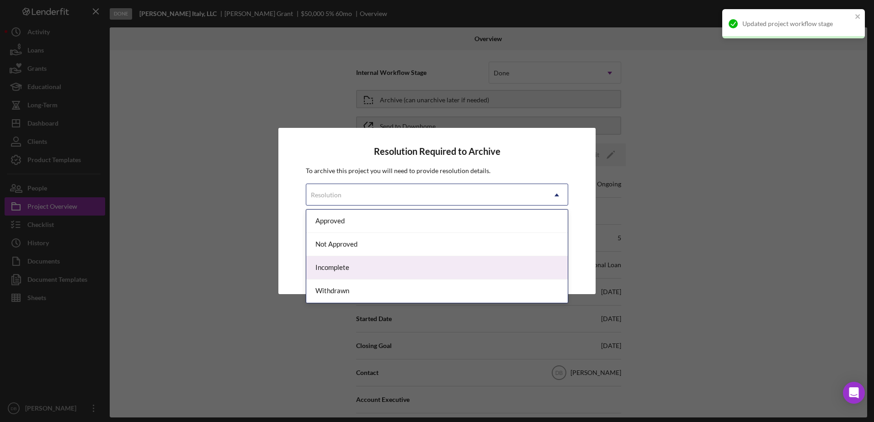
click at [367, 262] on div "Incomplete" at bounding box center [436, 267] width 261 height 23
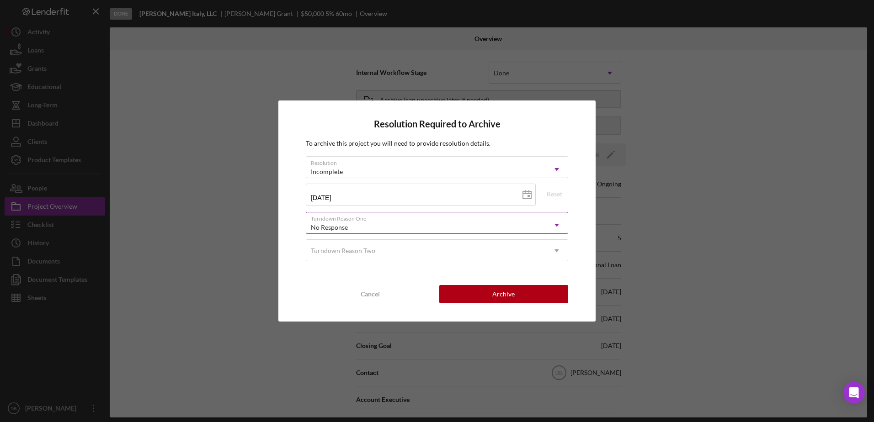
click at [418, 222] on div "No Response" at bounding box center [425, 227] width 239 height 21
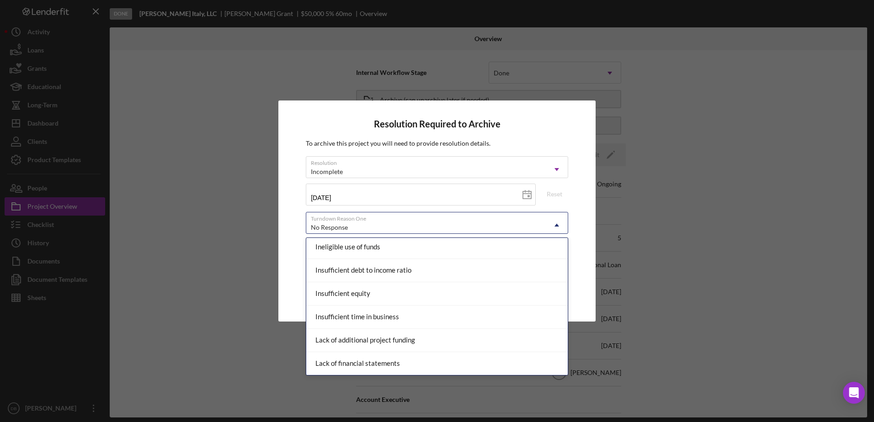
scroll to position [310, 0]
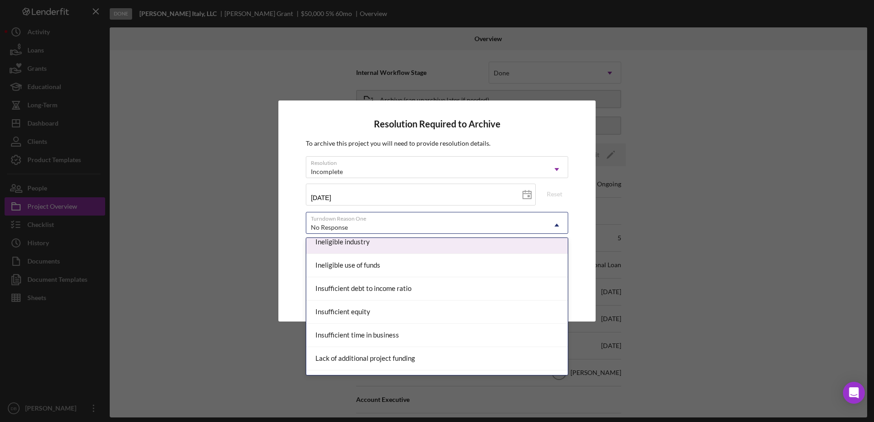
click at [559, 242] on div "Ineligible industry" at bounding box center [436, 242] width 261 height 23
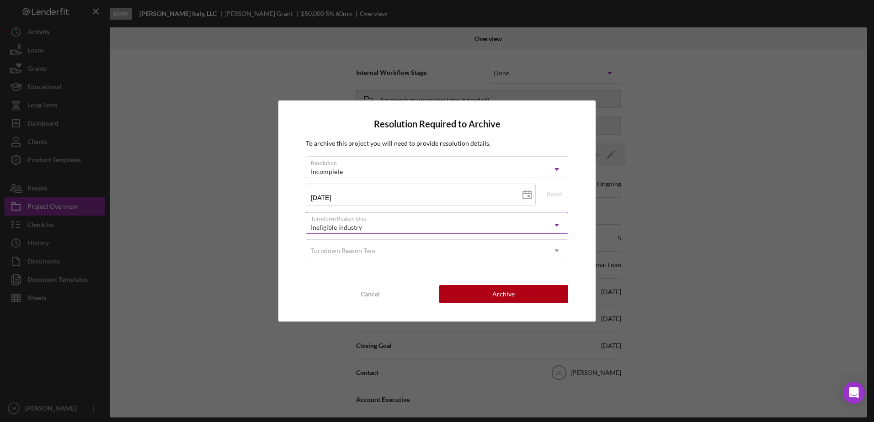
click at [529, 224] on div "Ineligible industry" at bounding box center [425, 227] width 239 height 21
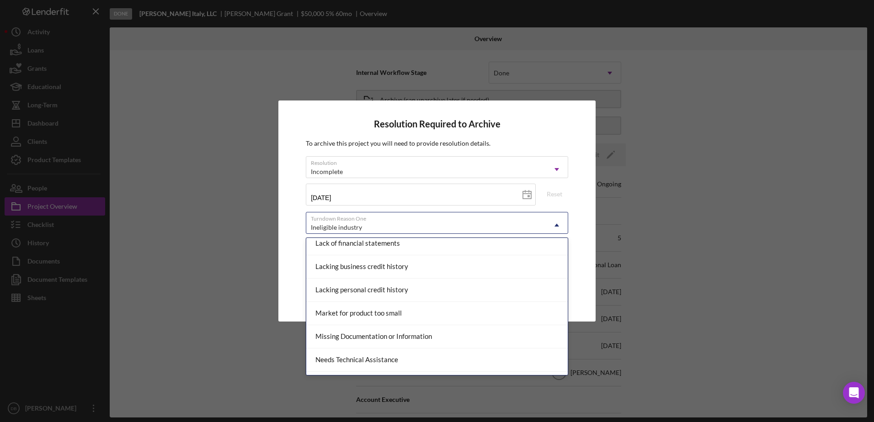
scroll to position [453, 0]
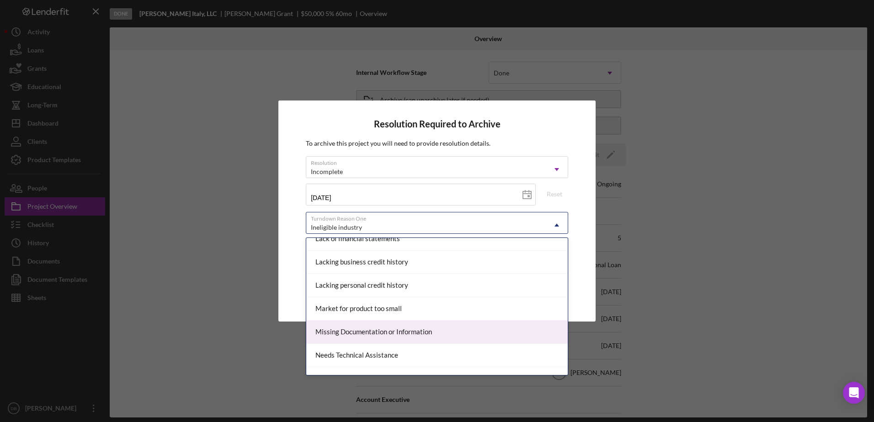
click at [440, 333] on div "Missing Documentation or Information" at bounding box center [436, 332] width 261 height 23
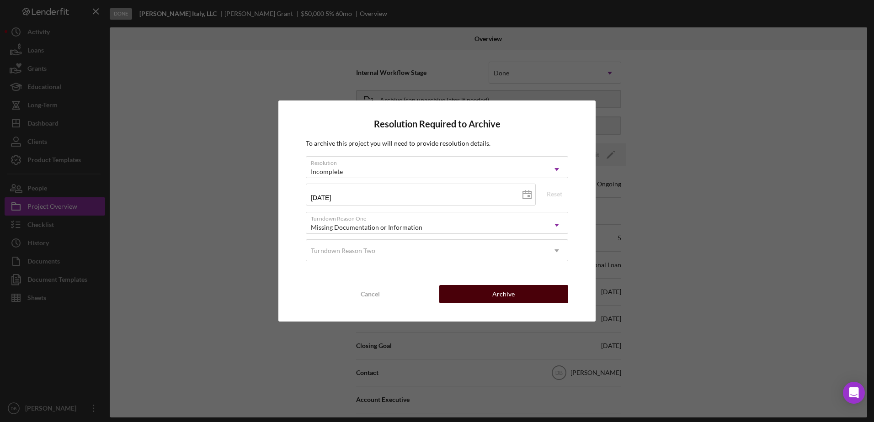
click at [507, 294] on div "Archive" at bounding box center [503, 294] width 22 height 18
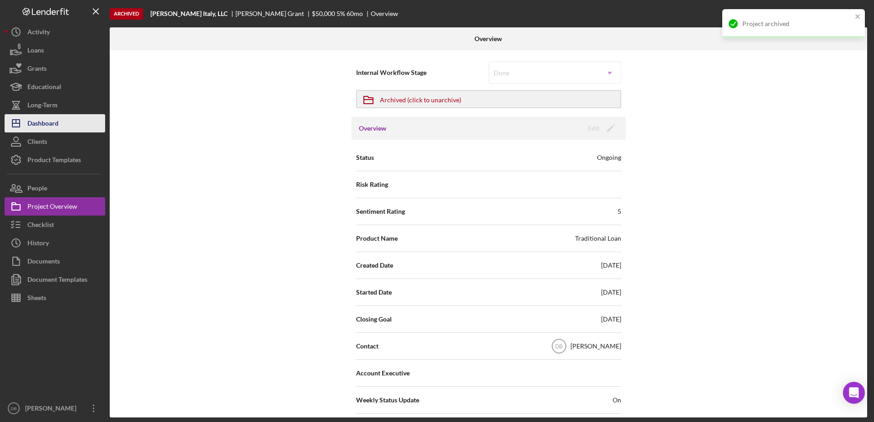
click at [59, 115] on button "Icon/Dashboard Dashboard" at bounding box center [55, 123] width 101 height 18
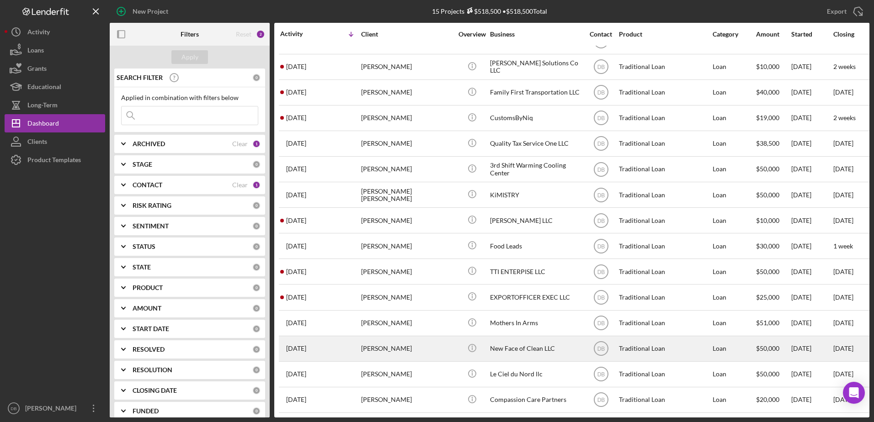
scroll to position [24, 0]
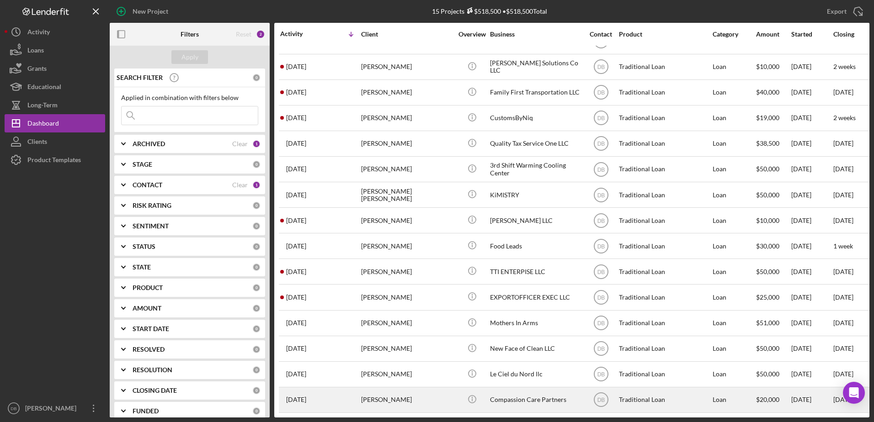
click at [455, 395] on div "Icon/Info" at bounding box center [472, 400] width 34 height 24
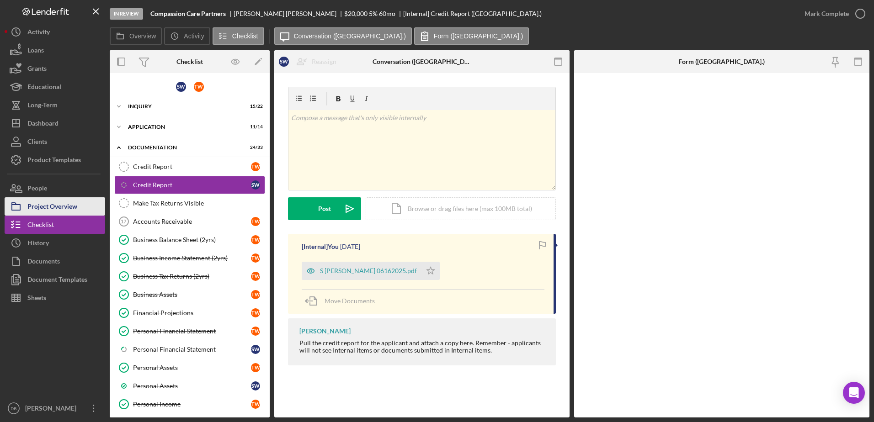
click at [44, 207] on div "Project Overview" at bounding box center [52, 207] width 50 height 21
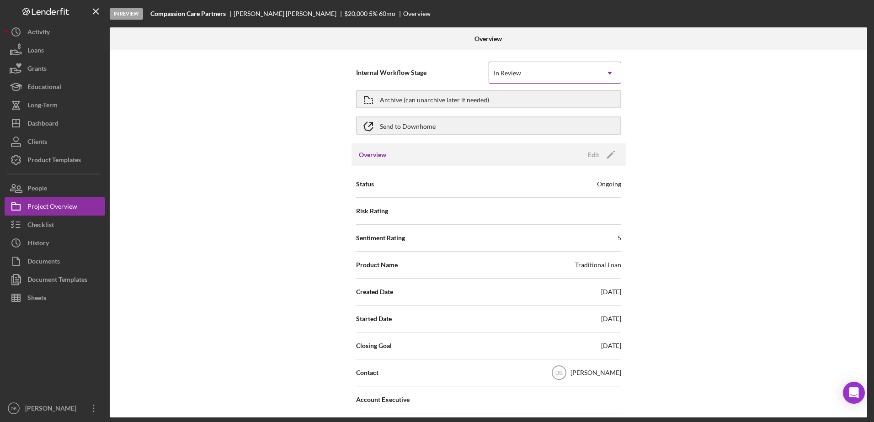
drag, startPoint x: 564, startPoint y: 69, endPoint x: 535, endPoint y: 74, distance: 29.1
click at [528, 73] on div "In Review" at bounding box center [544, 73] width 110 height 21
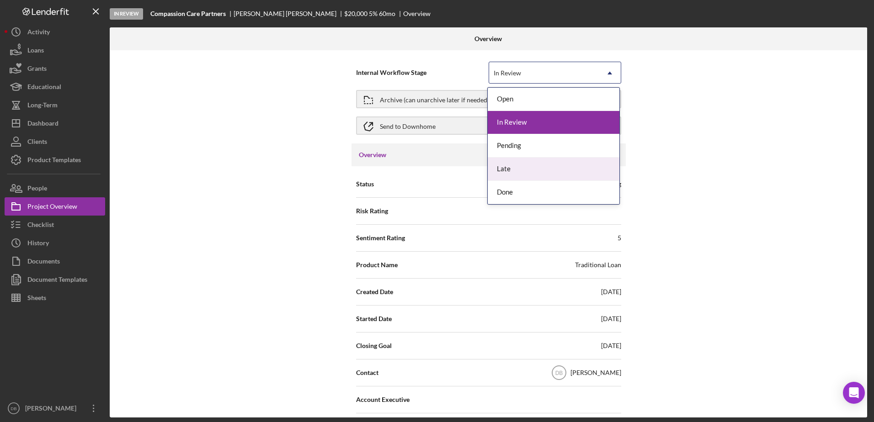
click at [503, 192] on div "Done" at bounding box center [553, 192] width 132 height 23
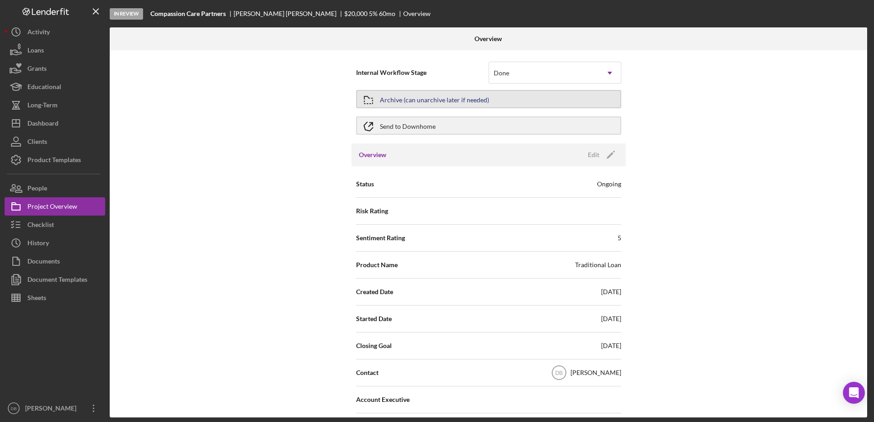
click at [439, 104] on div "Archive (can unarchive later if needed)" at bounding box center [434, 99] width 109 height 16
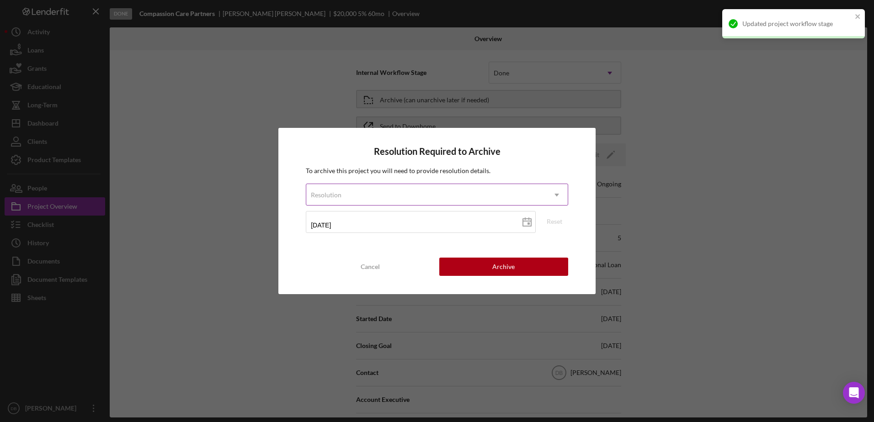
click at [380, 186] on div "Resolution" at bounding box center [425, 195] width 239 height 21
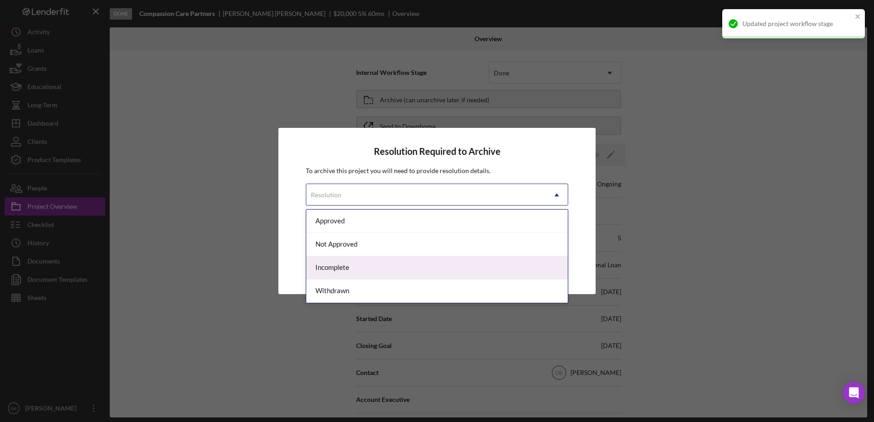
click at [360, 262] on div "Incomplete" at bounding box center [436, 267] width 261 height 23
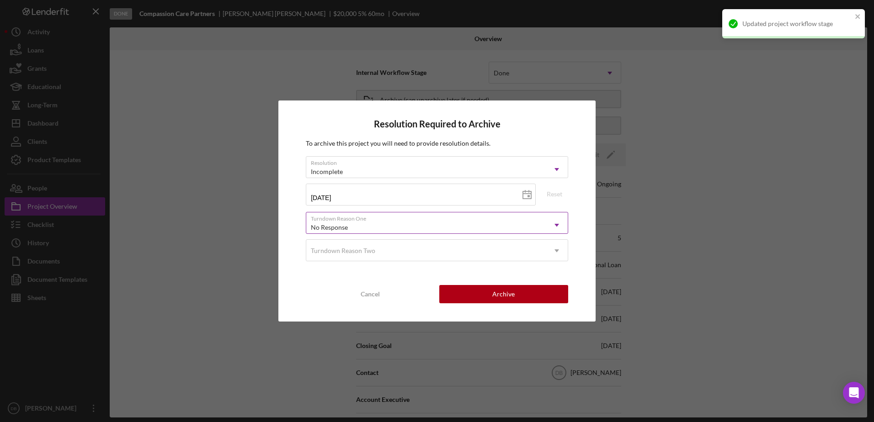
click at [429, 222] on div "No Response" at bounding box center [425, 227] width 239 height 21
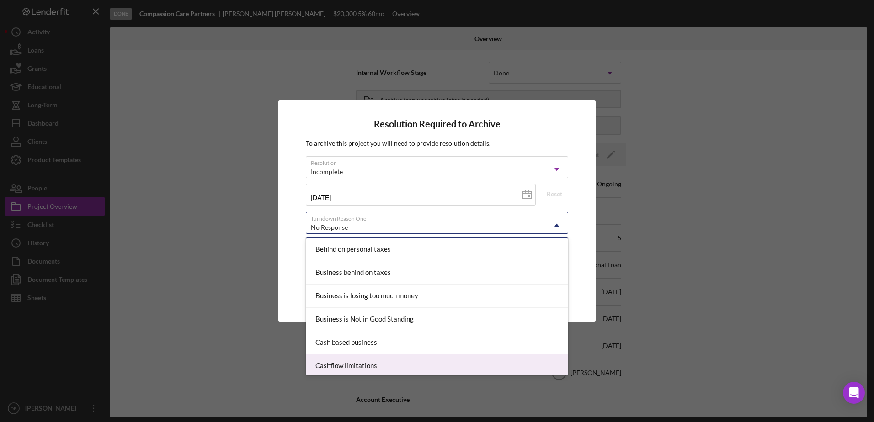
scroll to position [137, 0]
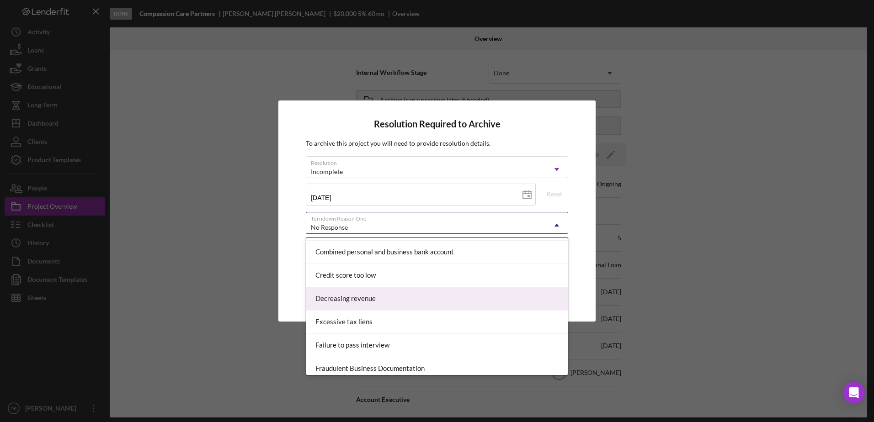
click at [577, 201] on div "Resolution Required to Archive To archive this project you will need to provide…" at bounding box center [436, 211] width 317 height 221
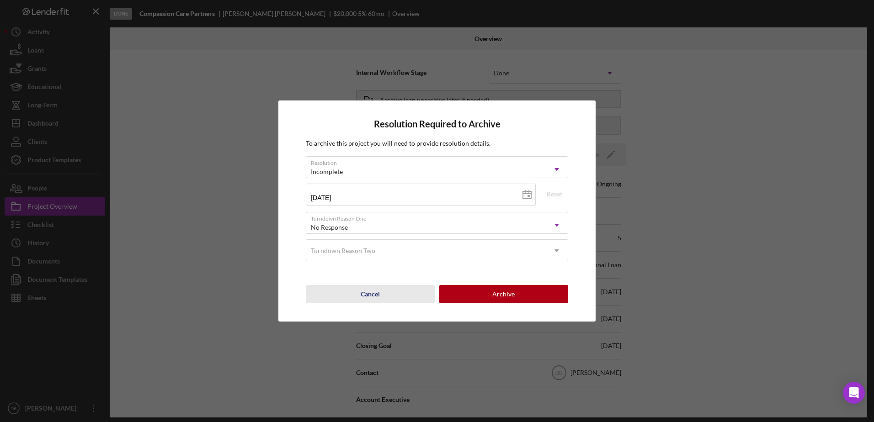
click at [389, 290] on button "Cancel" at bounding box center [370, 294] width 129 height 18
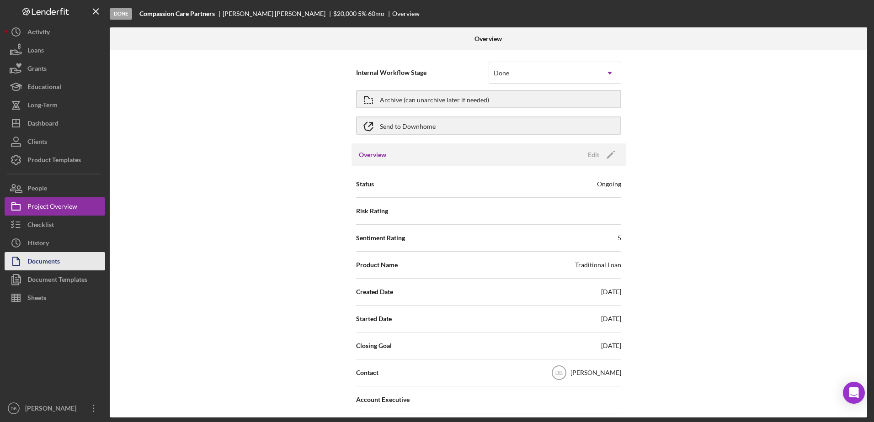
click at [45, 255] on div "Documents" at bounding box center [43, 262] width 32 height 21
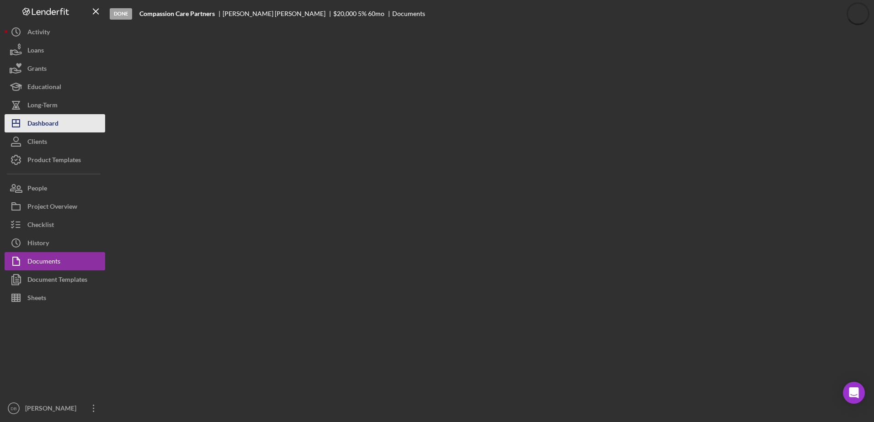
click at [57, 127] on div "Dashboard" at bounding box center [42, 124] width 31 height 21
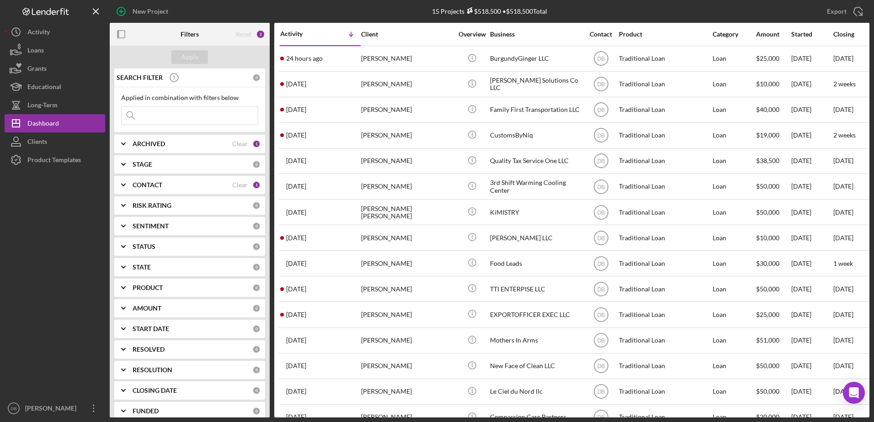
scroll to position [24, 0]
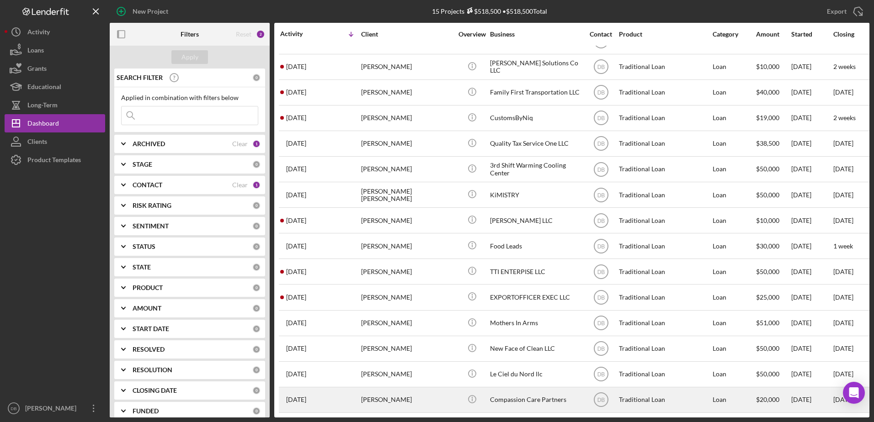
click at [535, 388] on div "Compassion Care Partners" at bounding box center [535, 400] width 91 height 24
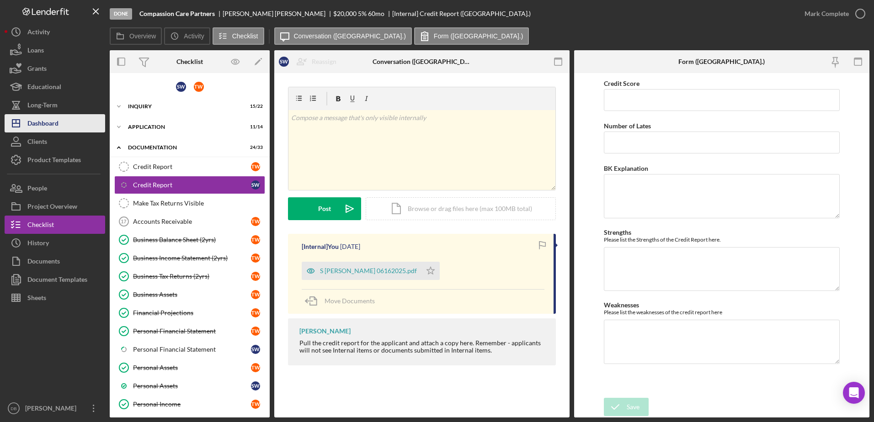
click at [44, 121] on div "Dashboard" at bounding box center [42, 124] width 31 height 21
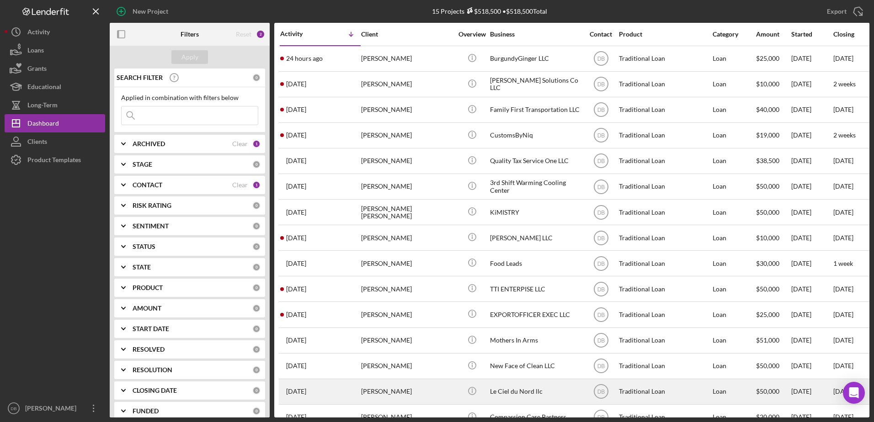
scroll to position [24, 0]
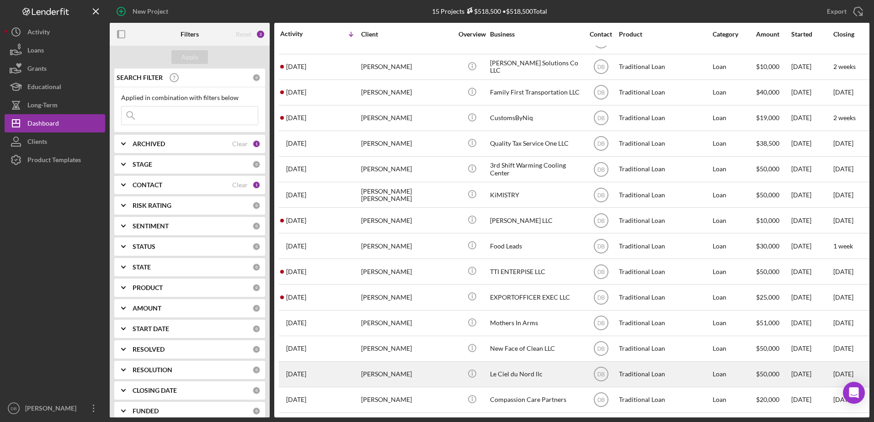
click at [378, 365] on div "[PERSON_NAME]" at bounding box center [406, 374] width 91 height 24
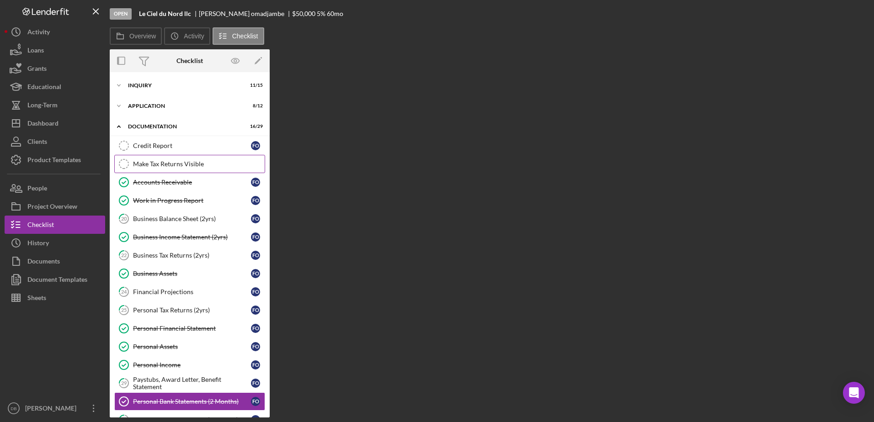
click at [155, 168] on div "Credit Report Credit Report f o Make Tax Returns Visible Make Tax Returns Visib…" at bounding box center [190, 404] width 160 height 535
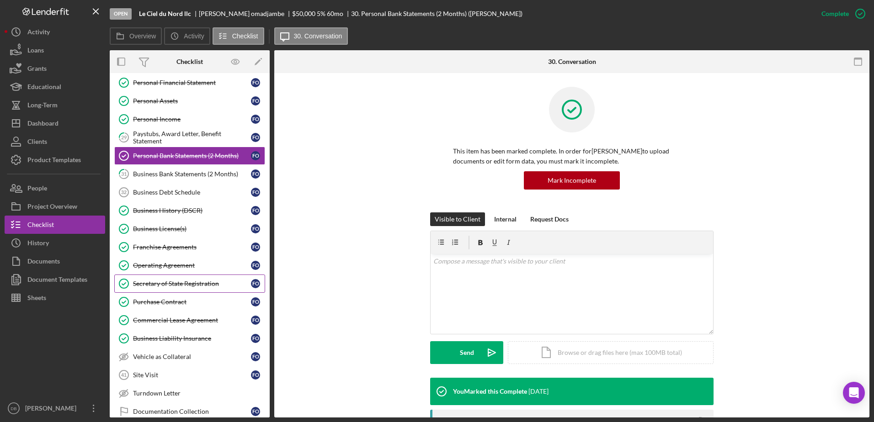
scroll to position [204, 0]
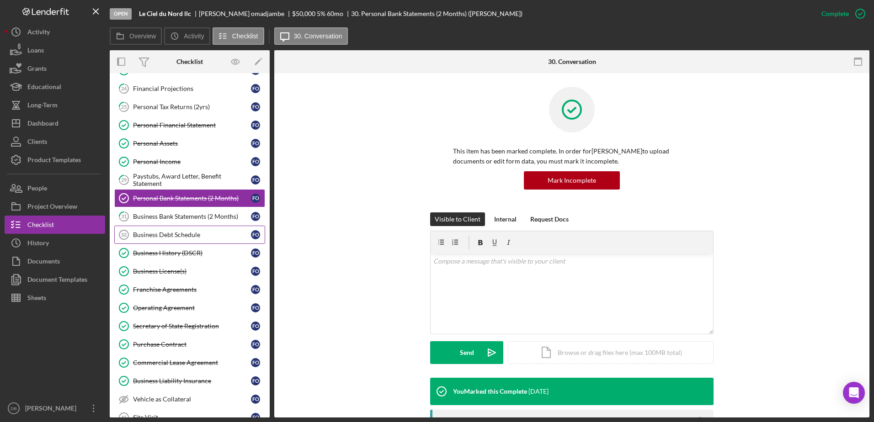
click at [182, 239] on link "Business Debt Schedule 32 Business Debt Schedule f o" at bounding box center [189, 235] width 151 height 18
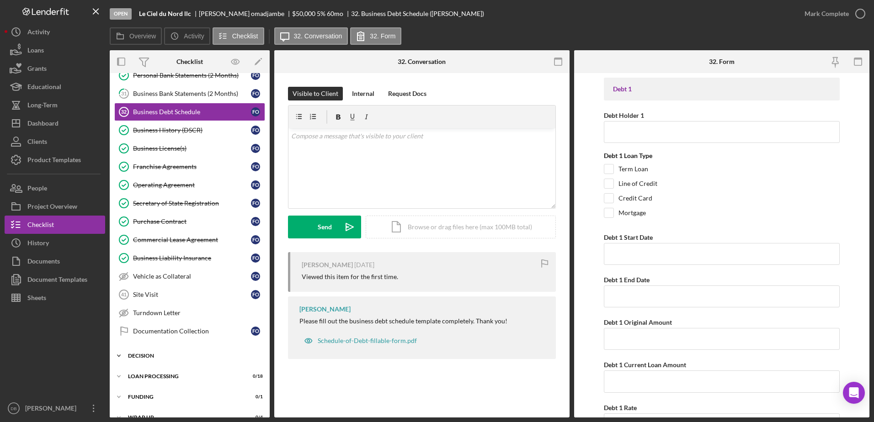
scroll to position [341, 0]
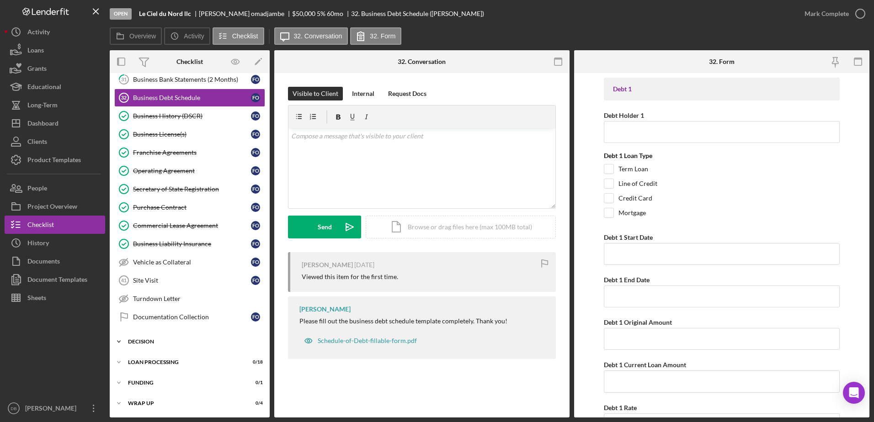
click at [159, 335] on div "Icon/Expander Decision 0 / 7" at bounding box center [190, 342] width 160 height 18
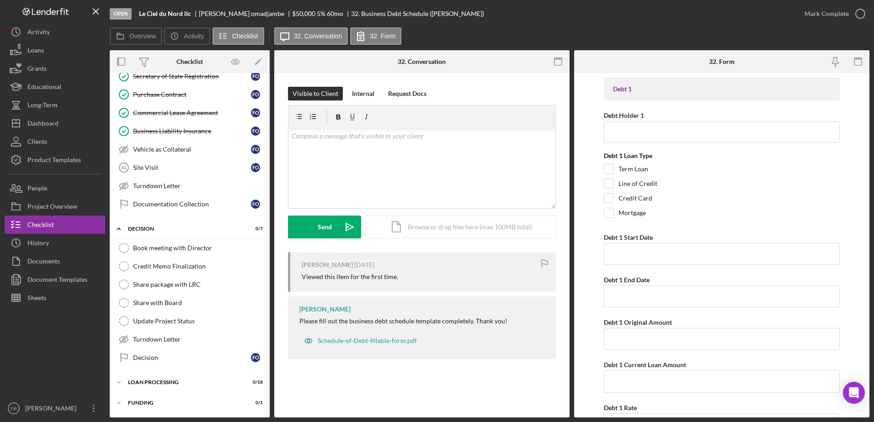
scroll to position [474, 0]
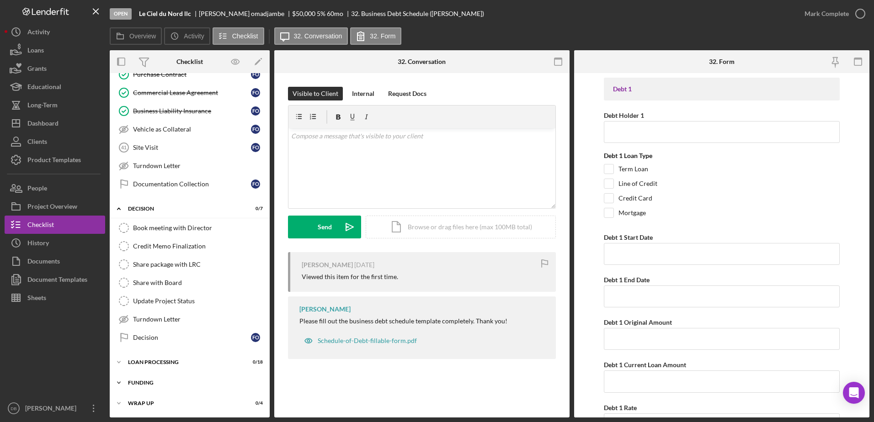
click at [137, 384] on div "Funding" at bounding box center [193, 382] width 130 height 5
click at [146, 335] on div "Decision" at bounding box center [192, 337] width 118 height 7
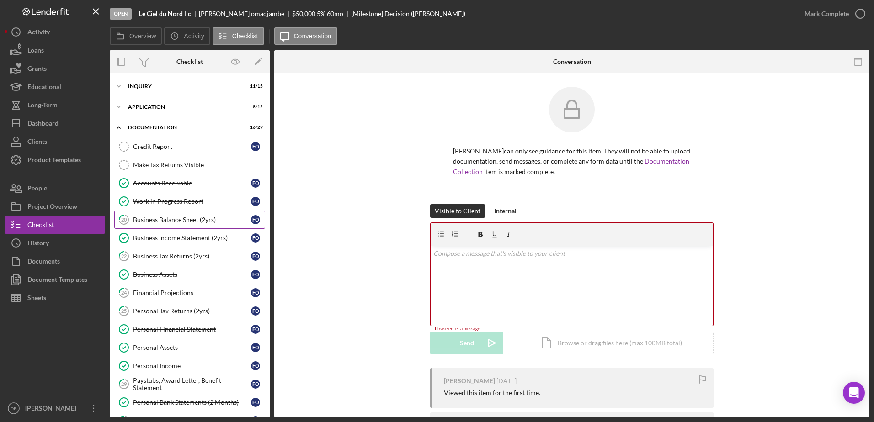
click at [200, 219] on div "Business Balance Sheet (2yrs)" at bounding box center [192, 219] width 118 height 7
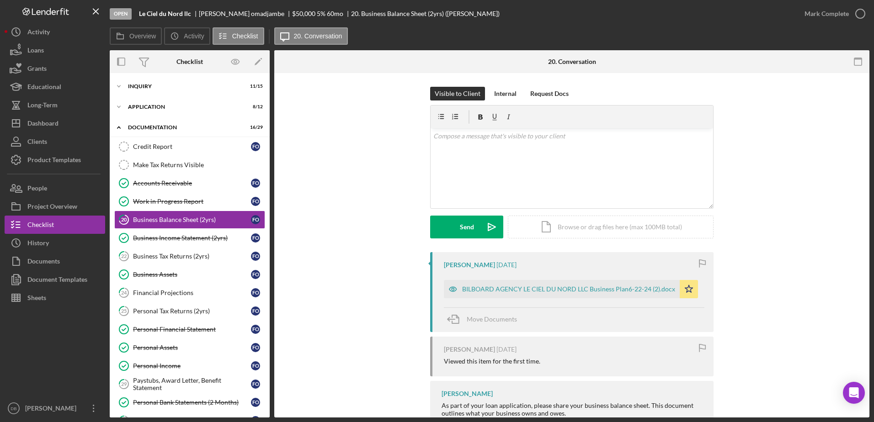
scroll to position [66, 0]
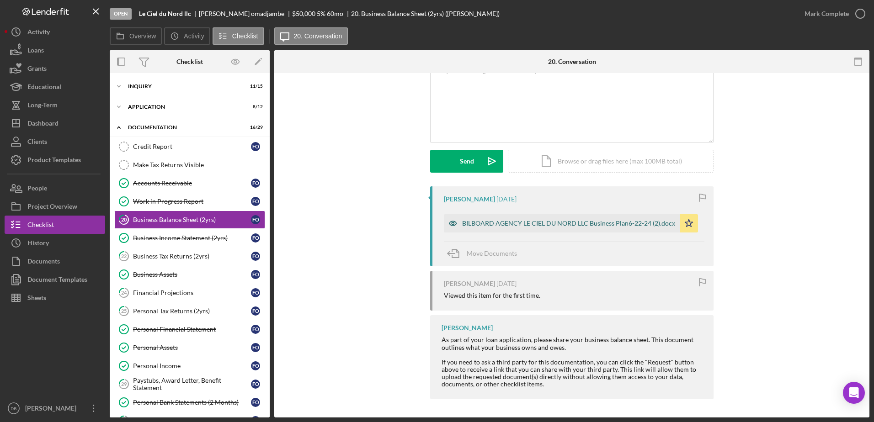
click at [546, 223] on div "BILBOARD AGENCY LE CIEL DU NORD LLC Business Plan6-22-24 (2).docx" at bounding box center [568, 223] width 213 height 7
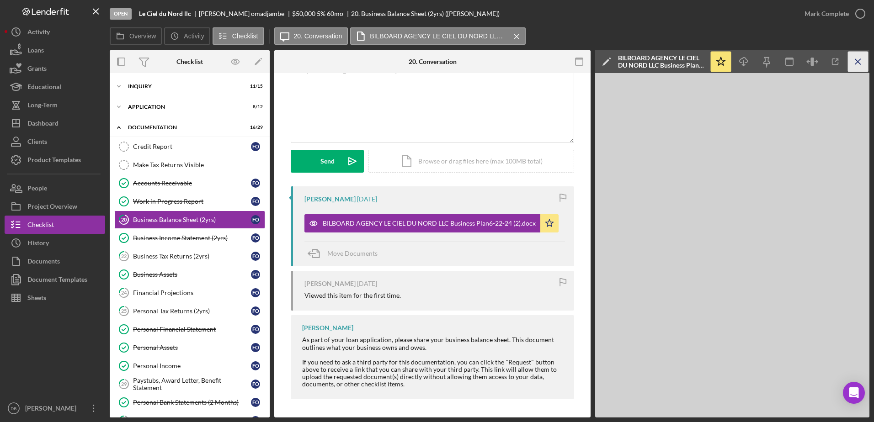
click at [862, 60] on icon "Icon/Menu Close" at bounding box center [858, 62] width 21 height 21
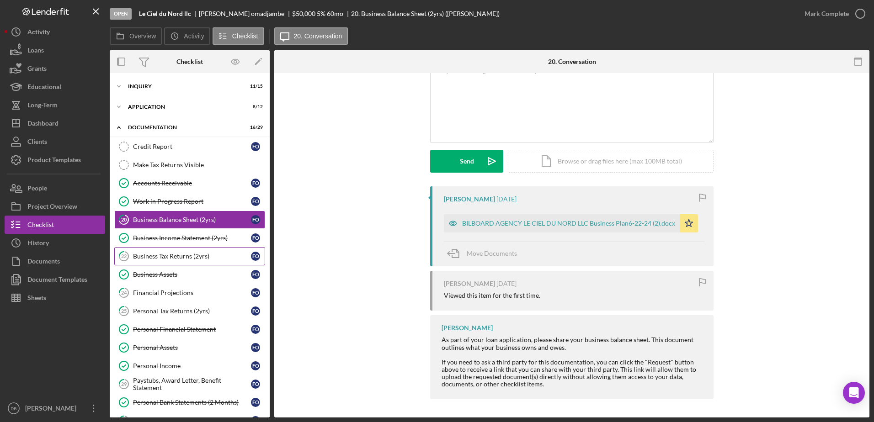
drag, startPoint x: 201, startPoint y: 241, endPoint x: 201, endPoint y: 253, distance: 11.4
click at [201, 241] on div "Business Income Statement (2yrs)" at bounding box center [192, 237] width 118 height 7
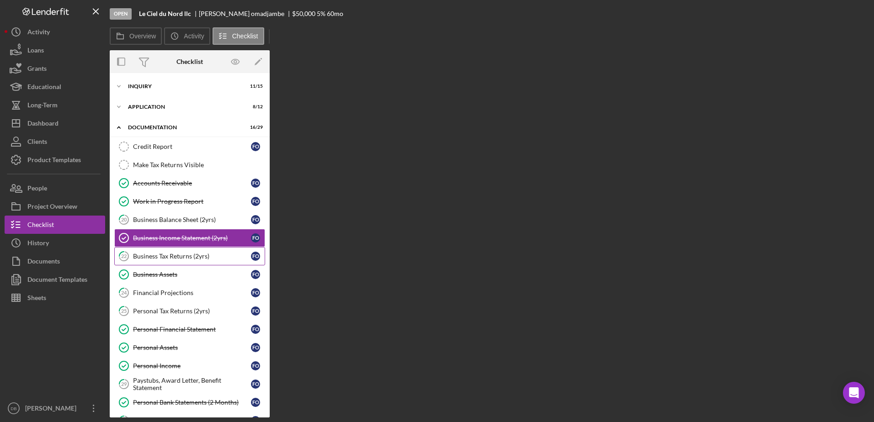
click at [200, 258] on div "Business Tax Returns (2yrs)" at bounding box center [192, 256] width 118 height 7
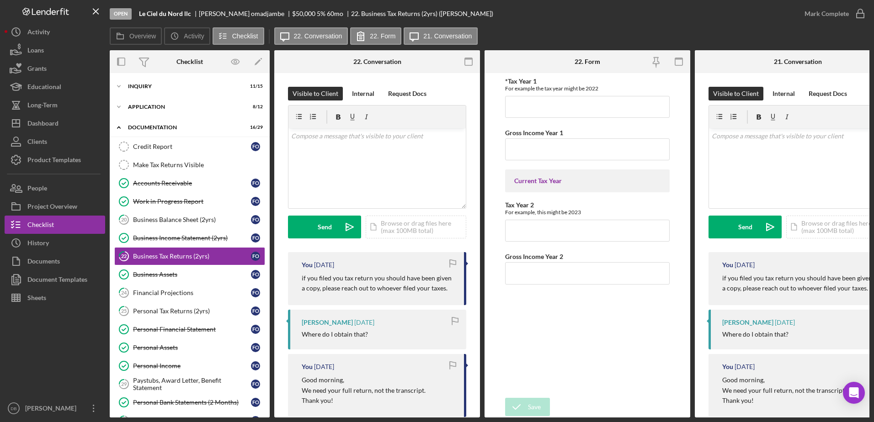
scroll to position [228, 0]
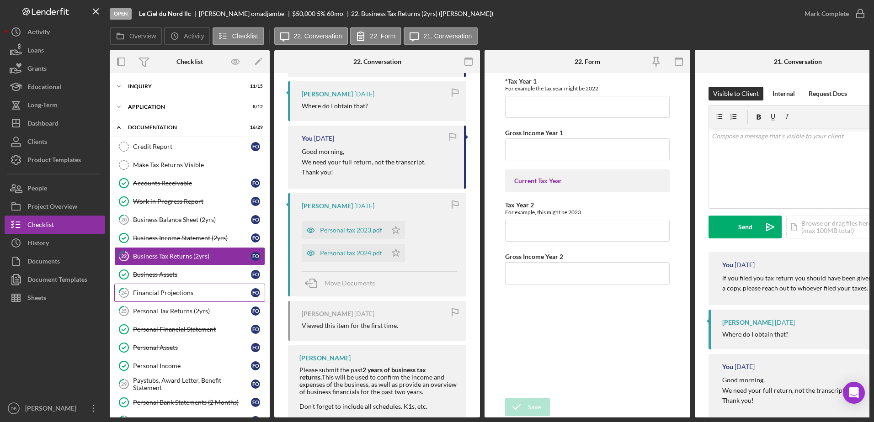
click at [191, 297] on link "24 Financial Projections f o" at bounding box center [189, 293] width 151 height 18
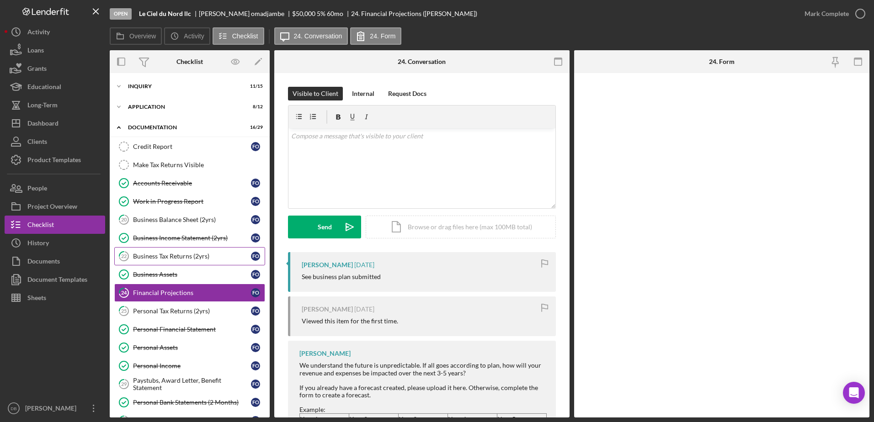
click at [182, 257] on div "Business Tax Returns (2yrs)" at bounding box center [192, 256] width 118 height 7
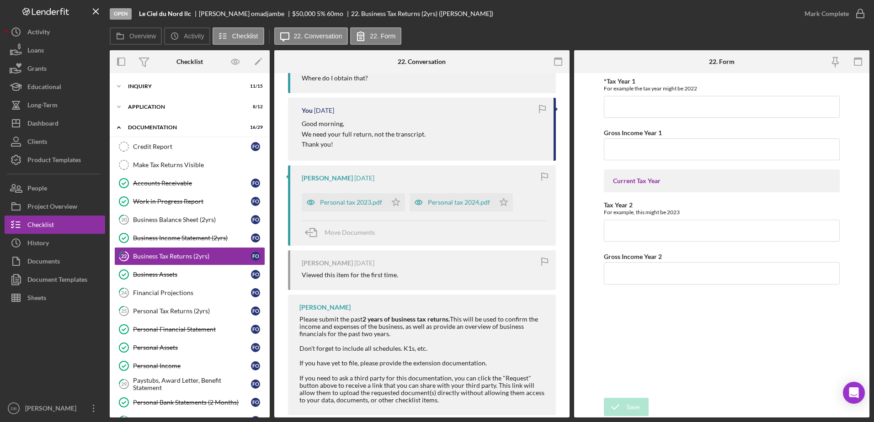
scroll to position [272, 0]
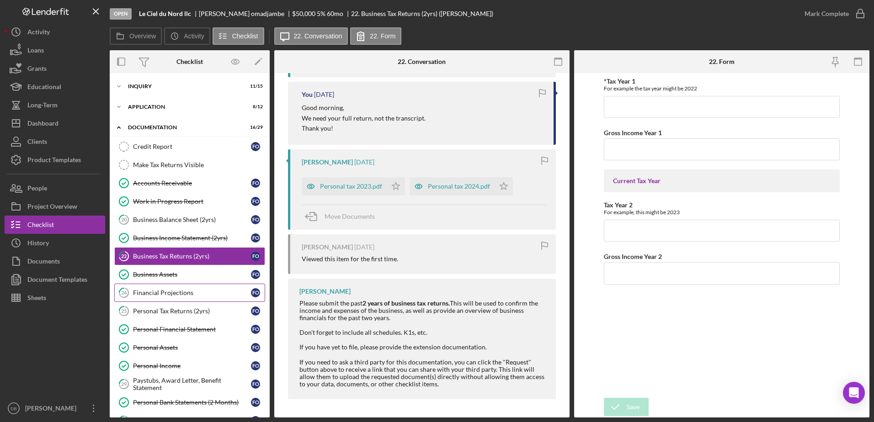
click at [183, 300] on link "24 Financial Projections f o" at bounding box center [189, 293] width 151 height 18
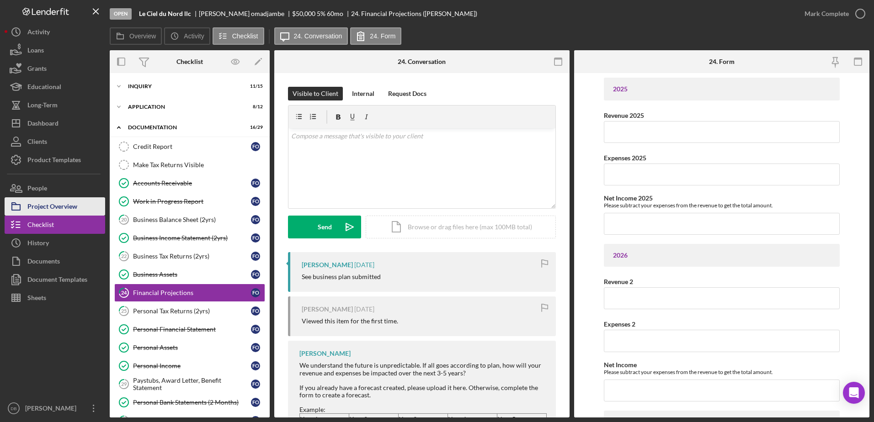
click at [53, 203] on div "Project Overview" at bounding box center [52, 207] width 50 height 21
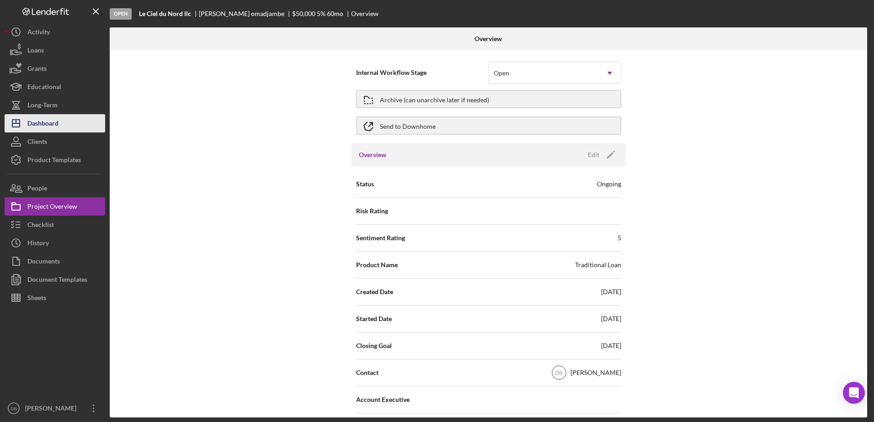
click at [55, 118] on div "Dashboard" at bounding box center [42, 124] width 31 height 21
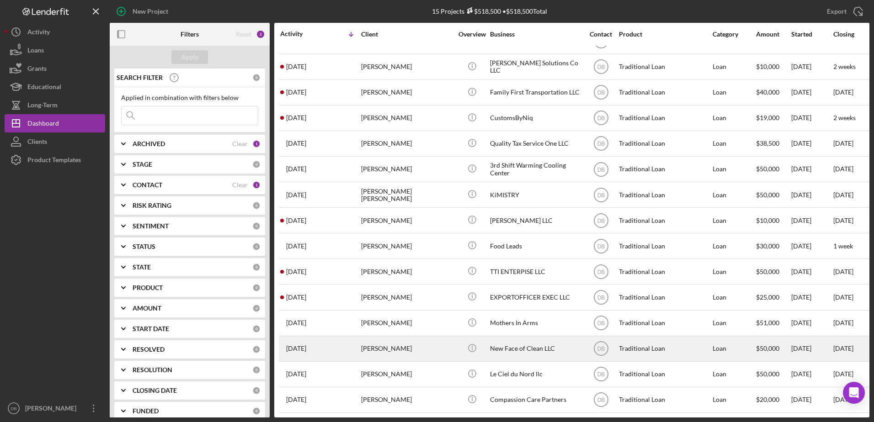
scroll to position [24, 0]
click at [351, 338] on div "[DATE] [PERSON_NAME]" at bounding box center [320, 349] width 80 height 24
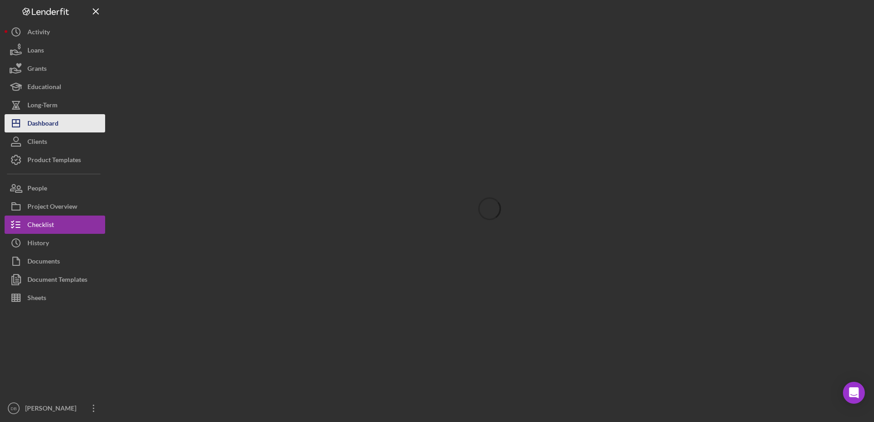
click at [57, 124] on div "Dashboard" at bounding box center [42, 124] width 31 height 21
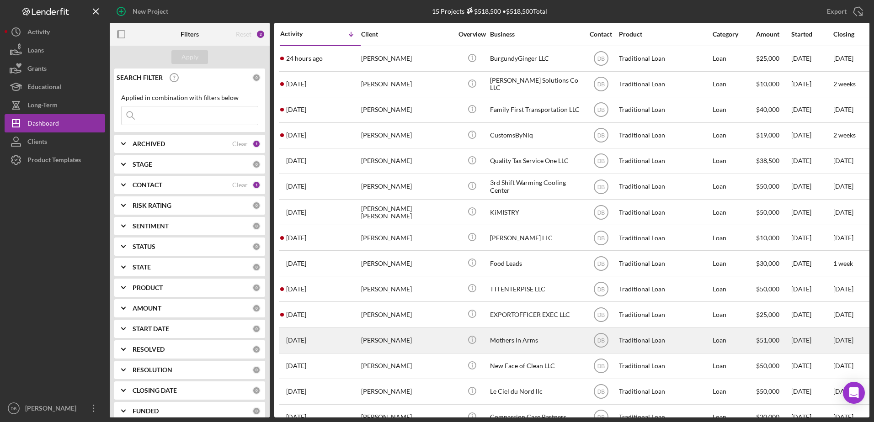
click at [337, 336] on div "[DATE] [PERSON_NAME]" at bounding box center [320, 340] width 80 height 24
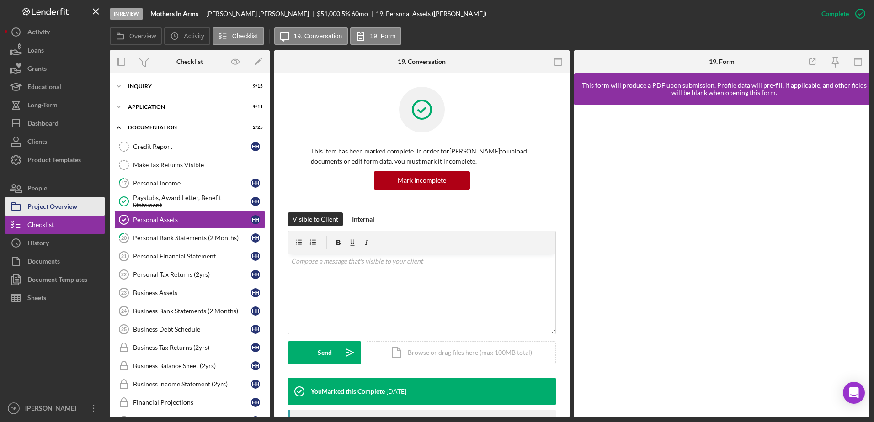
click at [51, 206] on div "Project Overview" at bounding box center [52, 207] width 50 height 21
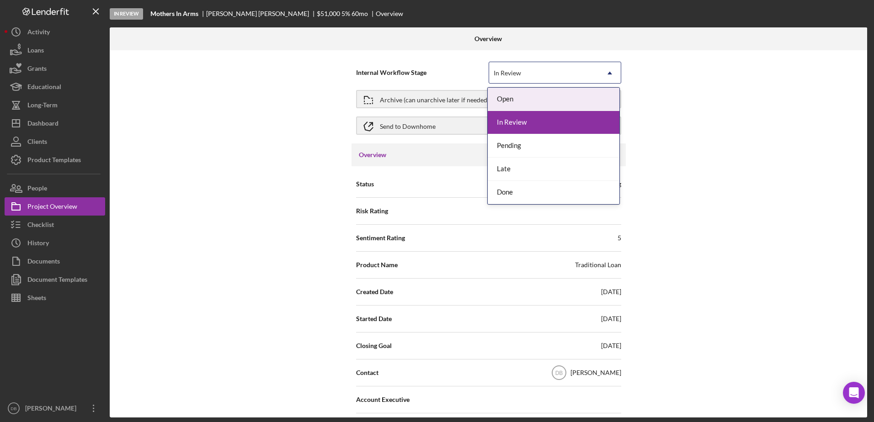
click at [532, 72] on div "In Review" at bounding box center [544, 73] width 110 height 21
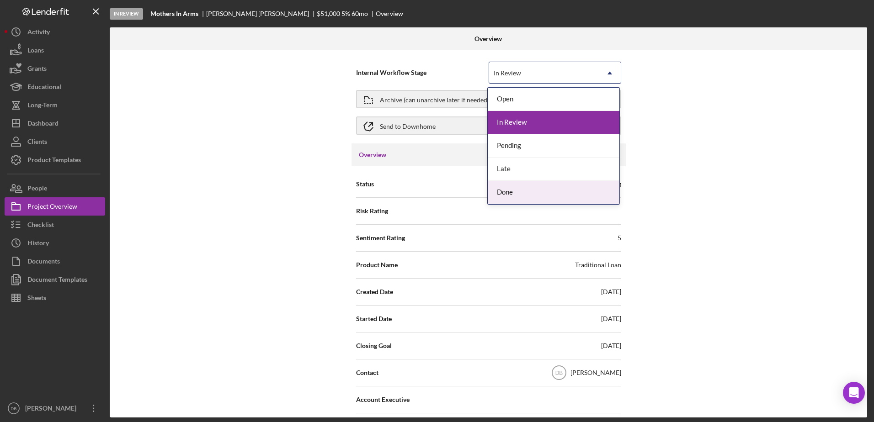
click at [524, 188] on div "Done" at bounding box center [553, 192] width 132 height 23
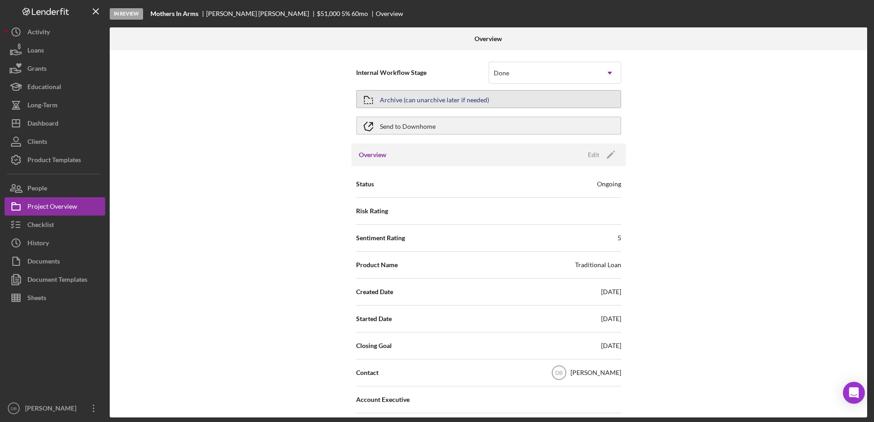
click at [448, 102] on div "Archive (can unarchive later if needed)" at bounding box center [434, 99] width 109 height 16
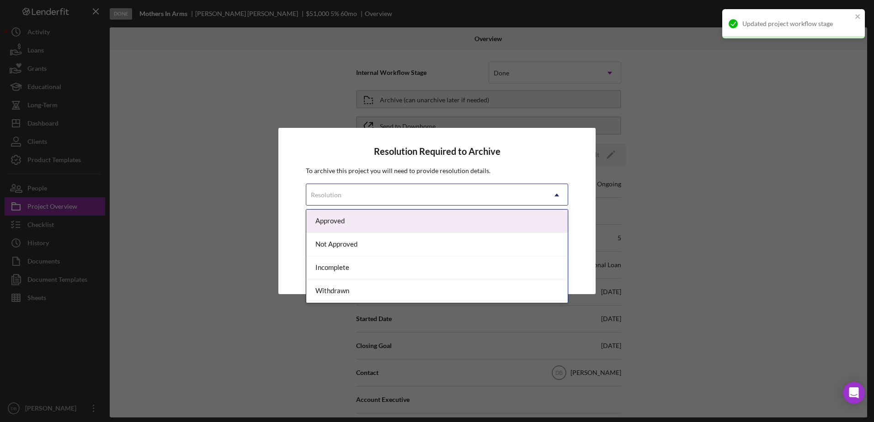
click at [404, 202] on div "Resolution" at bounding box center [425, 195] width 239 height 21
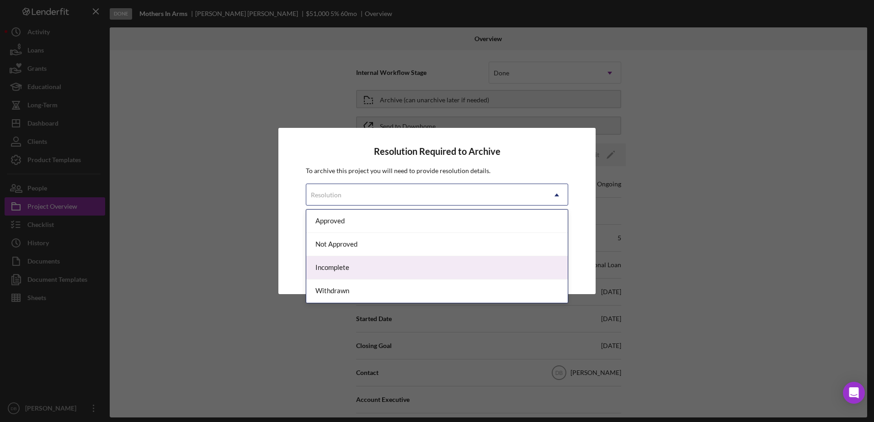
click at [359, 269] on div "Incomplete" at bounding box center [436, 267] width 261 height 23
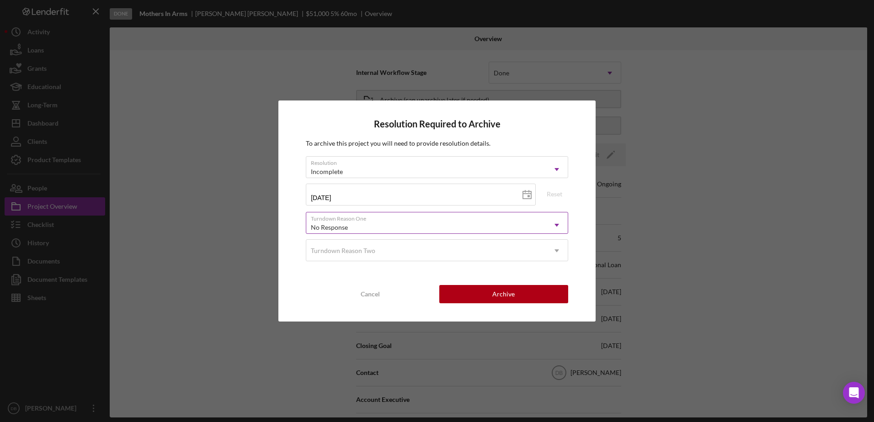
click at [389, 230] on div "No Response" at bounding box center [425, 227] width 239 height 21
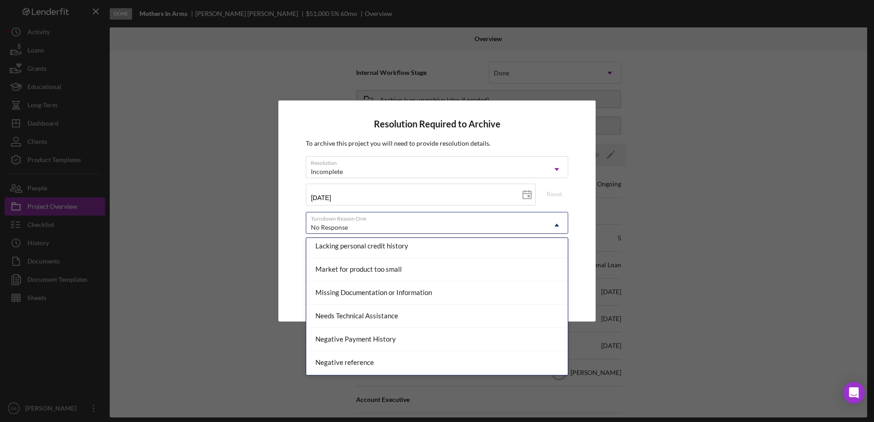
scroll to position [466, 0]
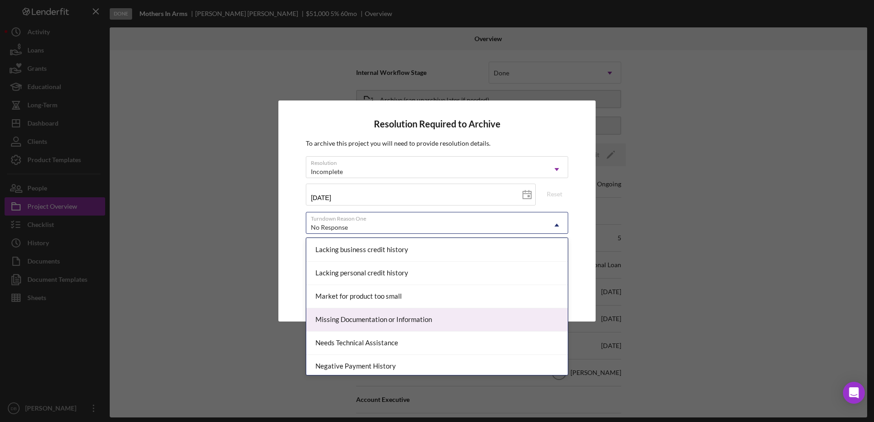
click at [448, 317] on div "Missing Documentation or Information" at bounding box center [436, 319] width 261 height 23
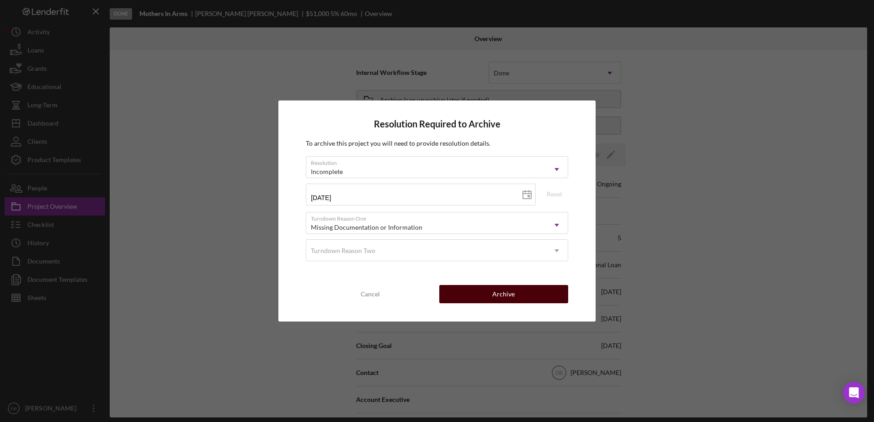
click at [507, 298] on div "Archive" at bounding box center [503, 294] width 22 height 18
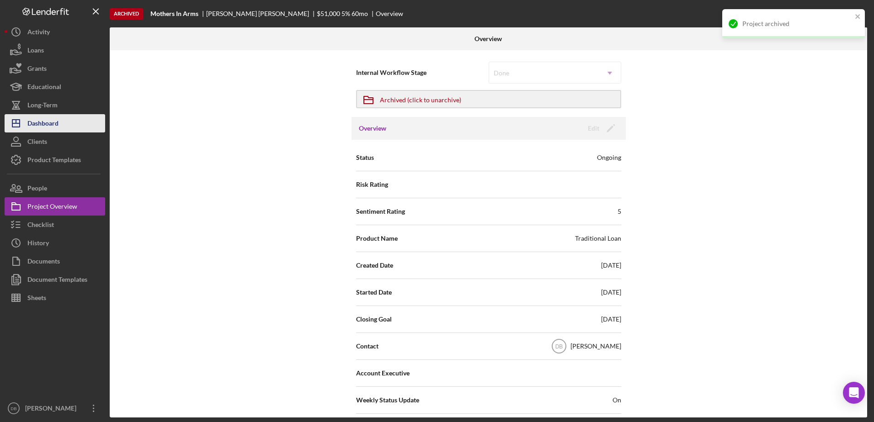
click at [46, 123] on div "Dashboard" at bounding box center [42, 124] width 31 height 21
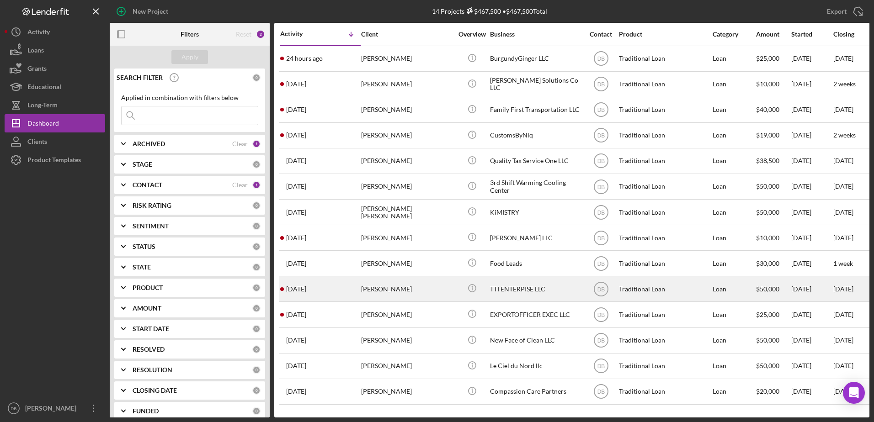
click at [406, 287] on div "[PERSON_NAME]" at bounding box center [406, 289] width 91 height 24
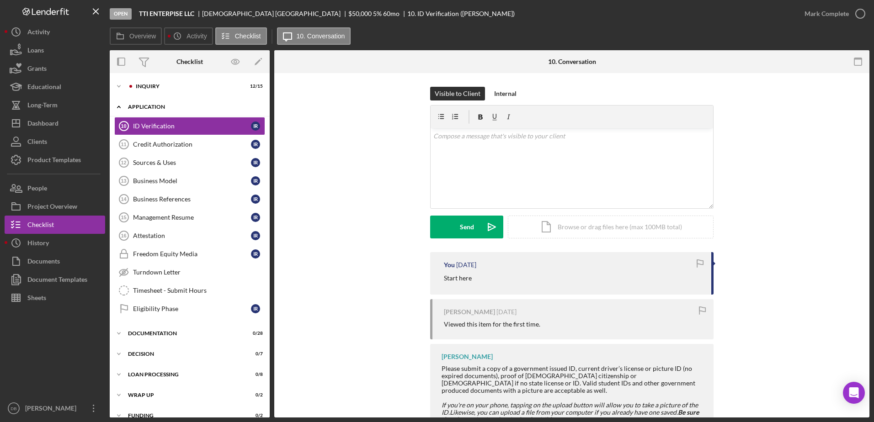
click at [119, 107] on icon "Icon/Expander" at bounding box center [119, 107] width 18 height 18
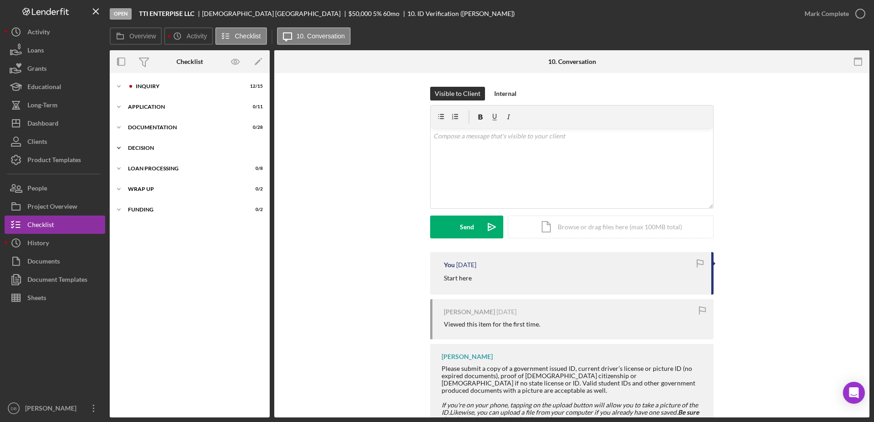
click at [122, 144] on icon "Icon/Expander" at bounding box center [119, 148] width 18 height 18
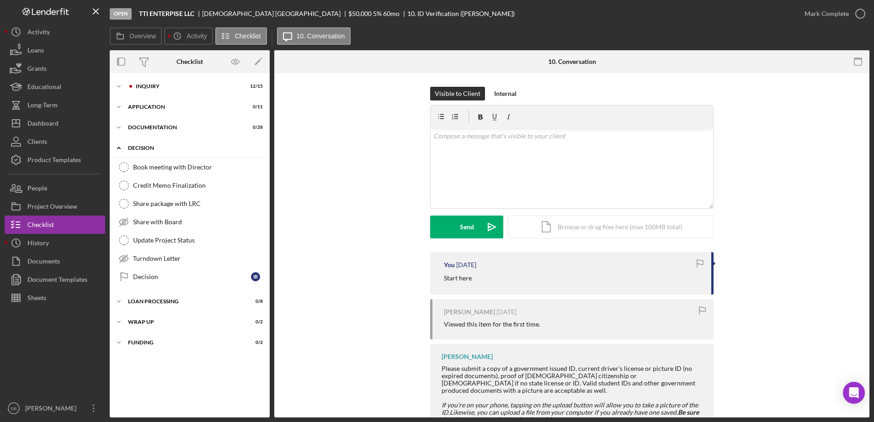
click at [121, 144] on icon "Icon/Expander" at bounding box center [119, 148] width 18 height 18
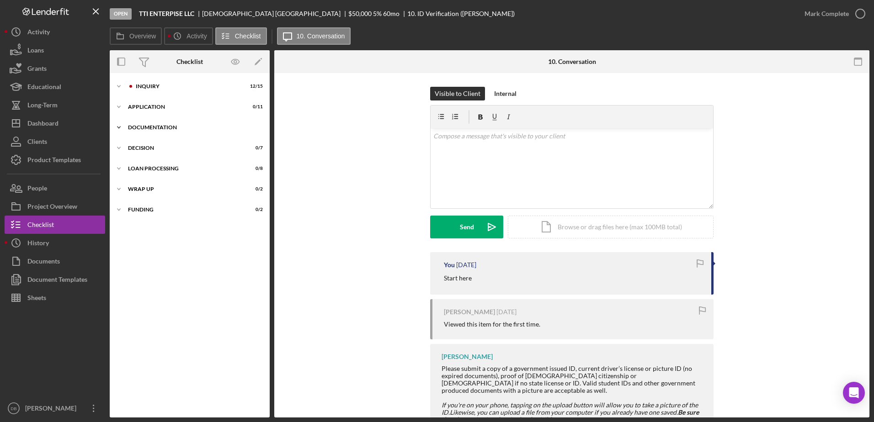
click at [120, 126] on icon "Icon/Expander" at bounding box center [119, 127] width 18 height 18
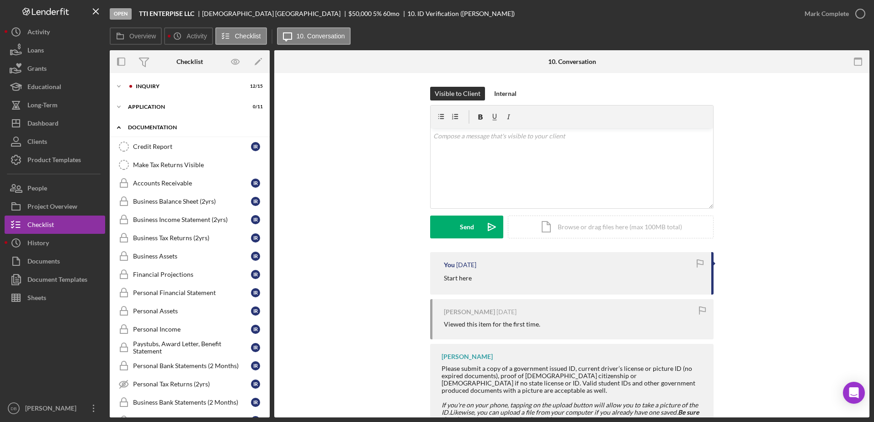
click at [120, 126] on icon "Icon/Expander" at bounding box center [119, 127] width 18 height 18
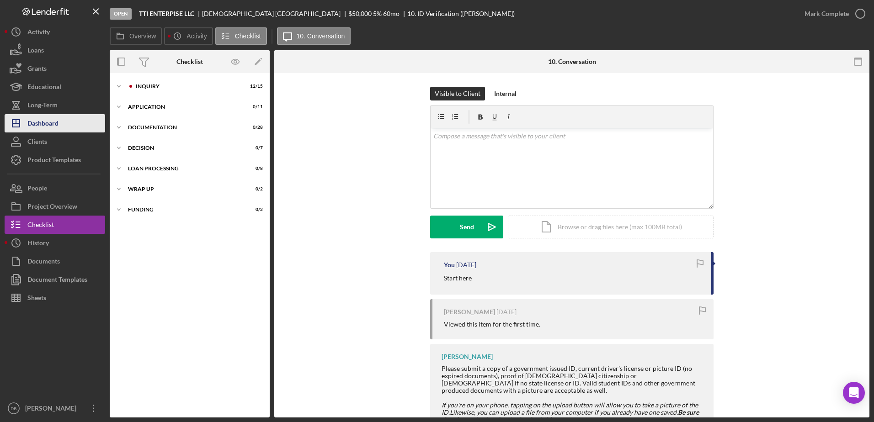
click at [44, 130] on div "Dashboard" at bounding box center [42, 124] width 31 height 21
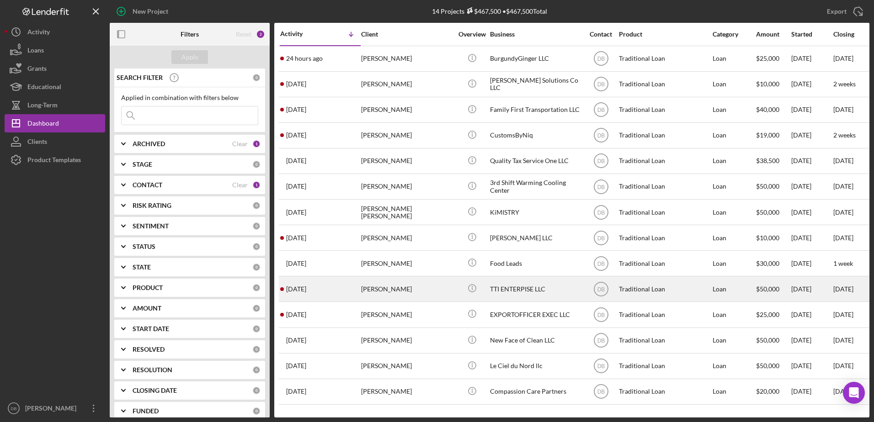
click at [353, 287] on div "[DATE] [PERSON_NAME]" at bounding box center [320, 289] width 80 height 24
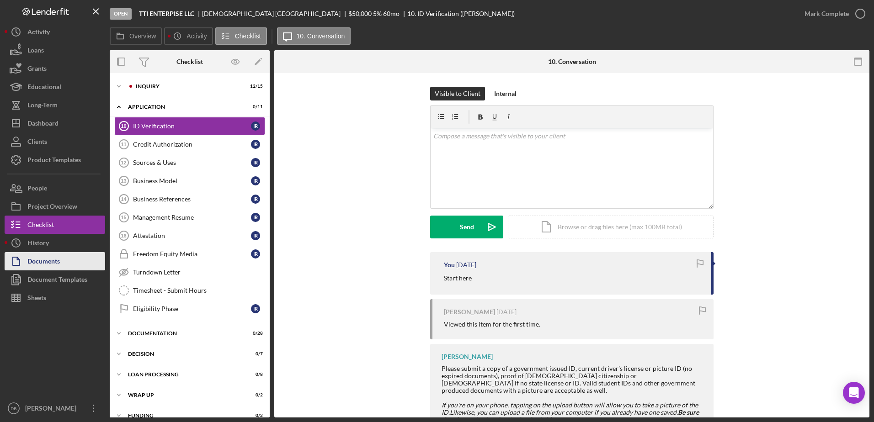
click at [42, 259] on div "Documents" at bounding box center [43, 262] width 32 height 21
